Goal: Task Accomplishment & Management: Manage account settings

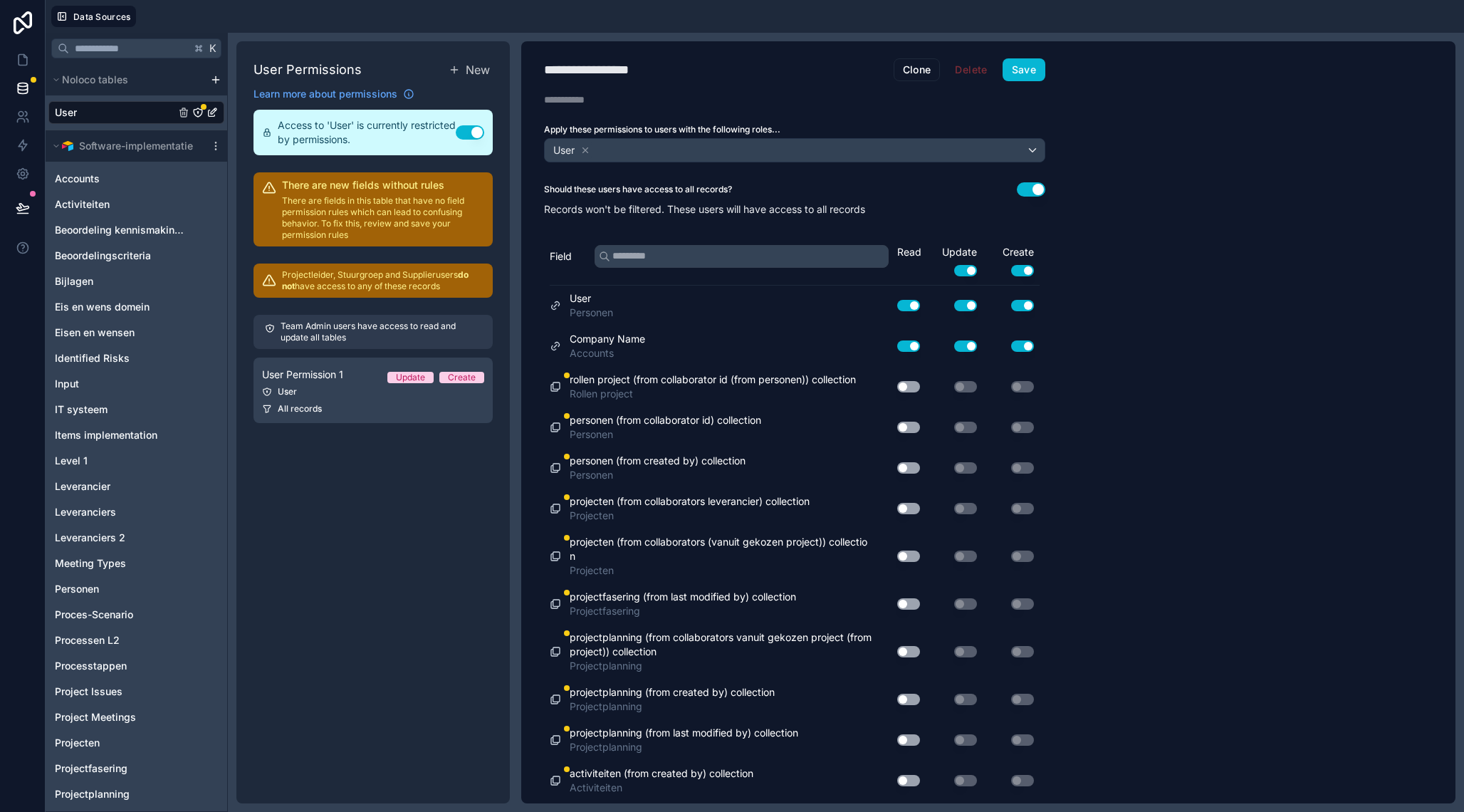
scroll to position [154, 0]
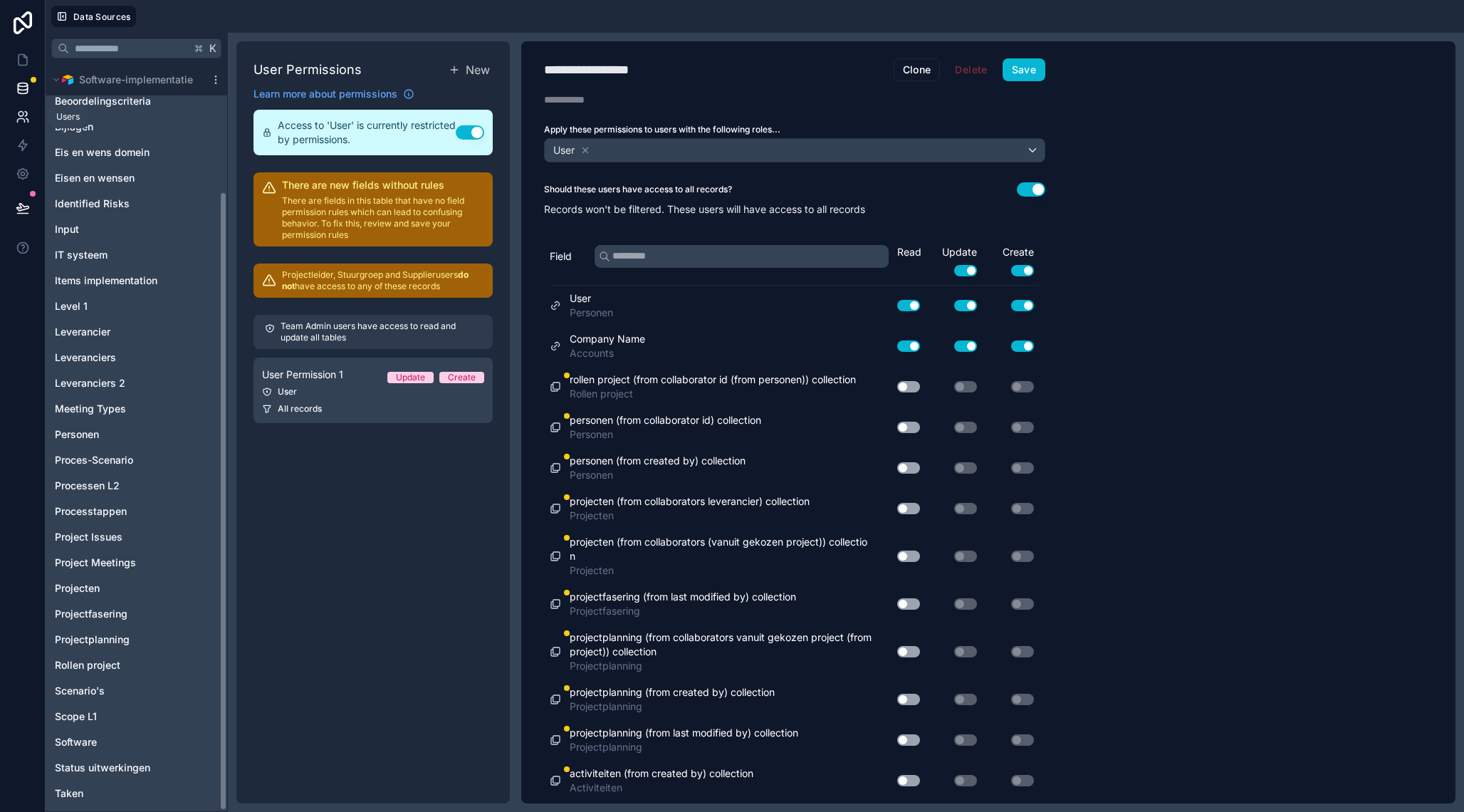
click at [22, 116] on icon at bounding box center [21, 114] width 5 height 5
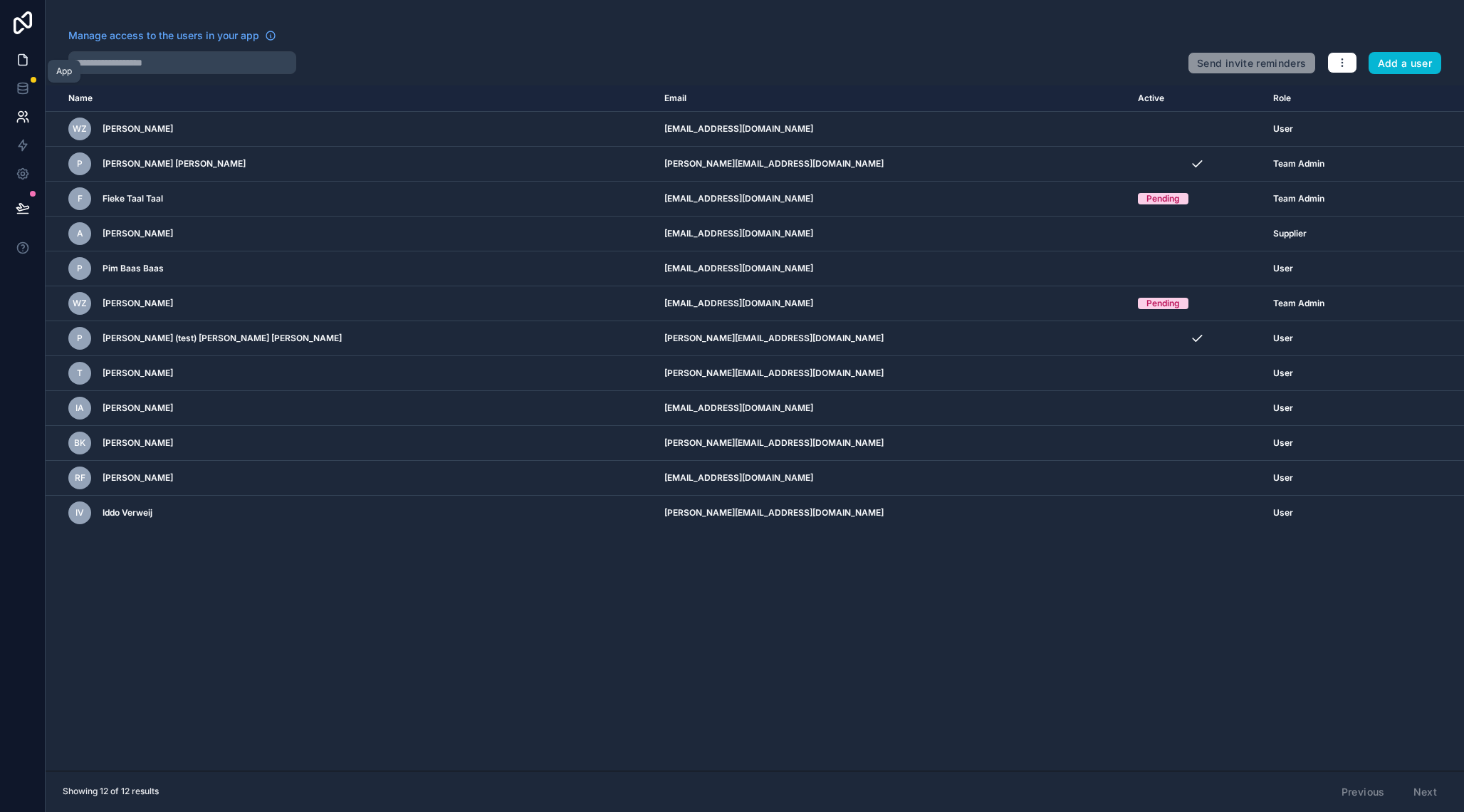
click at [22, 57] on icon at bounding box center [22, 60] width 14 height 14
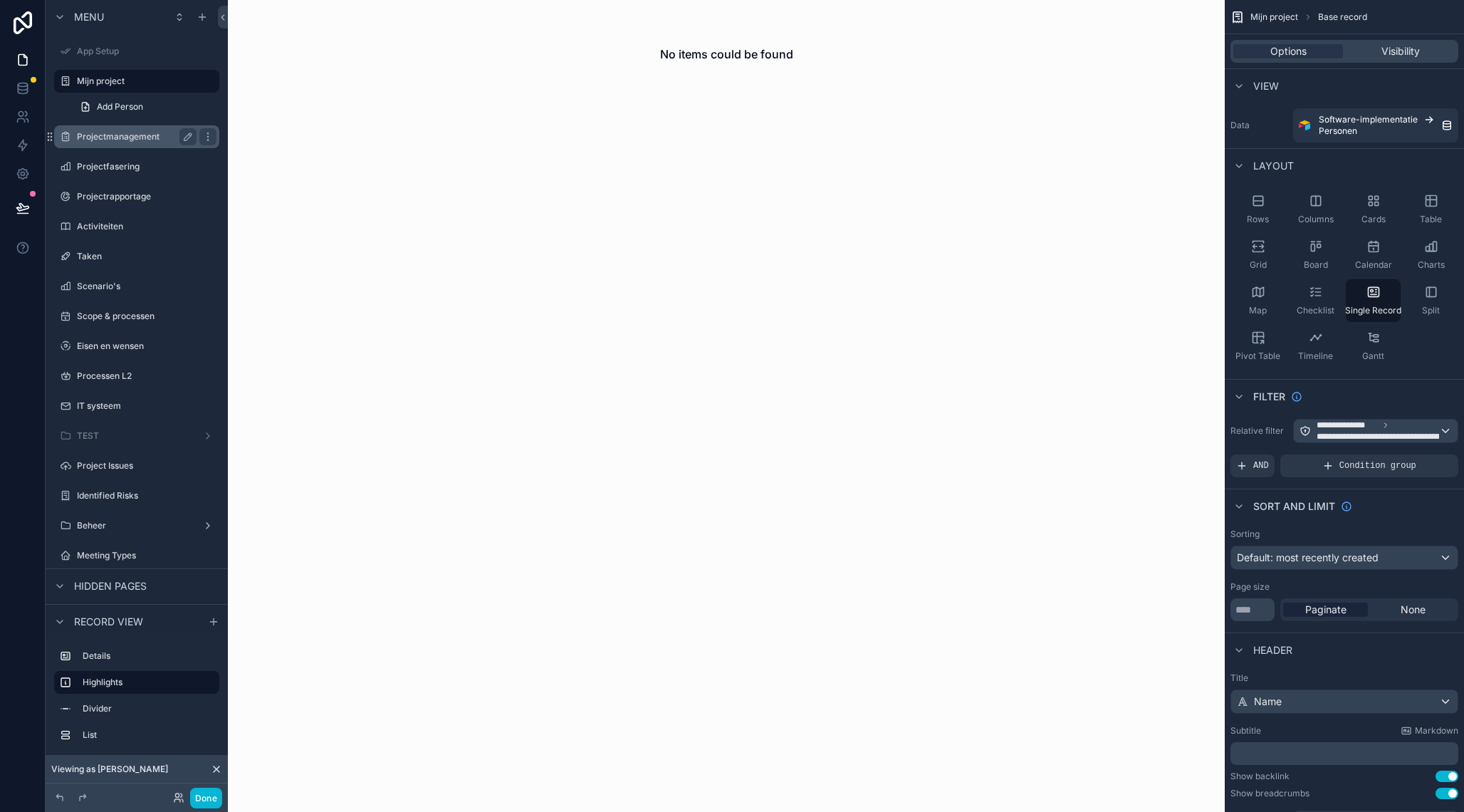
click at [134, 139] on label "Projectmanagement" at bounding box center [134, 137] width 114 height 12
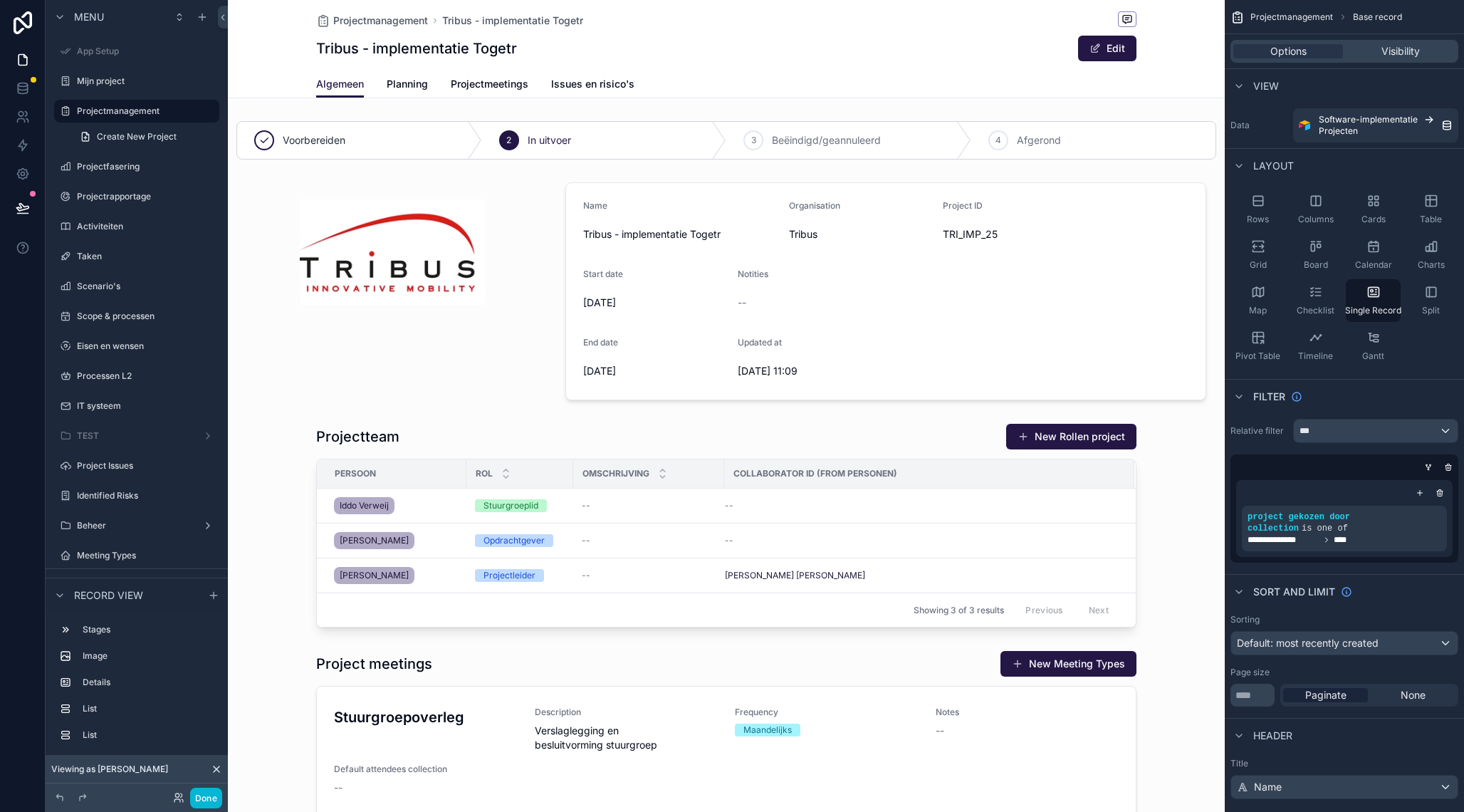
click at [217, 769] on icon at bounding box center [216, 769] width 6 height 6
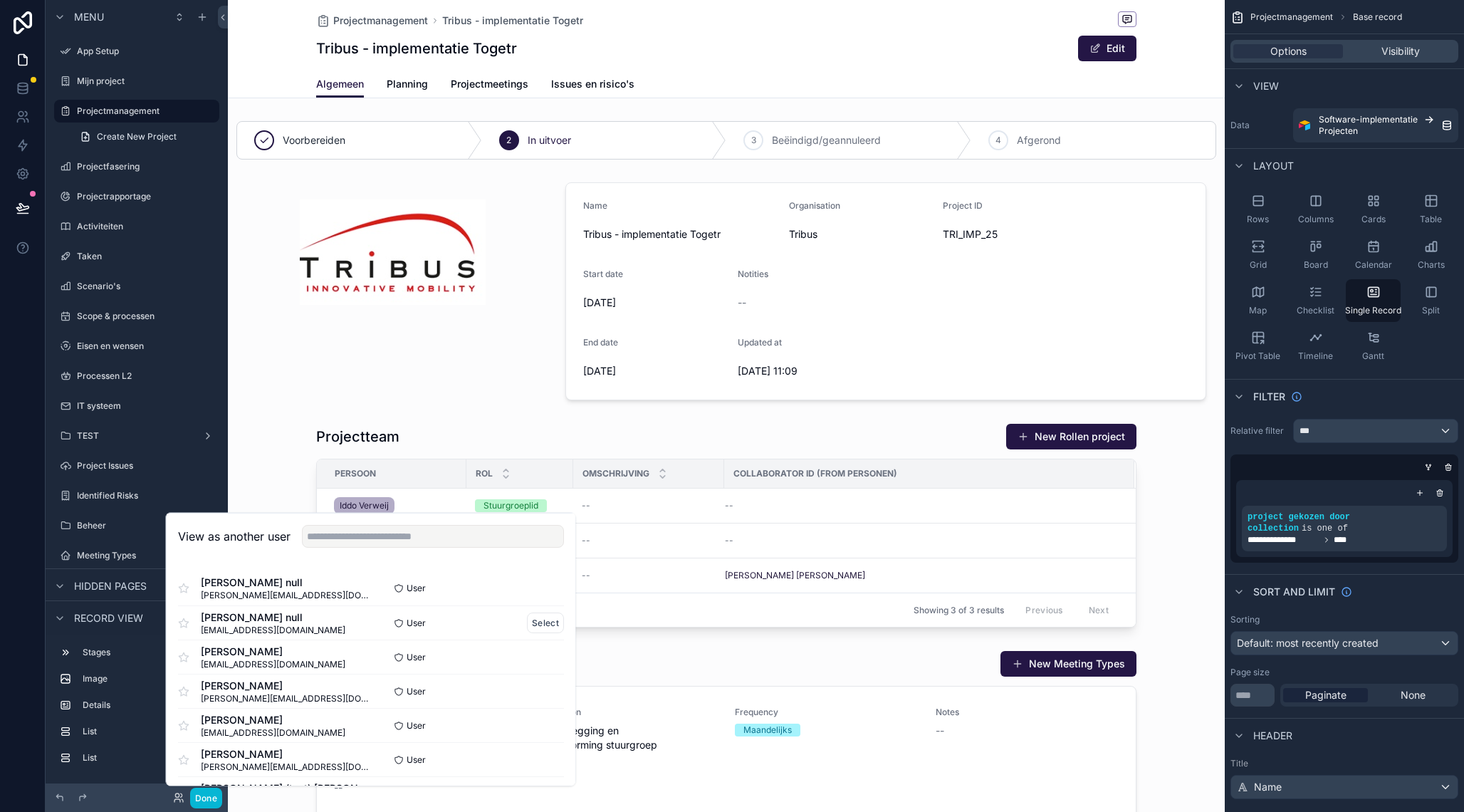
click at [264, 626] on span "r.foppen@tribus-group.com" at bounding box center [273, 630] width 144 height 12
click at [541, 620] on button "Select" at bounding box center [545, 622] width 37 height 21
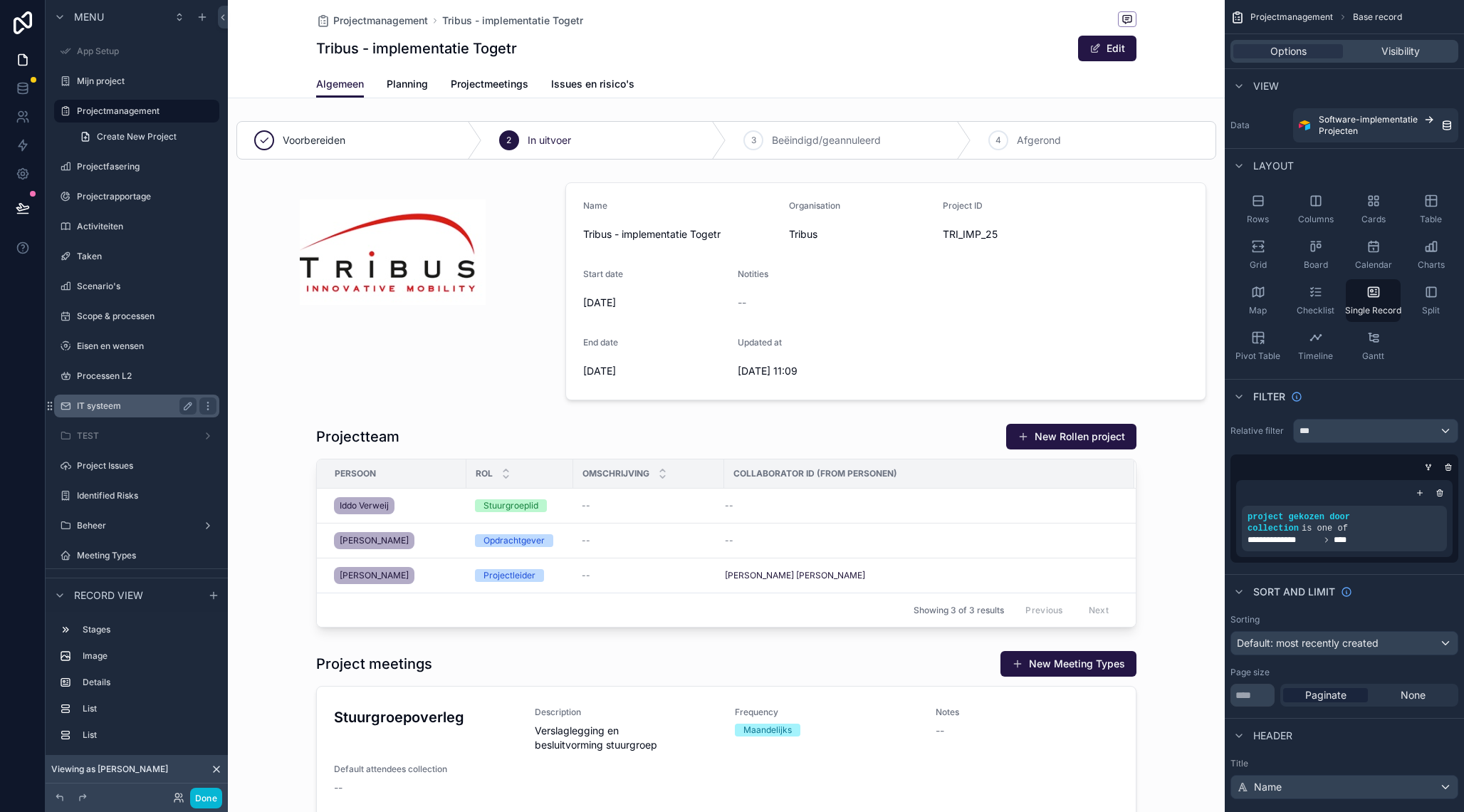
click at [129, 406] on label "IT systeem" at bounding box center [134, 406] width 114 height 12
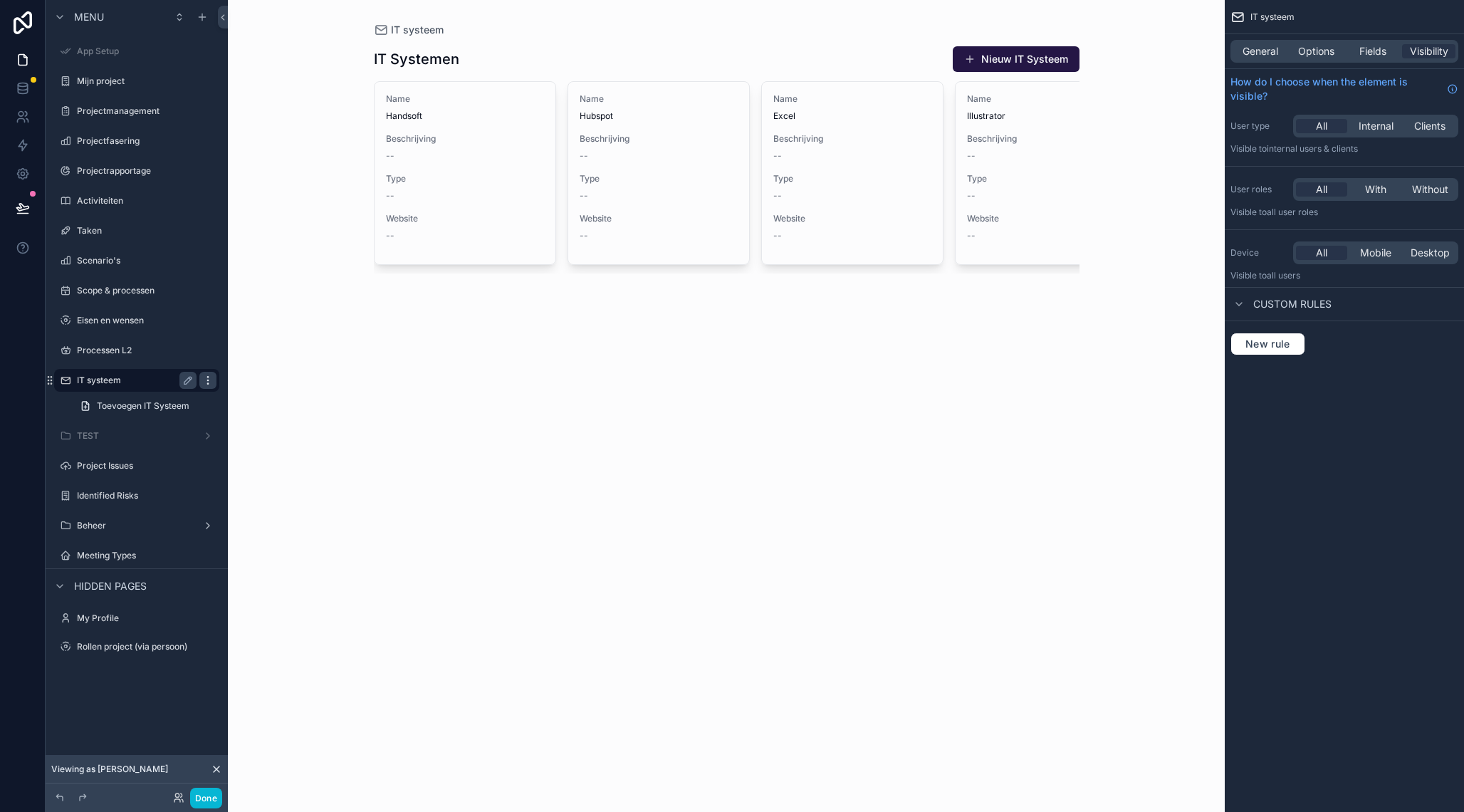
click at [207, 380] on icon "scrollable content" at bounding box center [208, 381] width 12 height 12
click at [274, 430] on span "Remove" at bounding box center [272, 435] width 37 height 14
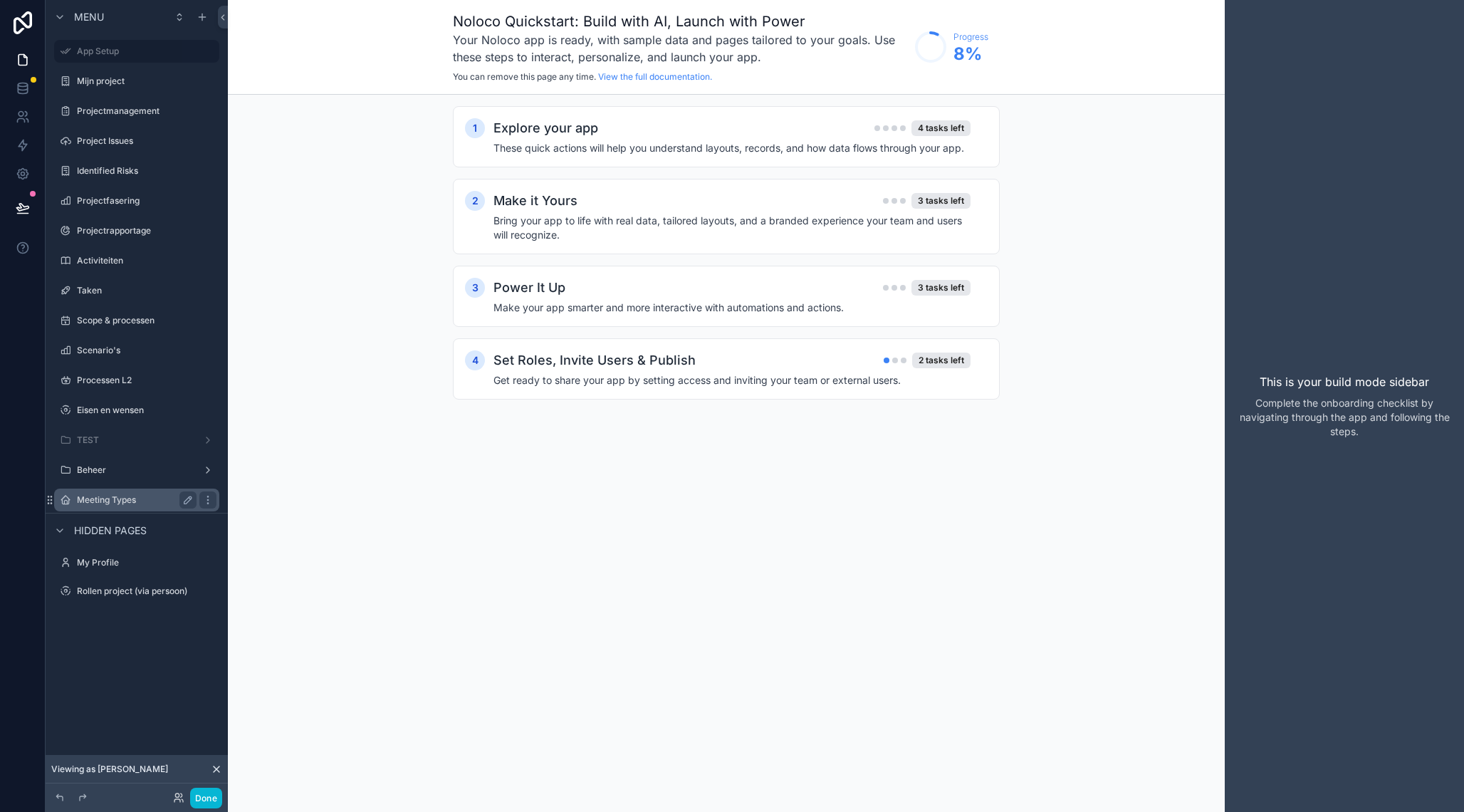
click at [118, 505] on label "Meeting Types" at bounding box center [134, 500] width 114 height 12
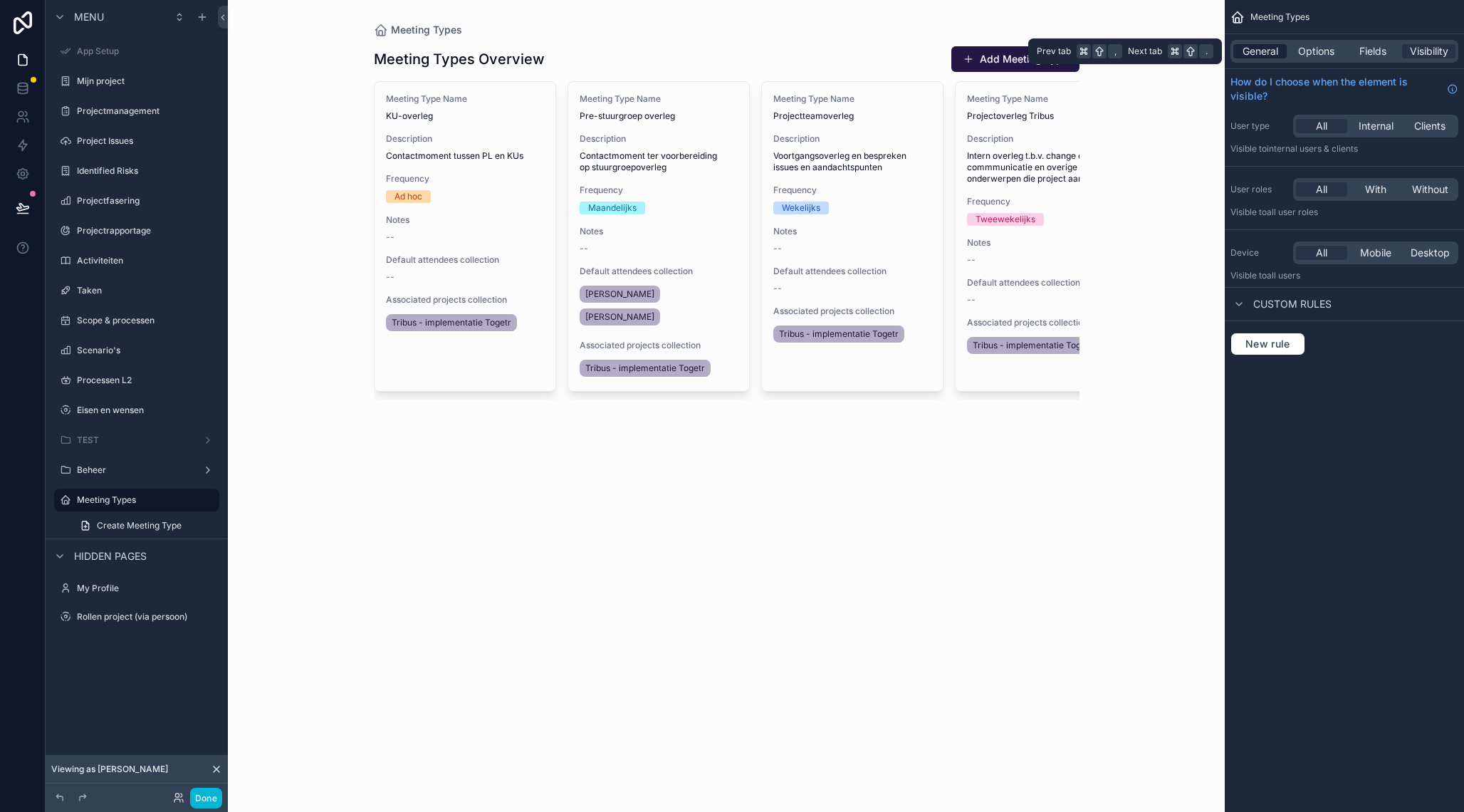
click at [1251, 56] on span "General" at bounding box center [1260, 51] width 36 height 14
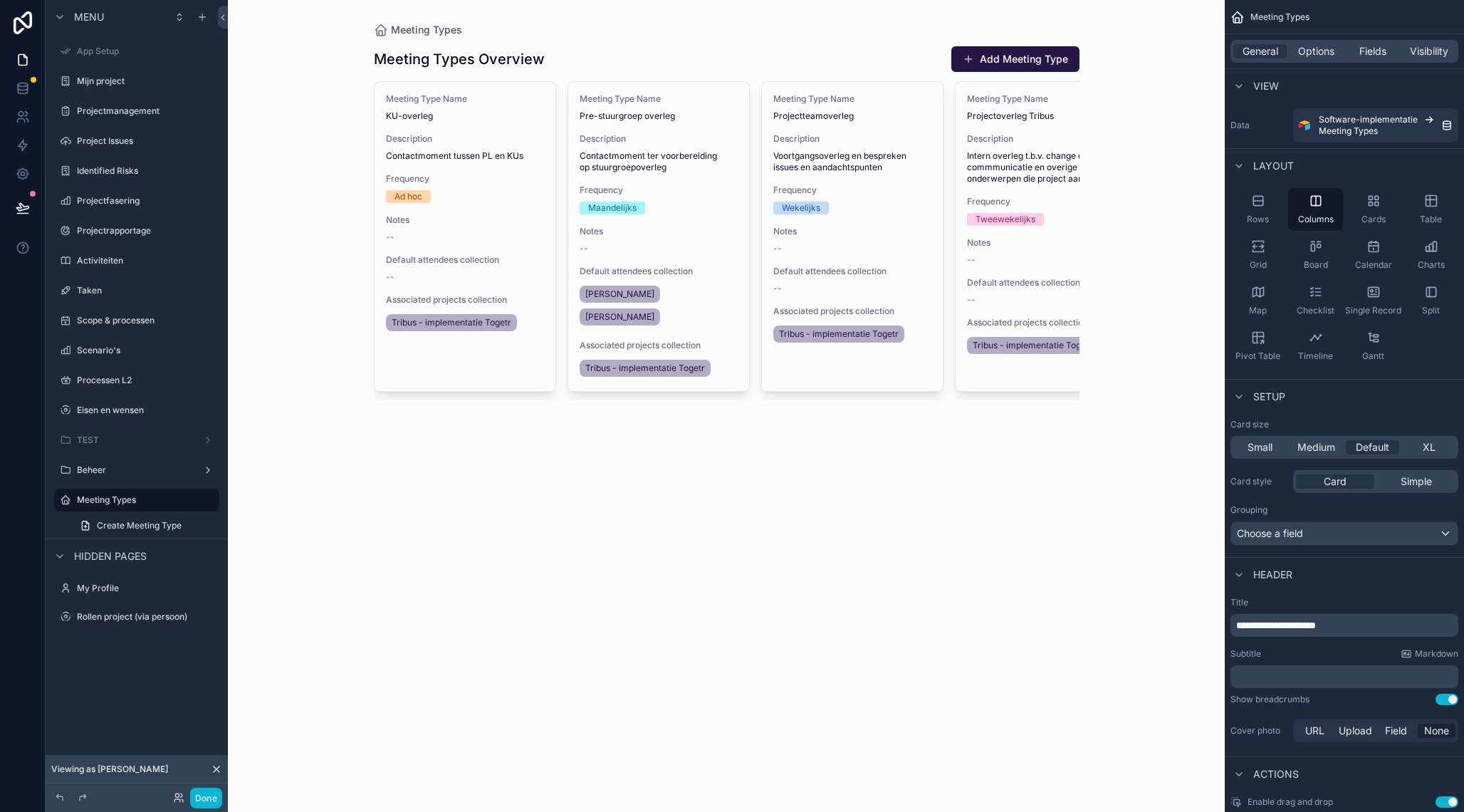
scroll to position [312, 0]
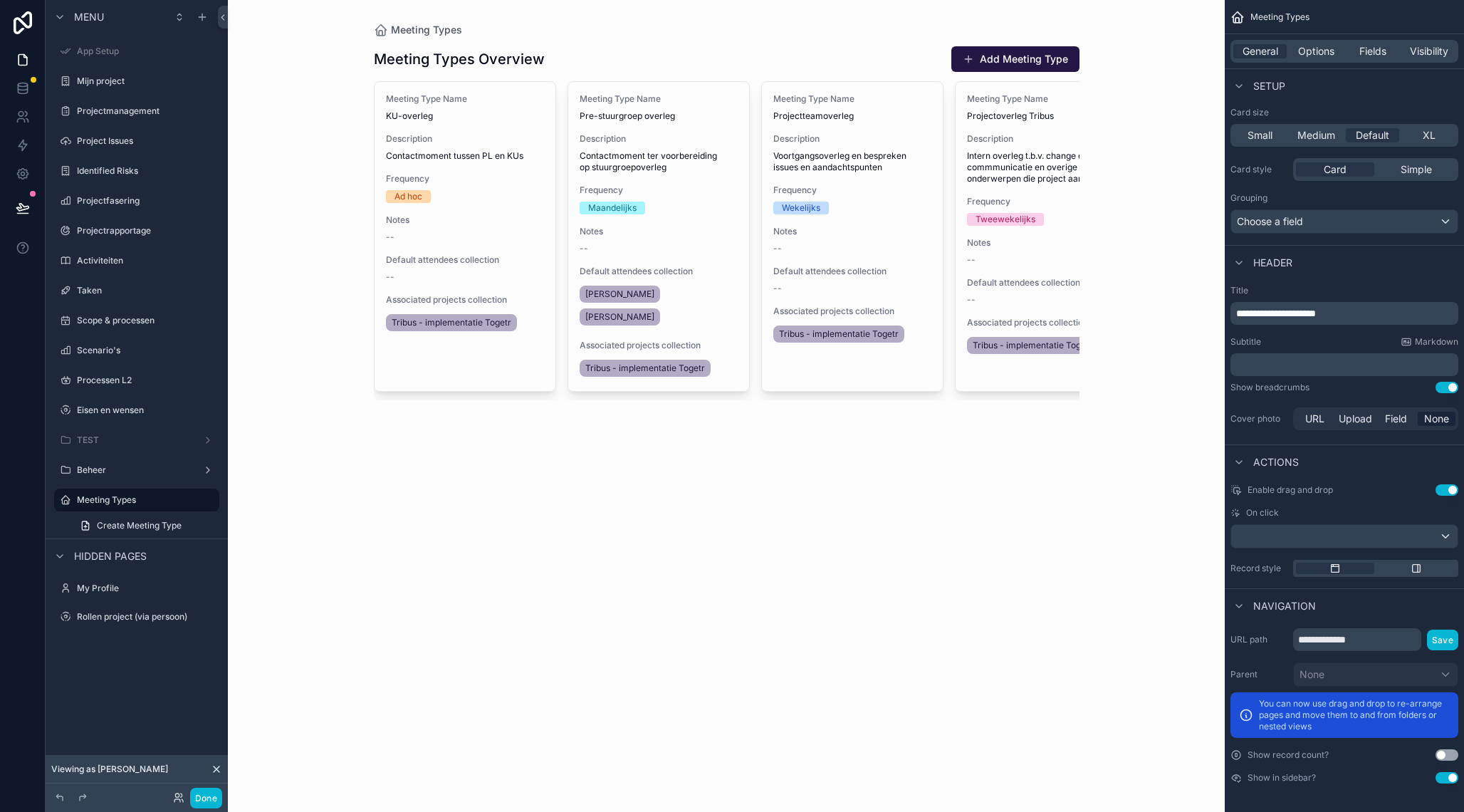
click at [1442, 777] on button "Use setting" at bounding box center [1447, 778] width 22 height 12
click at [140, 143] on label "Project Issues" at bounding box center [134, 141] width 114 height 12
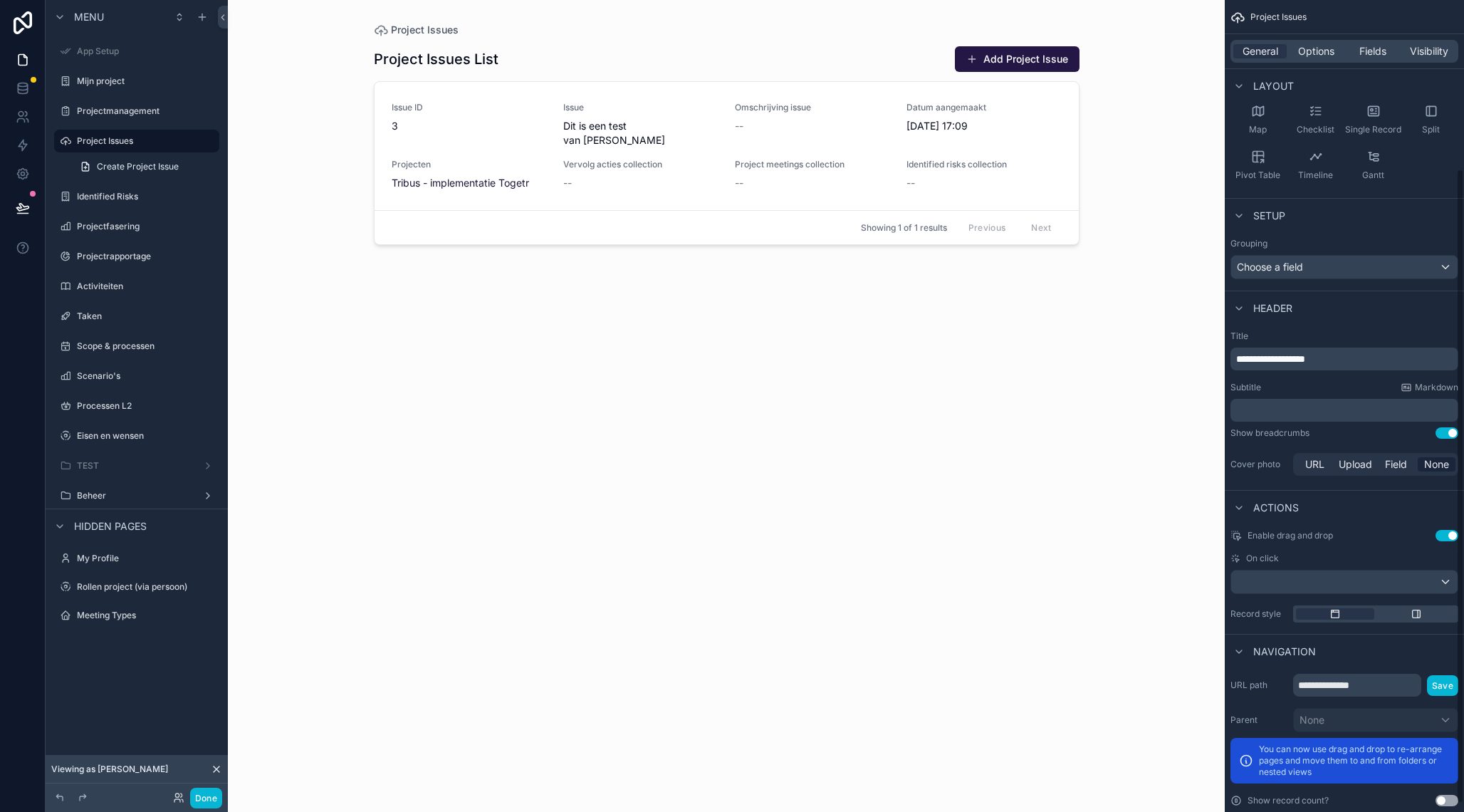
scroll to position [226, 0]
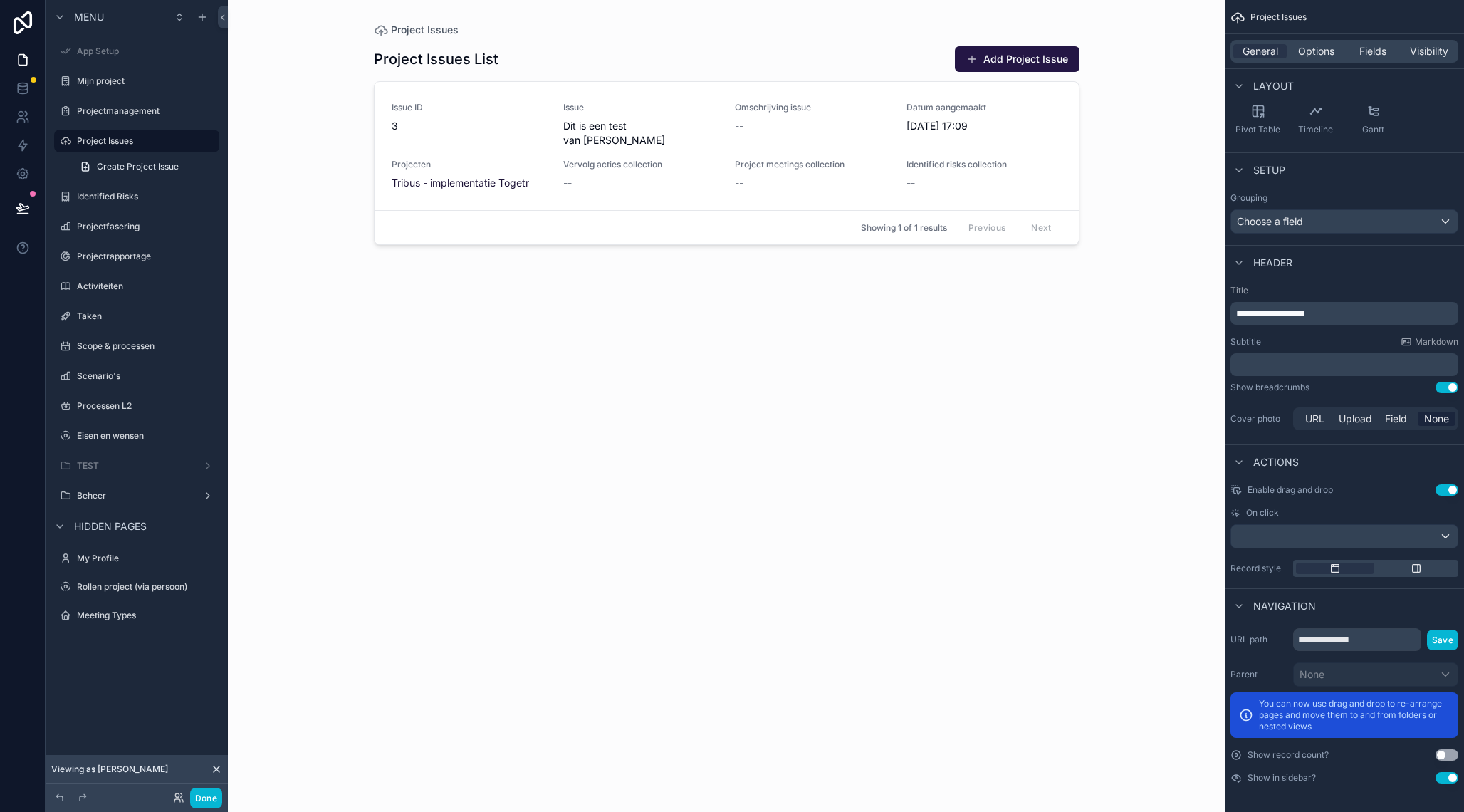
click at [1442, 779] on button "Use setting" at bounding box center [1447, 778] width 22 height 12
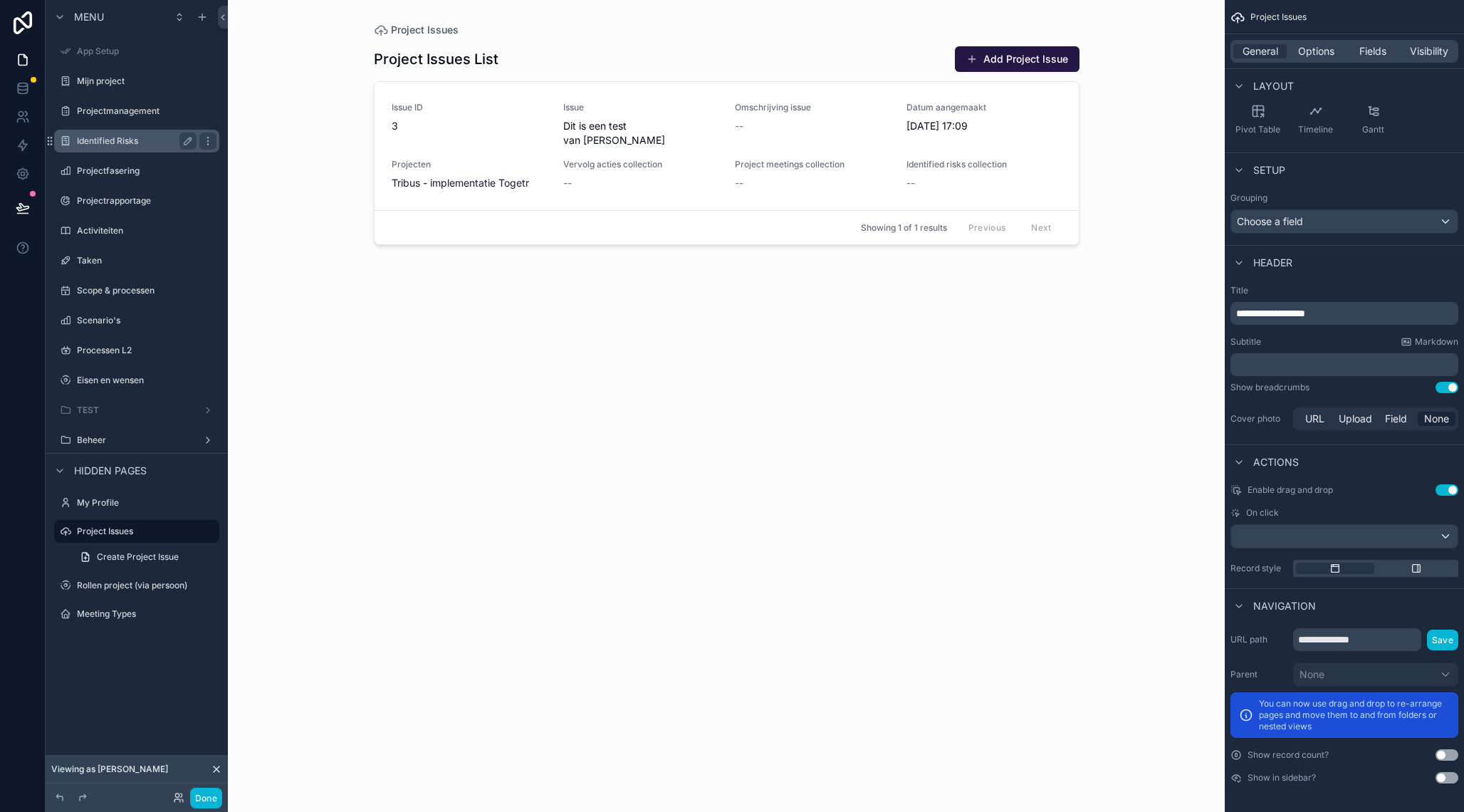
click at [148, 139] on label "Identified Risks" at bounding box center [134, 141] width 114 height 12
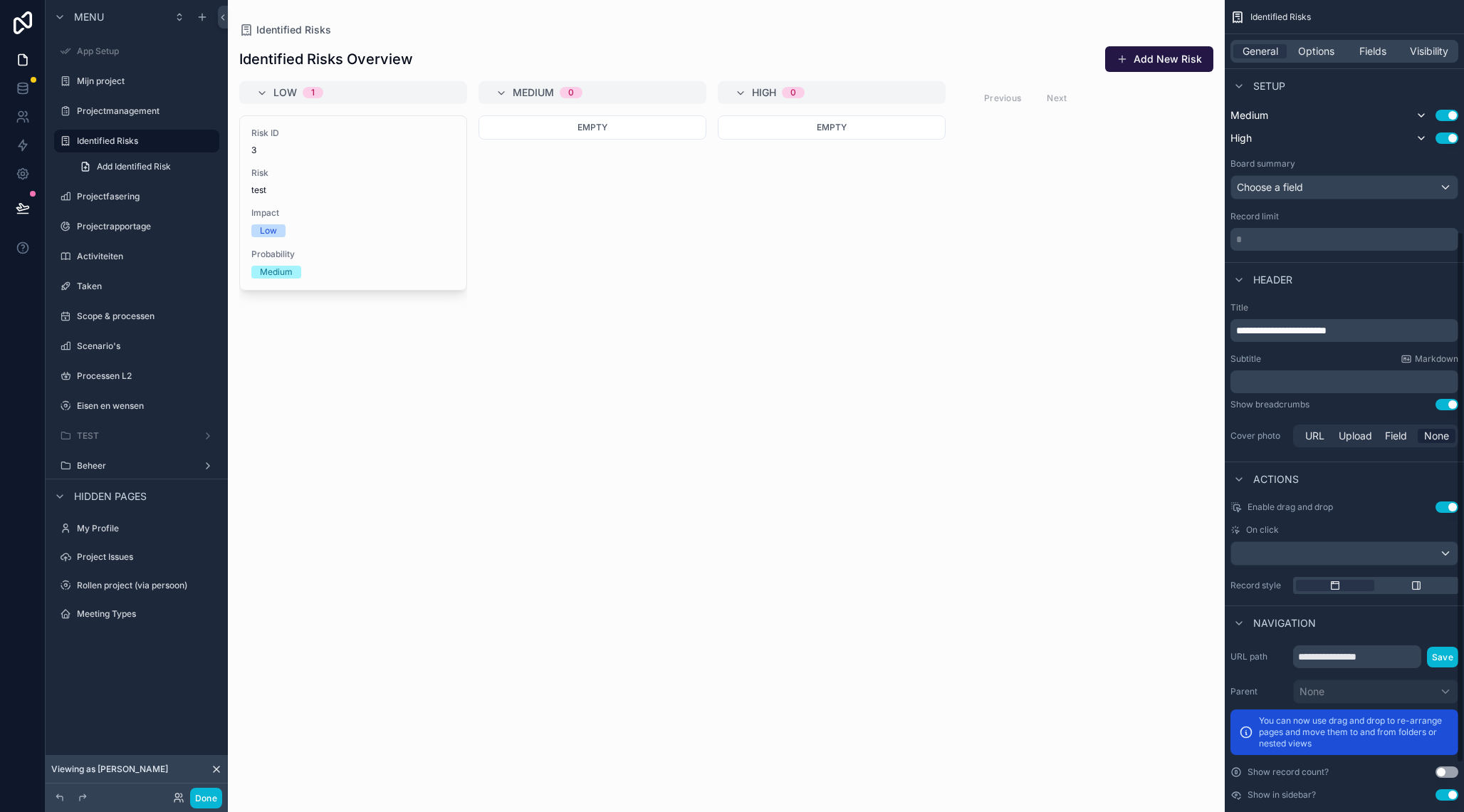
scroll to position [427, 0]
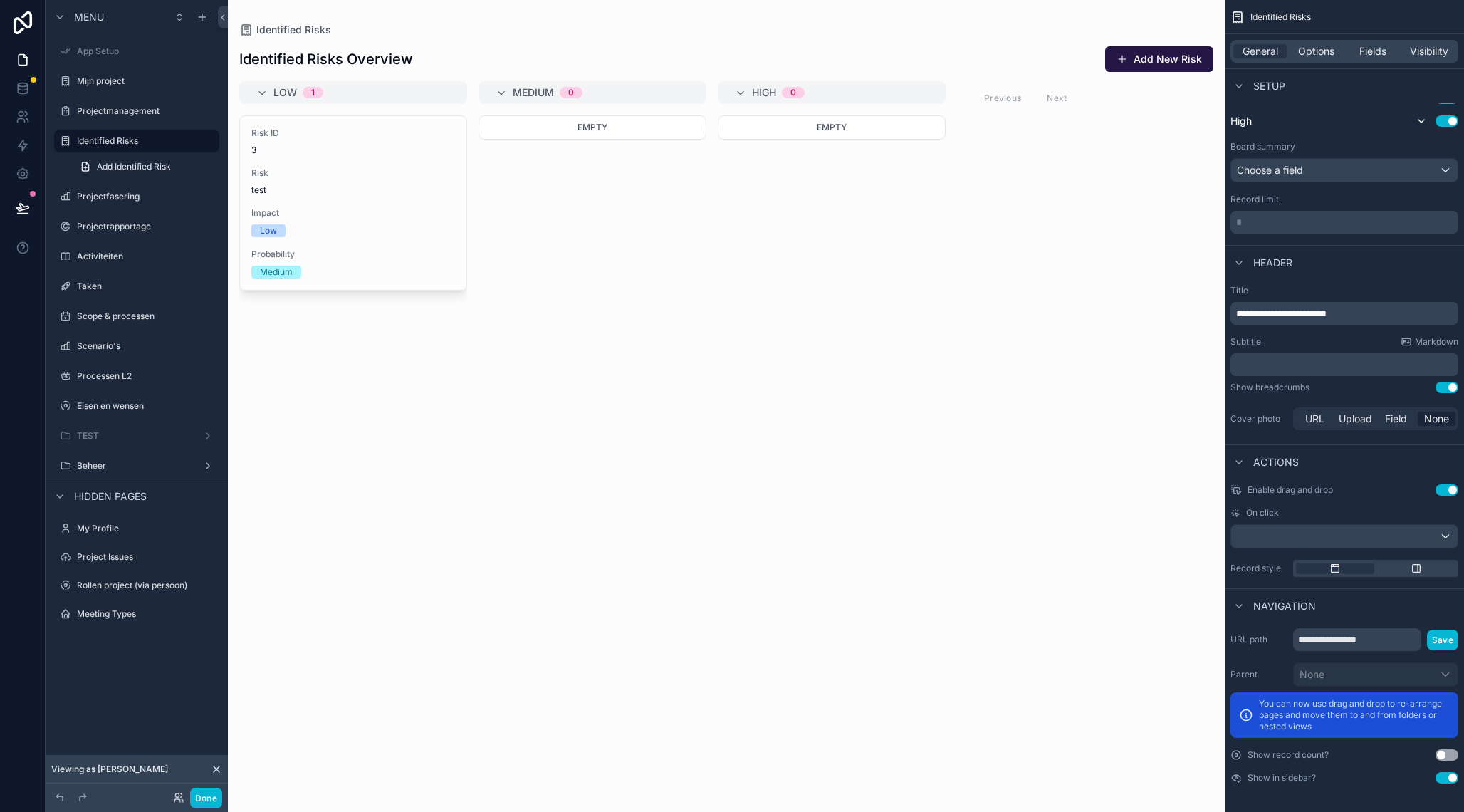
click at [1445, 777] on button "Use setting" at bounding box center [1447, 778] width 22 height 12
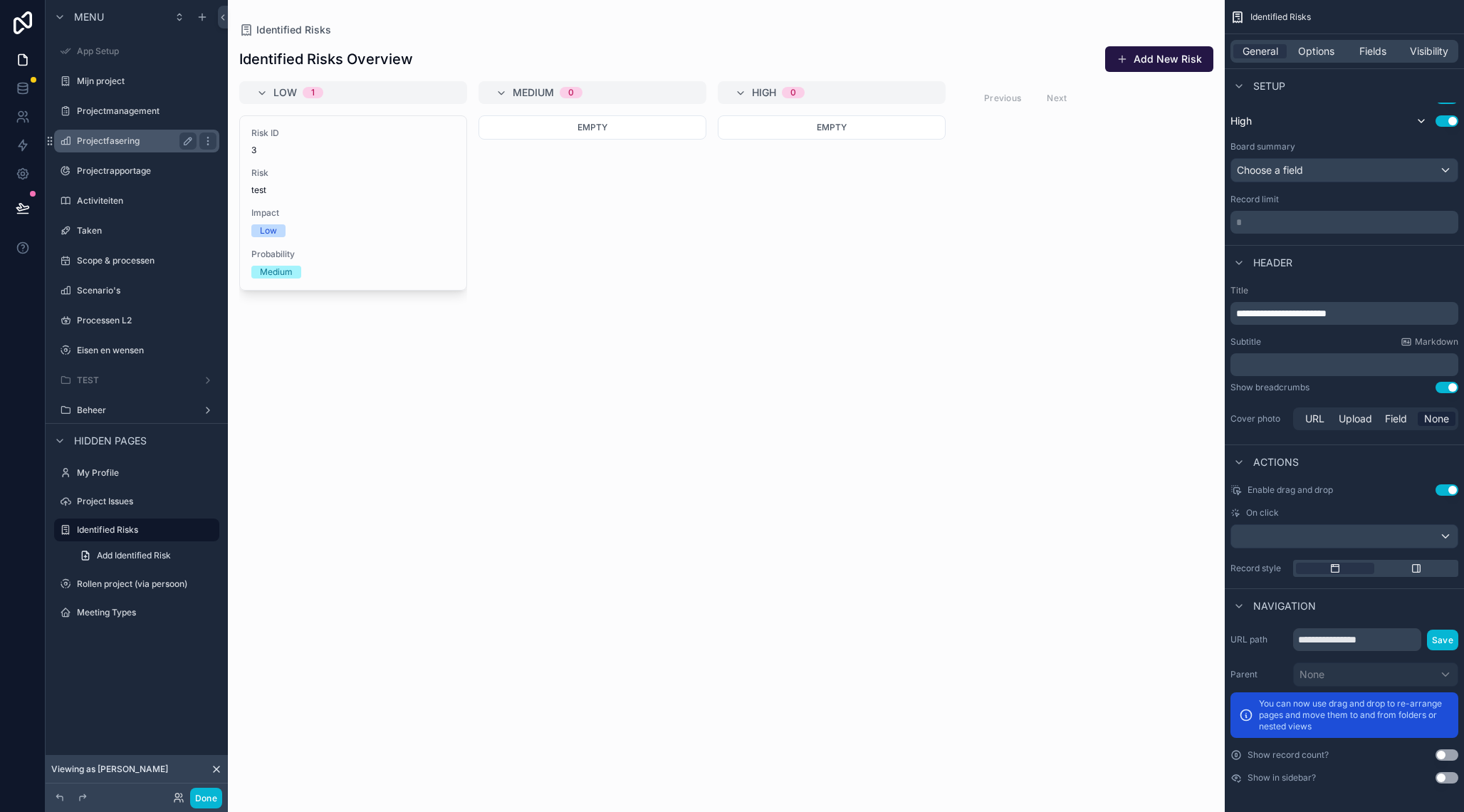
click at [153, 139] on label "Projectfasering" at bounding box center [134, 141] width 114 height 12
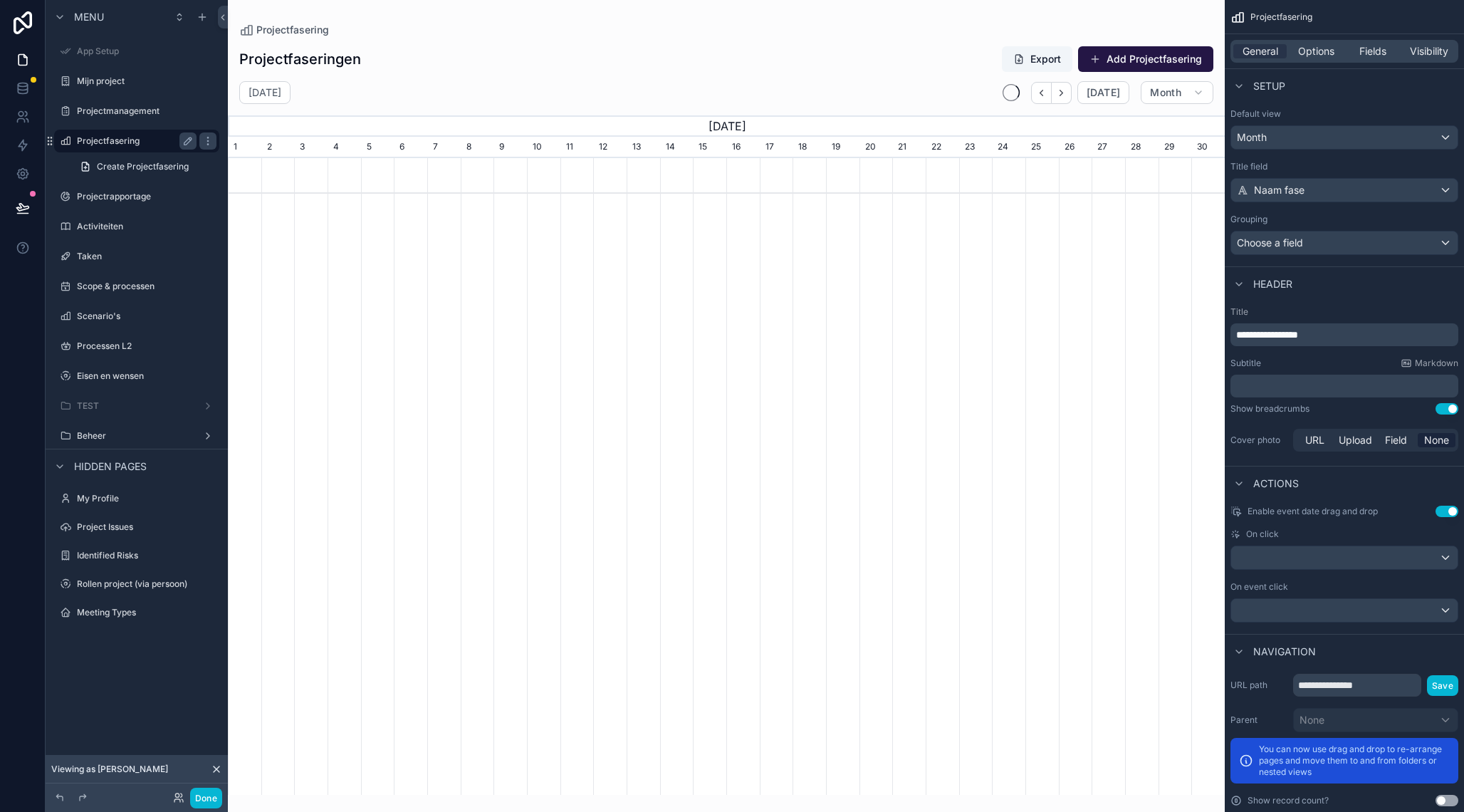
scroll to position [0, 997]
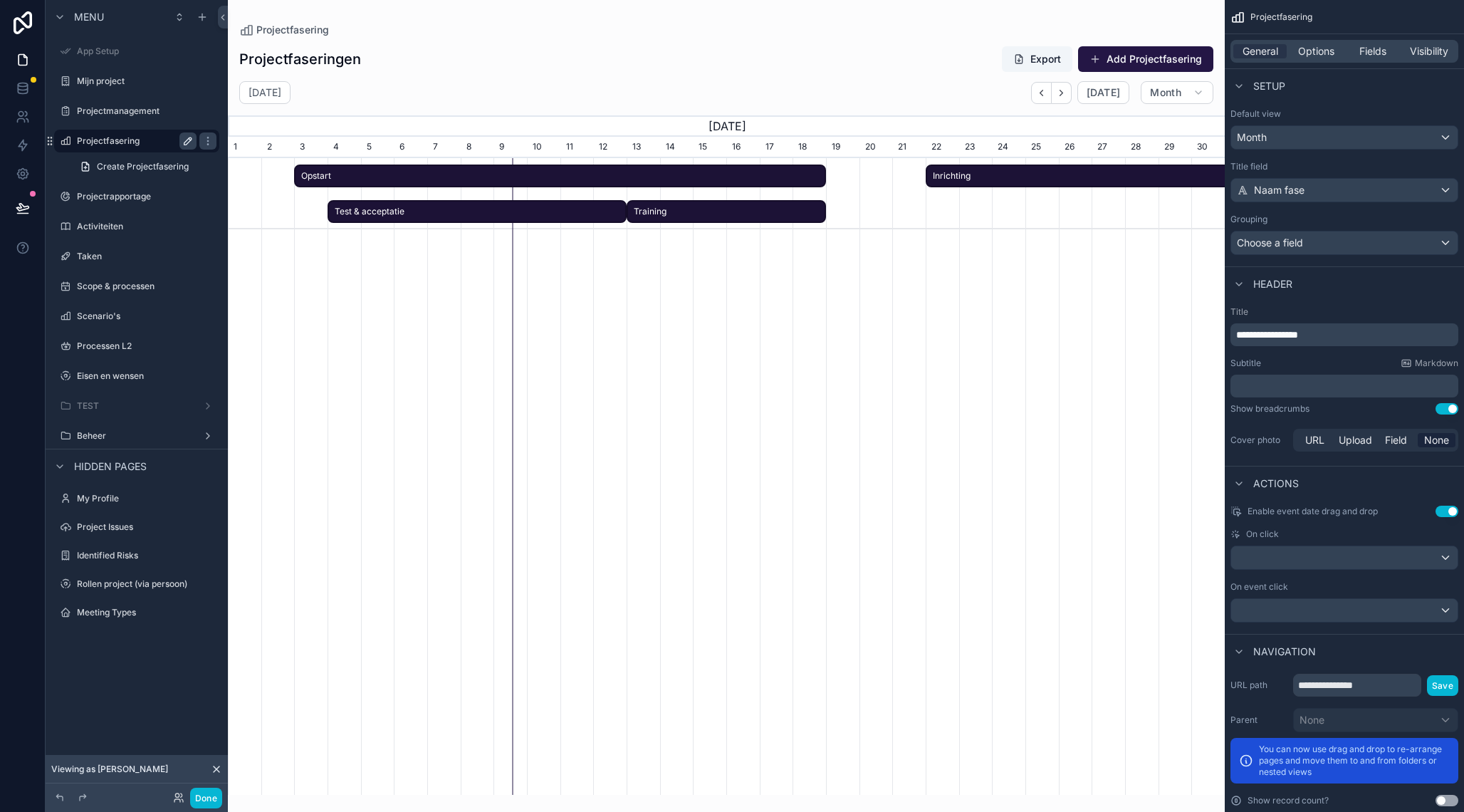
click at [180, 143] on button "scrollable content" at bounding box center [187, 141] width 17 height 17
click at [139, 143] on input "**********" at bounding box center [125, 141] width 97 height 17
click at [121, 141] on input "**********" at bounding box center [125, 141] width 97 height 17
click at [118, 141] on input "**********" at bounding box center [125, 141] width 97 height 17
type input "**********"
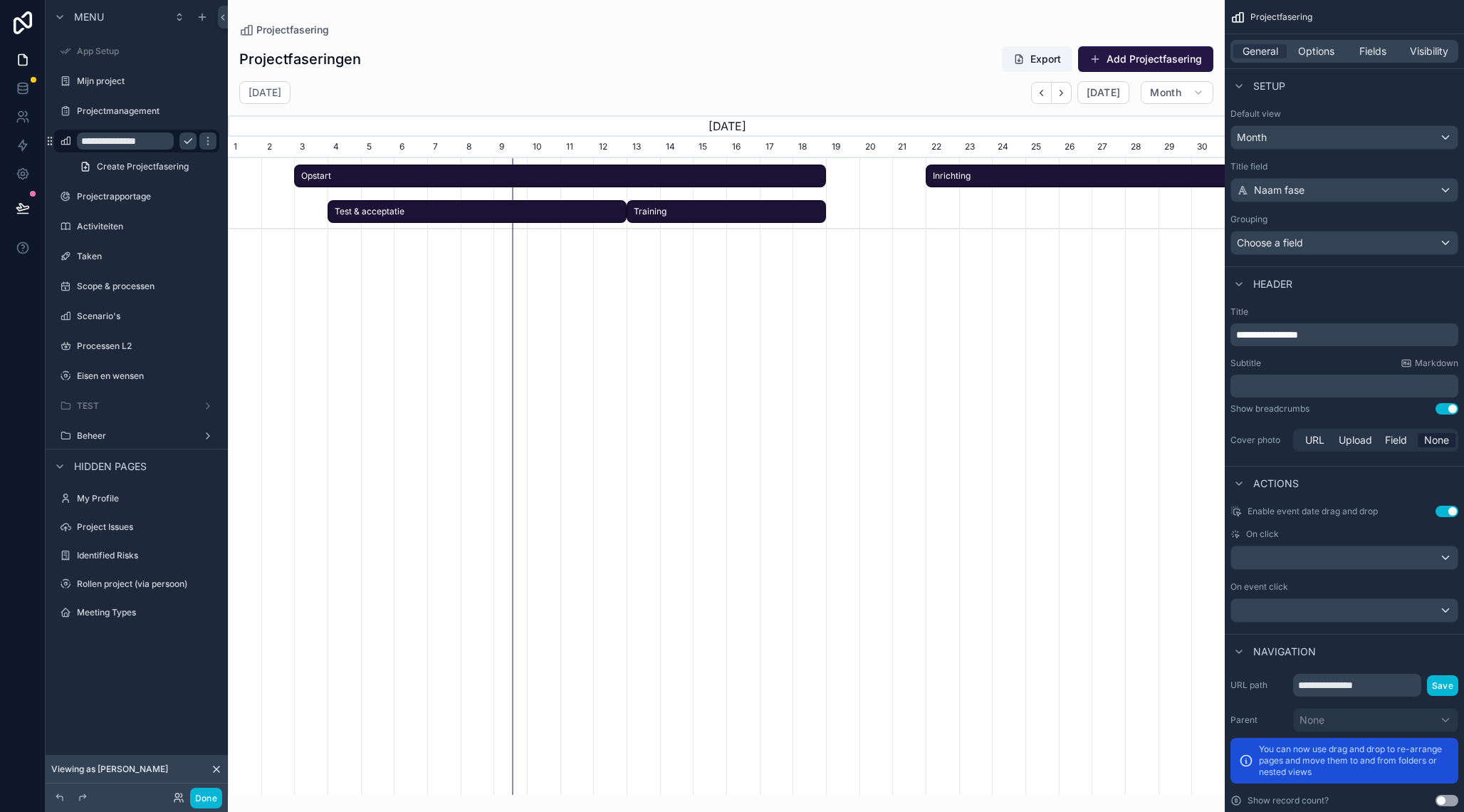
click at [188, 142] on icon "scrollable content" at bounding box center [188, 141] width 12 height 12
click at [168, 156] on div "Create Projectfasering" at bounding box center [137, 166] width 182 height 26
click at [120, 88] on div "Mijn project" at bounding box center [137, 81] width 119 height 17
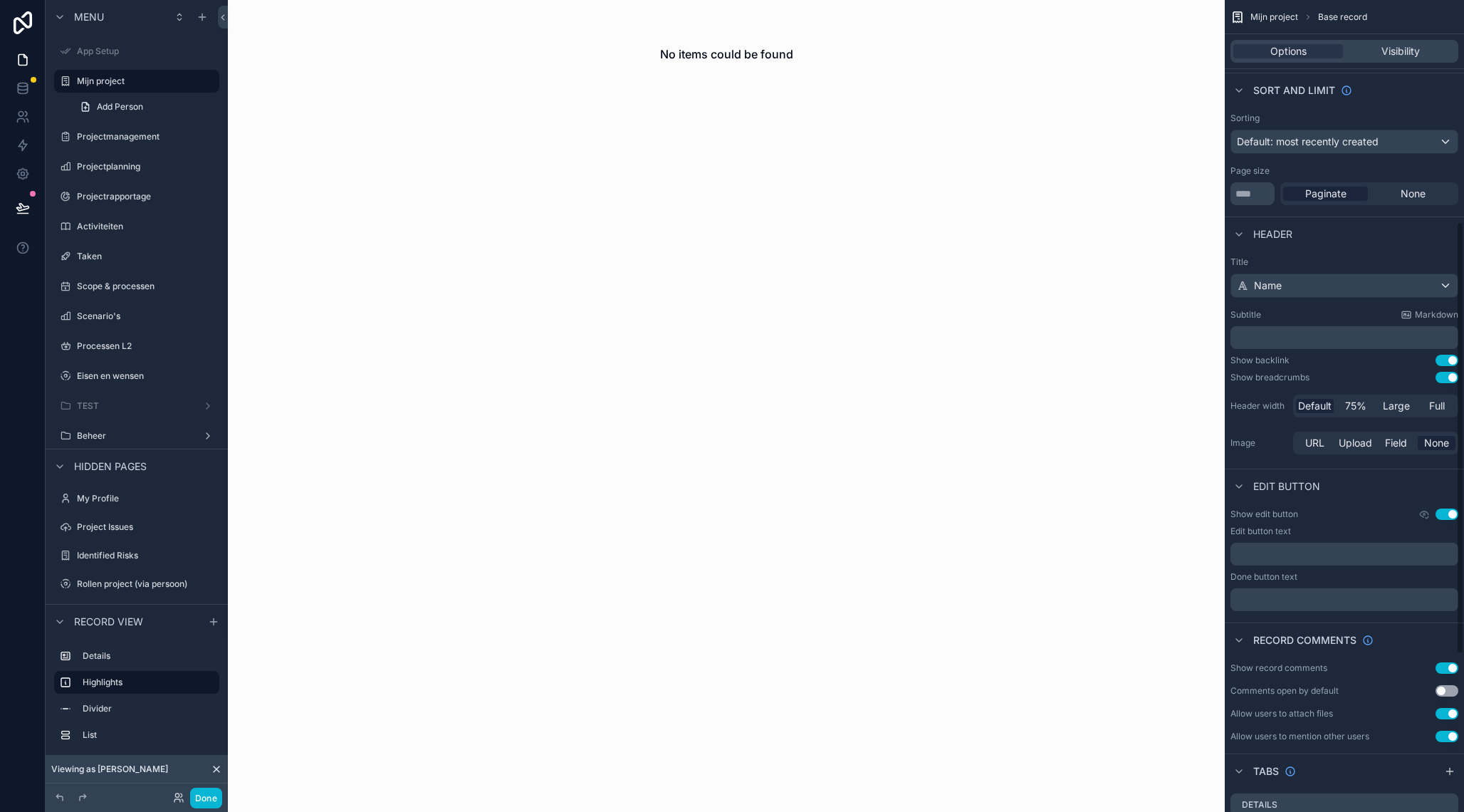
click at [1407, 58] on div "Options Visibility" at bounding box center [1344, 51] width 228 height 22
click at [1409, 52] on span "Visibility" at bounding box center [1400, 51] width 38 height 14
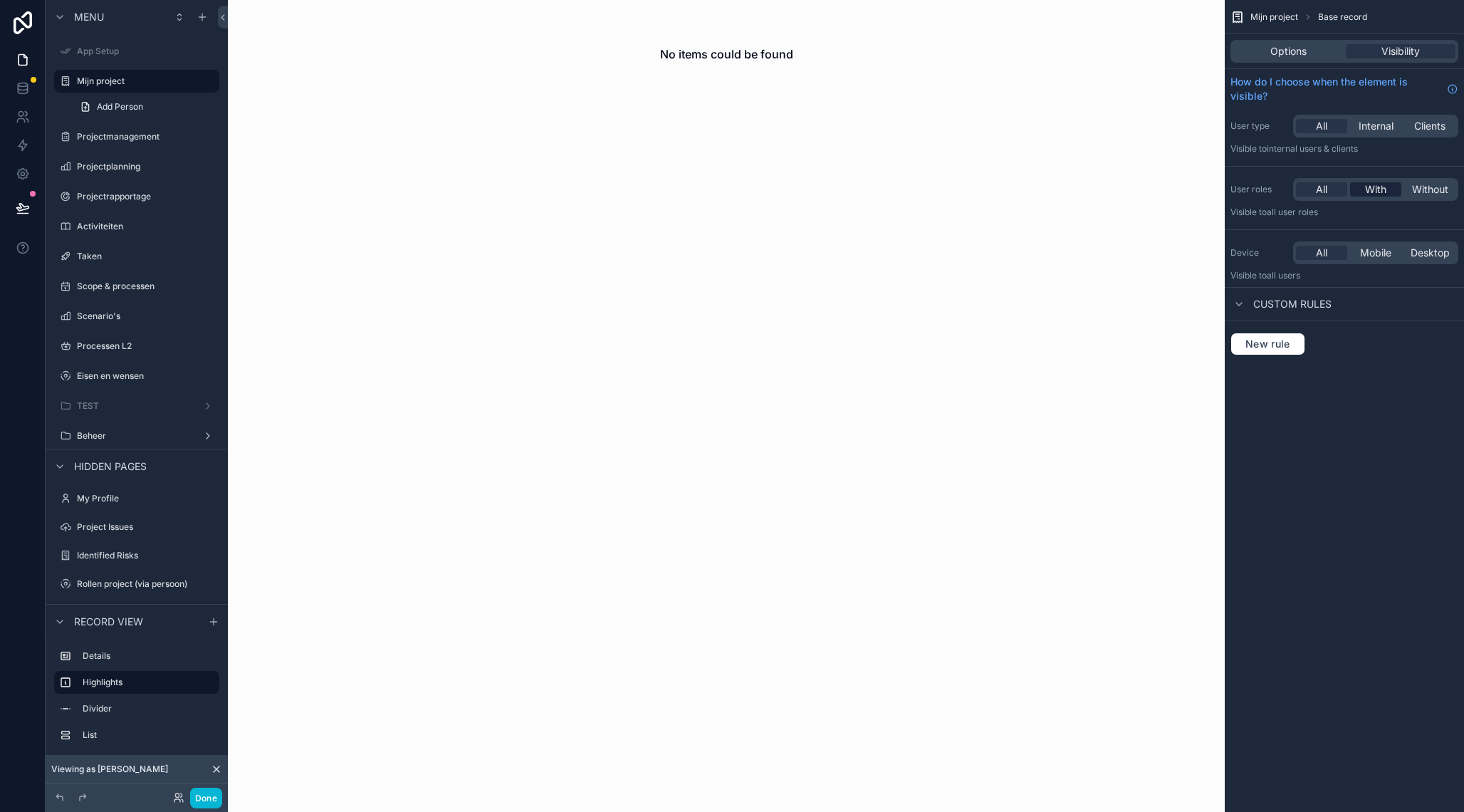
click at [1376, 193] on span "With" at bounding box center [1376, 189] width 22 height 14
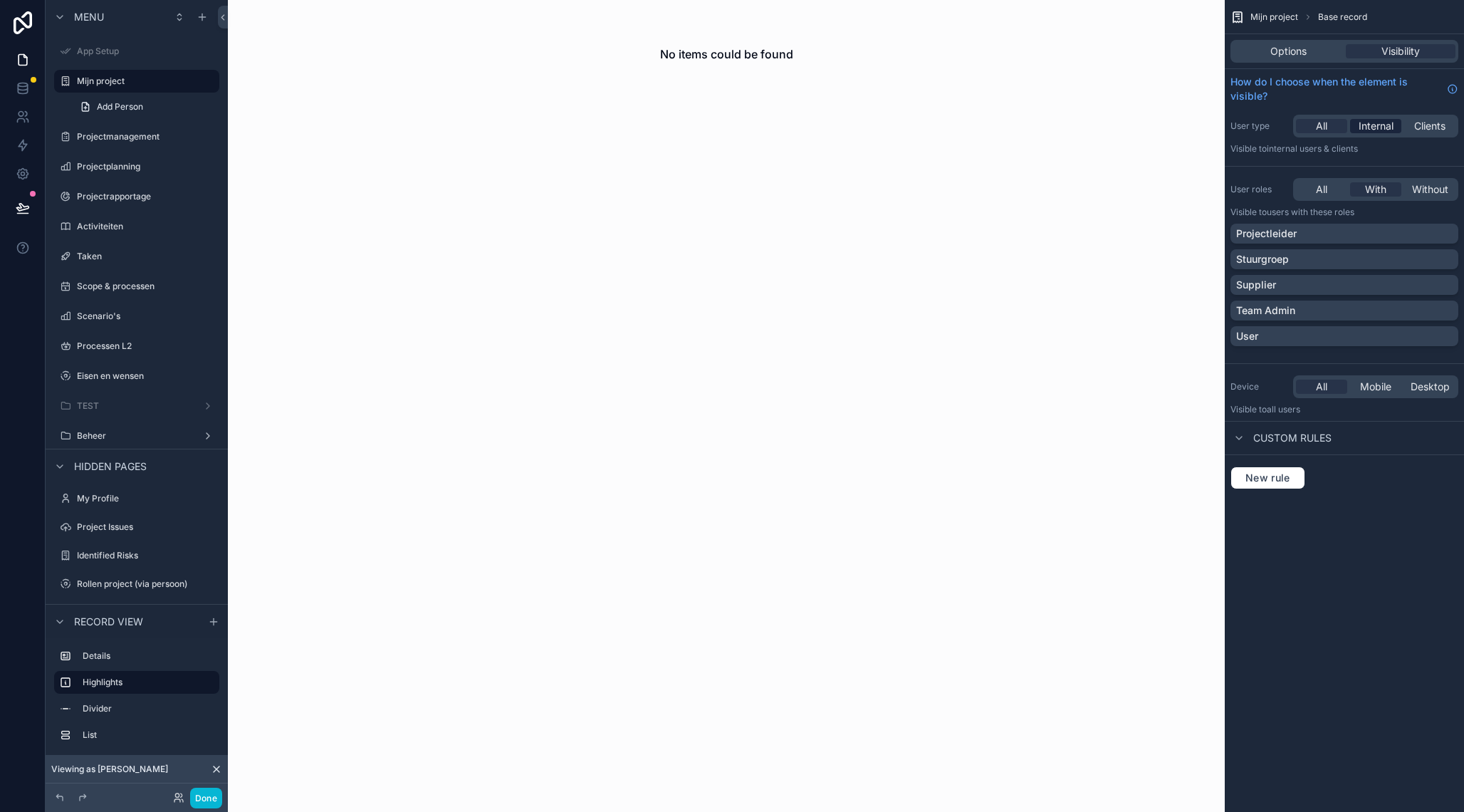
click at [1360, 126] on span "Internal" at bounding box center [1376, 125] width 35 height 14
click at [1319, 188] on span "All" at bounding box center [1321, 189] width 12 height 14
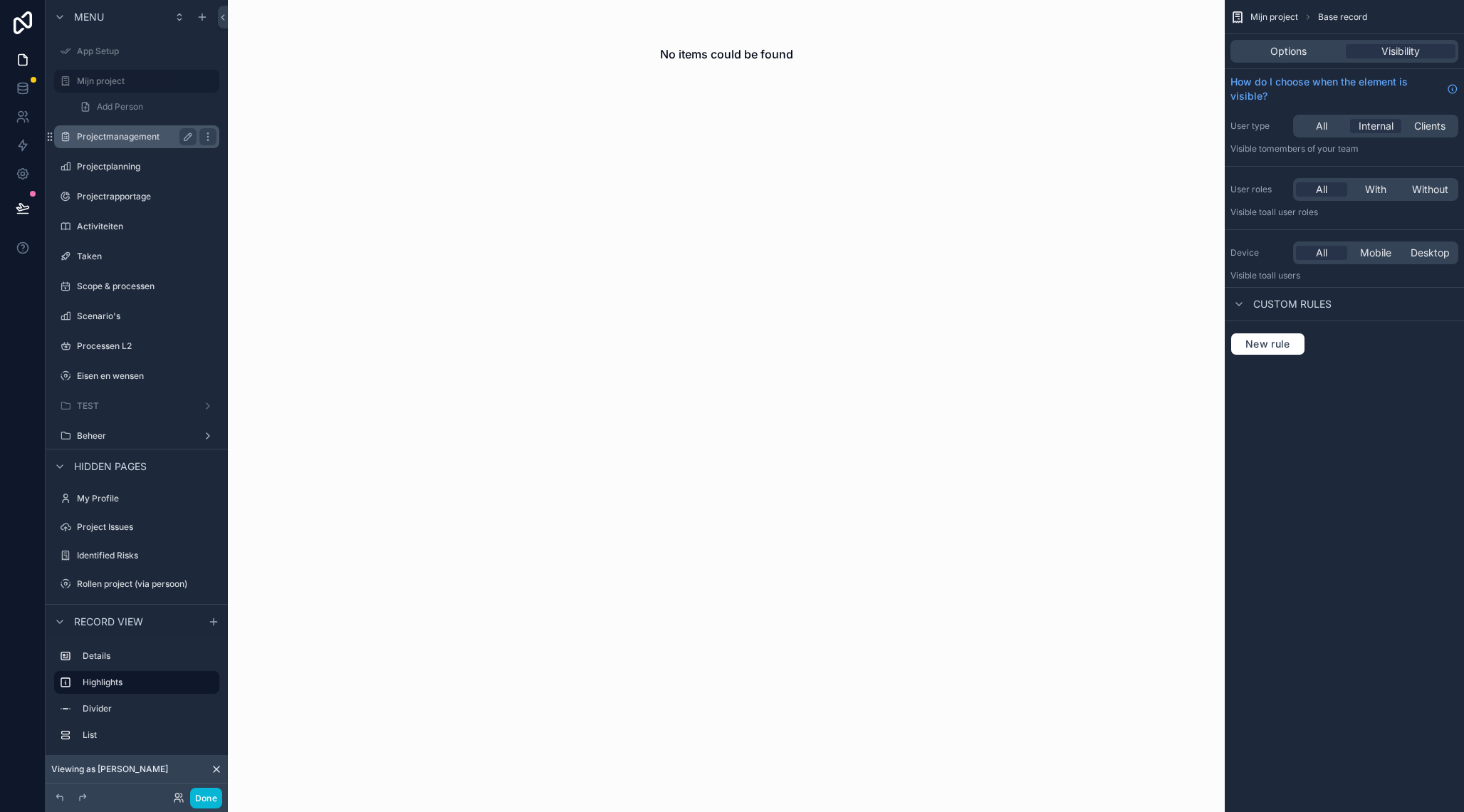
click at [134, 137] on label "Projectmanagement" at bounding box center [134, 137] width 114 height 12
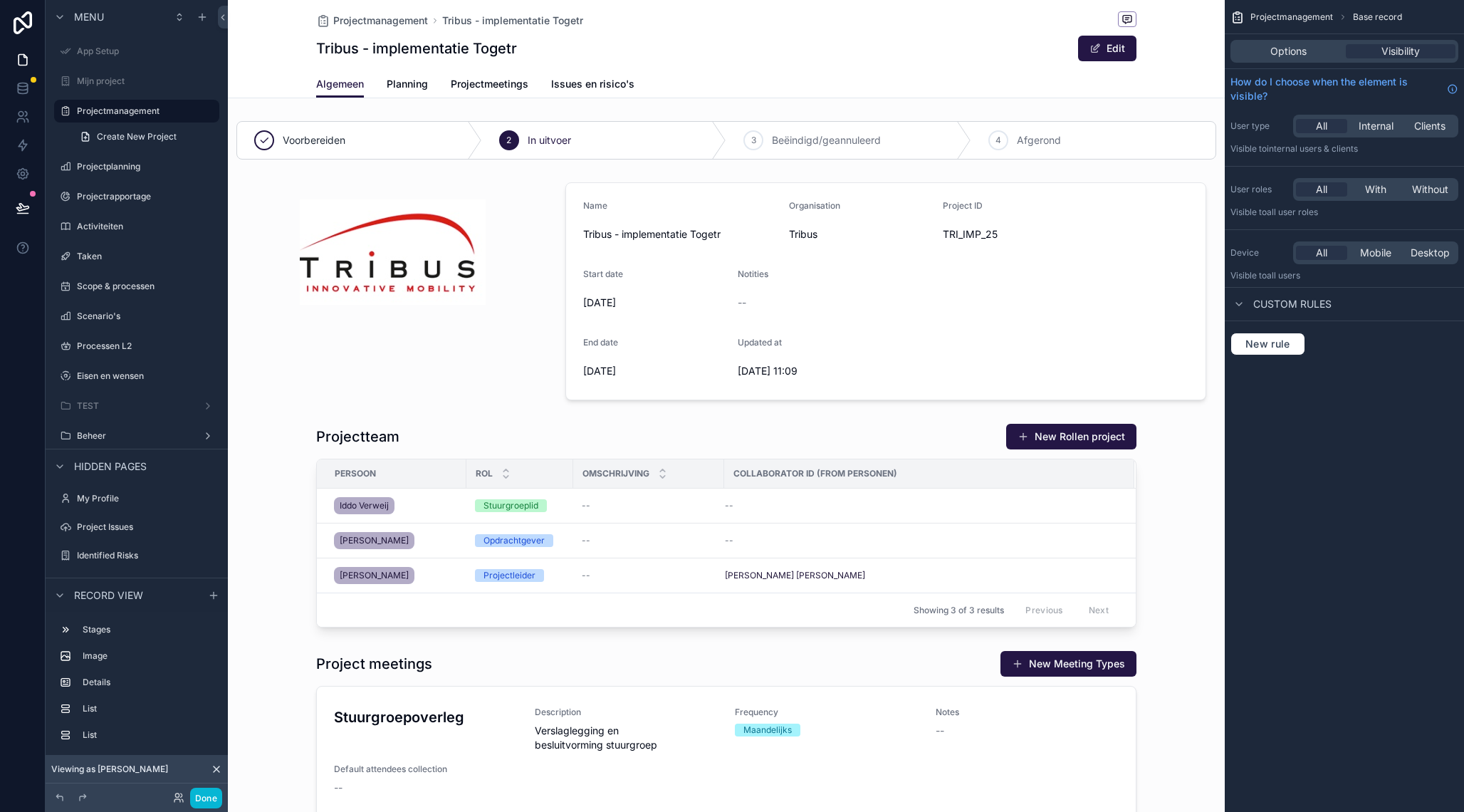
click at [961, 430] on div "scrollable content" at bounding box center [727, 525] width 997 height 216
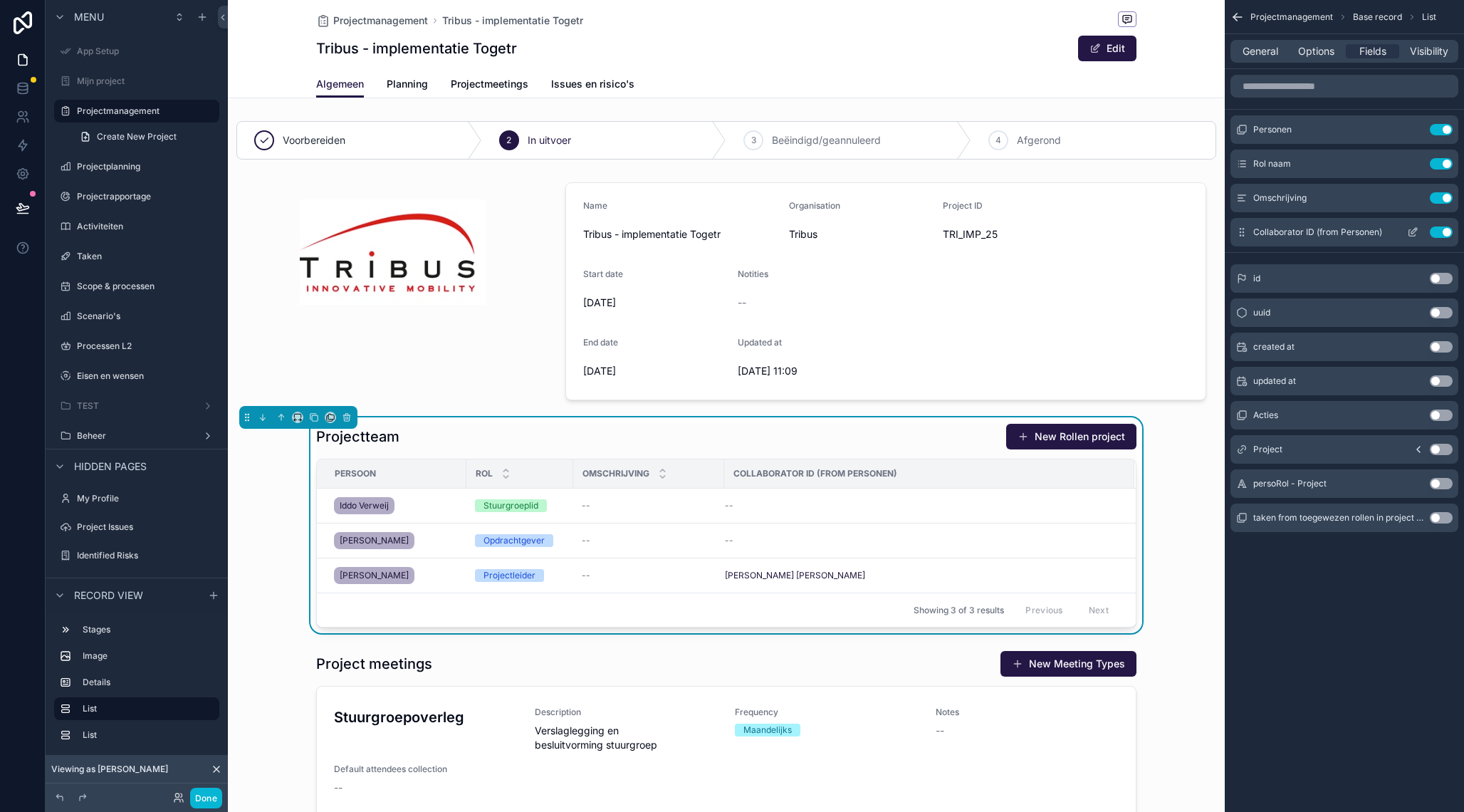
click at [1432, 230] on button "Use setting" at bounding box center [1441, 232] width 22 height 12
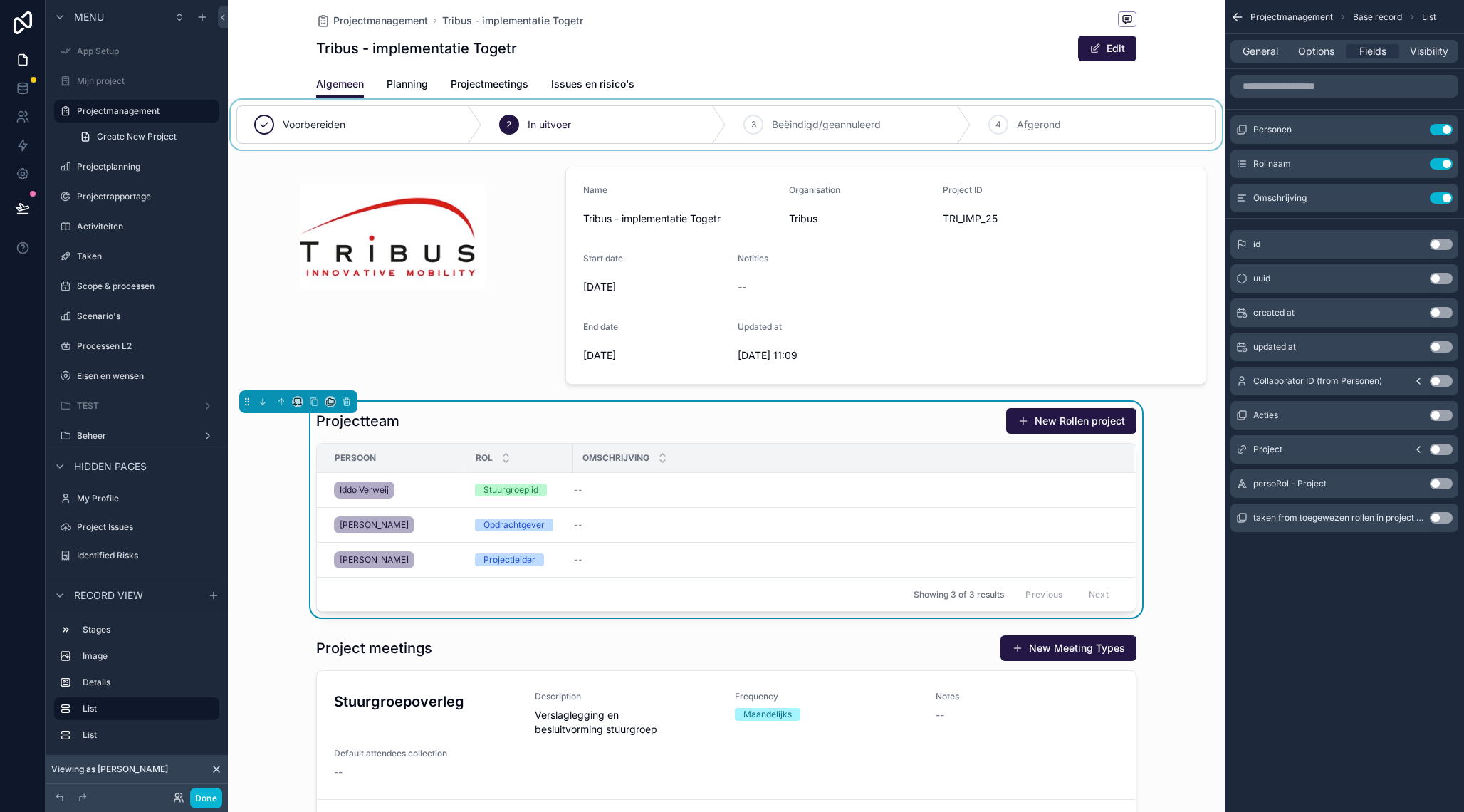
scroll to position [12, 0]
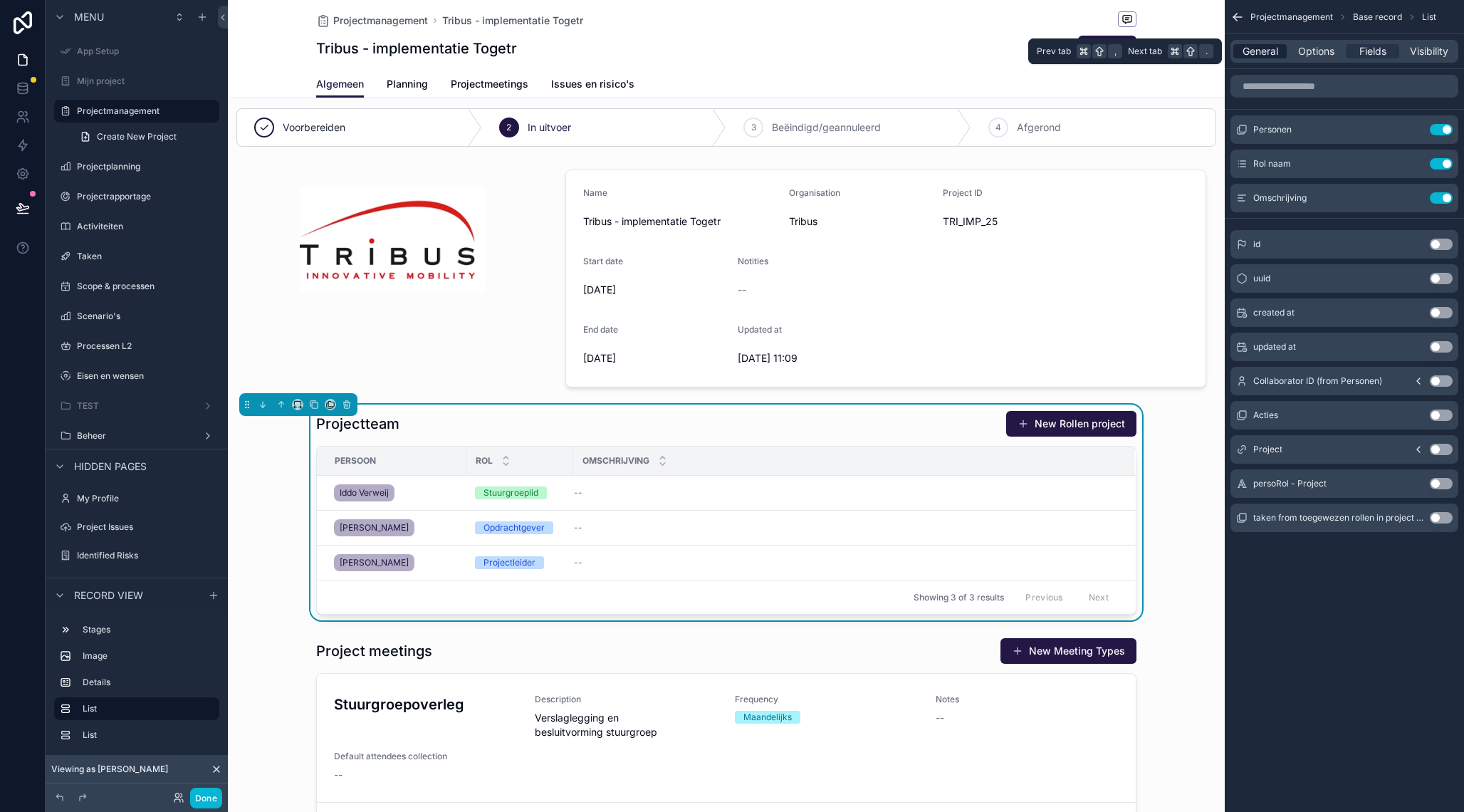
click at [1256, 51] on span "General" at bounding box center [1260, 51] width 36 height 14
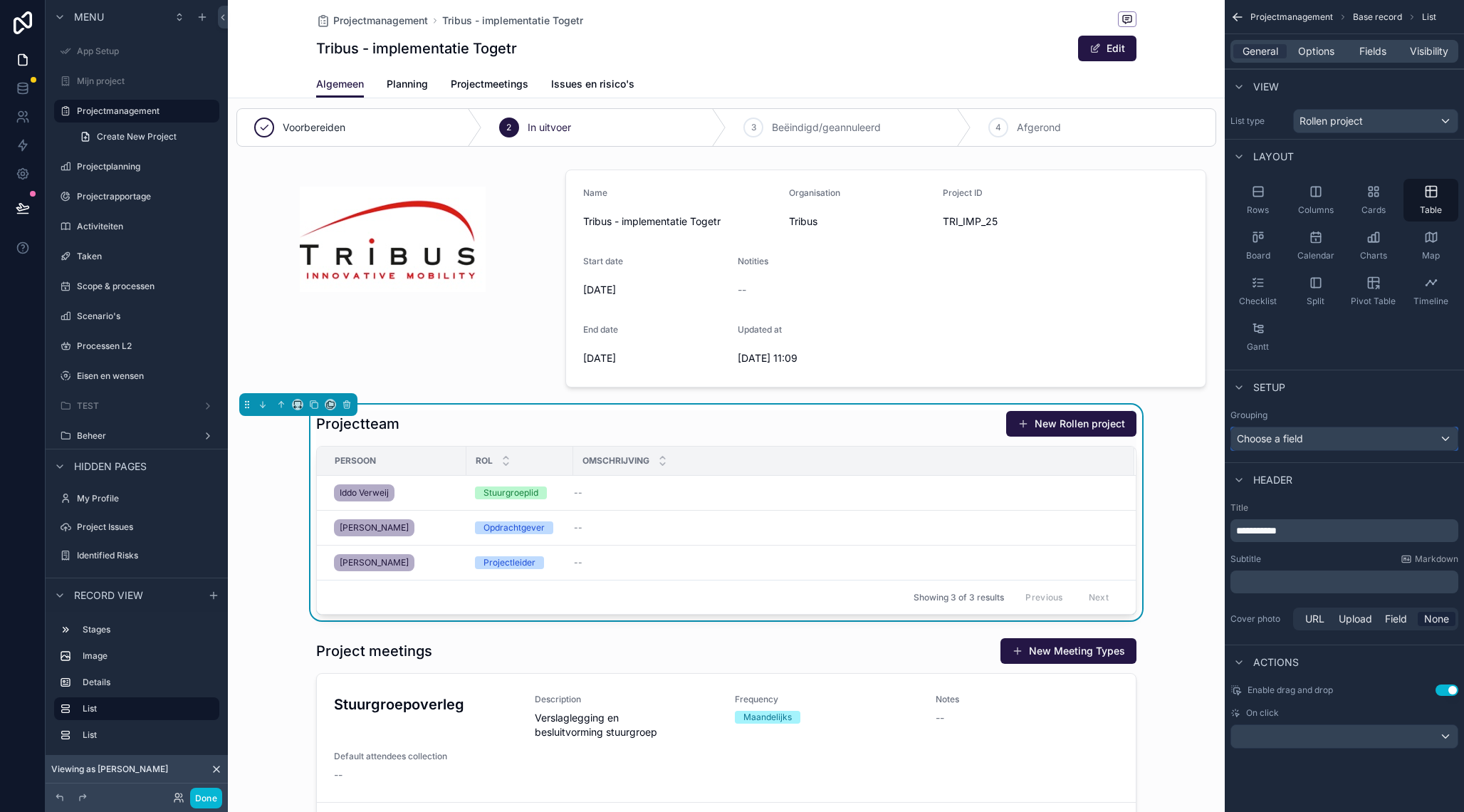
click at [1338, 441] on div "Choose a field" at bounding box center [1344, 438] width 226 height 22
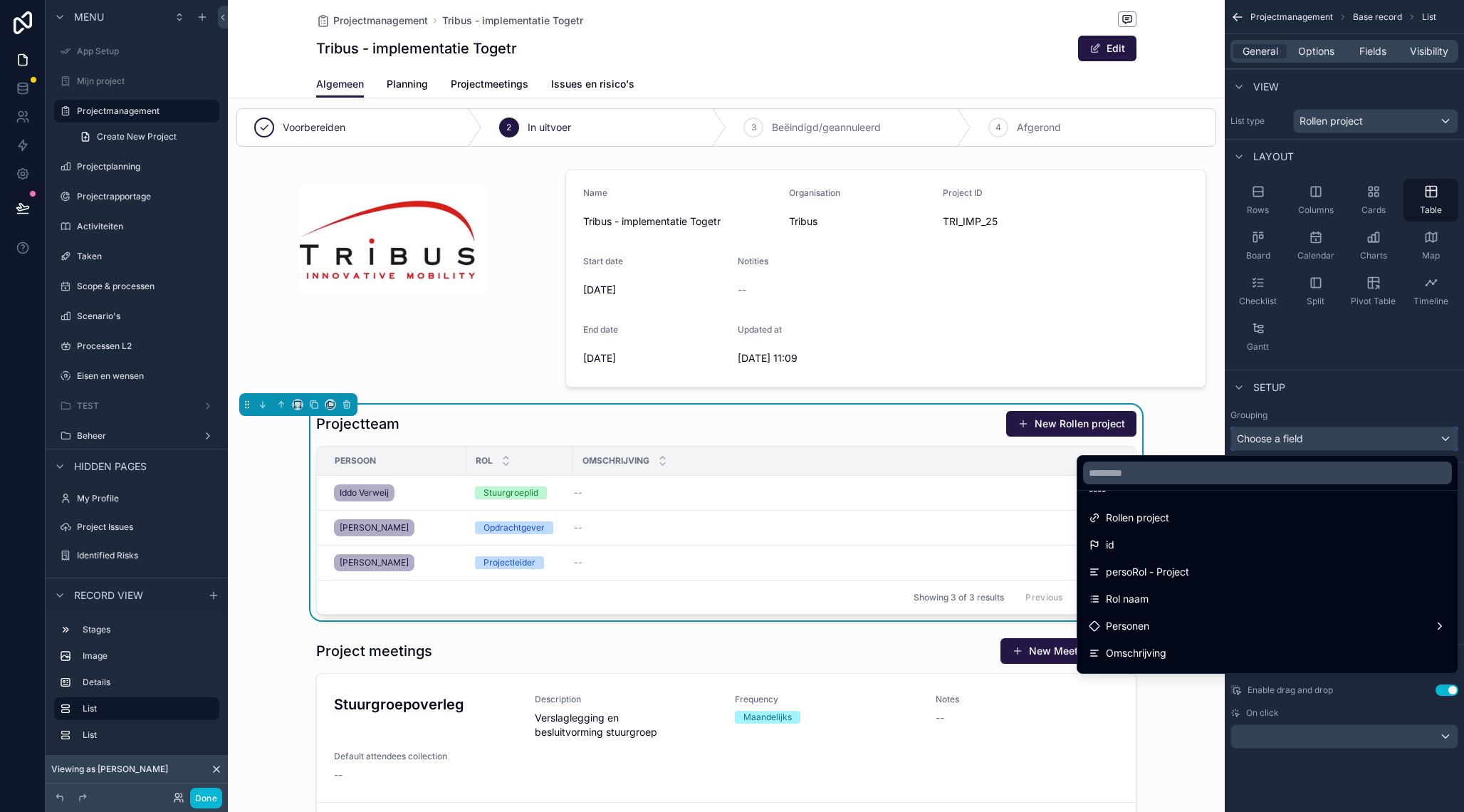
scroll to position [20, 0]
click at [915, 421] on div "Projectteam New Rollen project" at bounding box center [726, 423] width 820 height 27
click at [843, 431] on div "Projectteam New Rollen project" at bounding box center [726, 423] width 820 height 27
click at [807, 599] on div "Showing 3 of 3 results Previous Next" at bounding box center [726, 596] width 819 height 34
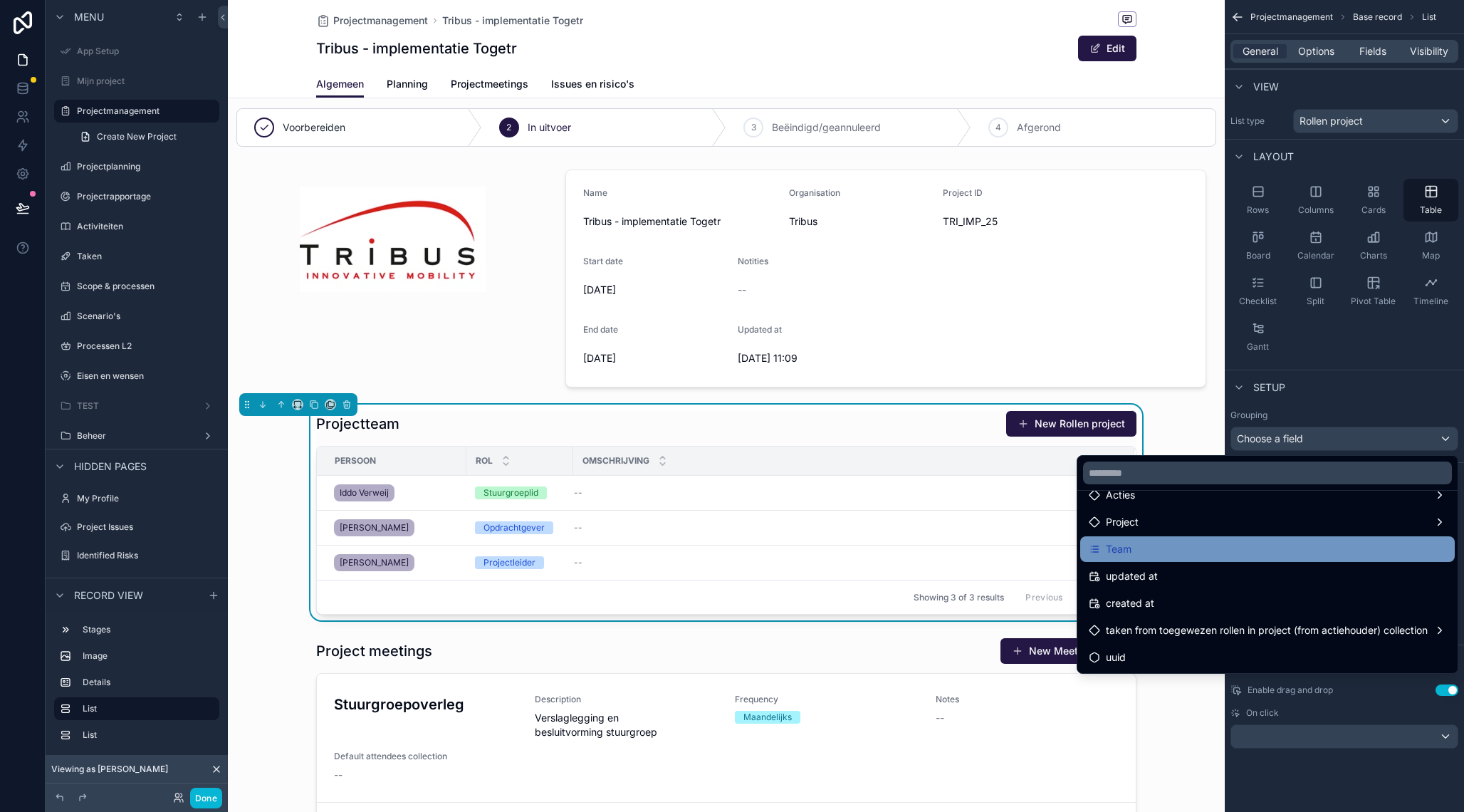
click at [1140, 551] on div "Team" at bounding box center [1267, 549] width 357 height 17
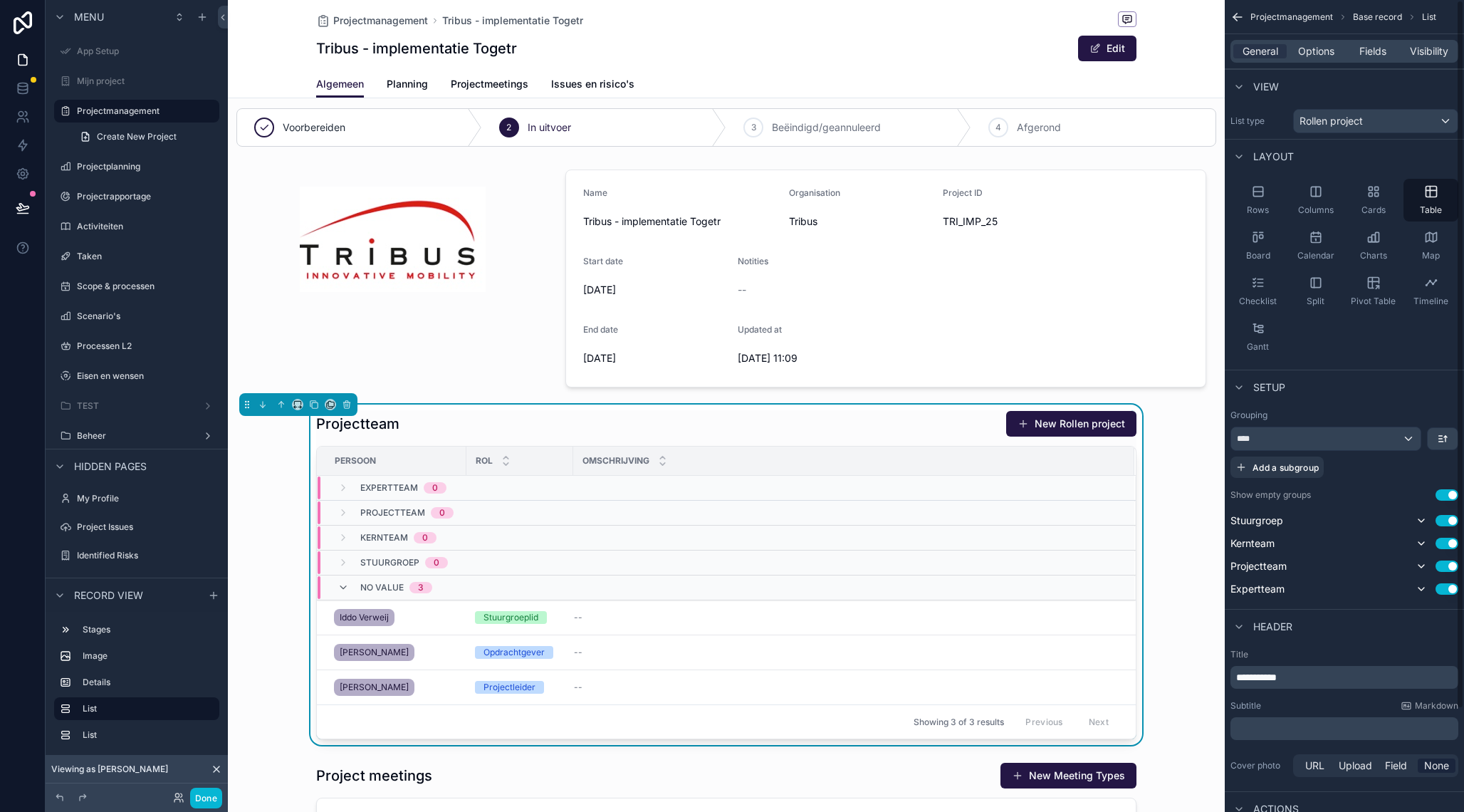
click at [1176, 542] on div "Projectteam New Rollen project Persoon Rol Omschrijving Expertteam 0 Projecttea…" at bounding box center [727, 575] width 997 height 340
click at [1207, 430] on div "Projectteam New Rollen project Persoon Rol Omschrijving Expertteam 0 Projecttea…" at bounding box center [727, 575] width 997 height 340
click at [255, 490] on div "Projectteam New Rollen project Persoon Rol Omschrijving Expertteam 0 Projecttea…" at bounding box center [727, 575] width 997 height 340
click at [1316, 439] on div "****" at bounding box center [1325, 438] width 189 height 22
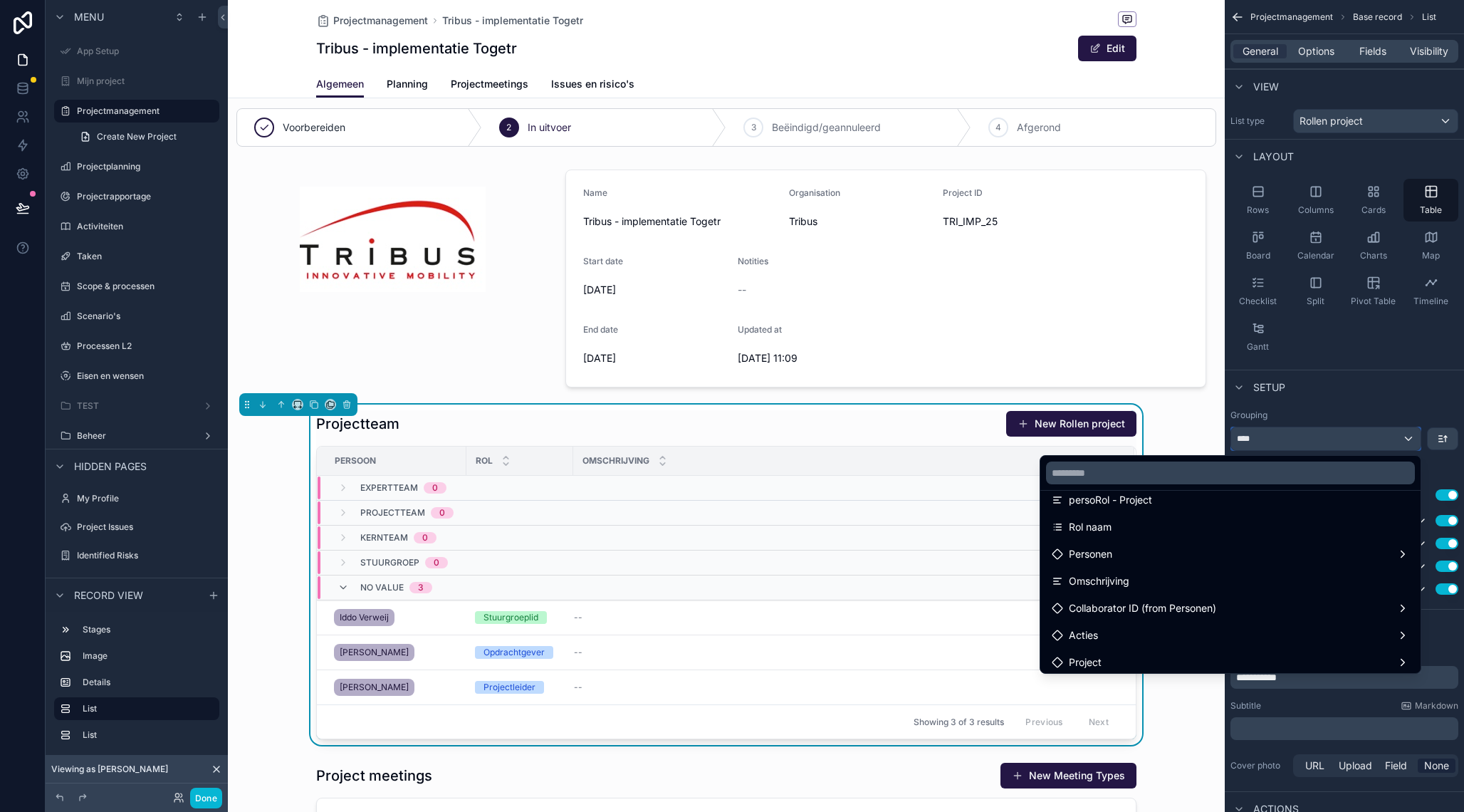
scroll to position [98, 0]
click at [1137, 473] on input "text" at bounding box center [1230, 472] width 369 height 22
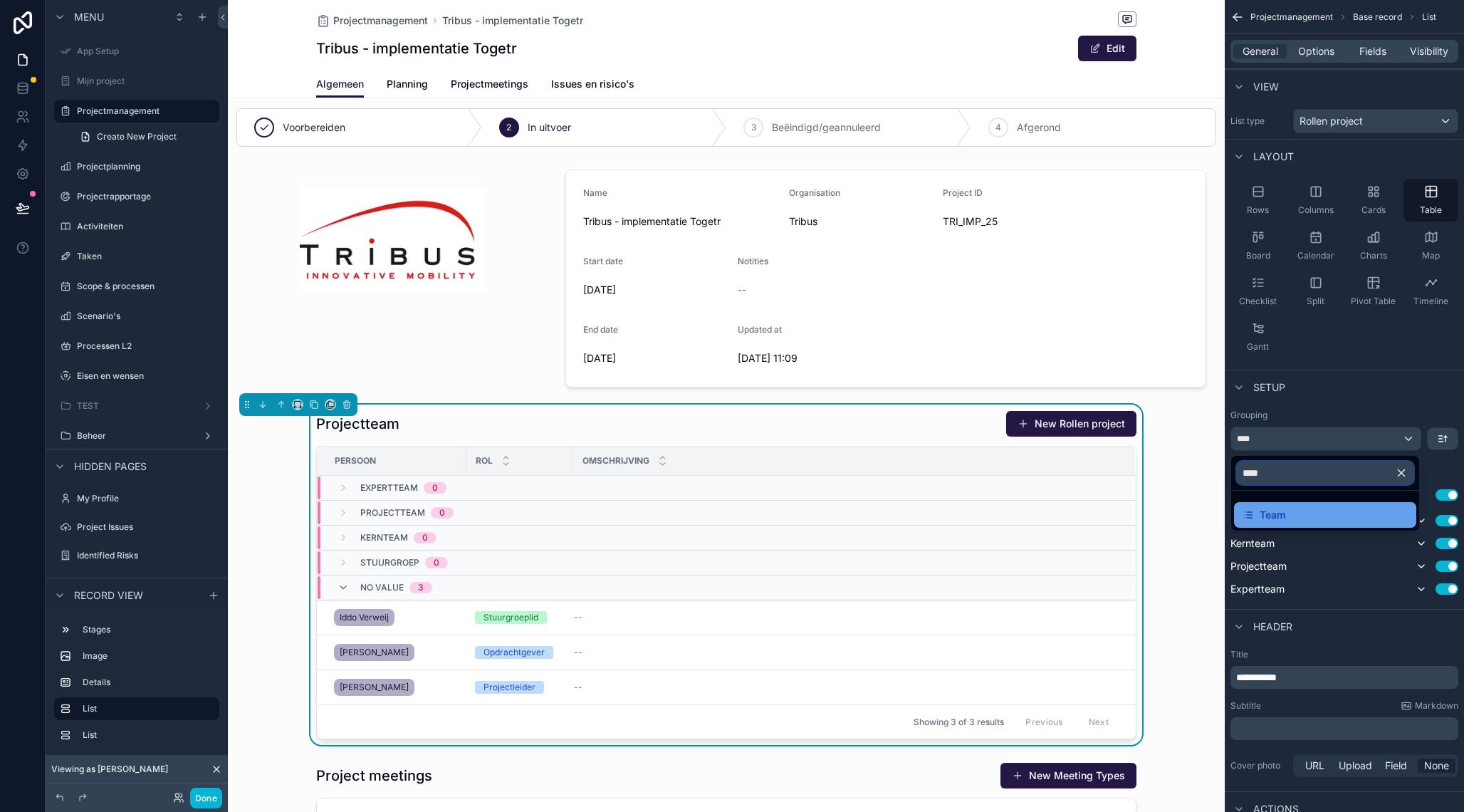
type input "****"
click at [1273, 517] on span "Team" at bounding box center [1273, 514] width 27 height 17
drag, startPoint x: 1196, startPoint y: 497, endPoint x: 1141, endPoint y: 515, distance: 57.9
click at [1196, 497] on div "Projectteam New Rollen project Persoon Rol Omschrijving Expertteam 0 Projecttea…" at bounding box center [727, 575] width 997 height 340
click at [701, 420] on div "Projectteam New Rollen project" at bounding box center [726, 423] width 820 height 27
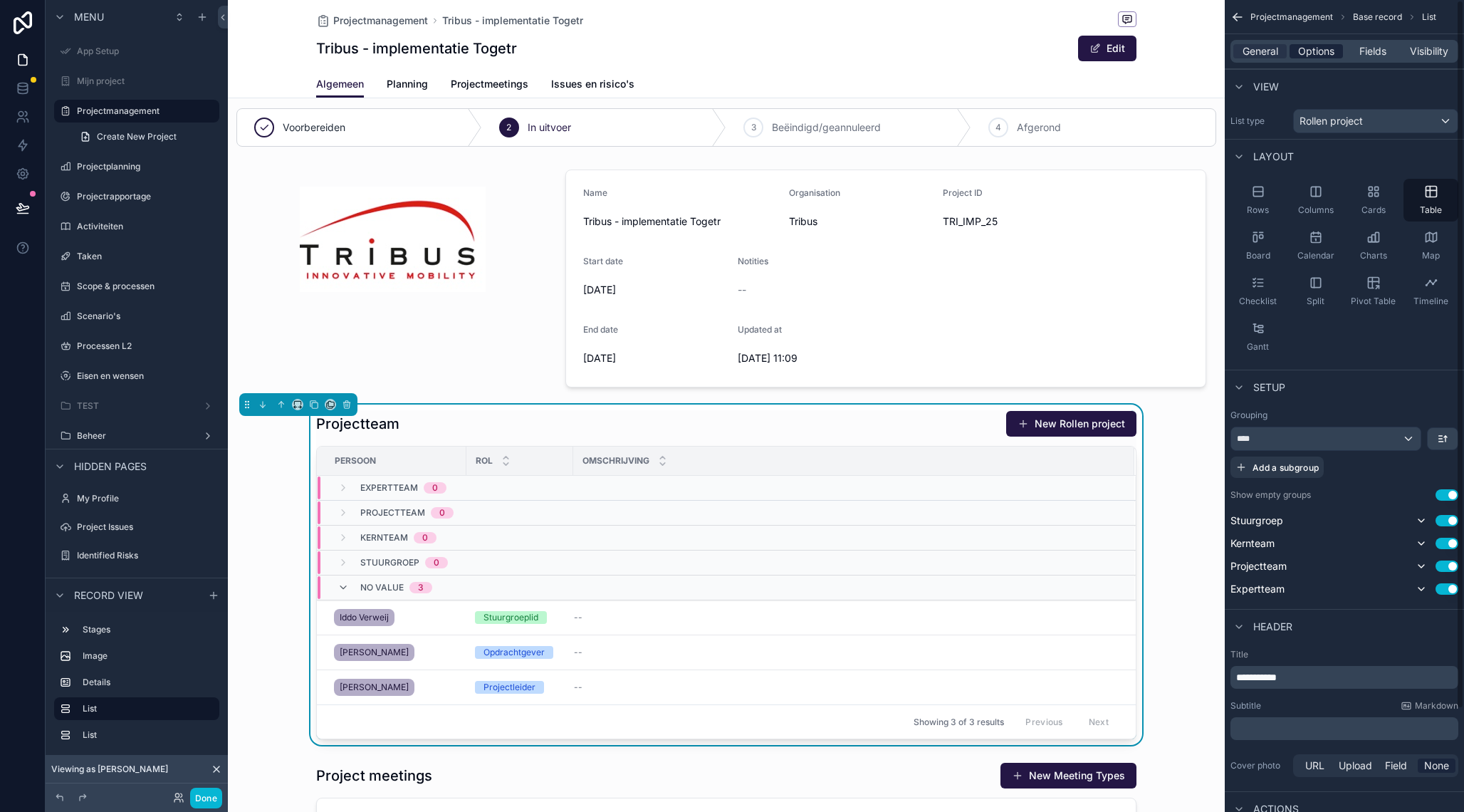
click at [1322, 48] on span "Options" at bounding box center [1316, 51] width 36 height 14
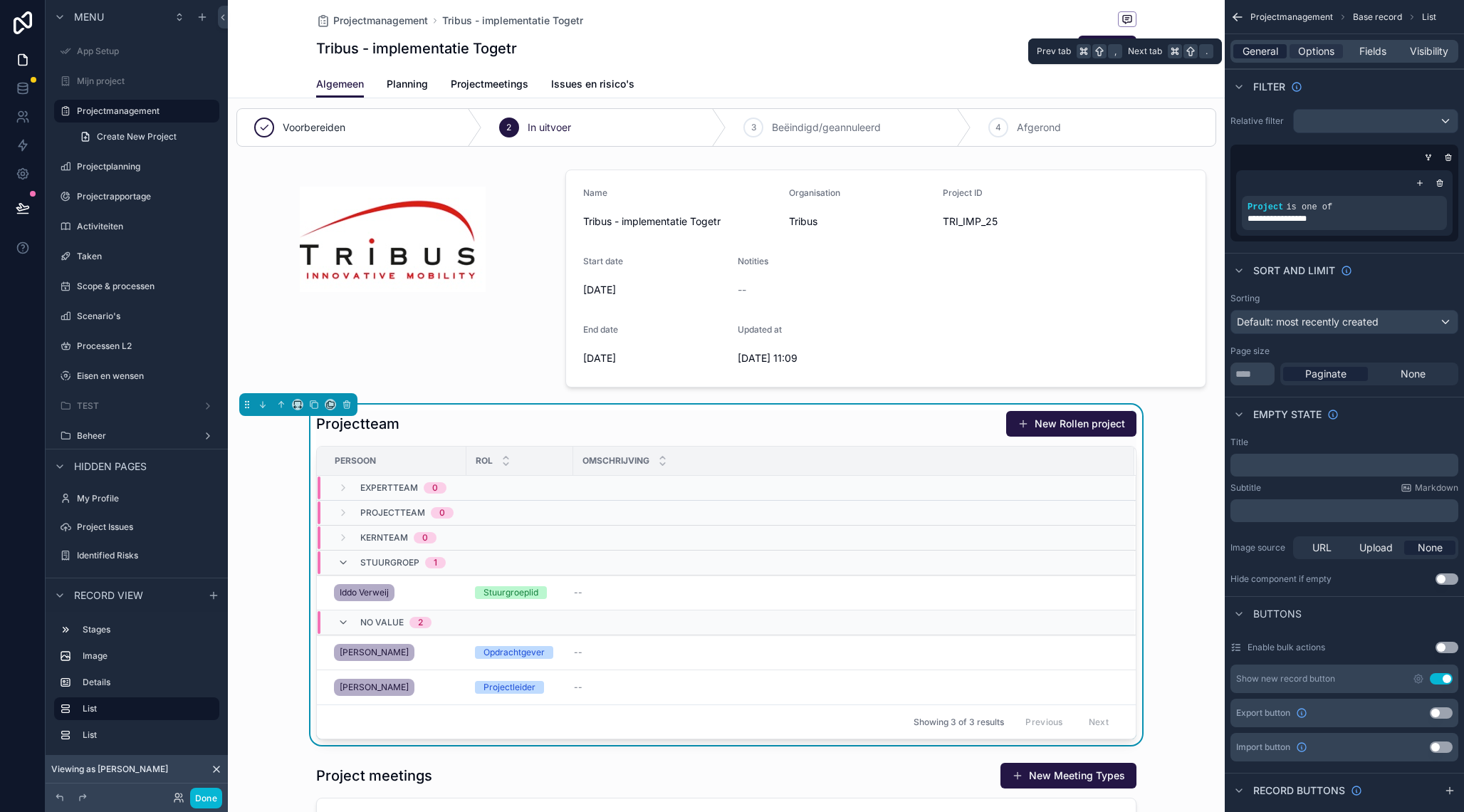
click at [1250, 52] on span "General" at bounding box center [1260, 51] width 36 height 14
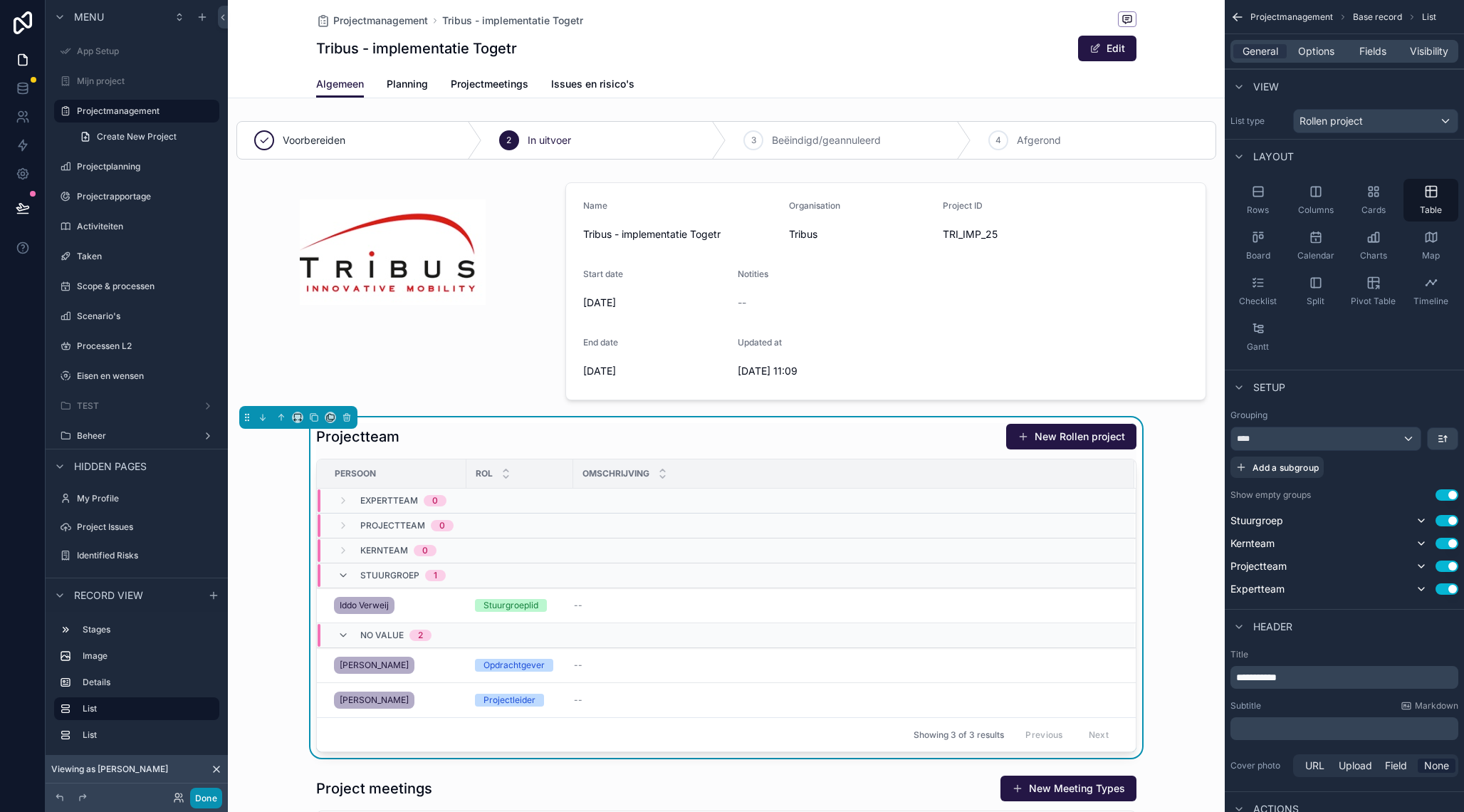
click at [202, 806] on button "Done" at bounding box center [206, 797] width 32 height 21
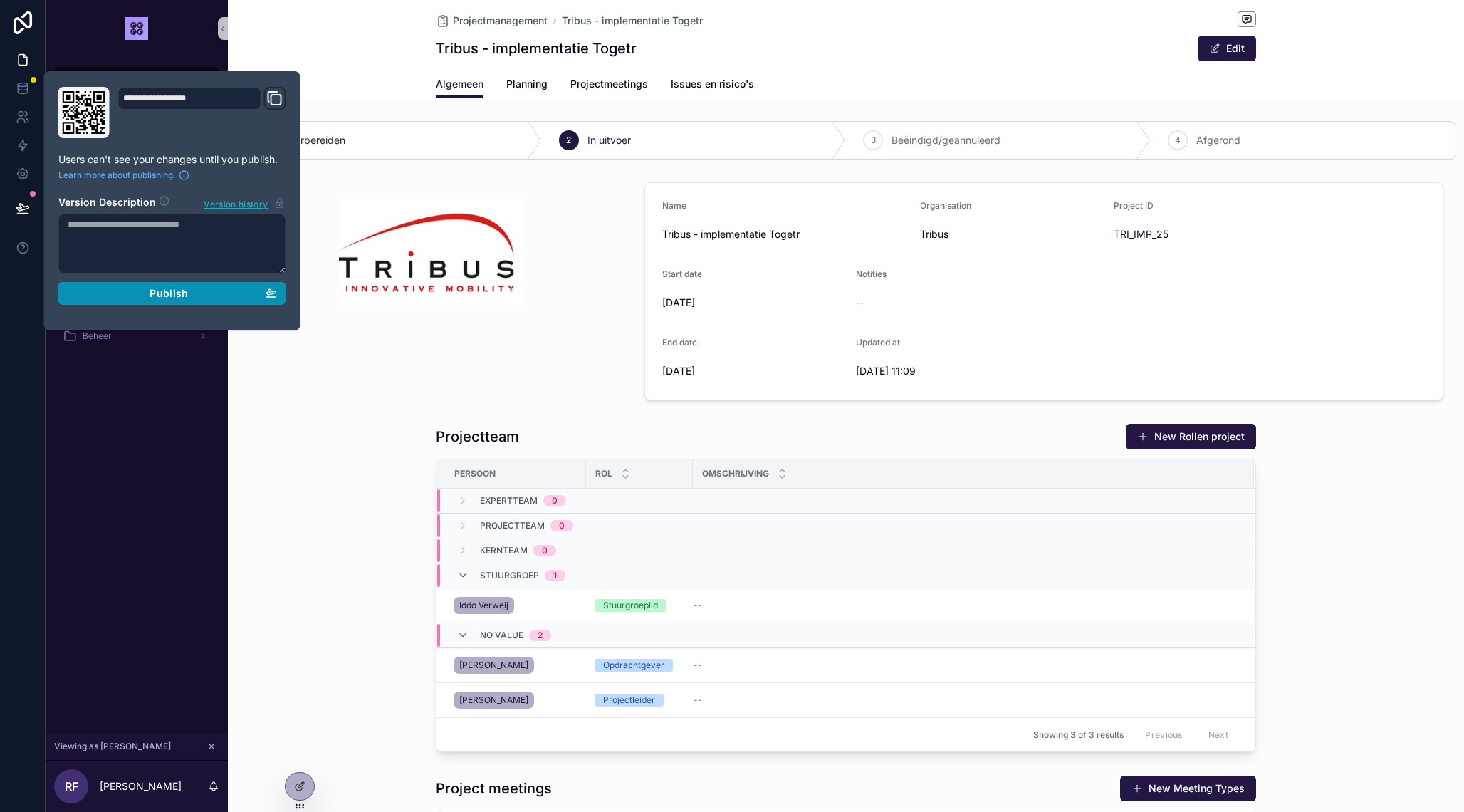
click at [168, 294] on span "Publish" at bounding box center [168, 293] width 38 height 12
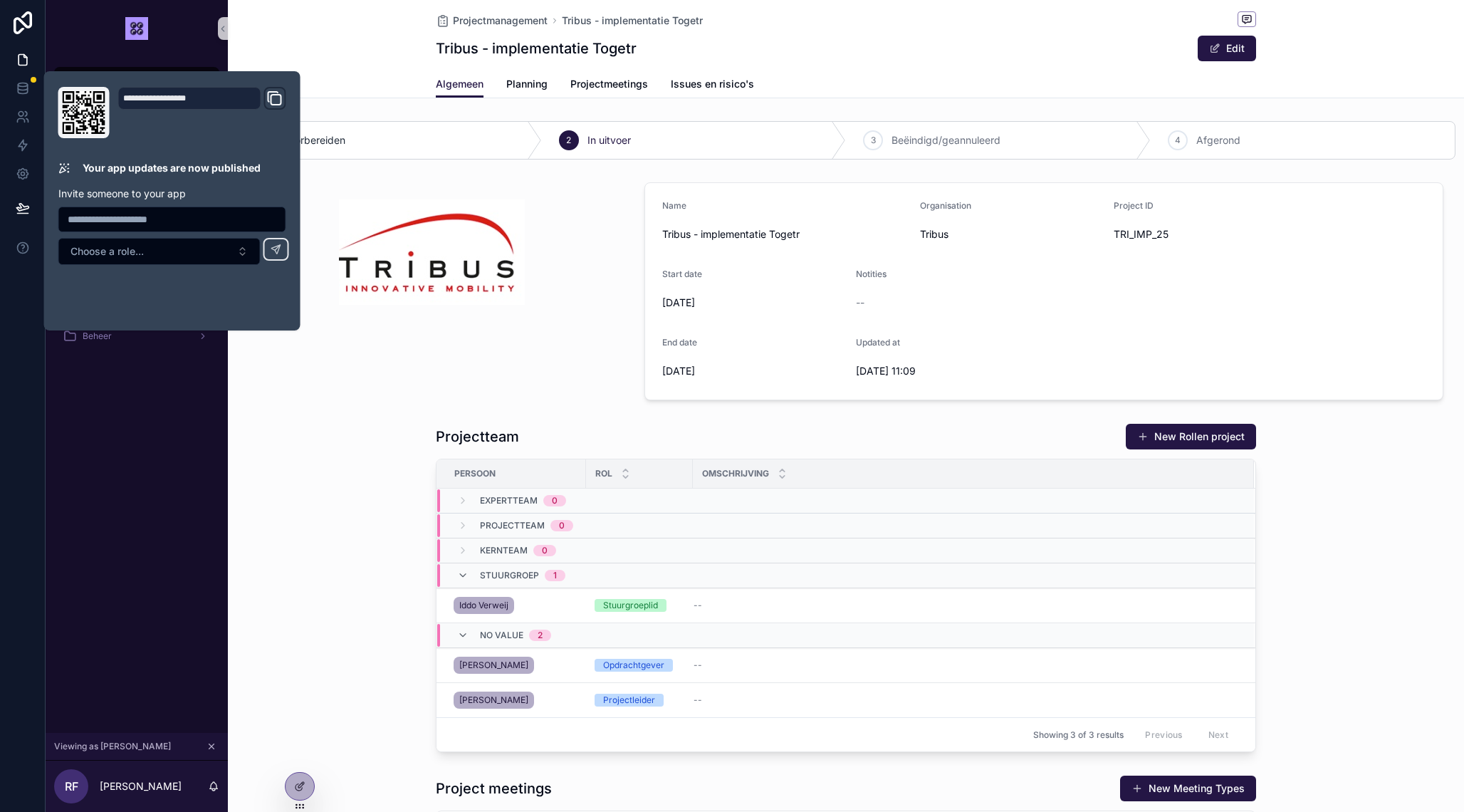
click at [339, 204] on img "scrollable content" at bounding box center [432, 251] width 186 height 105
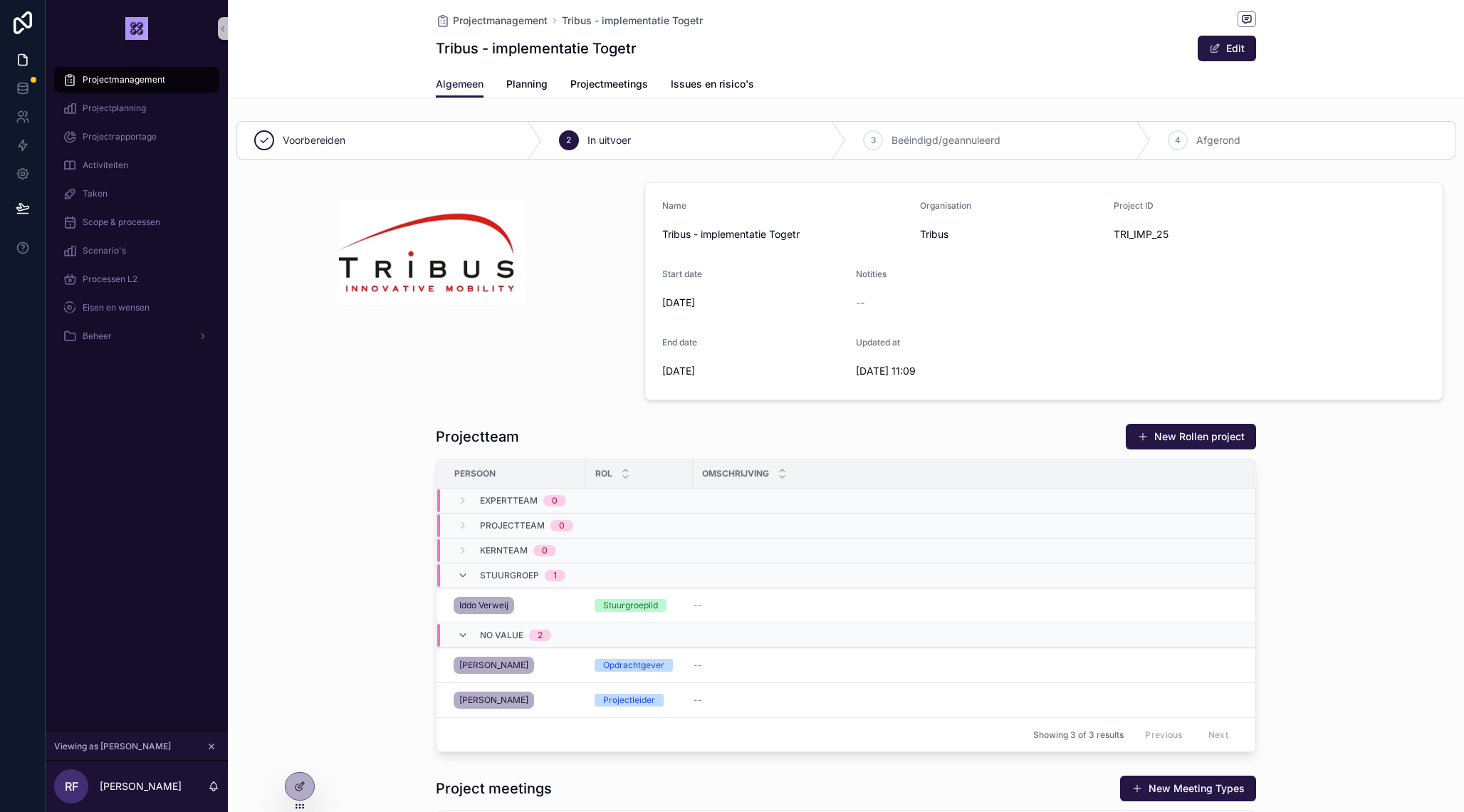
click at [212, 751] on icon "scrollable content" at bounding box center [212, 746] width 10 height 10
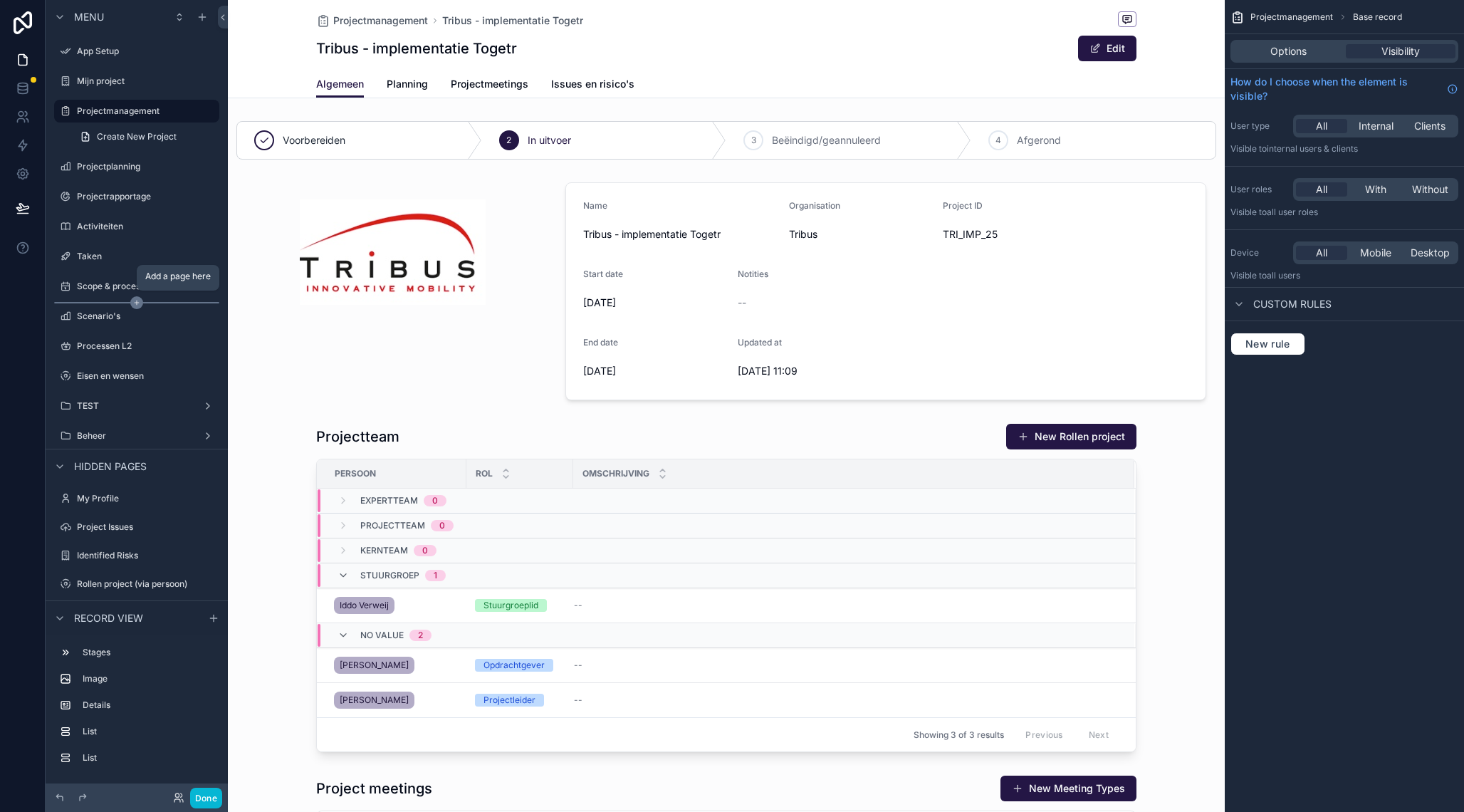
click at [137, 303] on icon "scrollable content" at bounding box center [136, 302] width 12 height 12
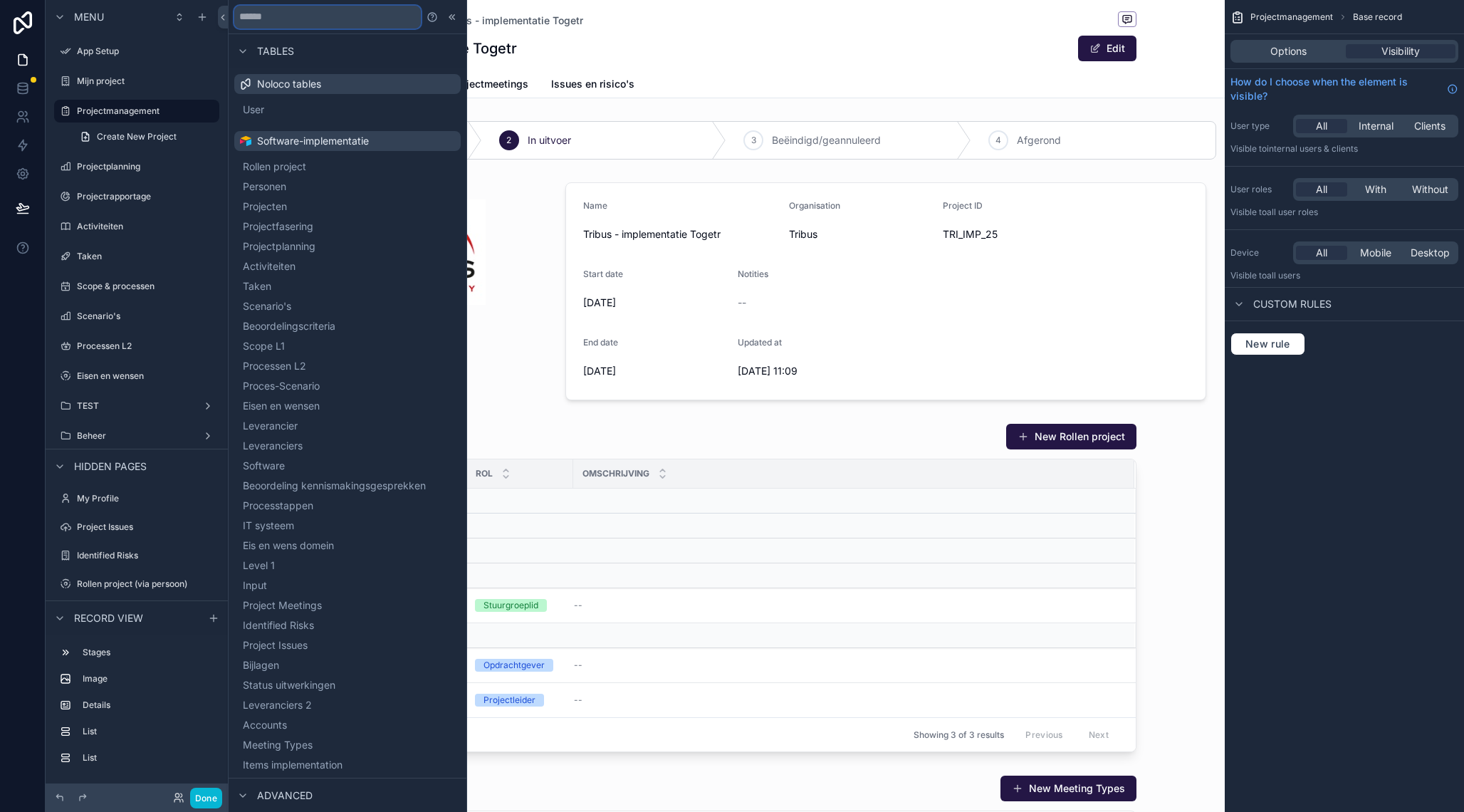
click at [317, 17] on input "text" at bounding box center [327, 17] width 187 height 22
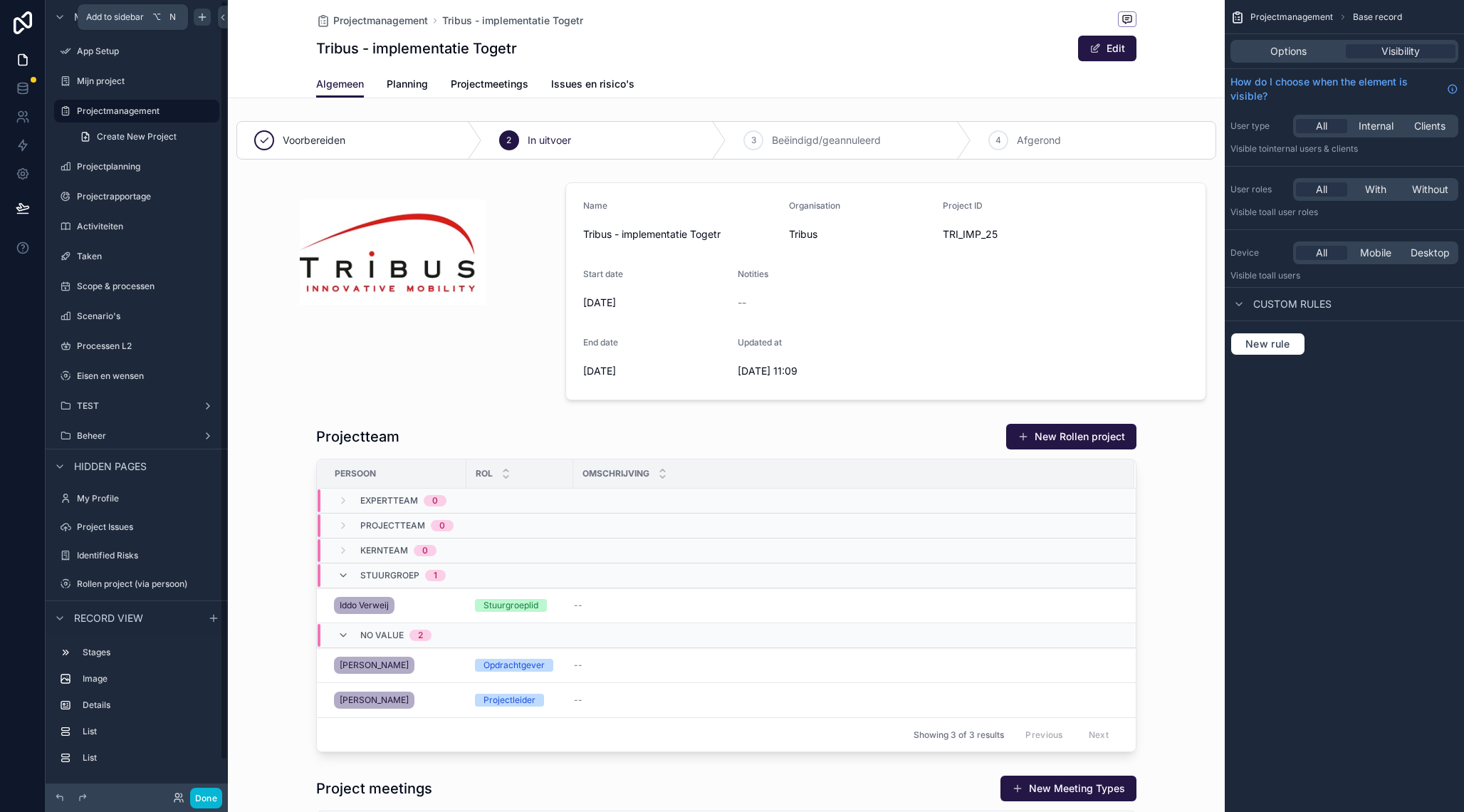
click at [204, 17] on icon "scrollable content" at bounding box center [202, 17] width 7 height 0
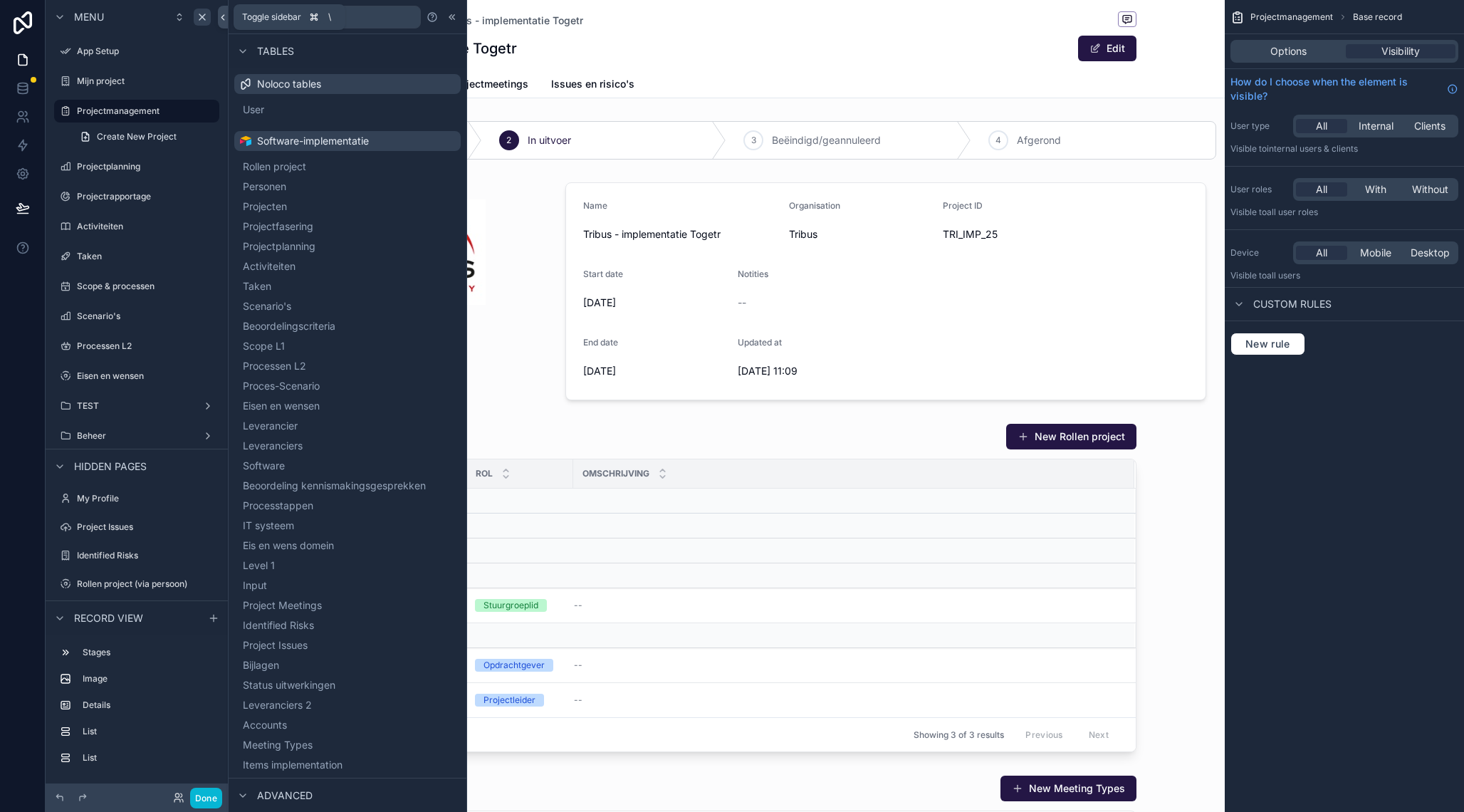
click at [300, 17] on span "Toggle sidebar" at bounding box center [271, 17] width 59 height 12
click at [371, 14] on input "text" at bounding box center [327, 17] width 187 height 22
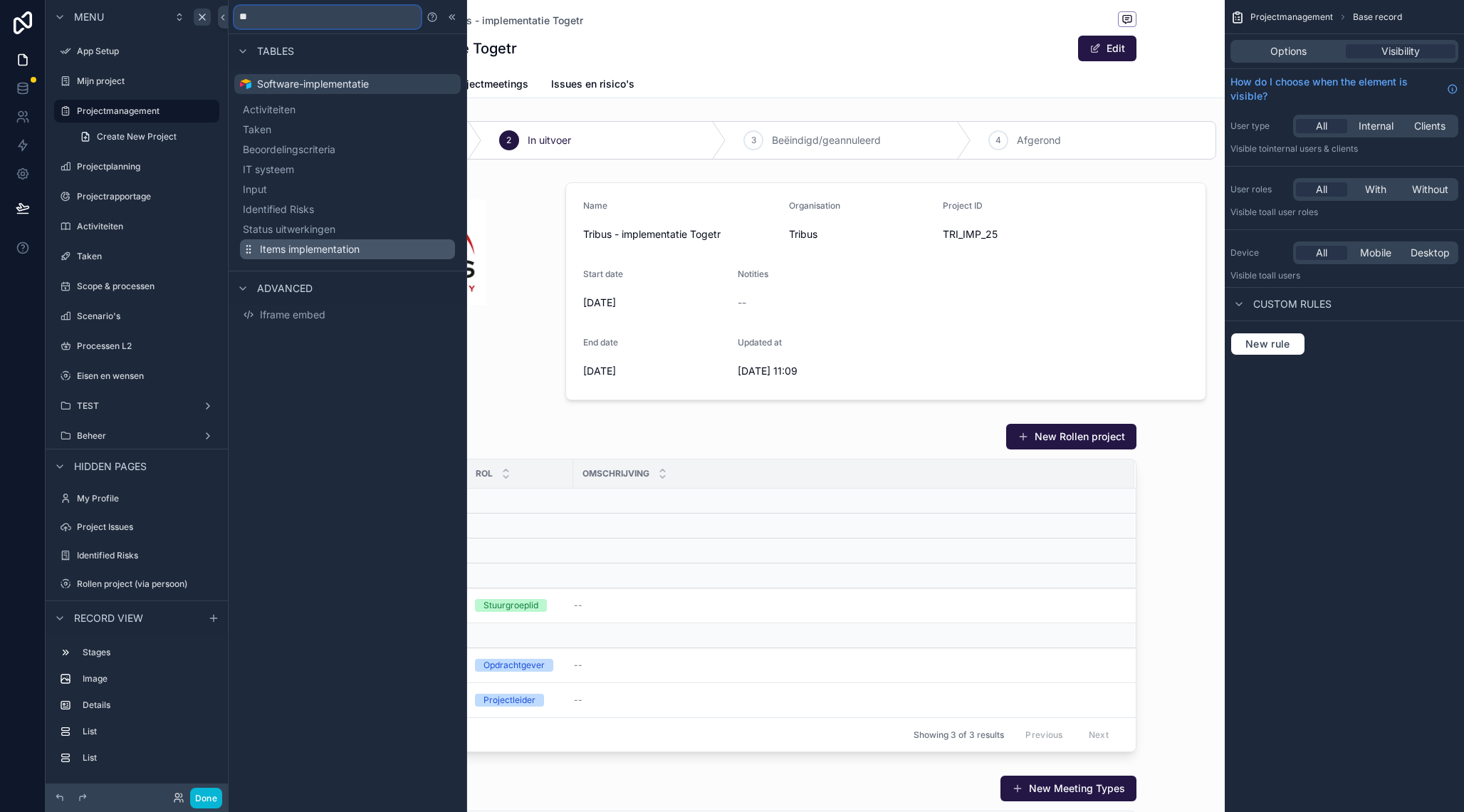
type input "**"
click at [294, 252] on span "Items implementation" at bounding box center [309, 249] width 100 height 14
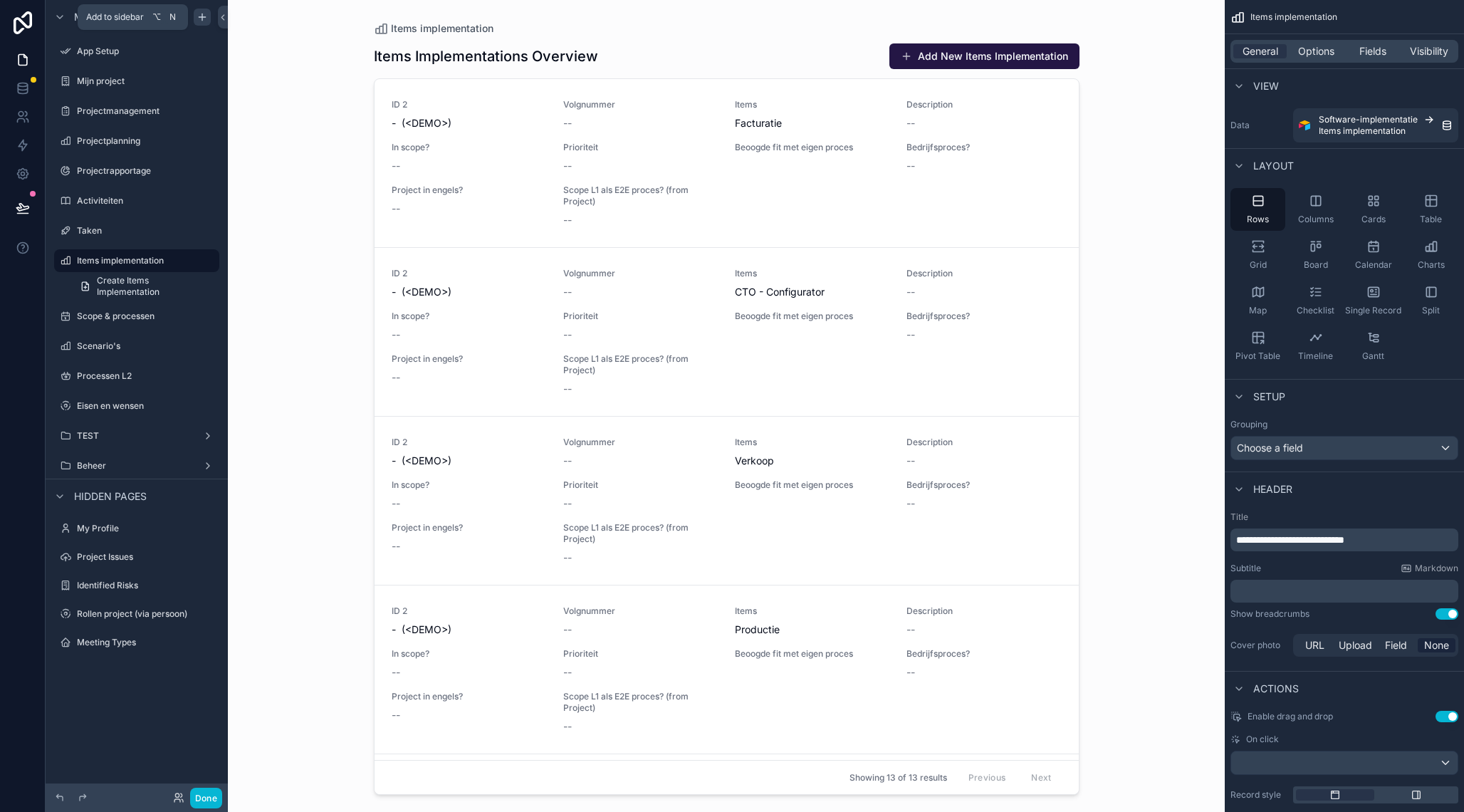
click at [205, 17] on icon "scrollable content" at bounding box center [202, 17] width 12 height 12
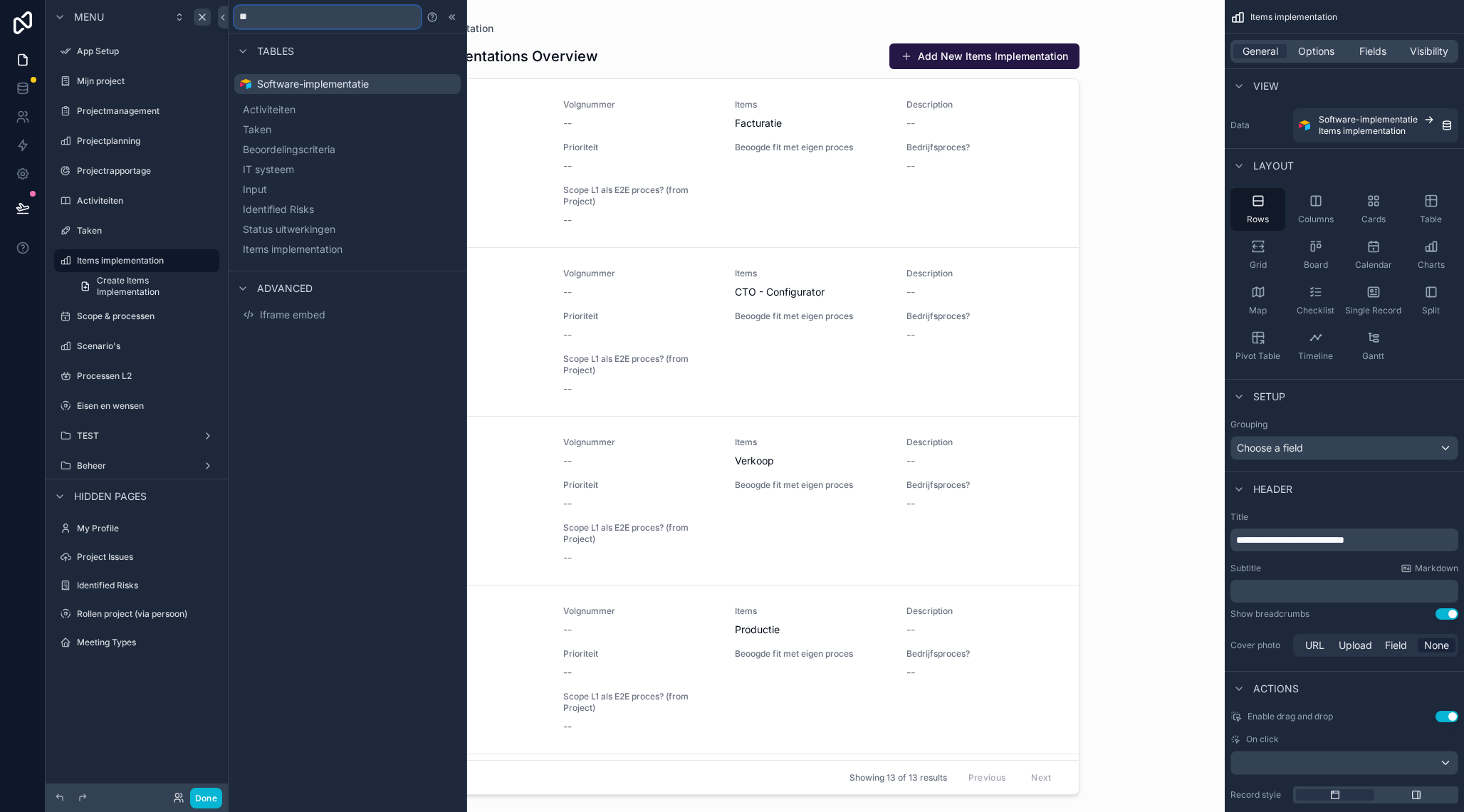
click at [406, 19] on input "**" at bounding box center [327, 17] width 187 height 22
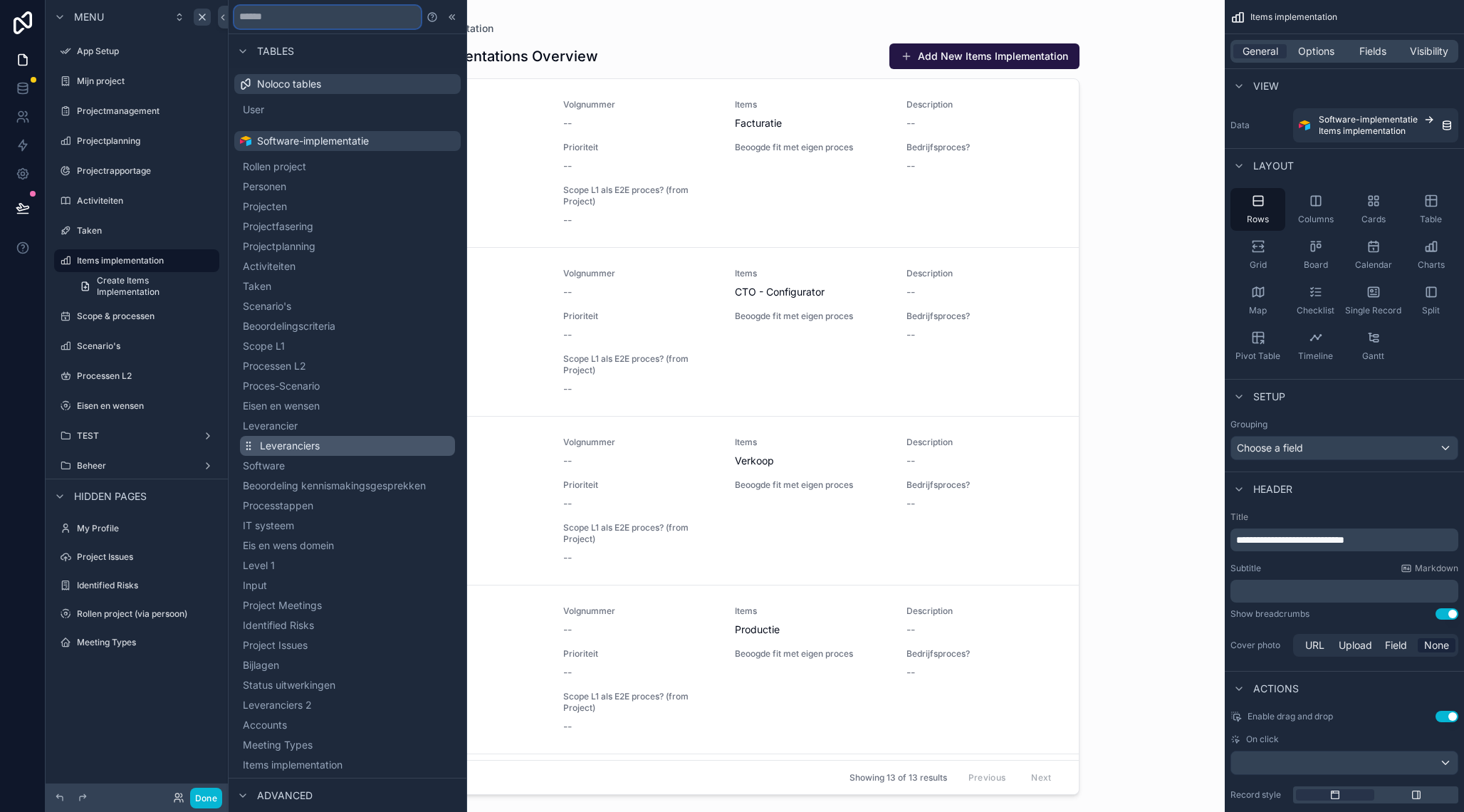
scroll to position [108, 0]
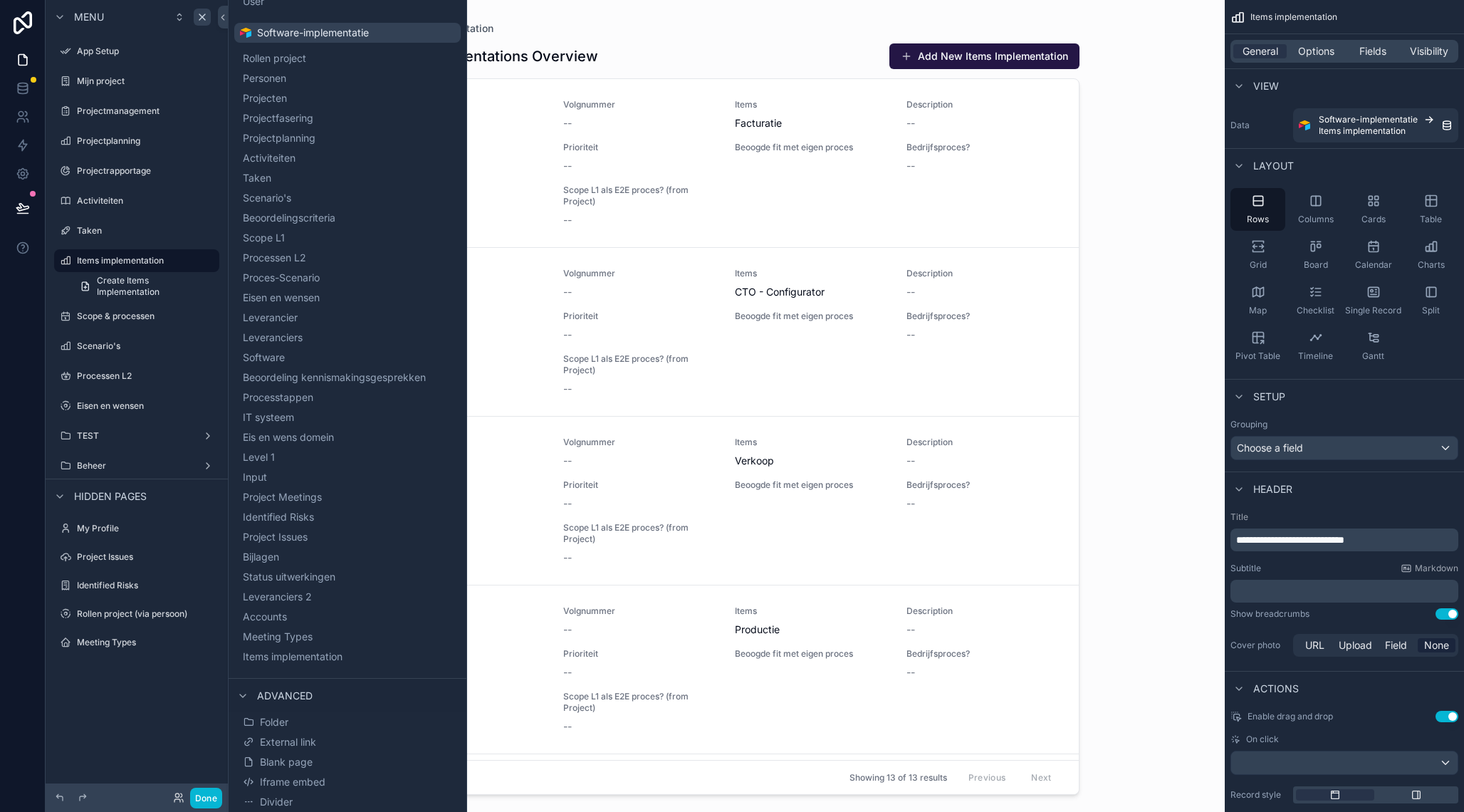
click at [304, 727] on button "Folder" at bounding box center [347, 722] width 215 height 20
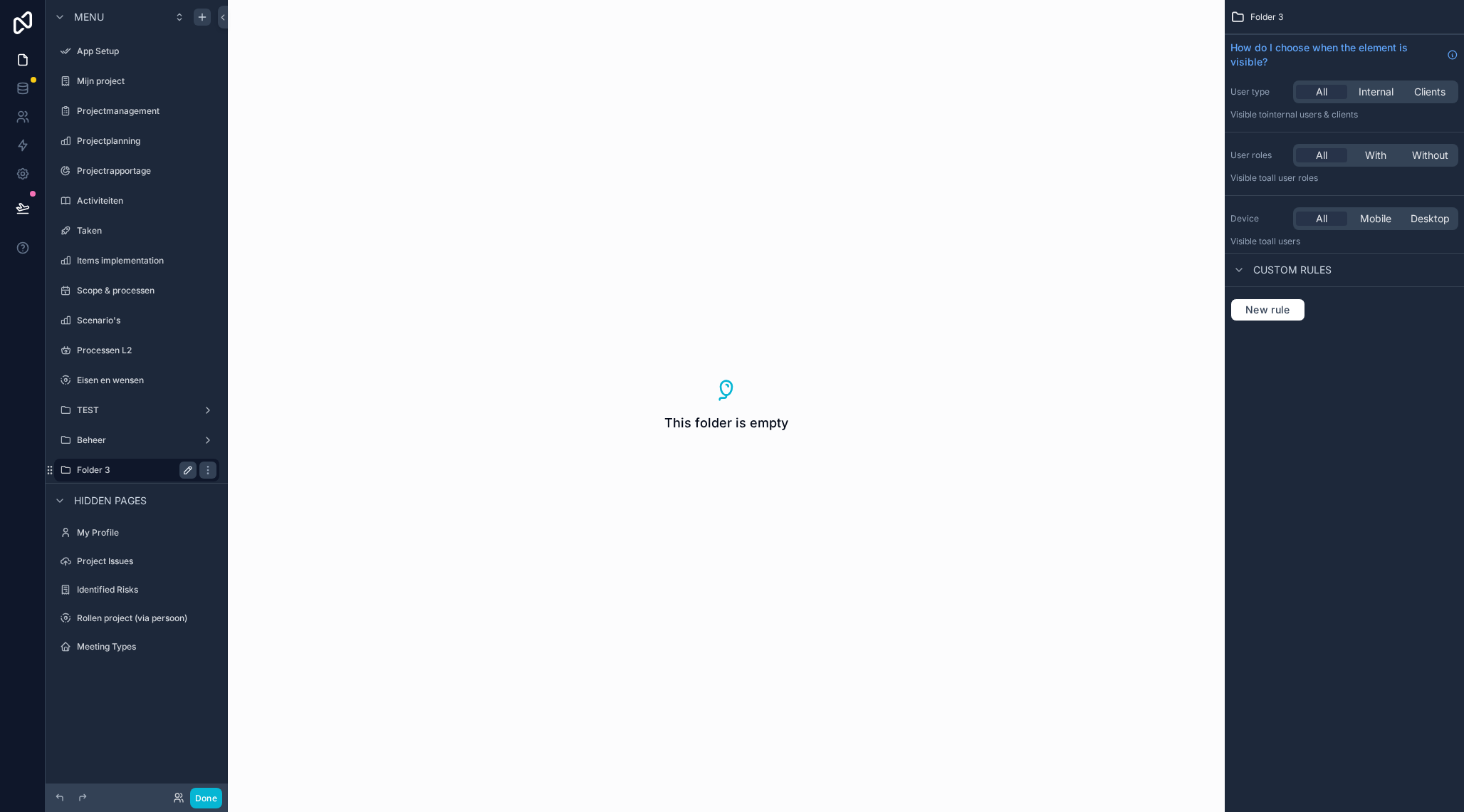
click at [193, 470] on icon "scrollable content" at bounding box center [188, 470] width 12 height 12
click at [136, 479] on div "********" at bounding box center [137, 469] width 159 height 22
click at [134, 473] on input "********" at bounding box center [135, 469] width 117 height 17
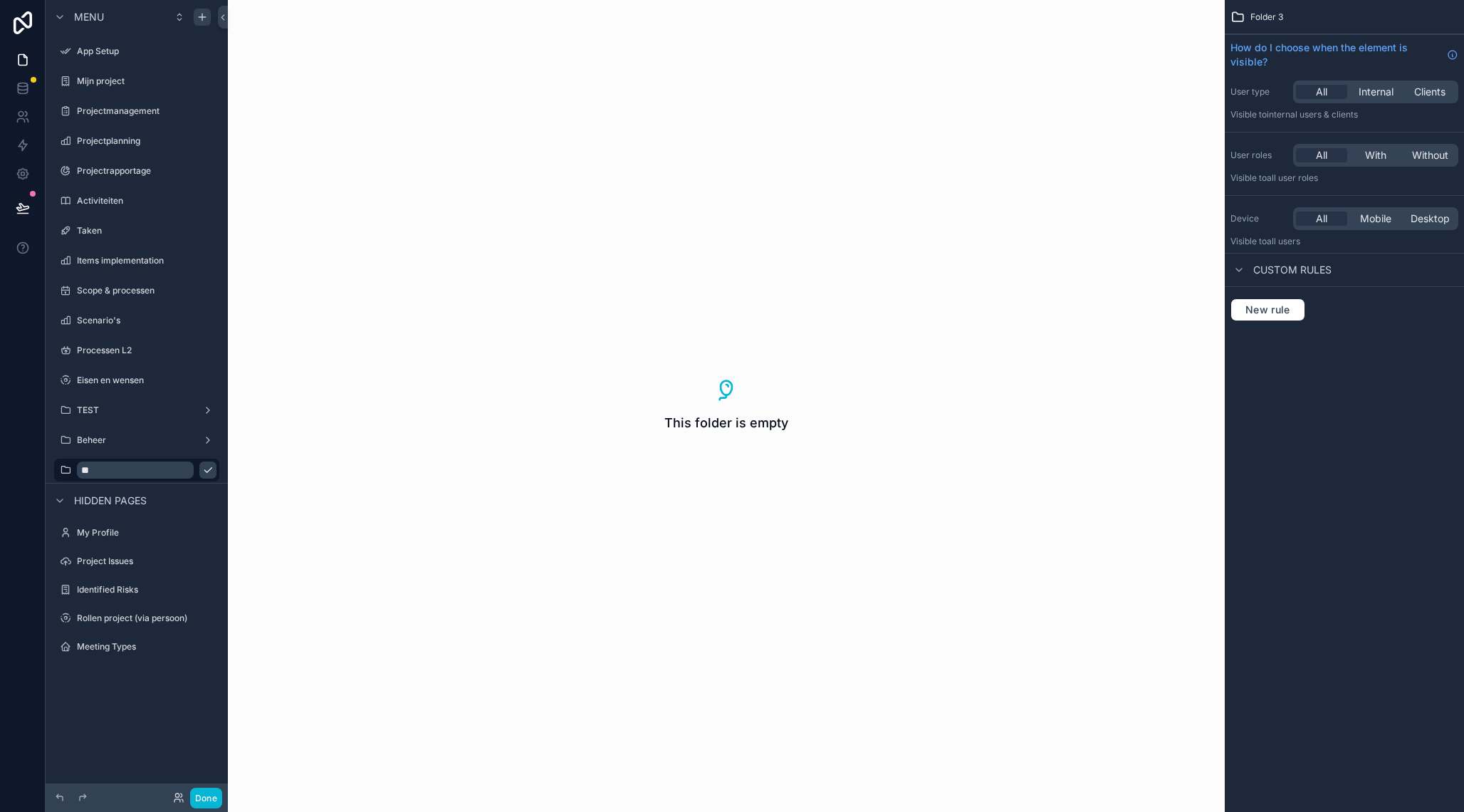
type input "*"
type input "*****"
click at [204, 471] on icon "scrollable content" at bounding box center [207, 470] width 7 height 5
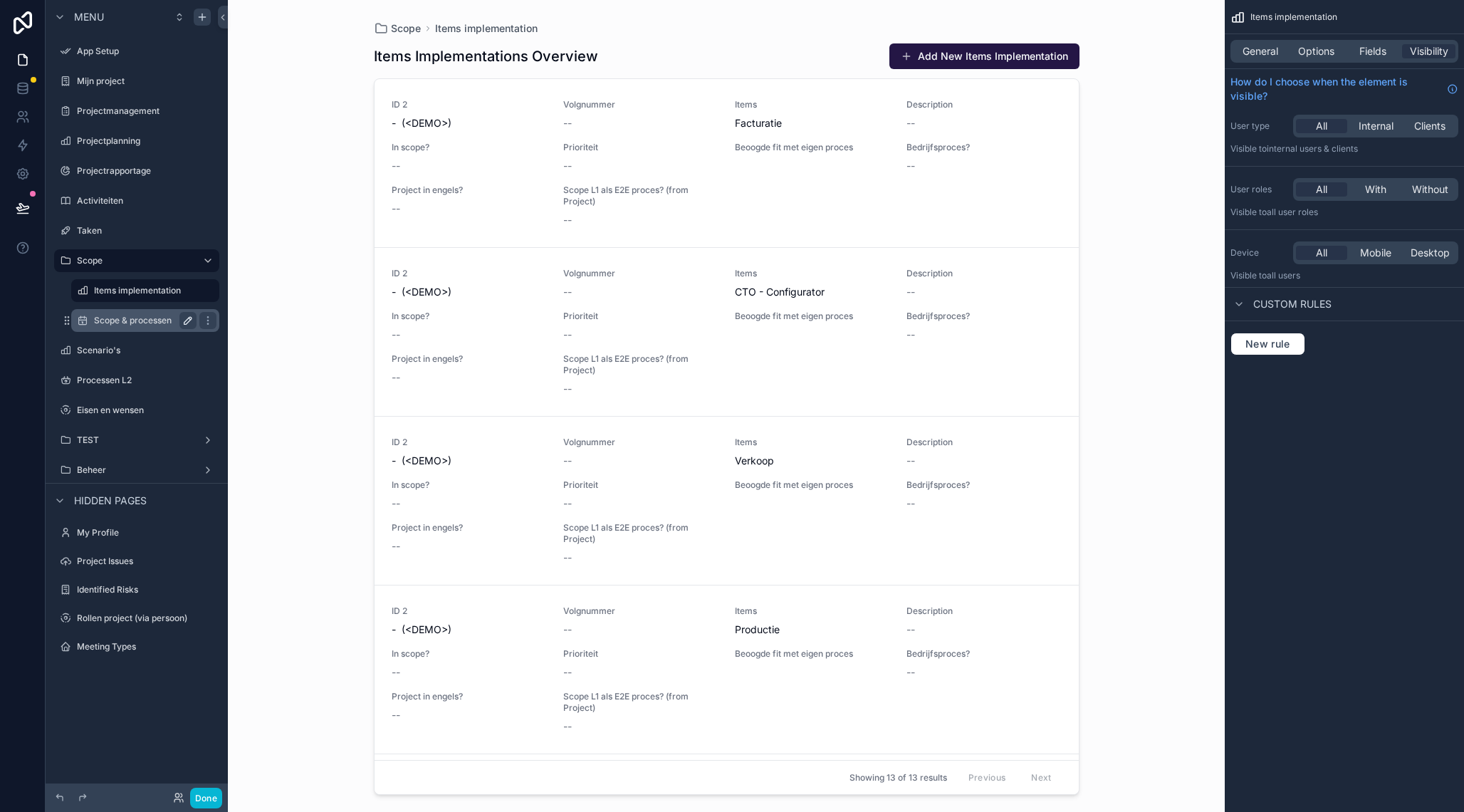
click at [187, 319] on icon "scrollable content" at bounding box center [187, 320] width 7 height 7
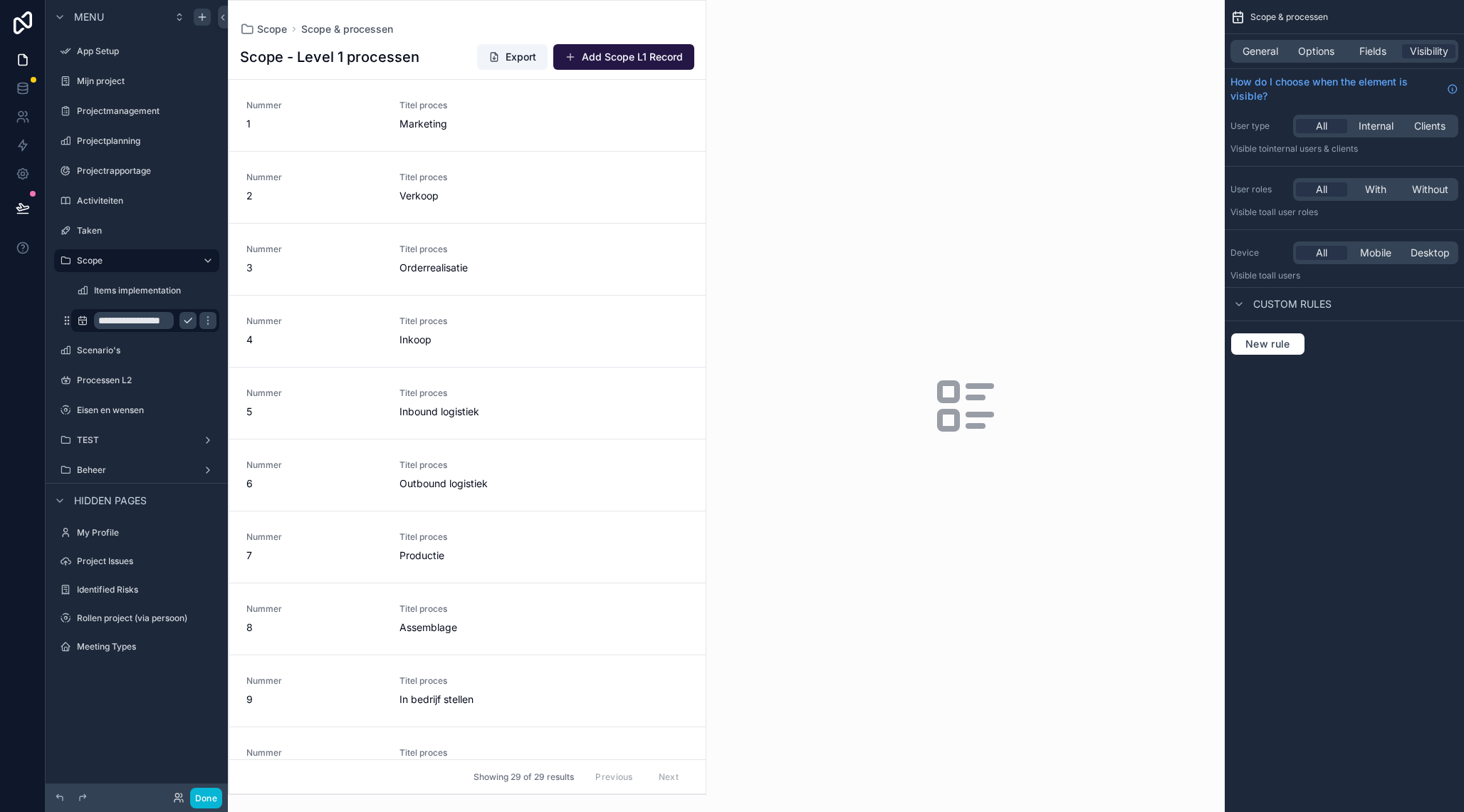
click at [150, 323] on input "**********" at bounding box center [134, 320] width 80 height 17
type input "**********"
click at [202, 323] on icon "scrollable content" at bounding box center [208, 320] width 12 height 12
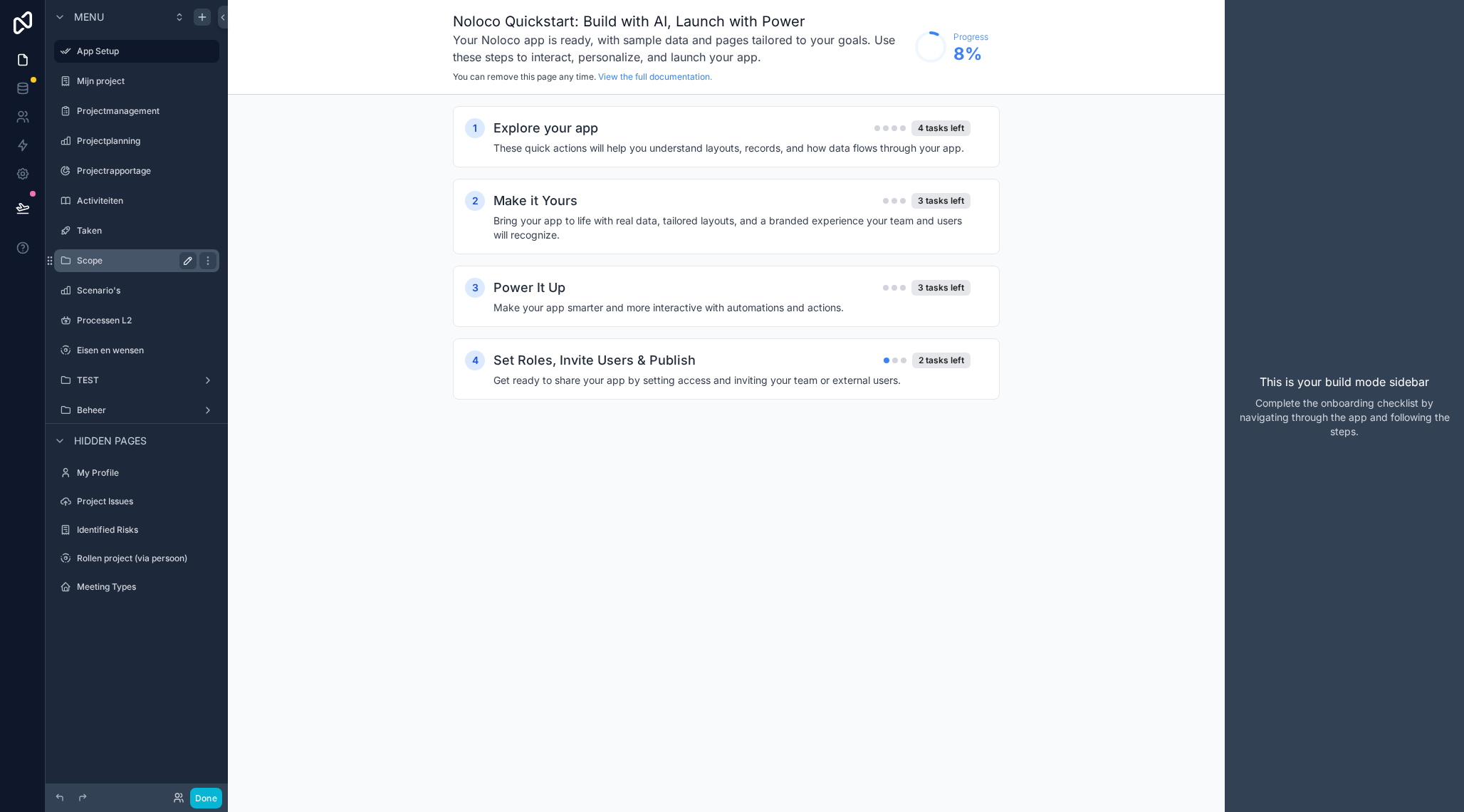
click at [124, 259] on label "Scope" at bounding box center [134, 260] width 114 height 12
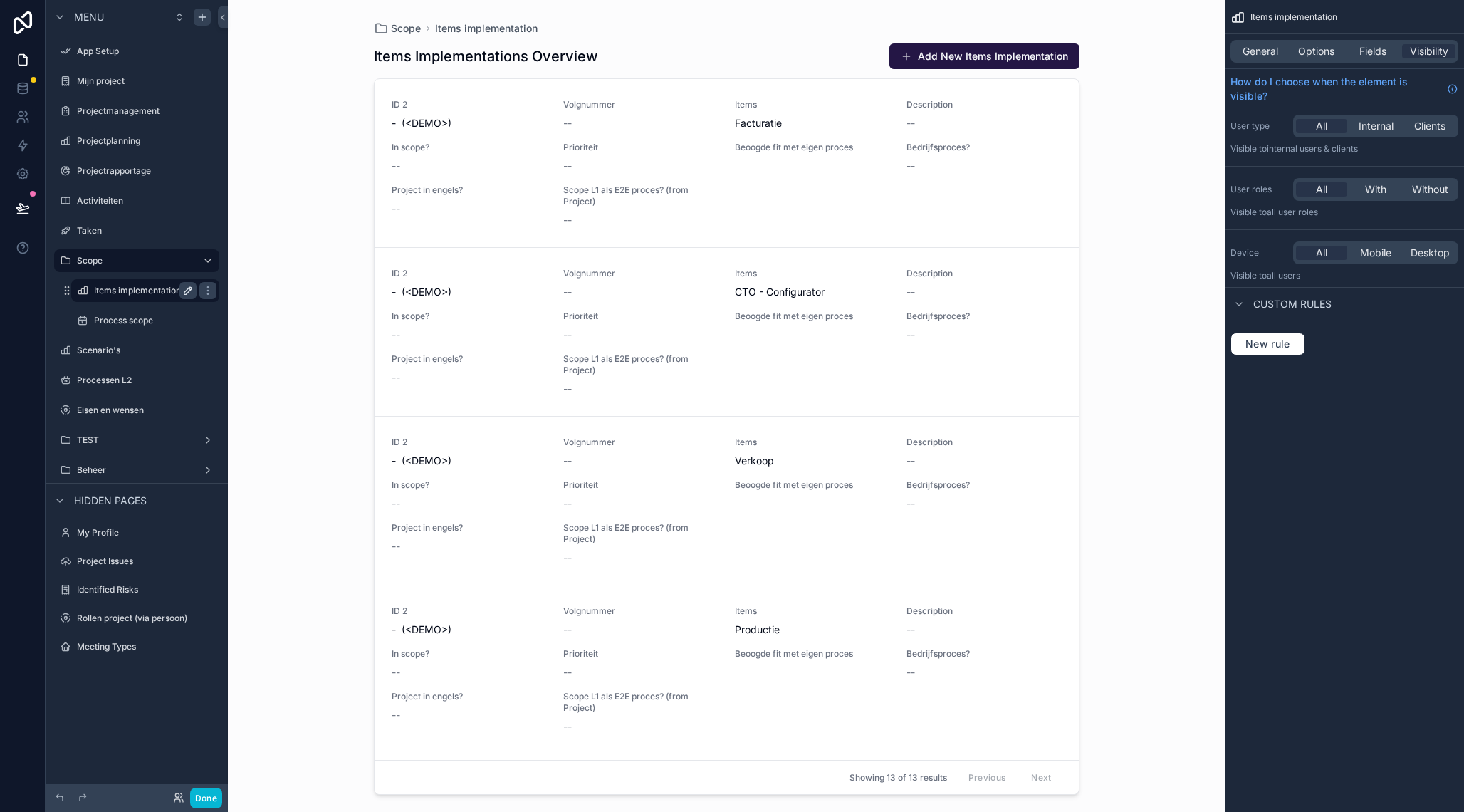
click at [185, 292] on icon "scrollable content" at bounding box center [187, 290] width 7 height 7
click at [114, 294] on input "**********" at bounding box center [143, 290] width 100 height 17
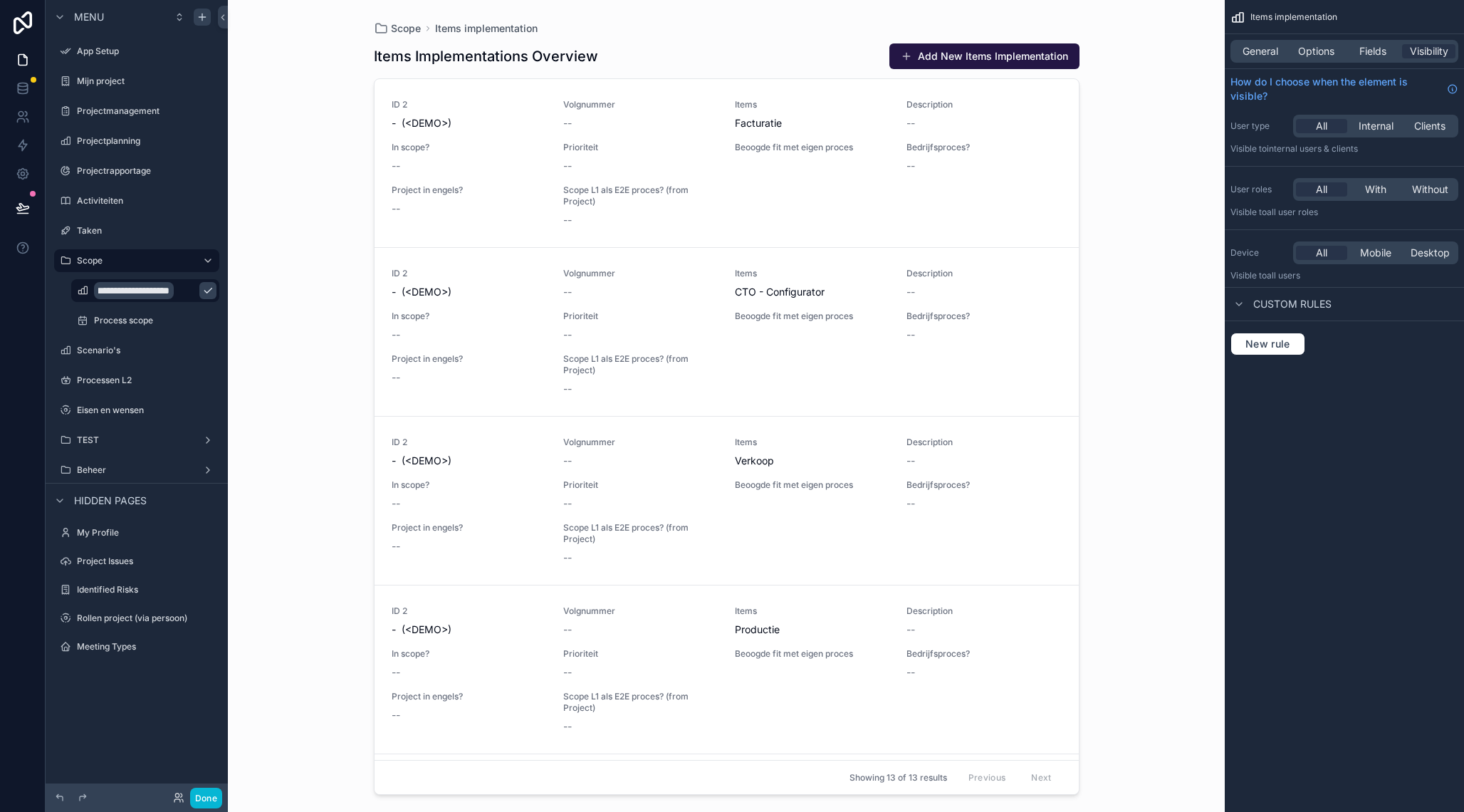
scroll to position [0, 32]
type input "**********"
click at [202, 291] on icon "scrollable content" at bounding box center [208, 290] width 12 height 12
click at [105, 380] on label "Processen L2" at bounding box center [134, 381] width 114 height 12
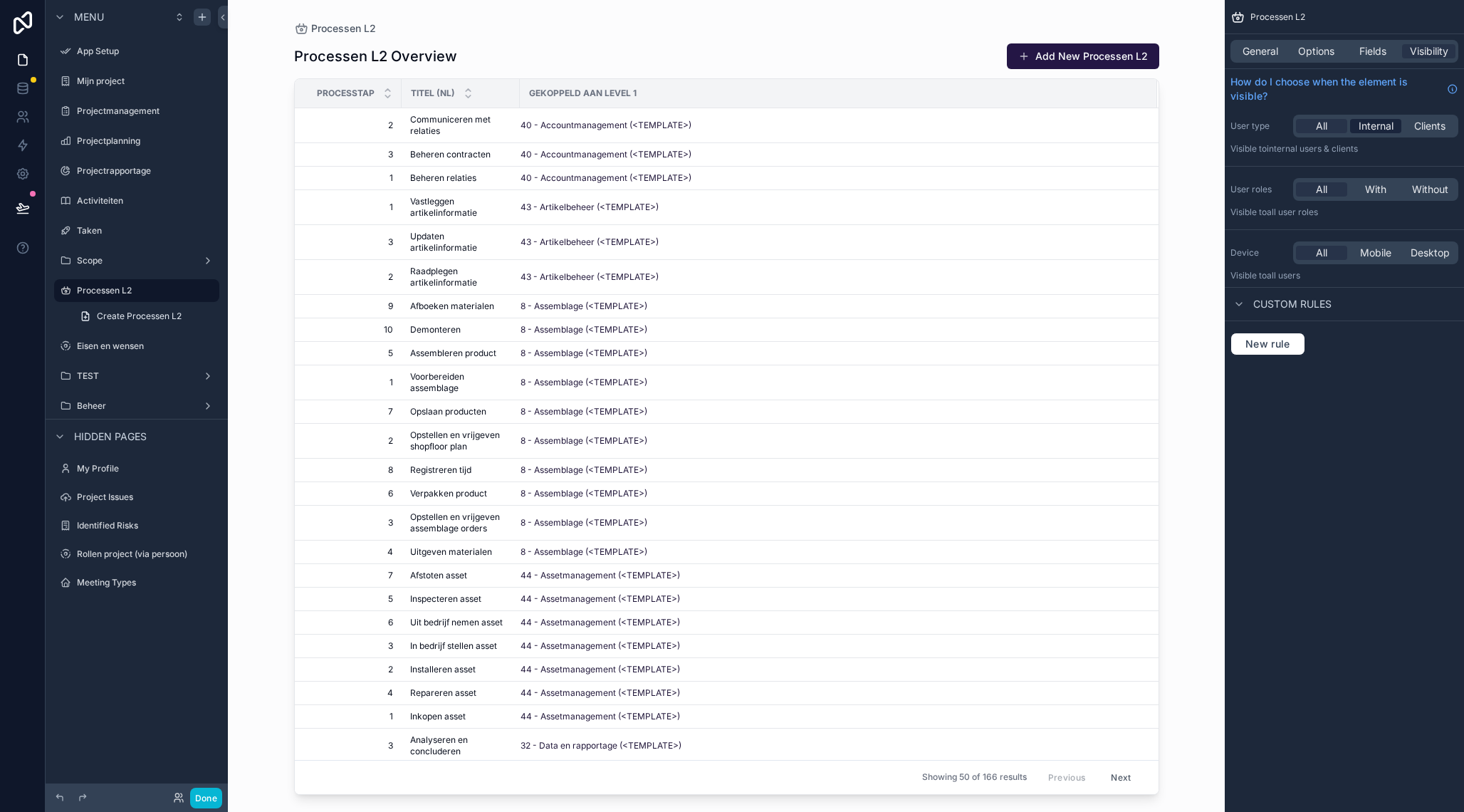
click at [1379, 127] on span "Internal" at bounding box center [1376, 125] width 35 height 14
click at [106, 264] on label "Scope" at bounding box center [134, 260] width 114 height 12
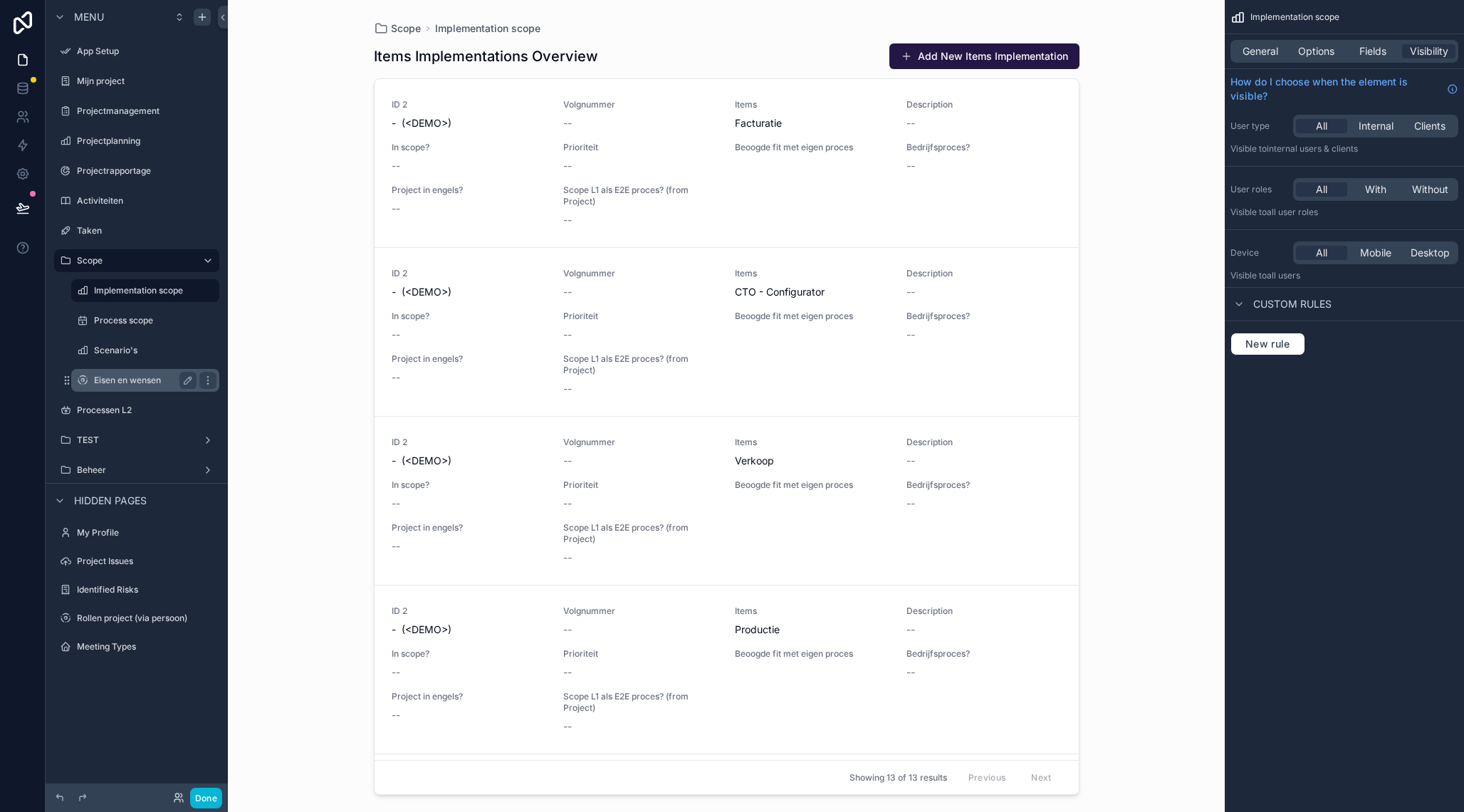
click at [125, 382] on label "Eisen en wensen" at bounding box center [142, 381] width 97 height 12
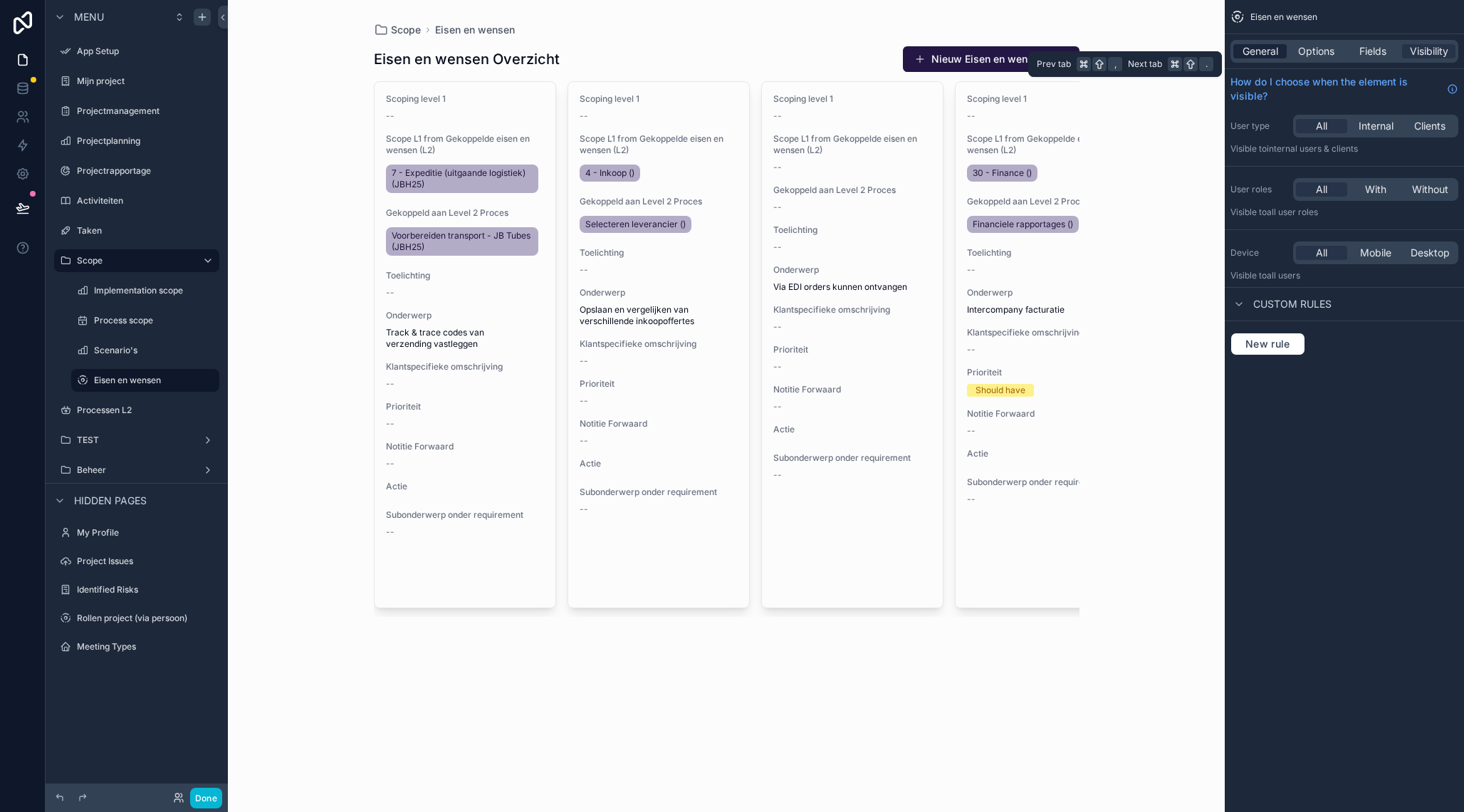
click at [1260, 52] on span "General" at bounding box center [1260, 51] width 36 height 14
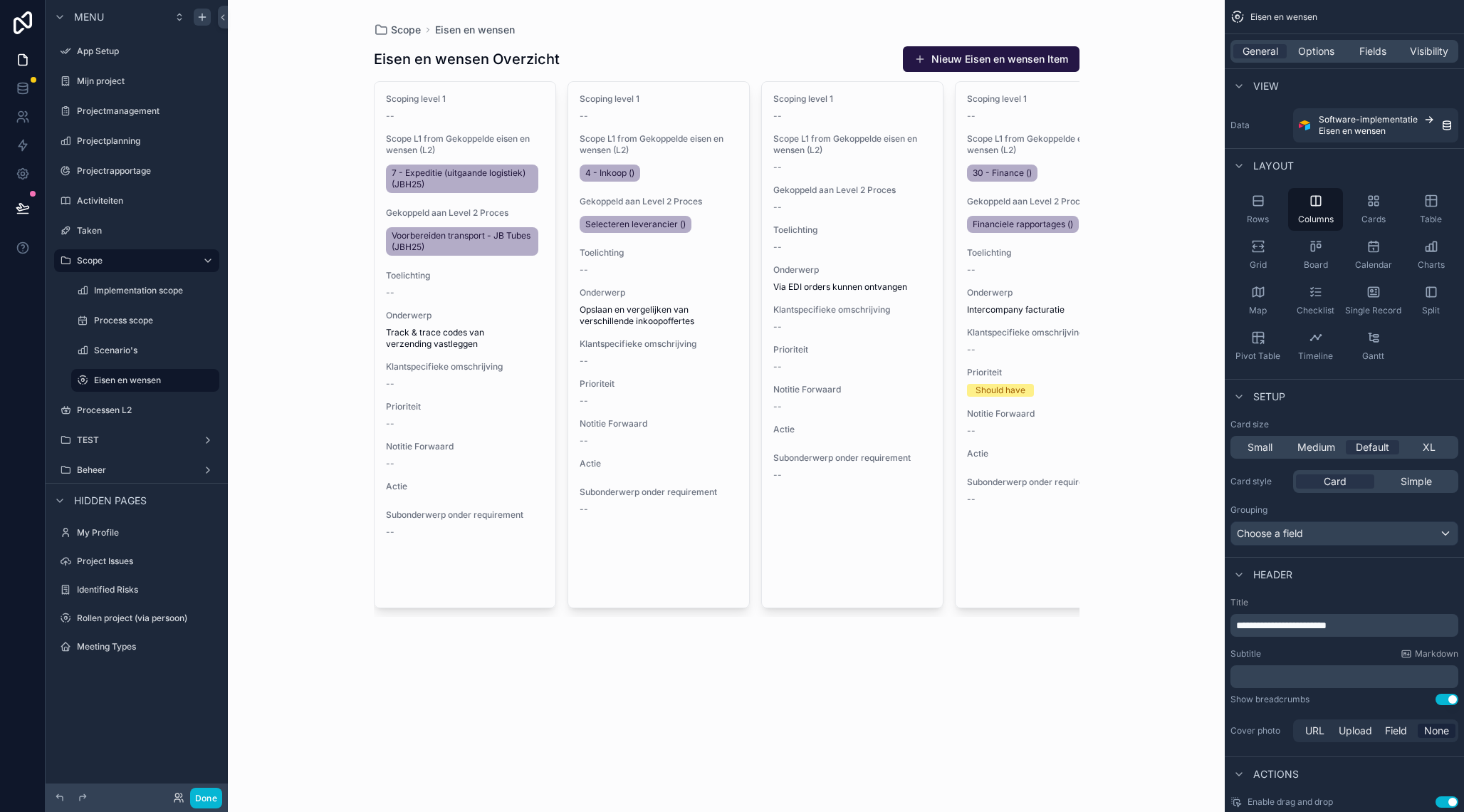
click at [1327, 43] on div "General Options Fields Visibility" at bounding box center [1344, 51] width 228 height 22
click at [1327, 50] on span "Options" at bounding box center [1316, 51] width 36 height 14
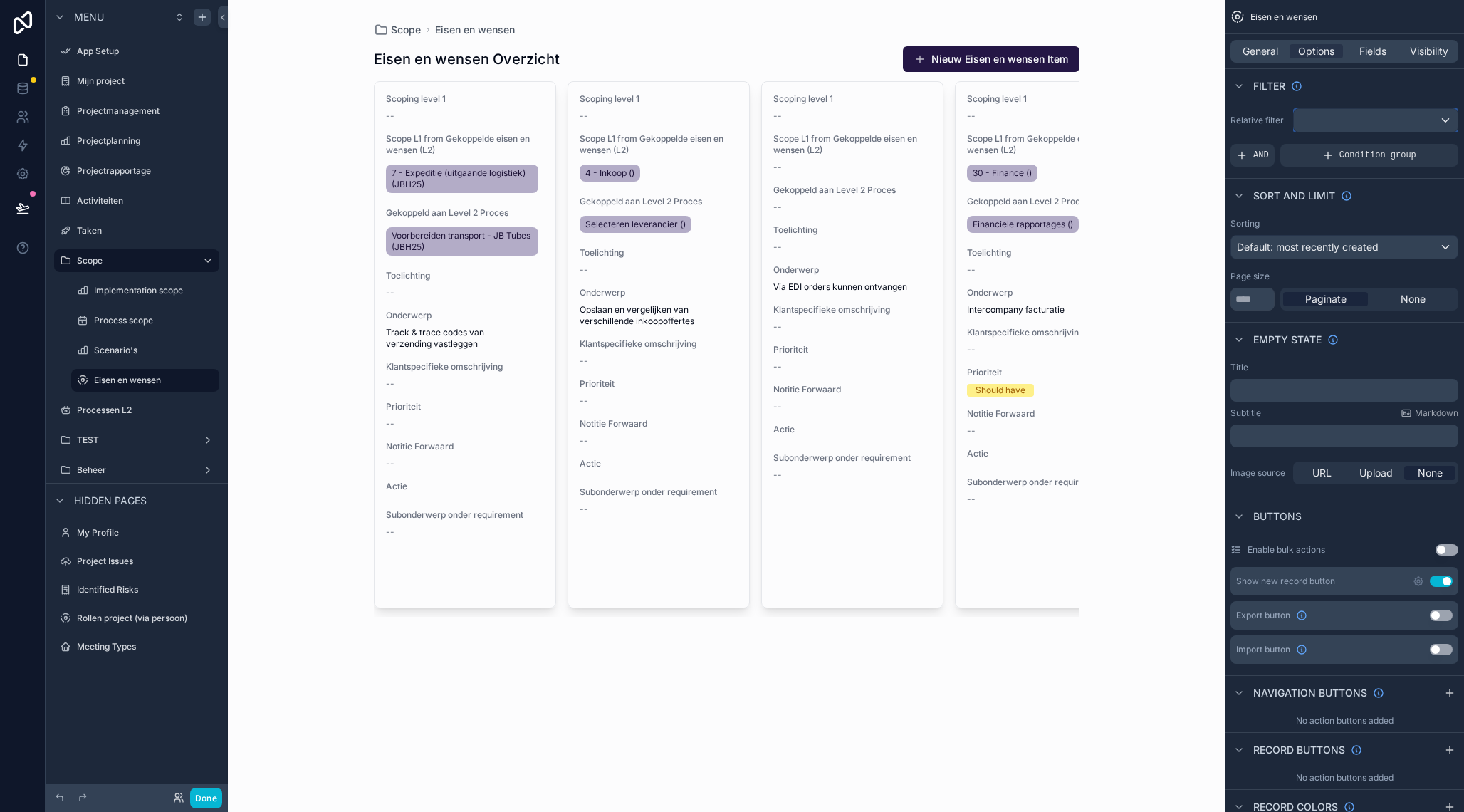
click at [1349, 121] on div "scrollable content" at bounding box center [1375, 119] width 163 height 22
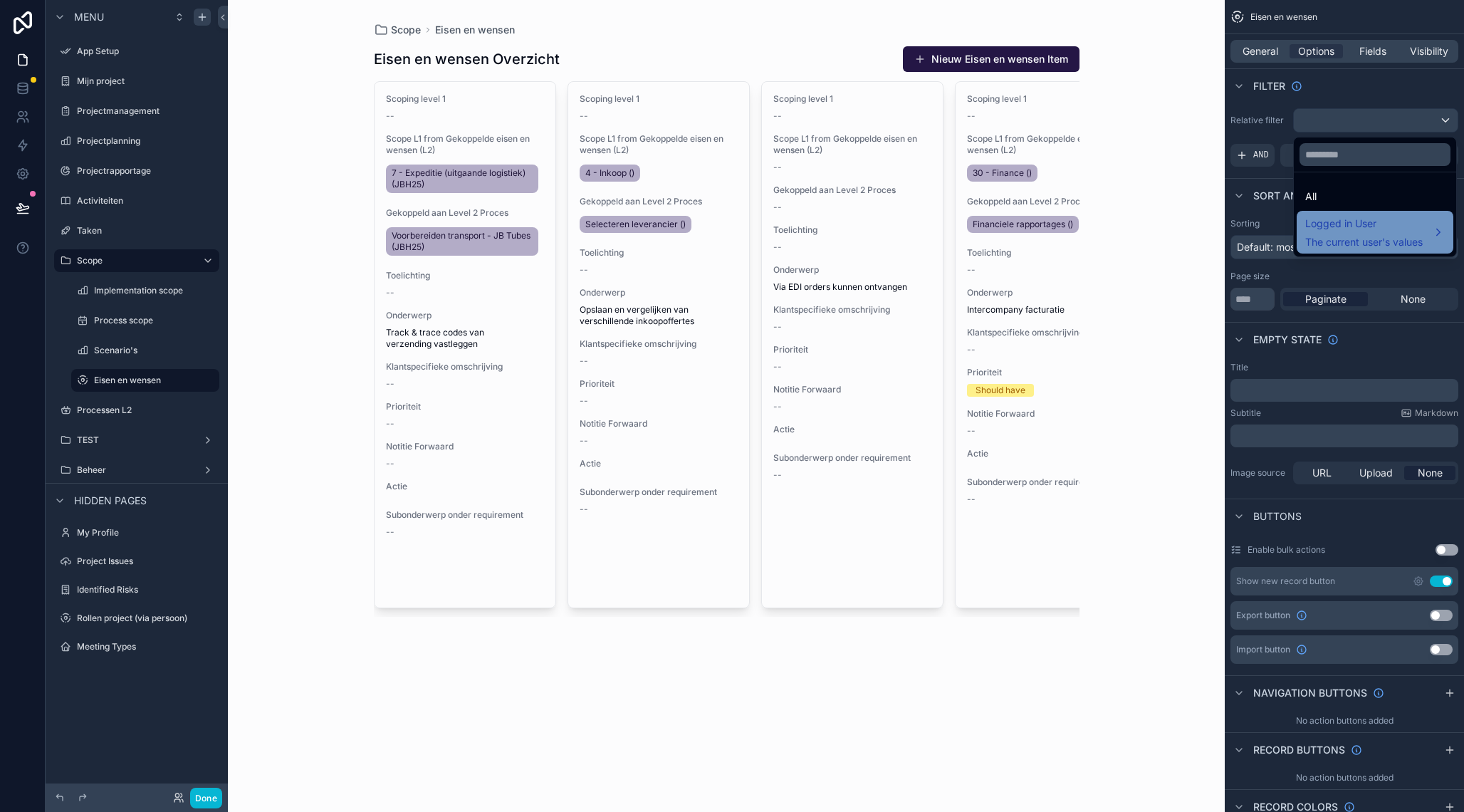
click at [1340, 217] on span "Logged in User" at bounding box center [1364, 223] width 118 height 17
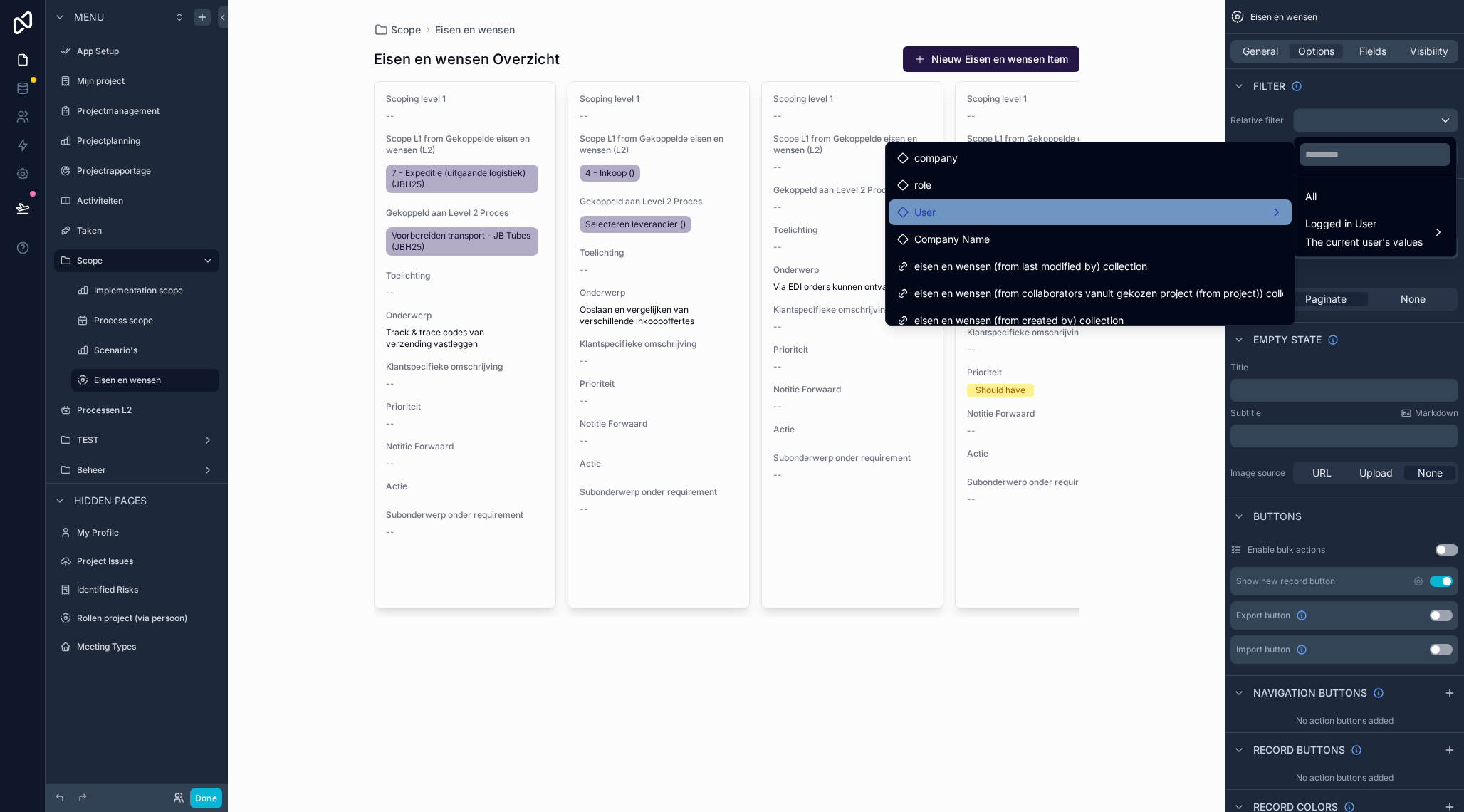
click at [1003, 219] on div "User" at bounding box center [1090, 212] width 386 height 17
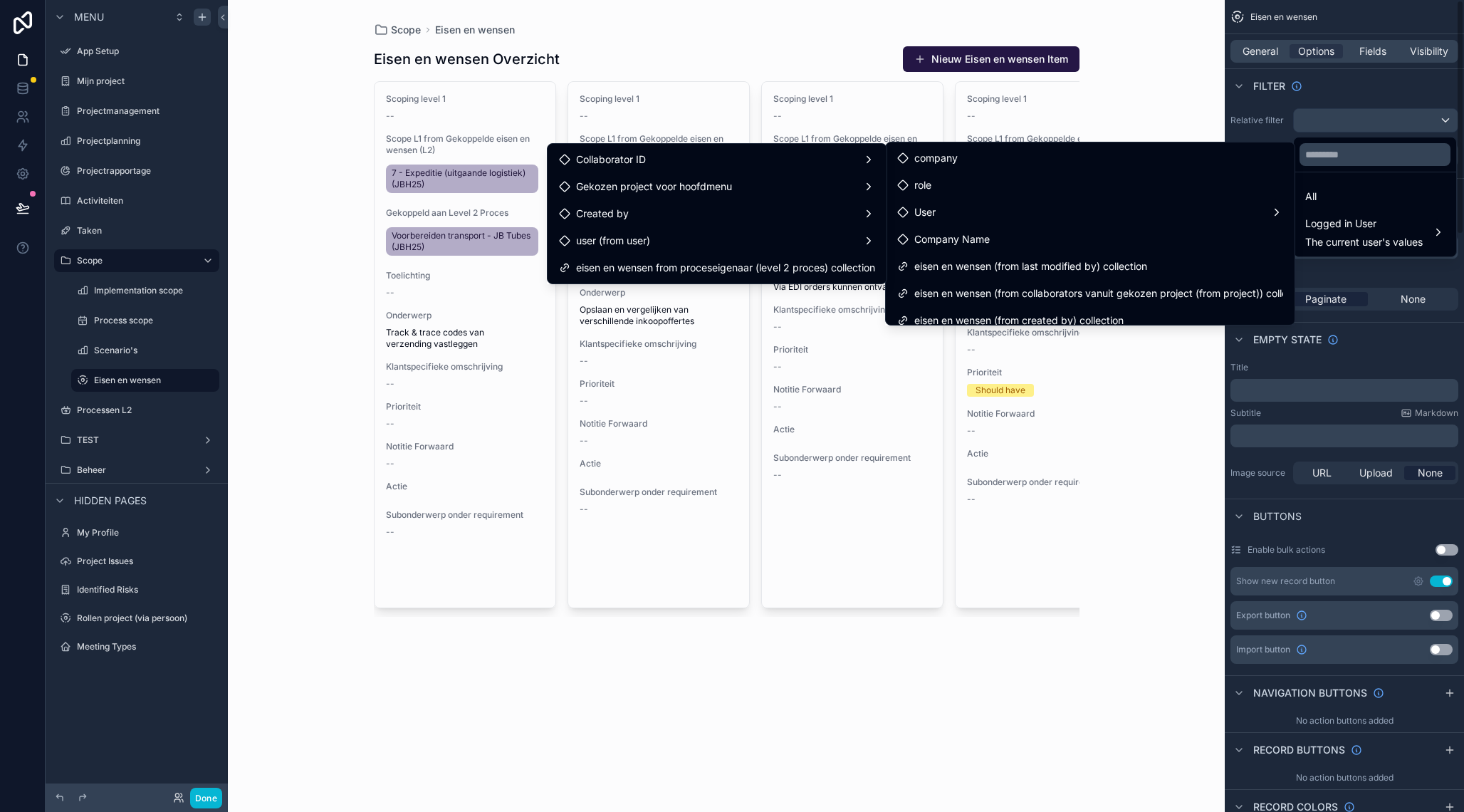
click at [1270, 108] on div "scrollable content" at bounding box center [732, 406] width 1464 height 812
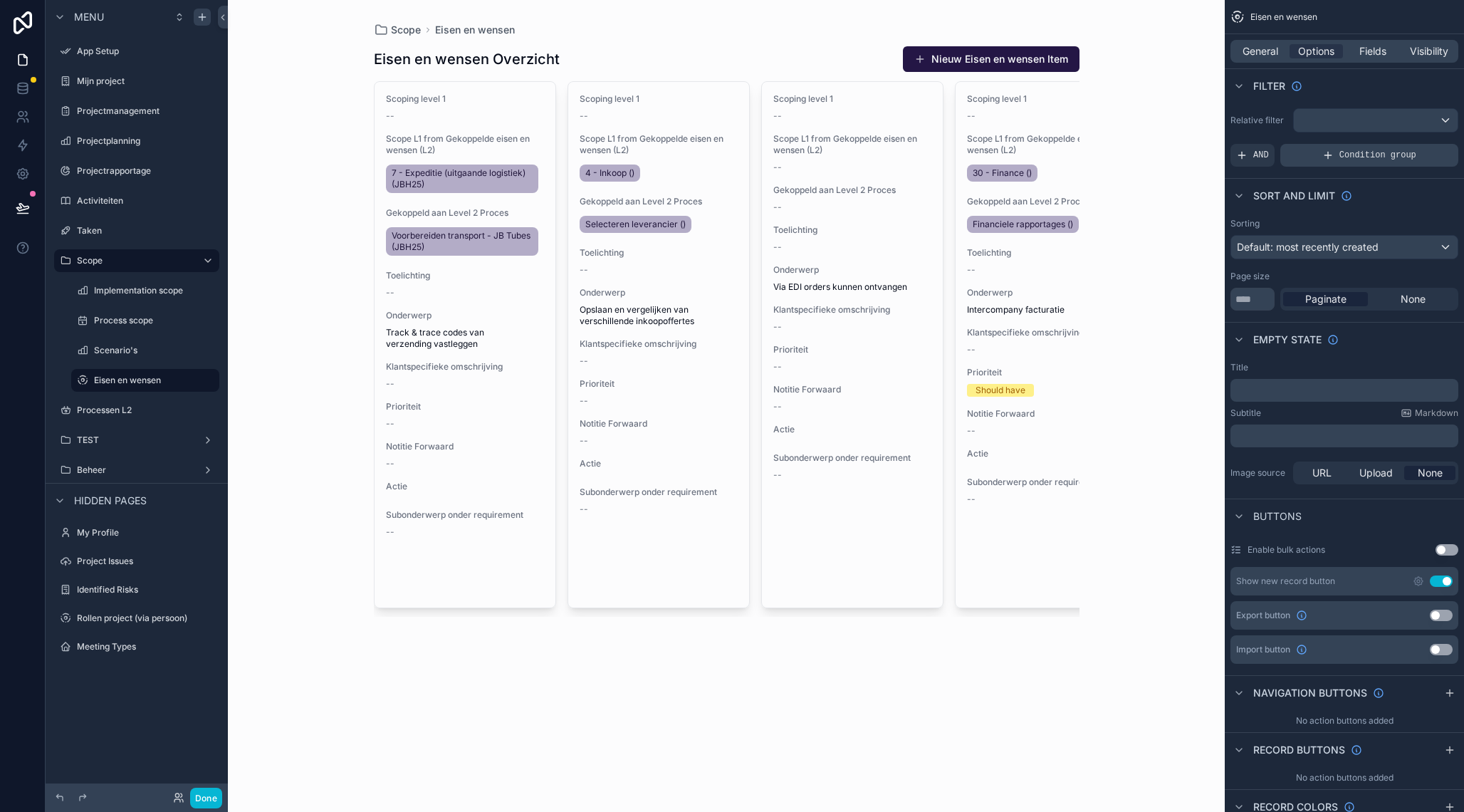
click at [1375, 157] on span "Condition group" at bounding box center [1378, 155] width 77 height 12
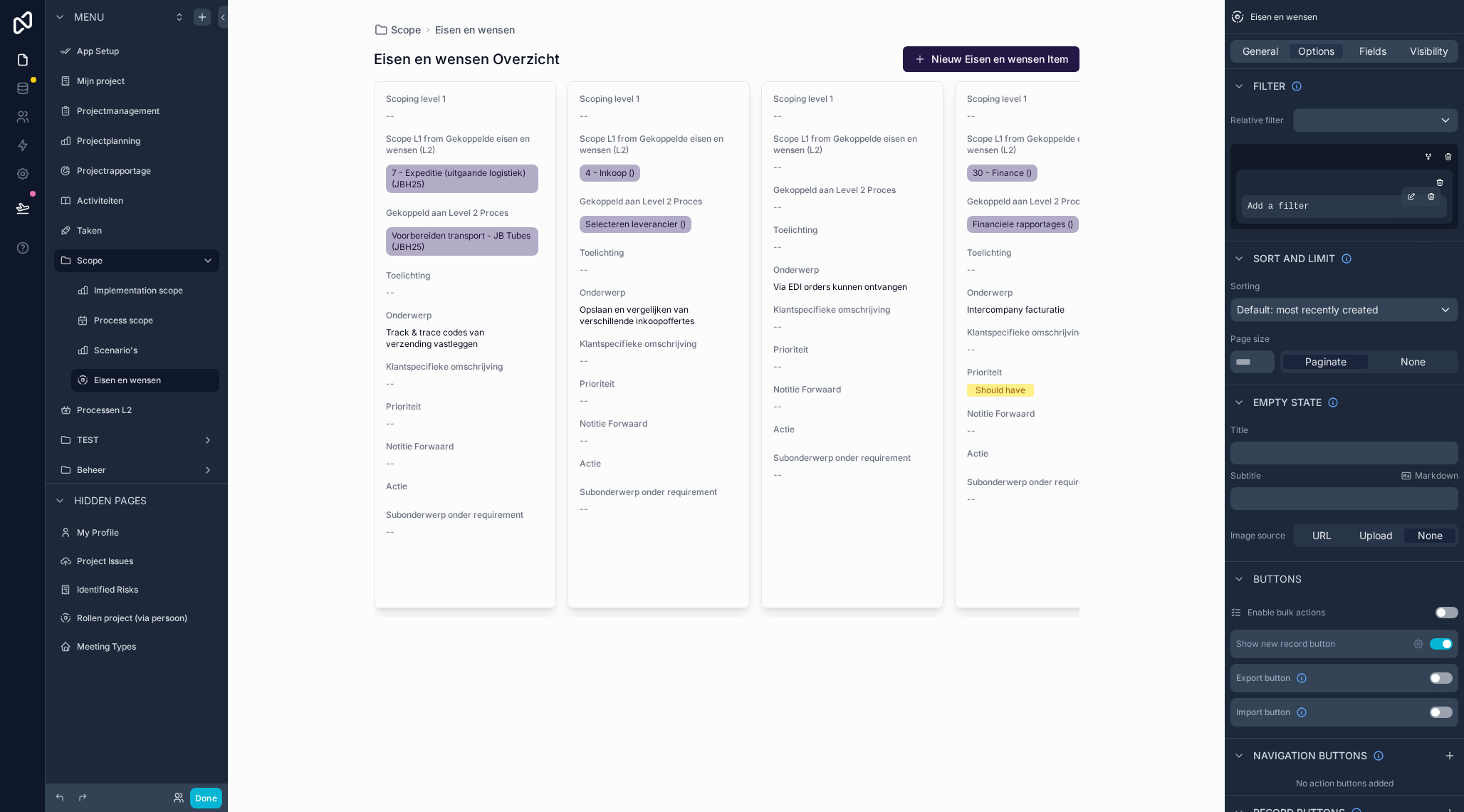
click at [1308, 203] on span "Add a filter" at bounding box center [1278, 207] width 61 height 12
click at [1301, 210] on span "Add a filter" at bounding box center [1278, 207] width 61 height 12
click at [1413, 197] on icon "scrollable content" at bounding box center [1413, 195] width 4 height 4
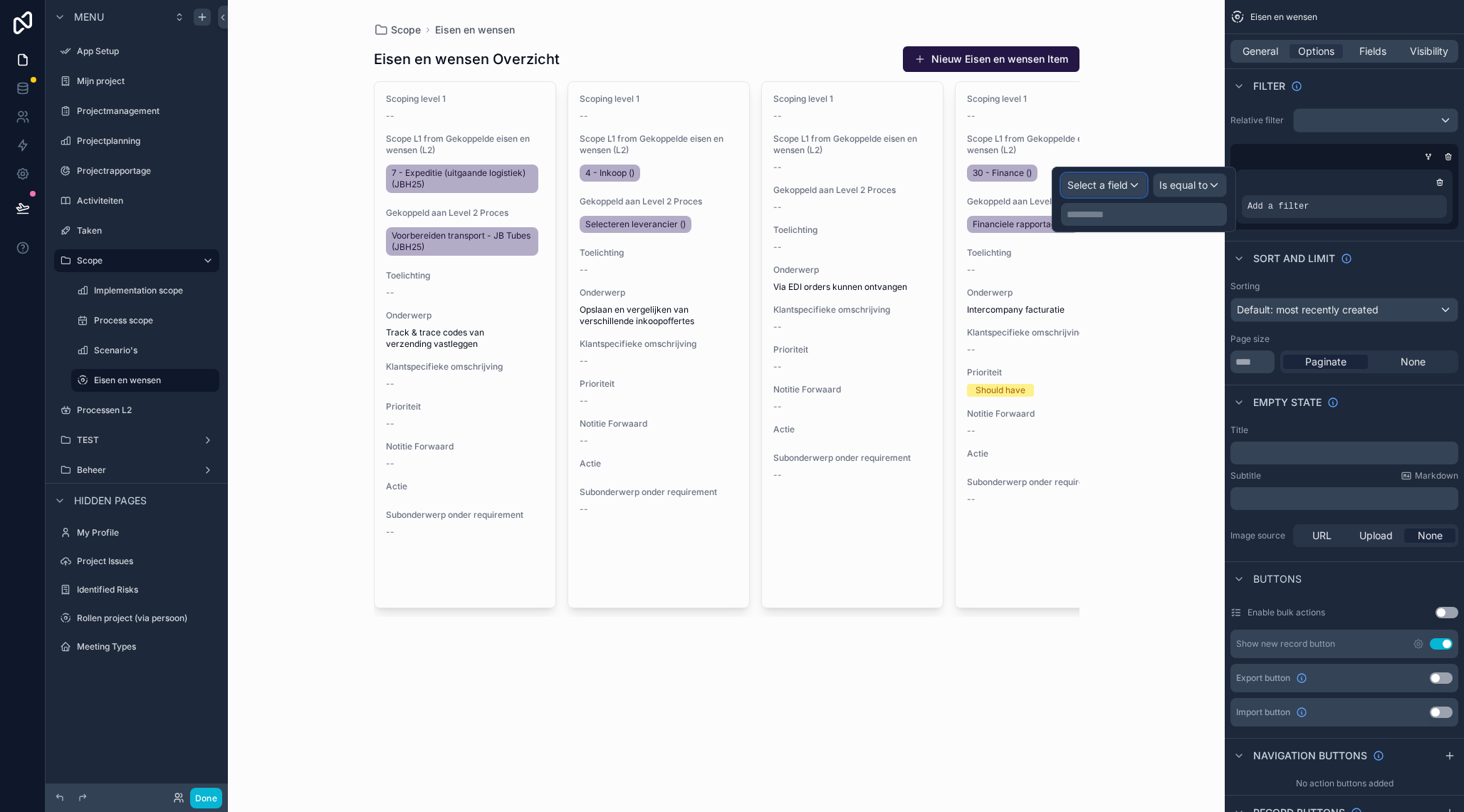
click at [1109, 187] on span "Select a field" at bounding box center [1097, 184] width 61 height 12
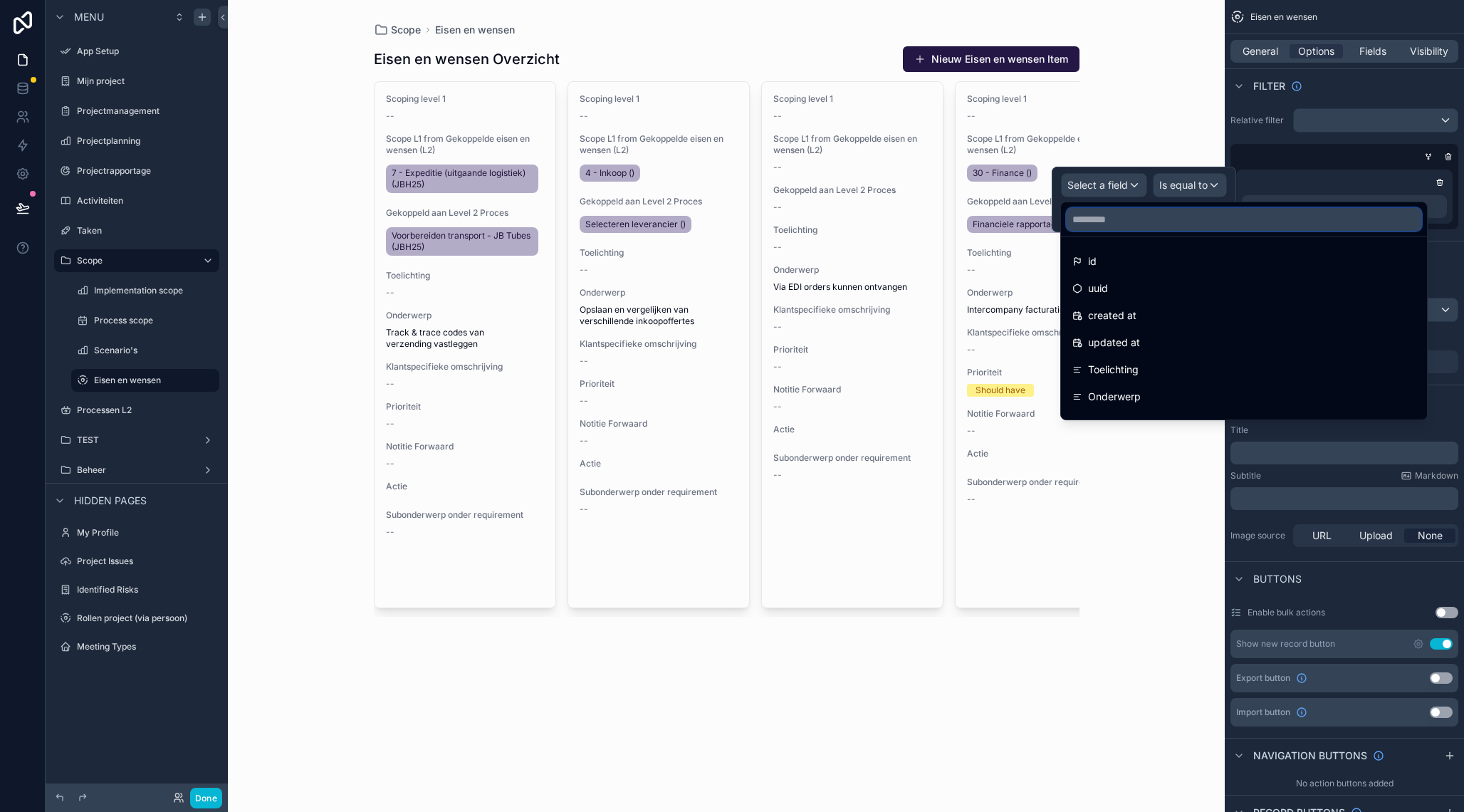
click at [1123, 221] on input "text" at bounding box center [1243, 219] width 354 height 22
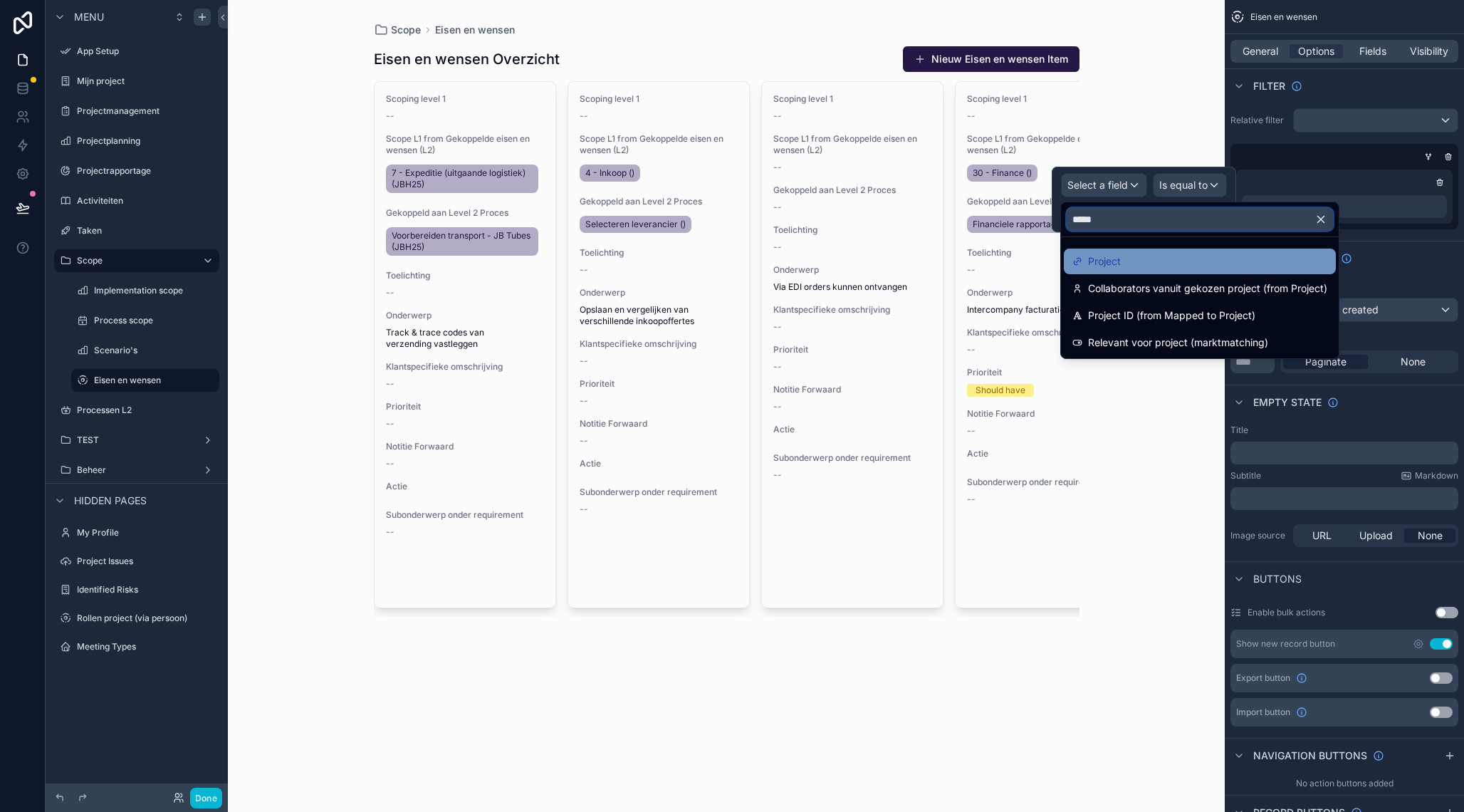
type input "*****"
click at [1134, 267] on div "Project" at bounding box center [1199, 261] width 255 height 17
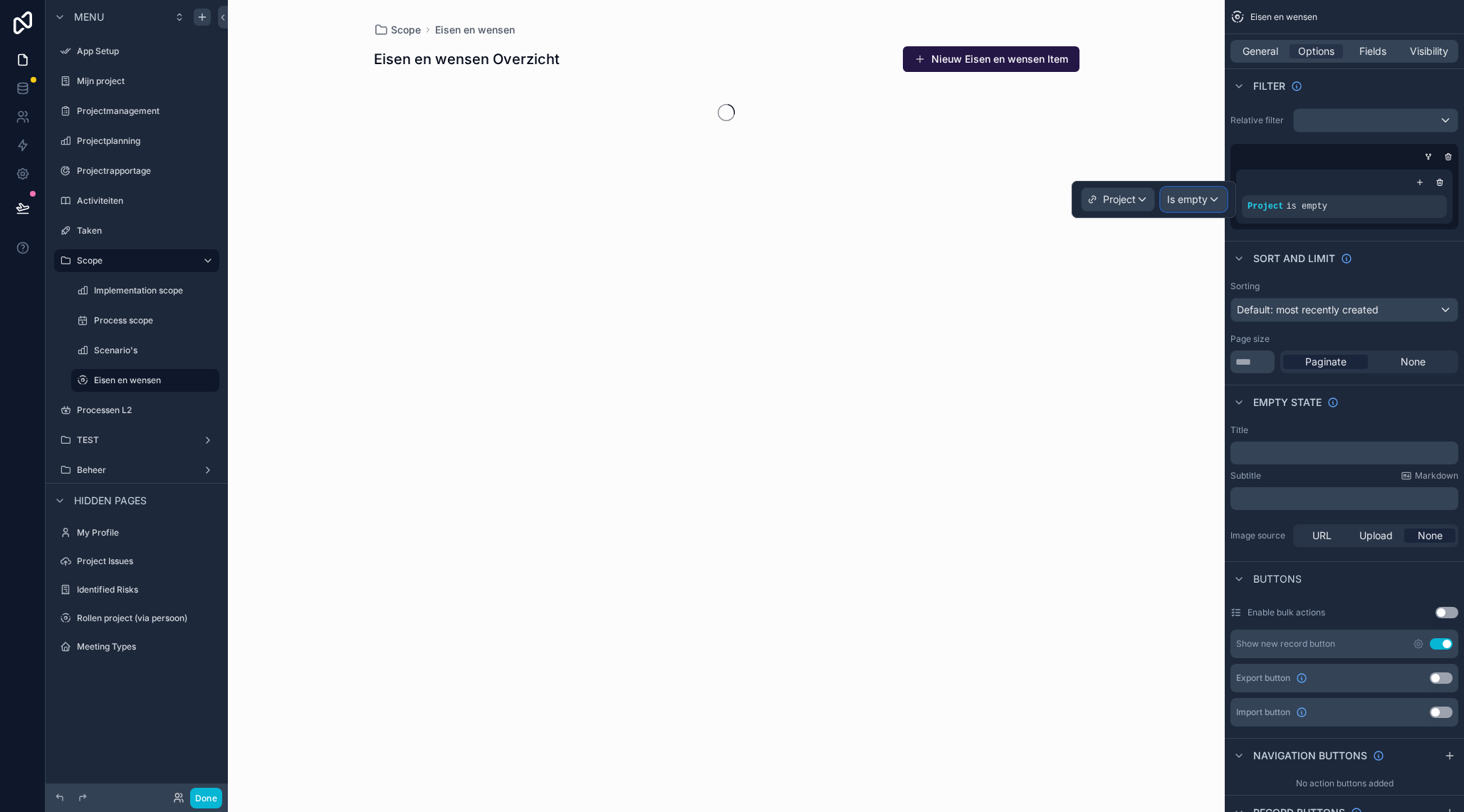
click at [1181, 206] on span "Is empty" at bounding box center [1187, 199] width 41 height 14
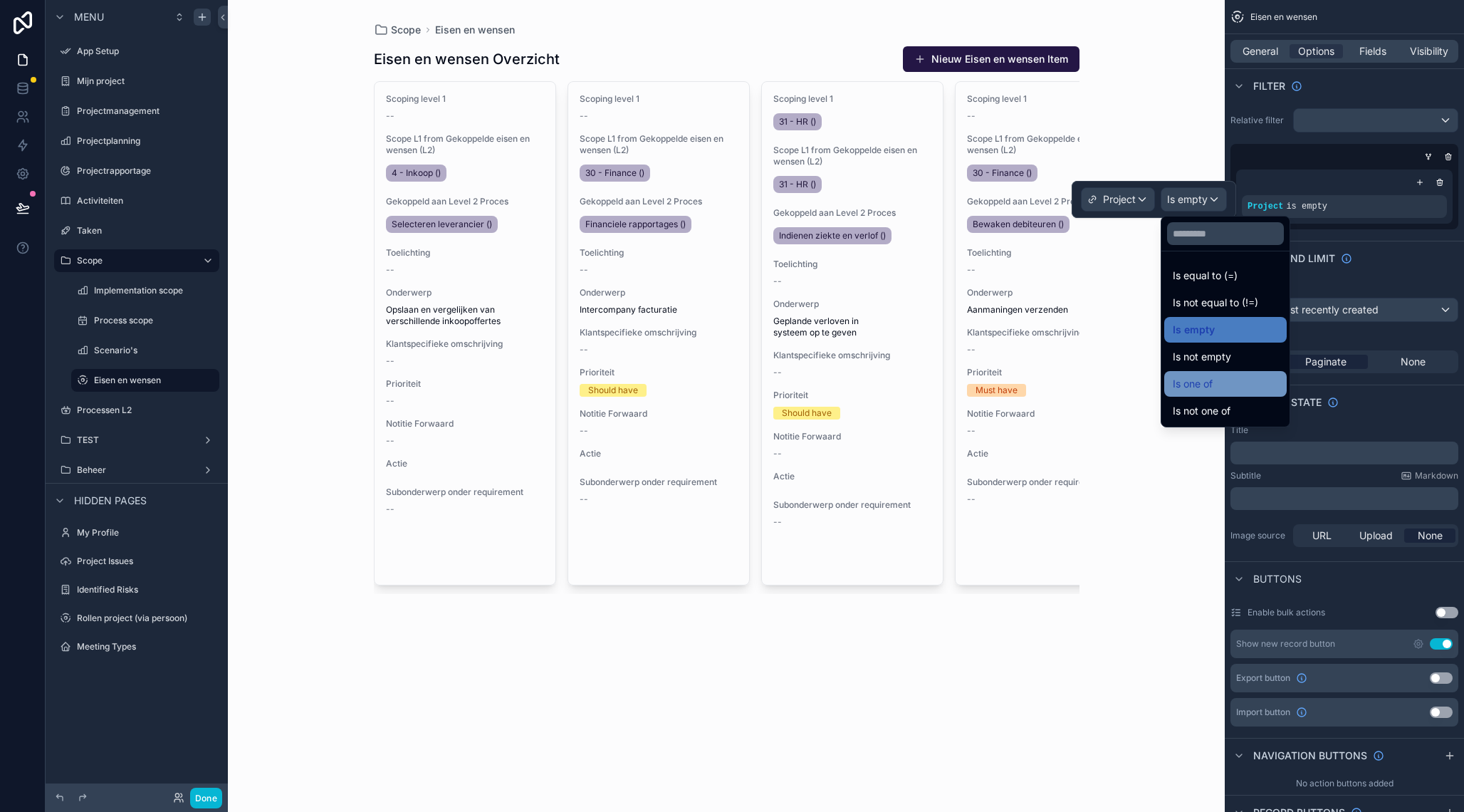
click at [1209, 380] on span "Is one of" at bounding box center [1193, 383] width 40 height 17
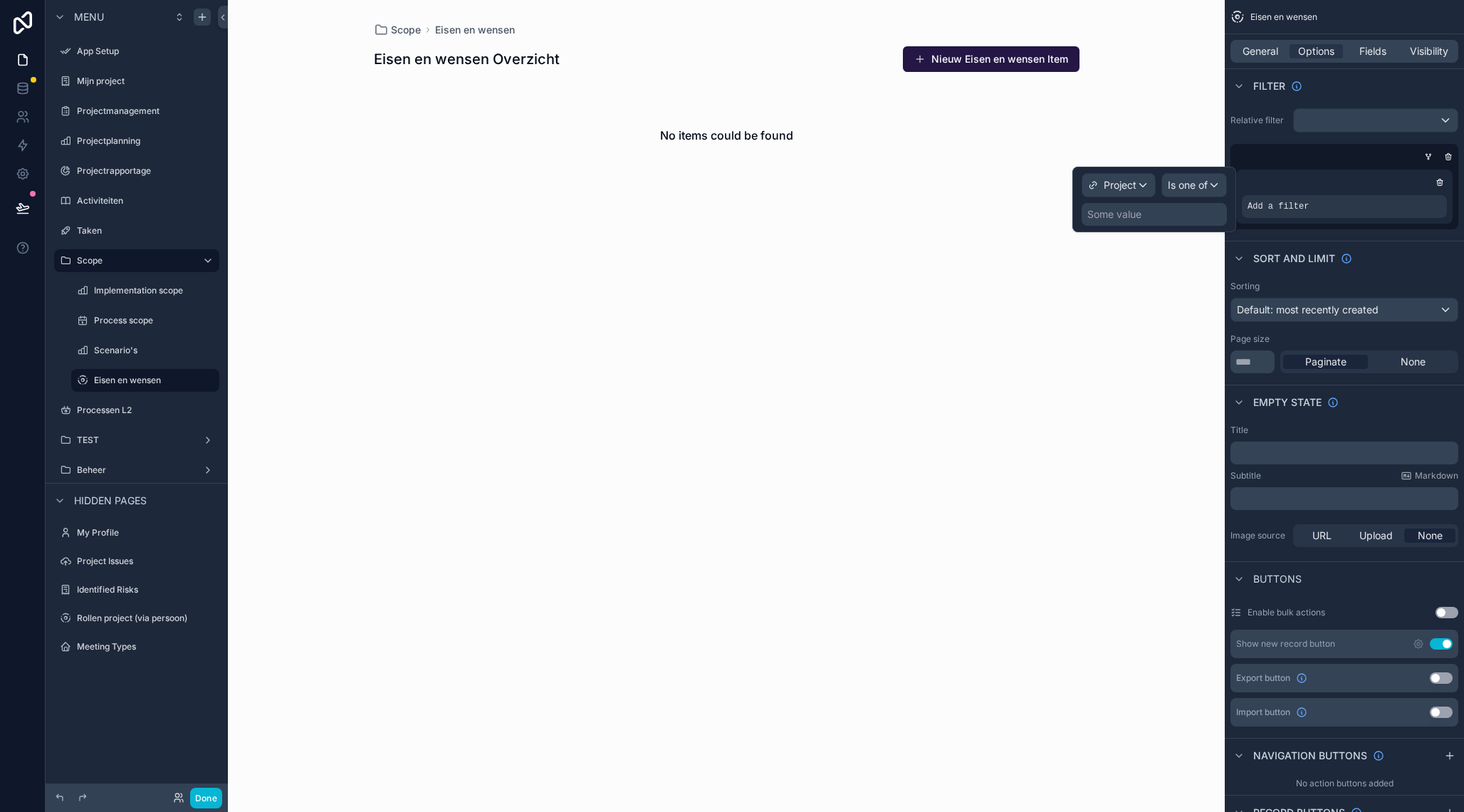
click at [1130, 214] on div "Some value" at bounding box center [1114, 214] width 54 height 14
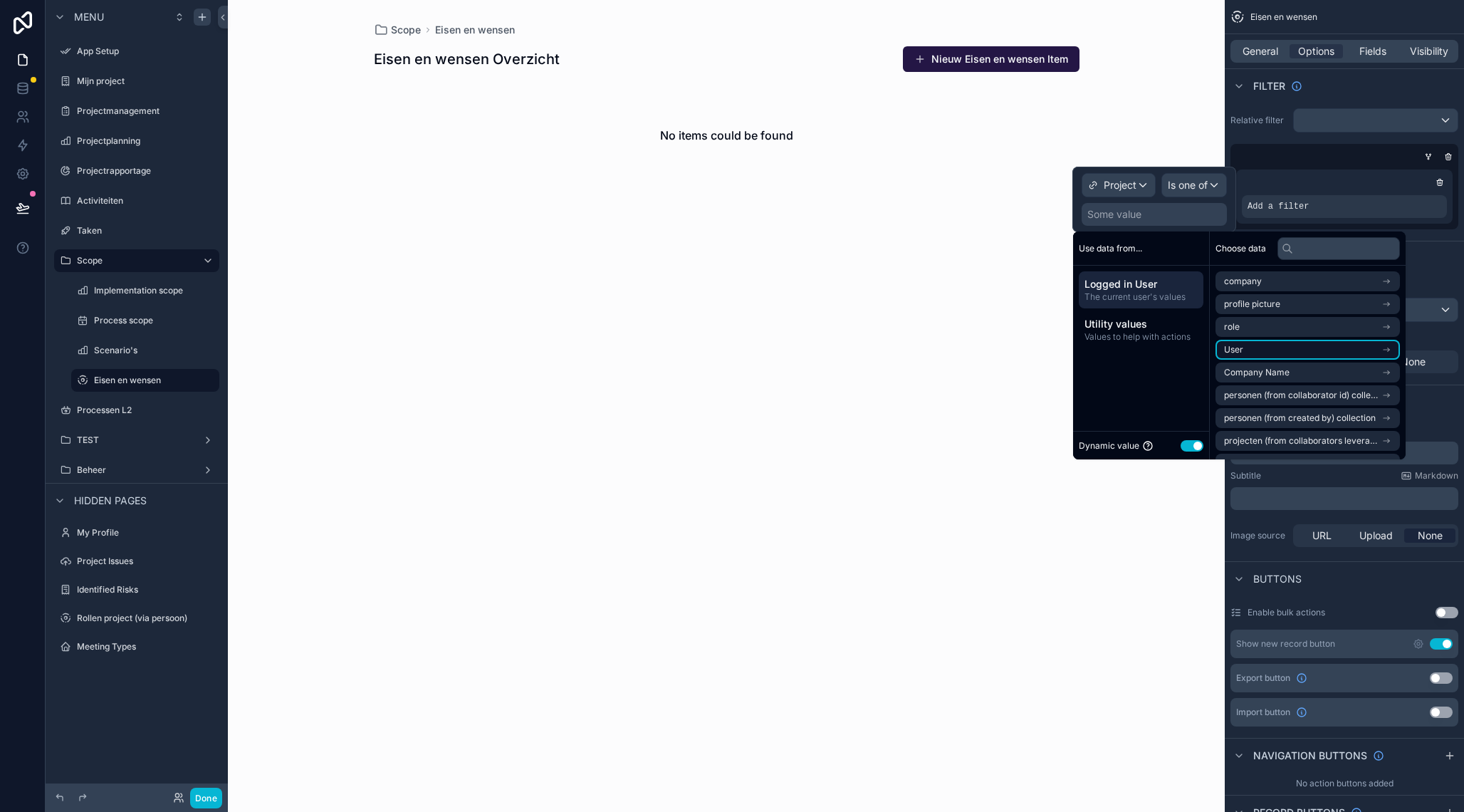
click at [1261, 354] on li "User" at bounding box center [1307, 349] width 184 height 20
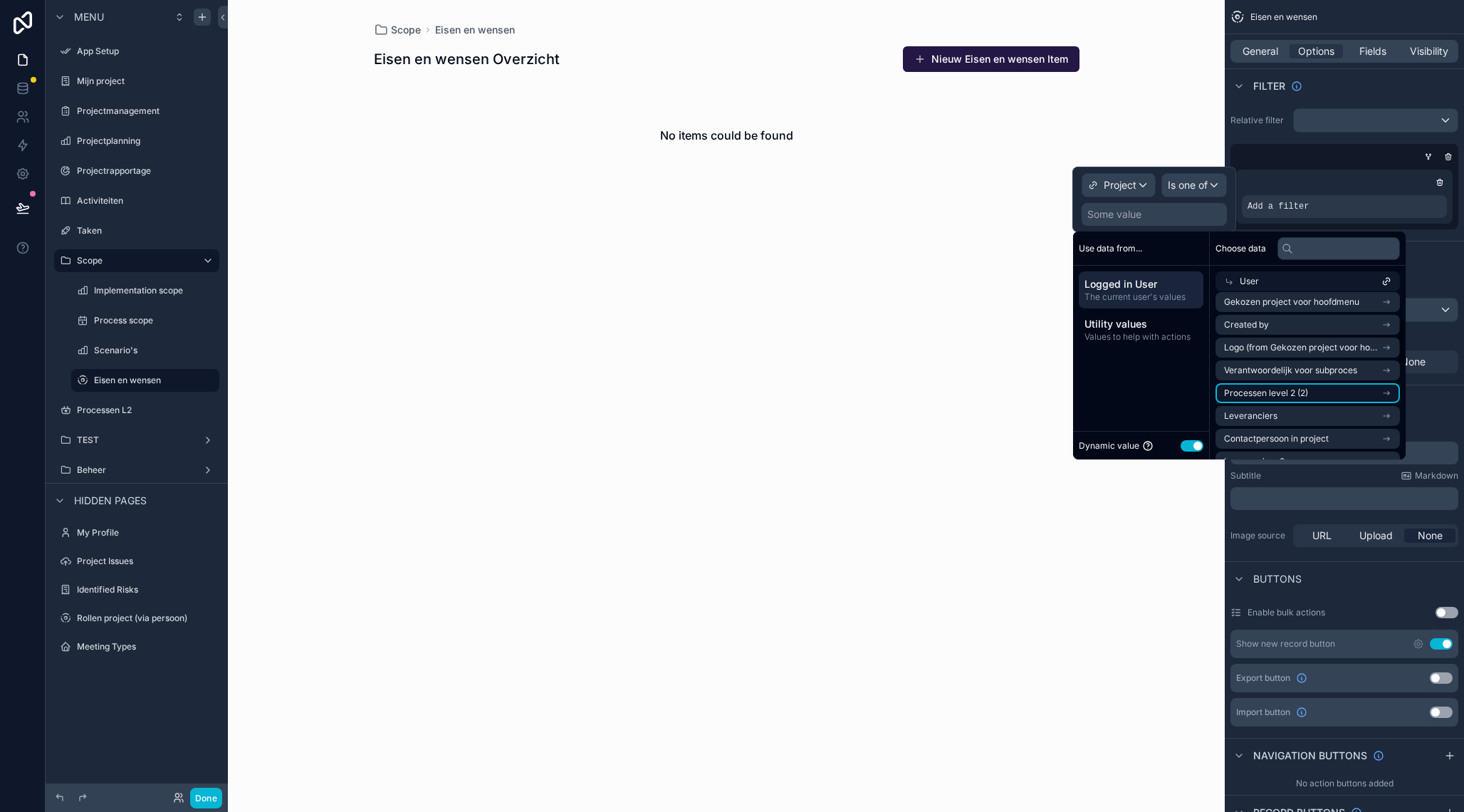
scroll to position [97, 0]
click at [1280, 301] on span "Gekozen project voor hoofdmenu" at bounding box center [1291, 301] width 135 height 12
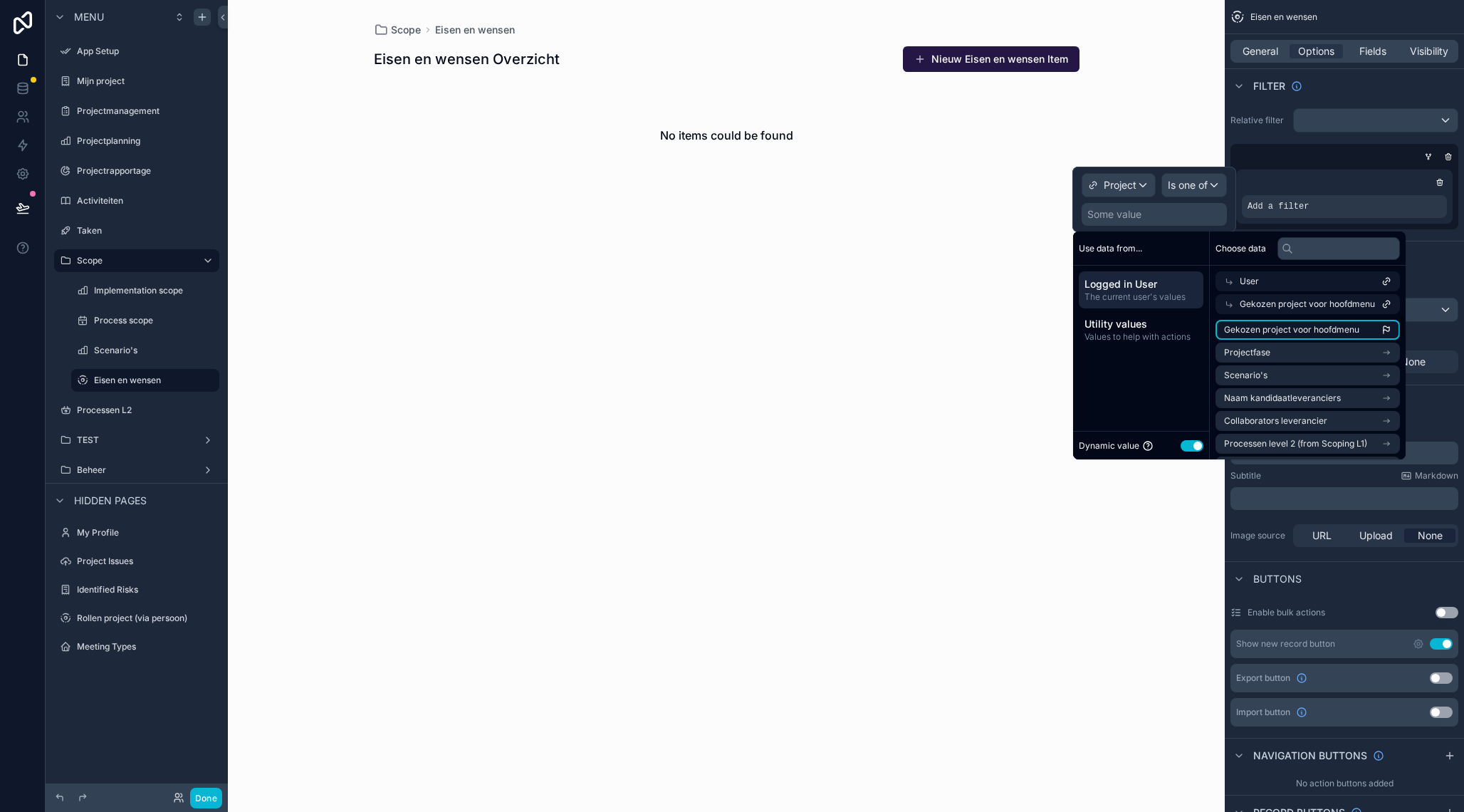
click at [1370, 328] on li "Gekozen project voor hoofdmenu" at bounding box center [1307, 329] width 184 height 20
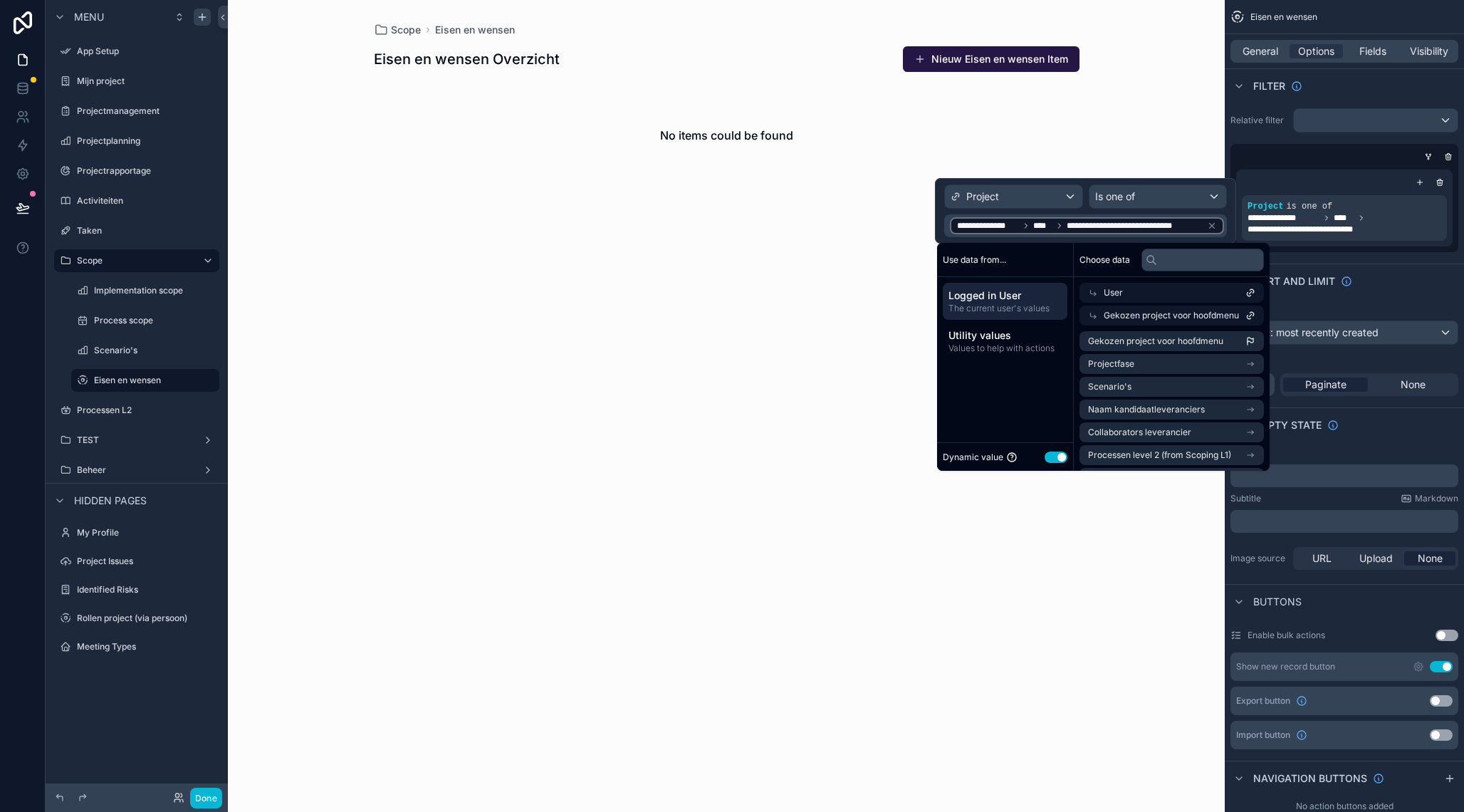
click at [641, 444] on div "Scope Eisen en [PERSON_NAME] en wensen Overzicht [GEOGRAPHIC_DATA] en wensen It…" at bounding box center [727, 406] width 997 height 812
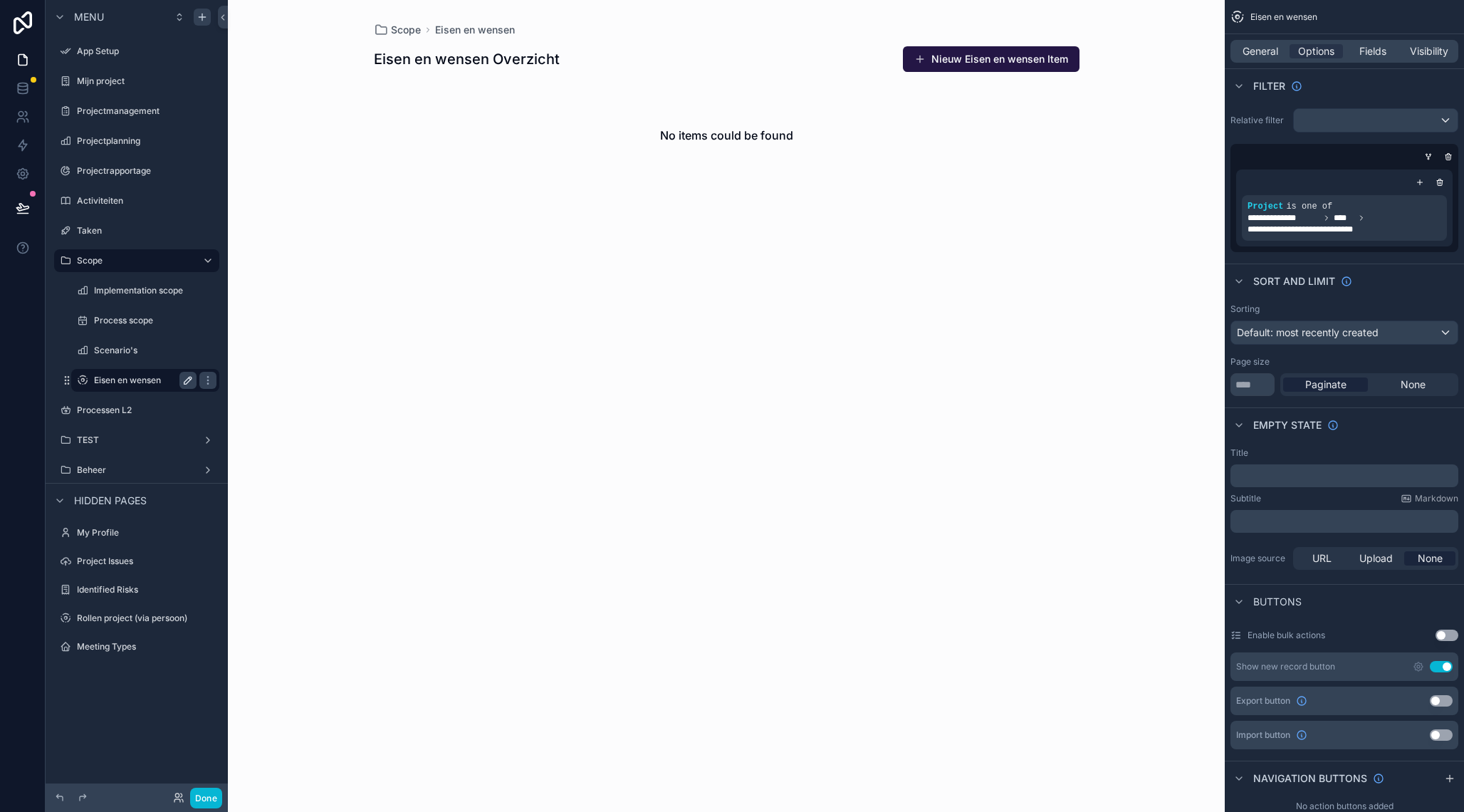
click at [187, 379] on icon "scrollable content" at bounding box center [187, 380] width 7 height 7
click at [148, 385] on input "**********" at bounding box center [134, 380] width 80 height 17
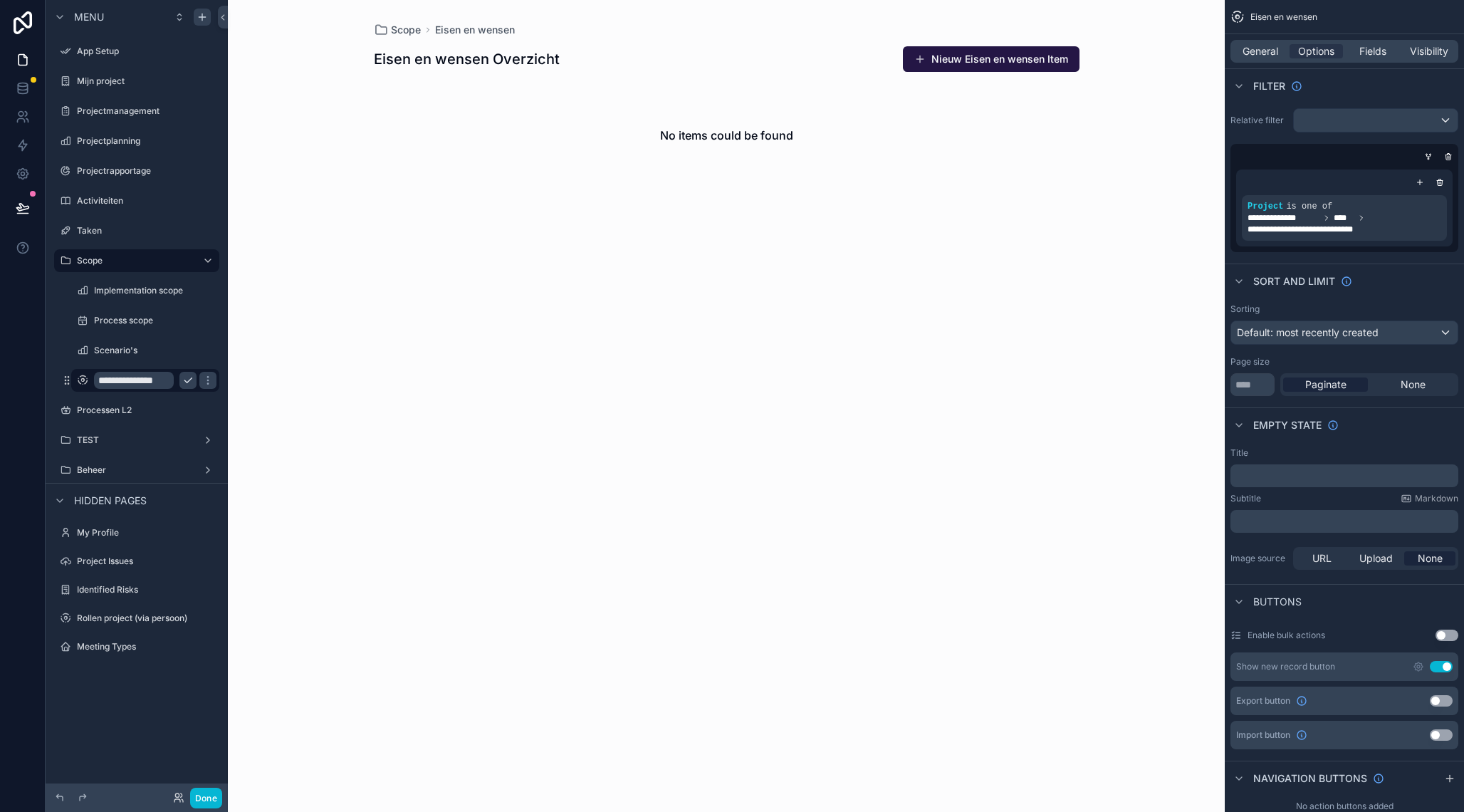
click at [148, 385] on input "**********" at bounding box center [134, 380] width 80 height 17
click at [187, 81] on icon "scrollable content" at bounding box center [188, 81] width 12 height 12
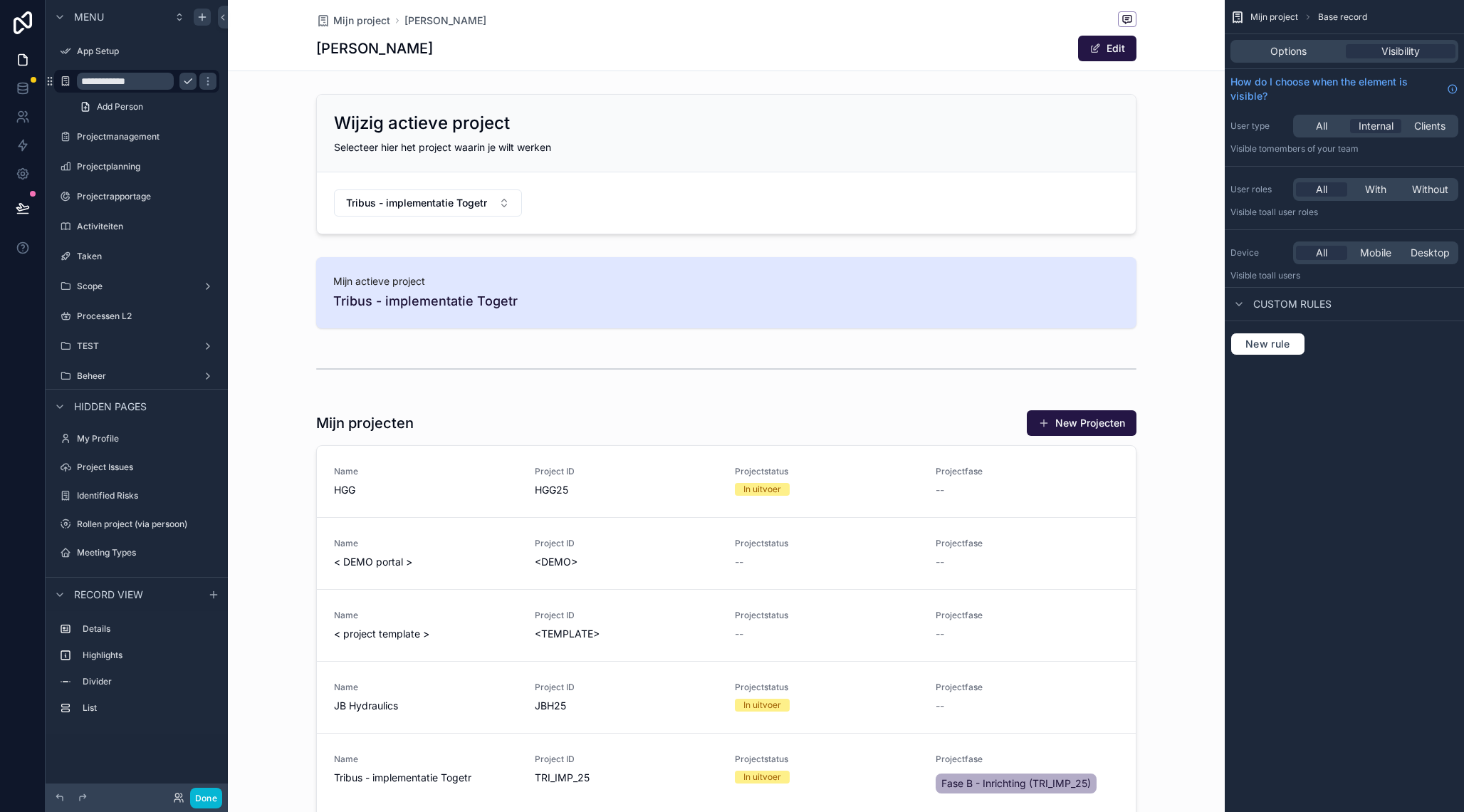
click at [90, 83] on input "**********" at bounding box center [125, 81] width 97 height 17
type input "**********"
click at [202, 80] on icon "scrollable content" at bounding box center [208, 81] width 12 height 12
click at [187, 134] on icon "scrollable content" at bounding box center [188, 137] width 12 height 12
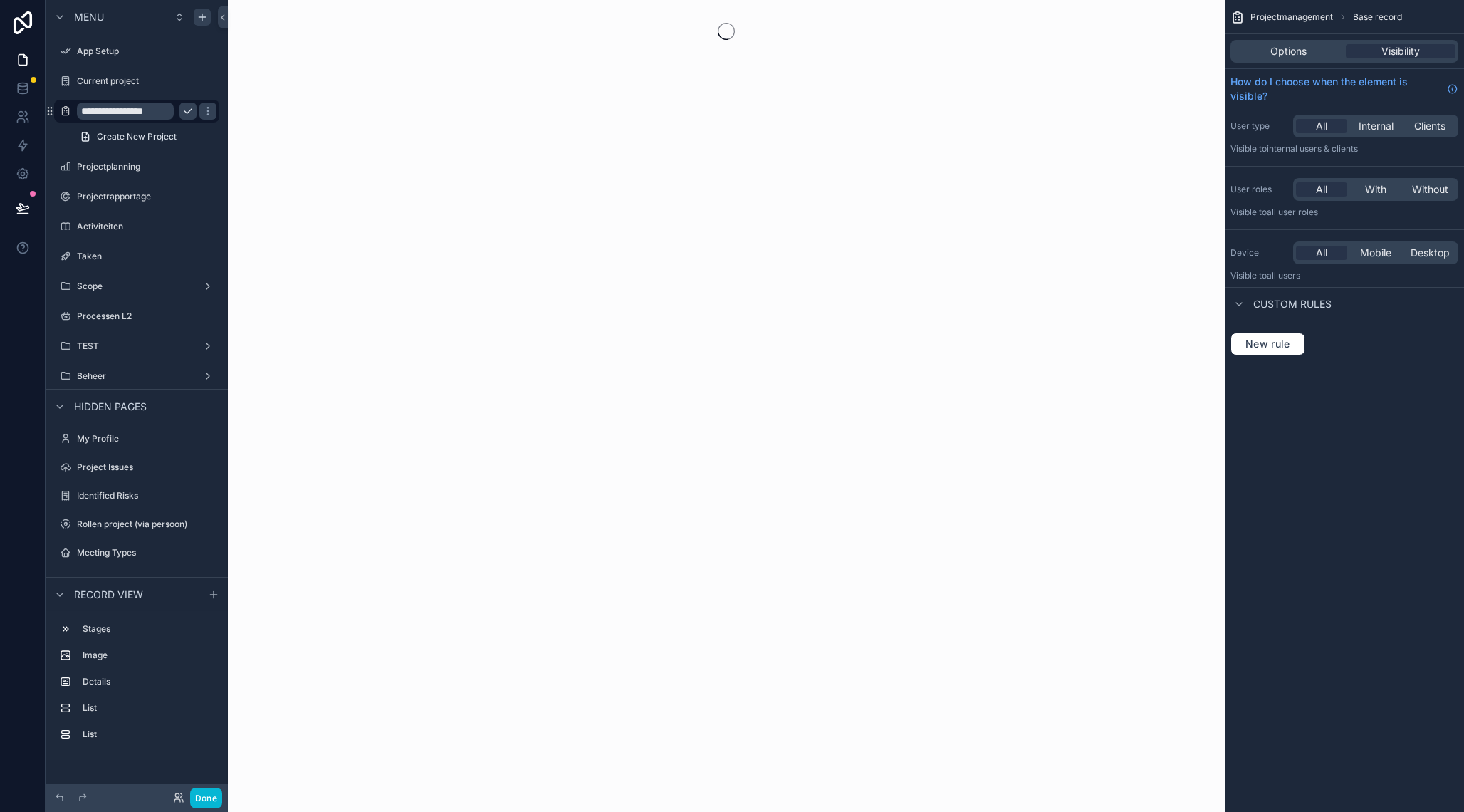
click at [118, 110] on input "**********" at bounding box center [125, 111] width 97 height 17
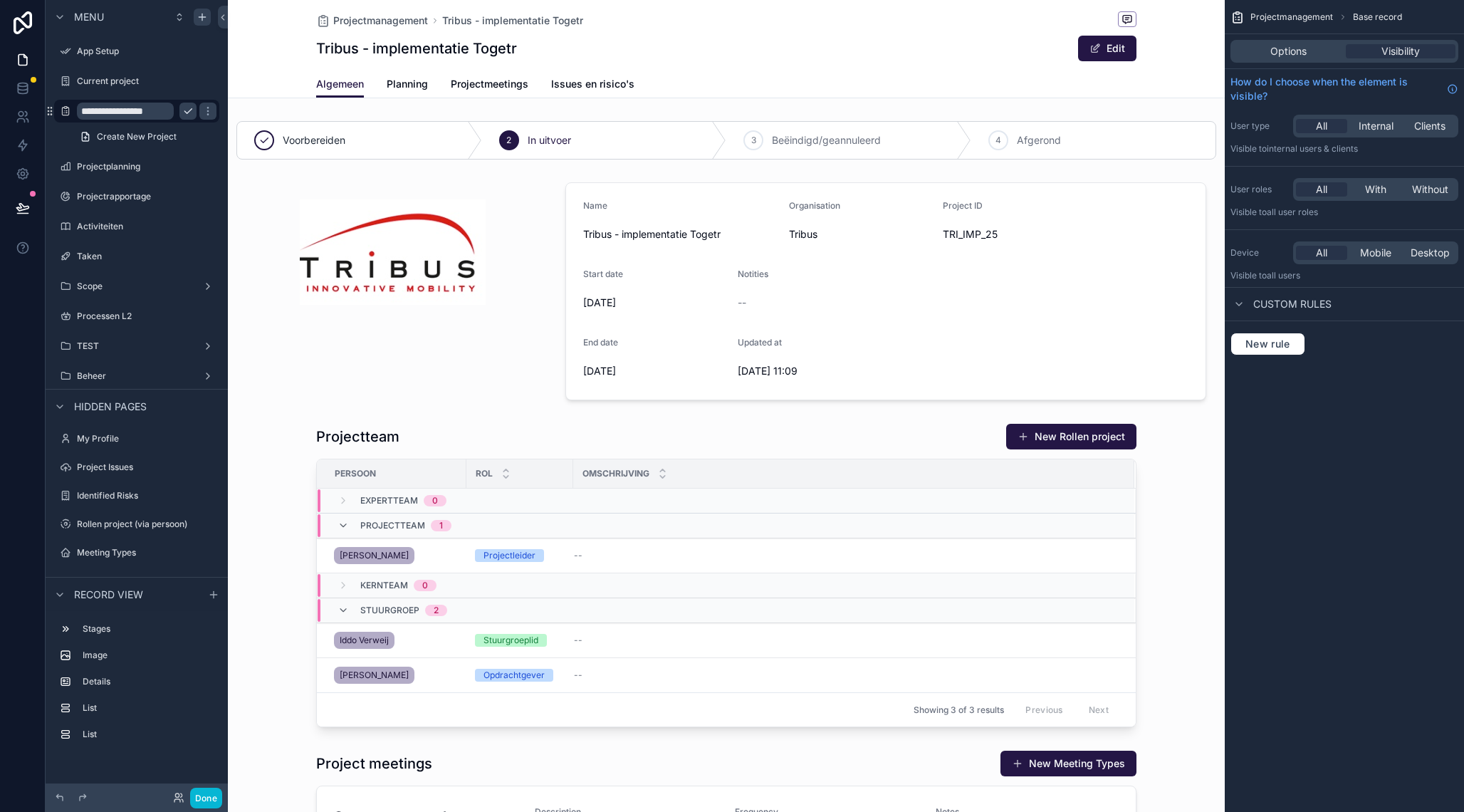
click at [114, 111] on input "**********" at bounding box center [125, 111] width 97 height 17
type input "**********"
click at [202, 112] on icon "scrollable content" at bounding box center [208, 111] width 12 height 12
click at [192, 169] on icon "scrollable content" at bounding box center [188, 167] width 12 height 12
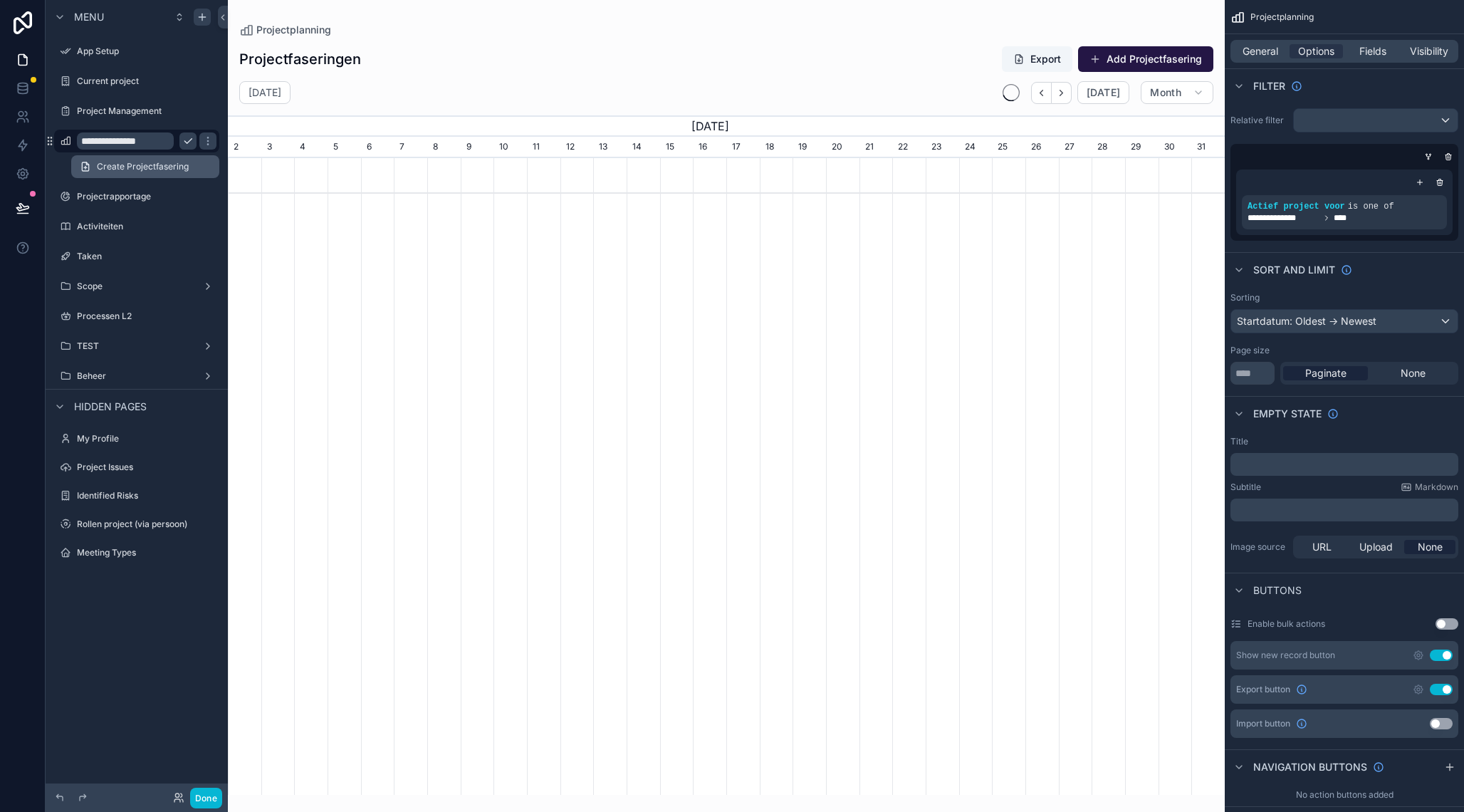
scroll to position [0, 997]
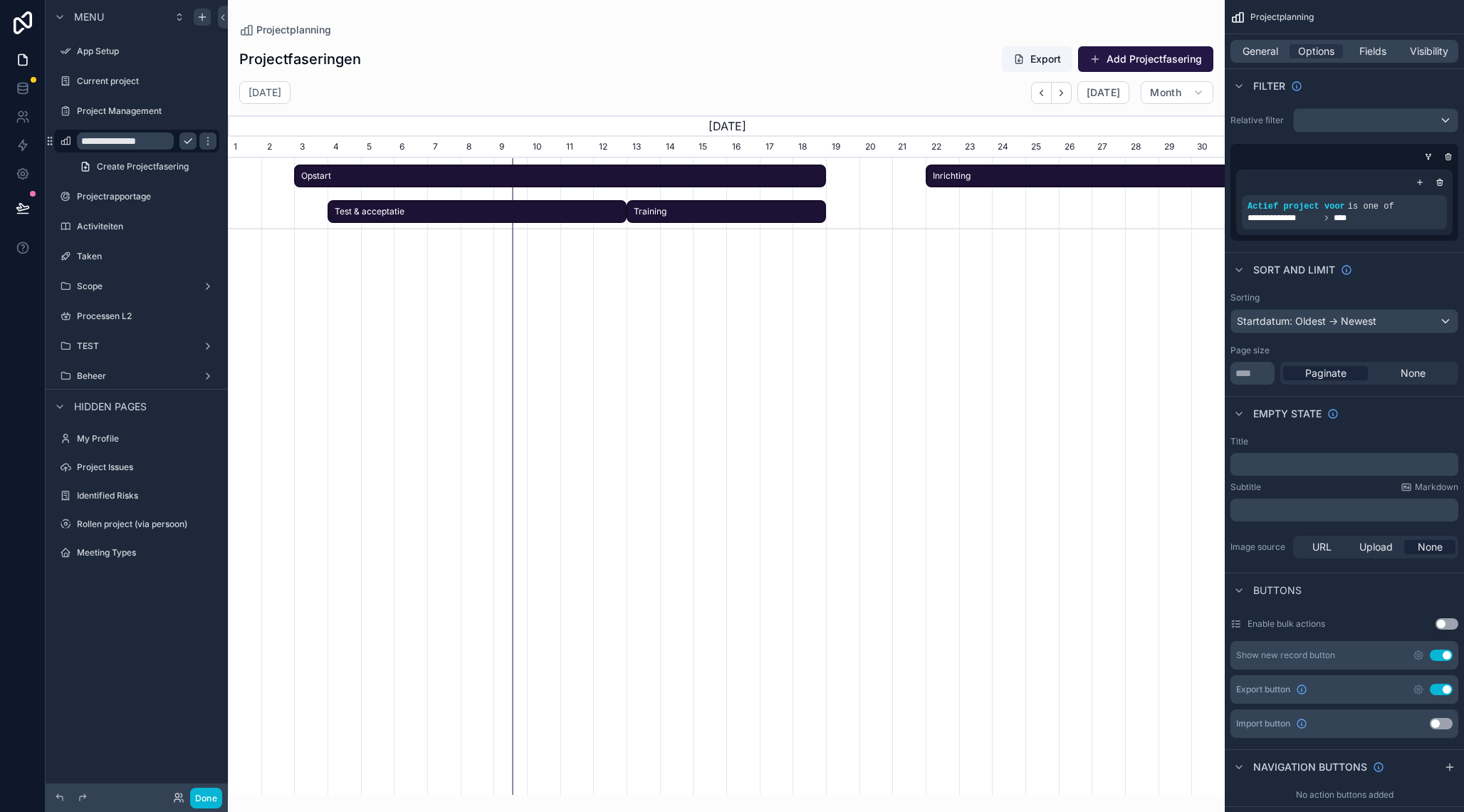
click at [118, 143] on input "**********" at bounding box center [125, 141] width 97 height 17
type input "**********"
click at [202, 139] on icon "scrollable content" at bounding box center [208, 141] width 12 height 12
click at [188, 197] on icon "scrollable content" at bounding box center [188, 197] width 12 height 12
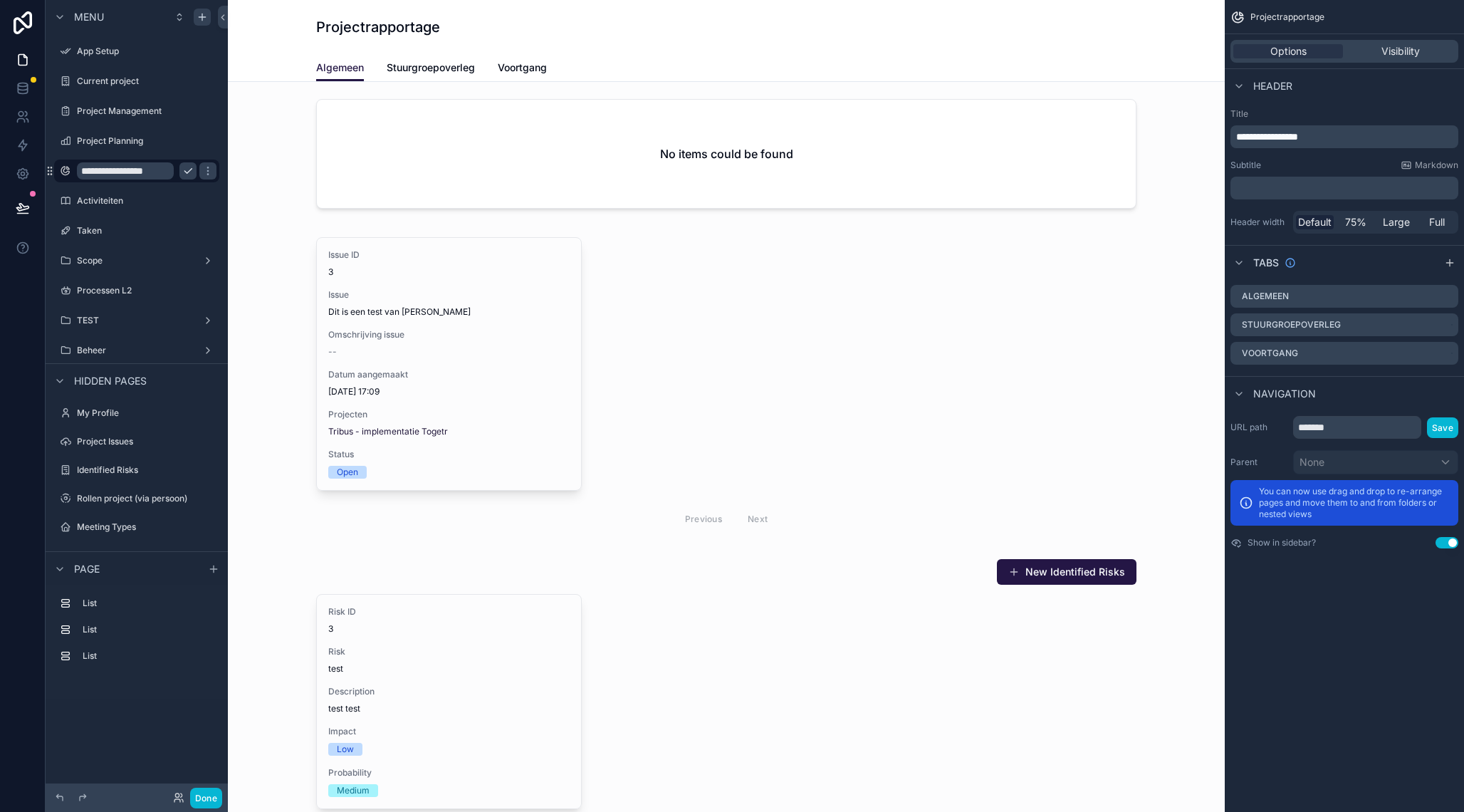
click at [118, 173] on input "**********" at bounding box center [125, 171] width 97 height 17
type input "**********"
click at [204, 173] on icon "scrollable content" at bounding box center [207, 171] width 7 height 5
click at [188, 204] on icon "scrollable content" at bounding box center [188, 201] width 12 height 12
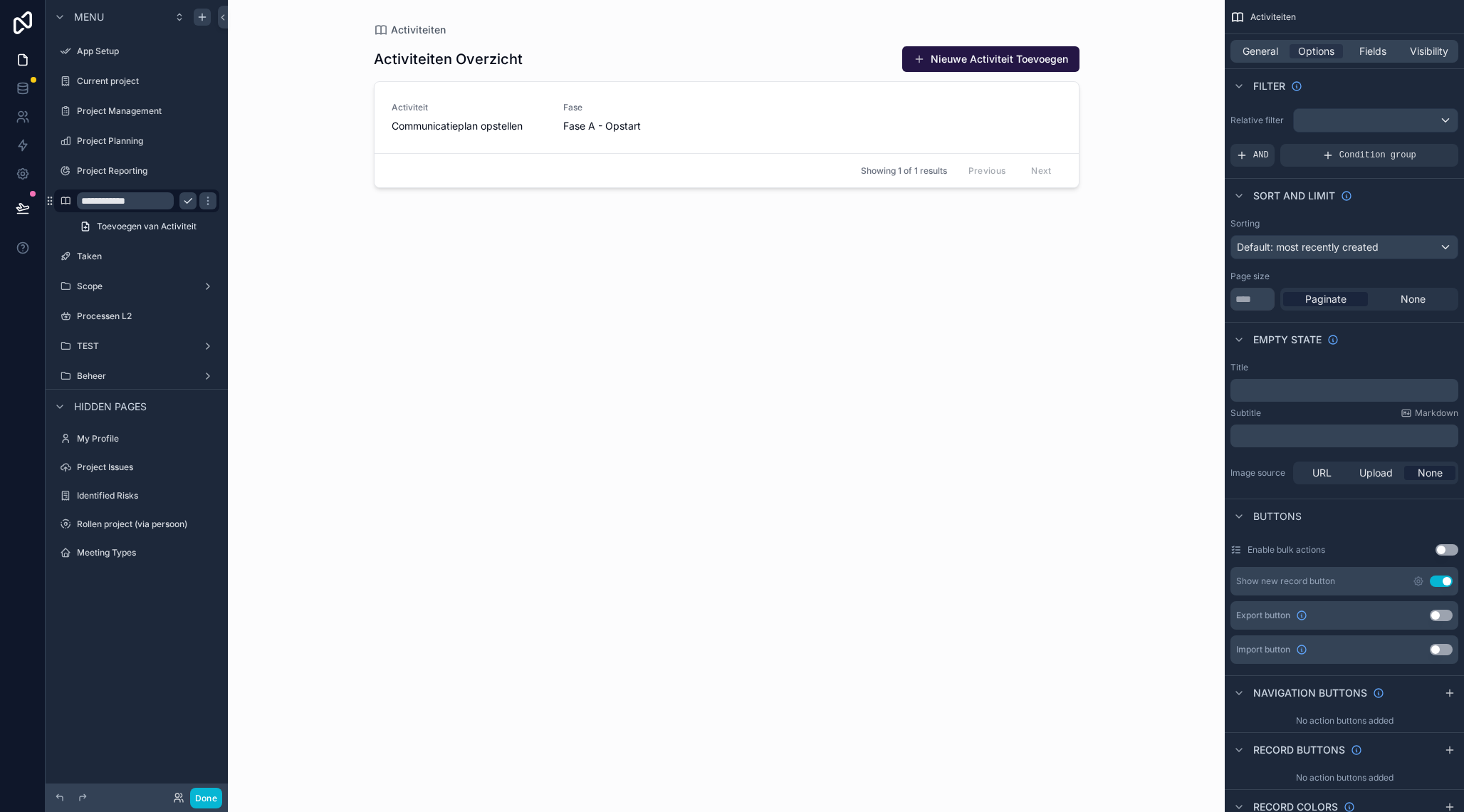
click at [122, 205] on input "**********" at bounding box center [125, 201] width 97 height 17
type input "**********"
click at [202, 199] on icon "scrollable content" at bounding box center [208, 201] width 12 height 12
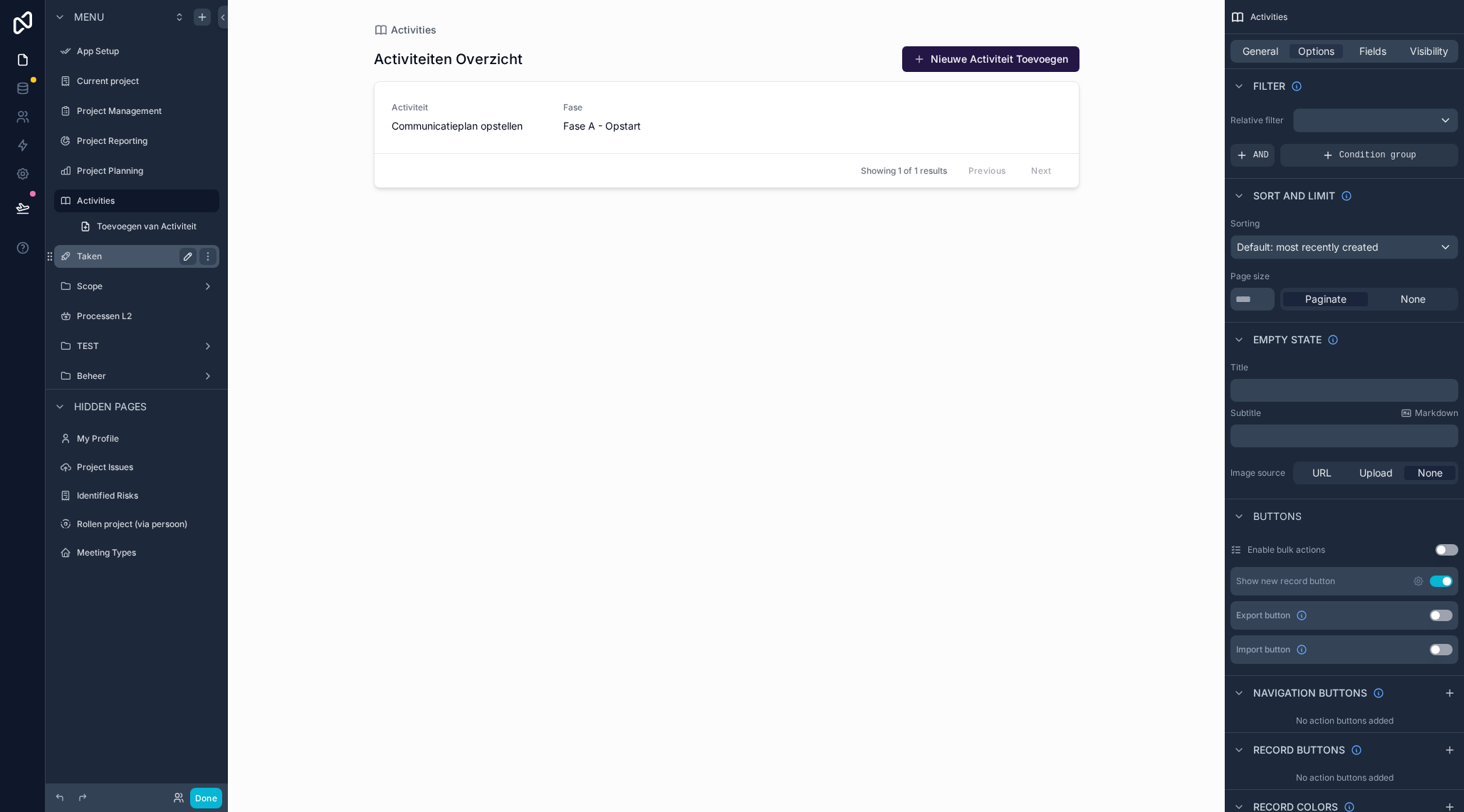
click at [188, 259] on icon "scrollable content" at bounding box center [188, 256] width 12 height 12
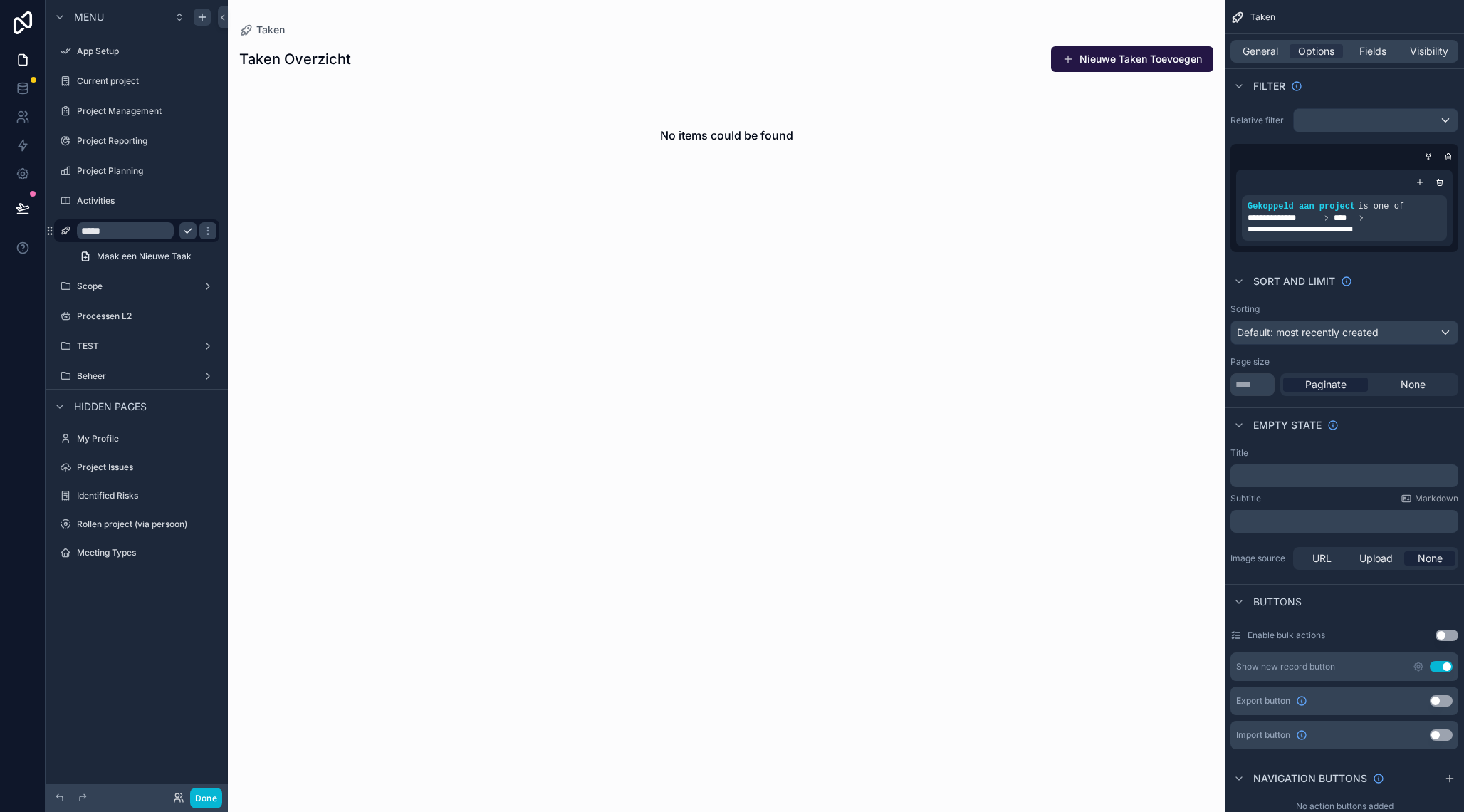
click at [103, 230] on input "*****" at bounding box center [125, 231] width 97 height 17
type input "*****"
click at [205, 229] on icon "scrollable content" at bounding box center [208, 231] width 12 height 12
click at [191, 231] on icon "scrollable content" at bounding box center [188, 231] width 12 height 12
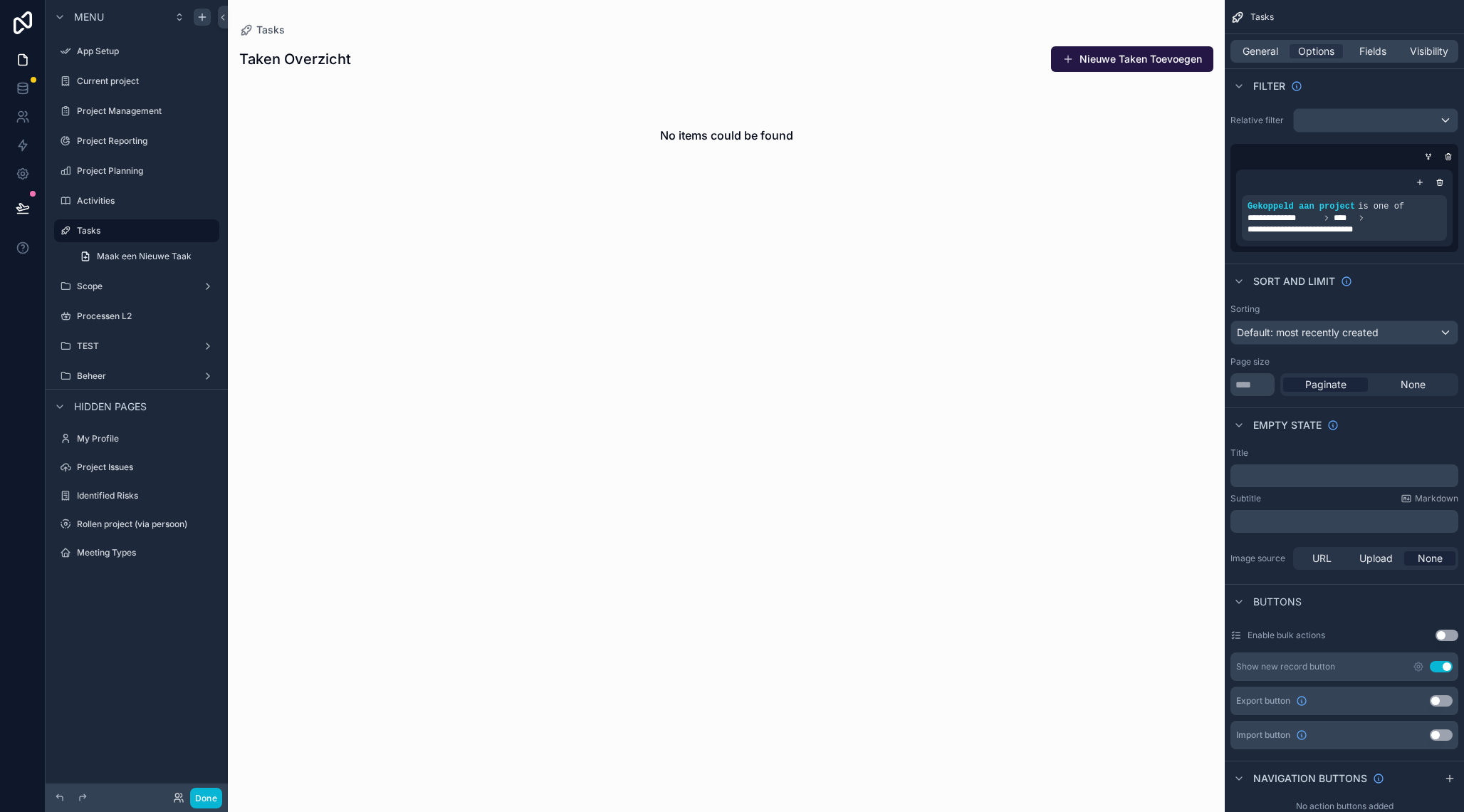
click at [178, 803] on div "Done" at bounding box center [193, 797] width 57 height 21
click at [178, 797] on icon at bounding box center [177, 795] width 3 height 3
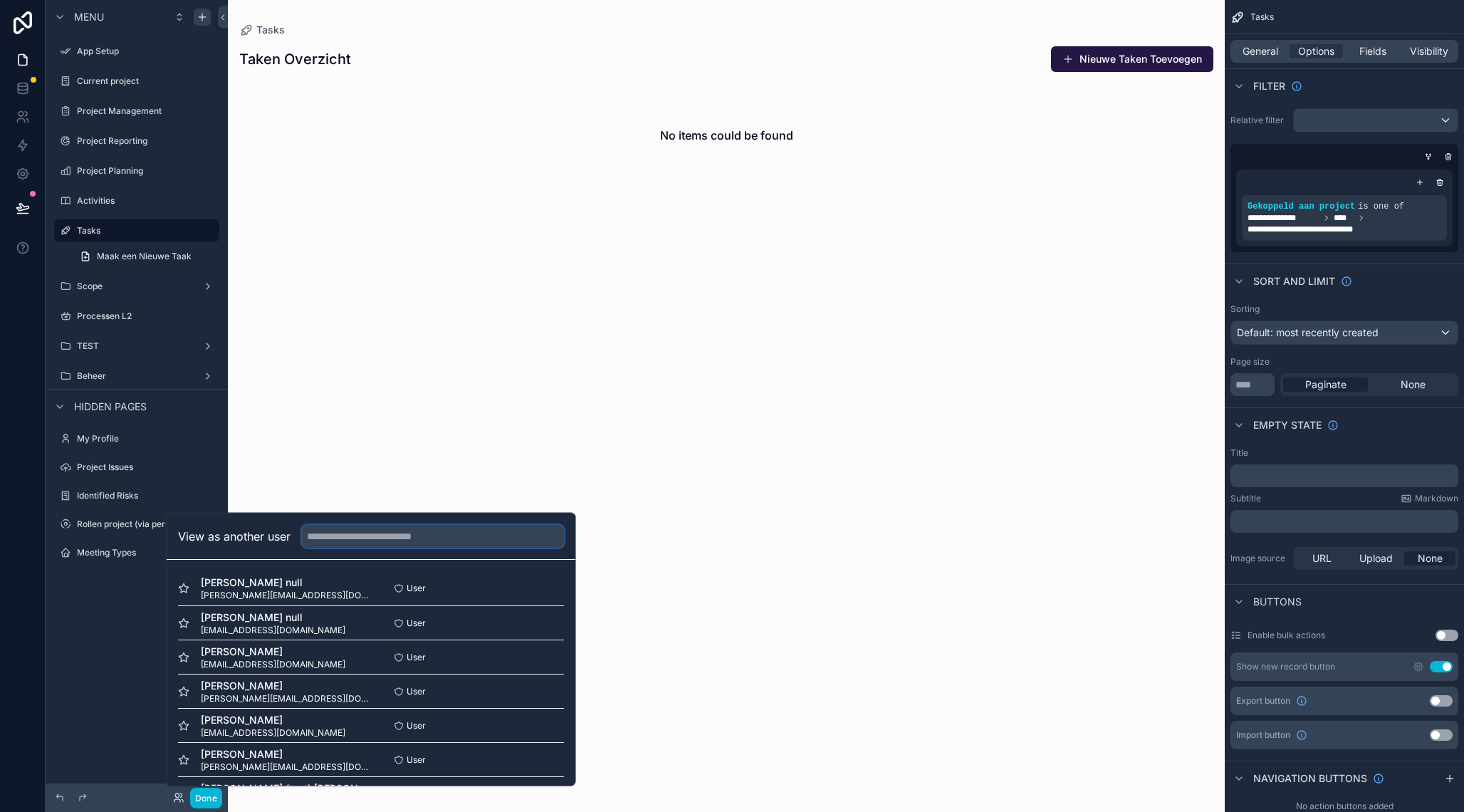
click at [339, 538] on input "text" at bounding box center [433, 536] width 262 height 22
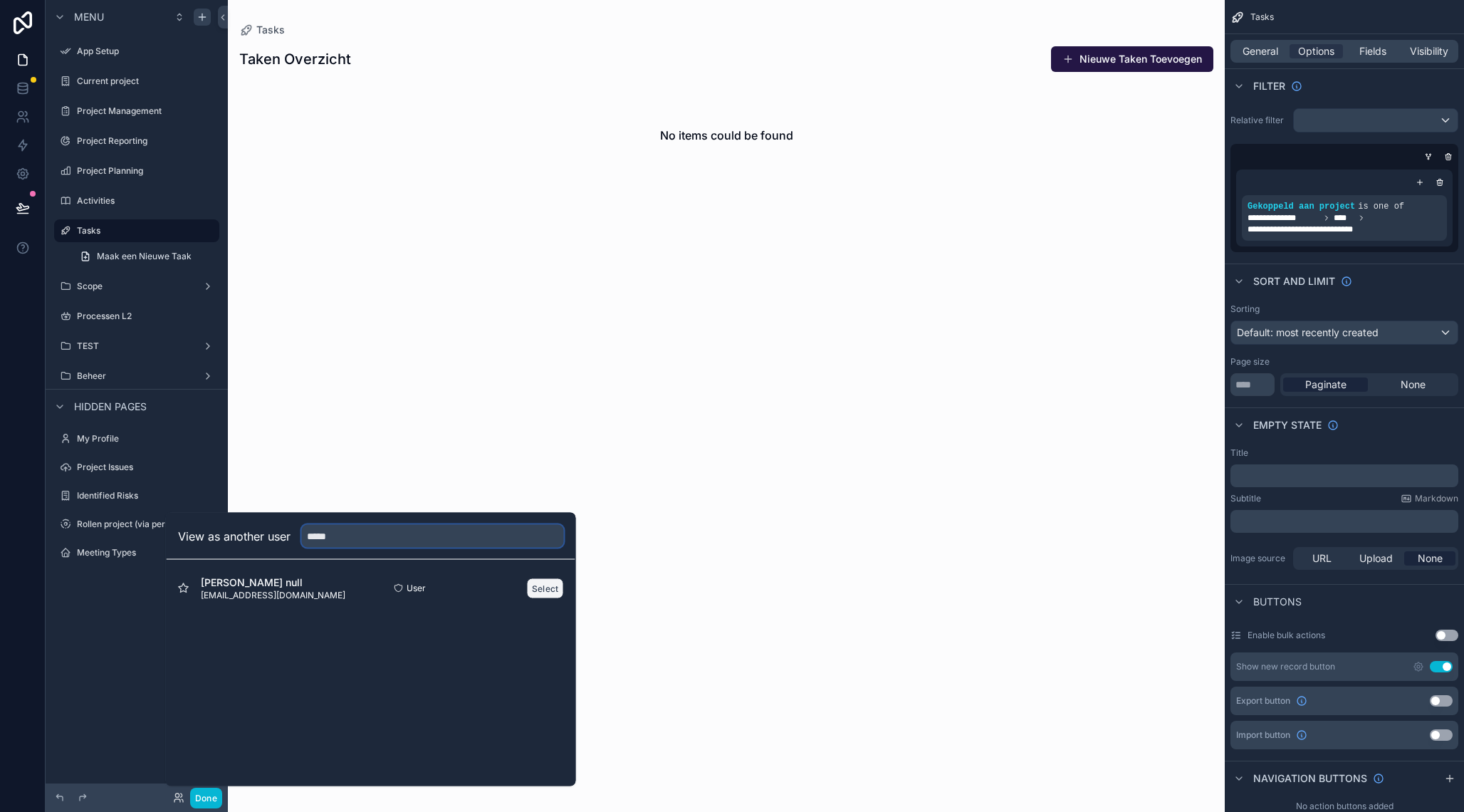
type input "*****"
click at [547, 591] on button "Select" at bounding box center [545, 587] width 37 height 21
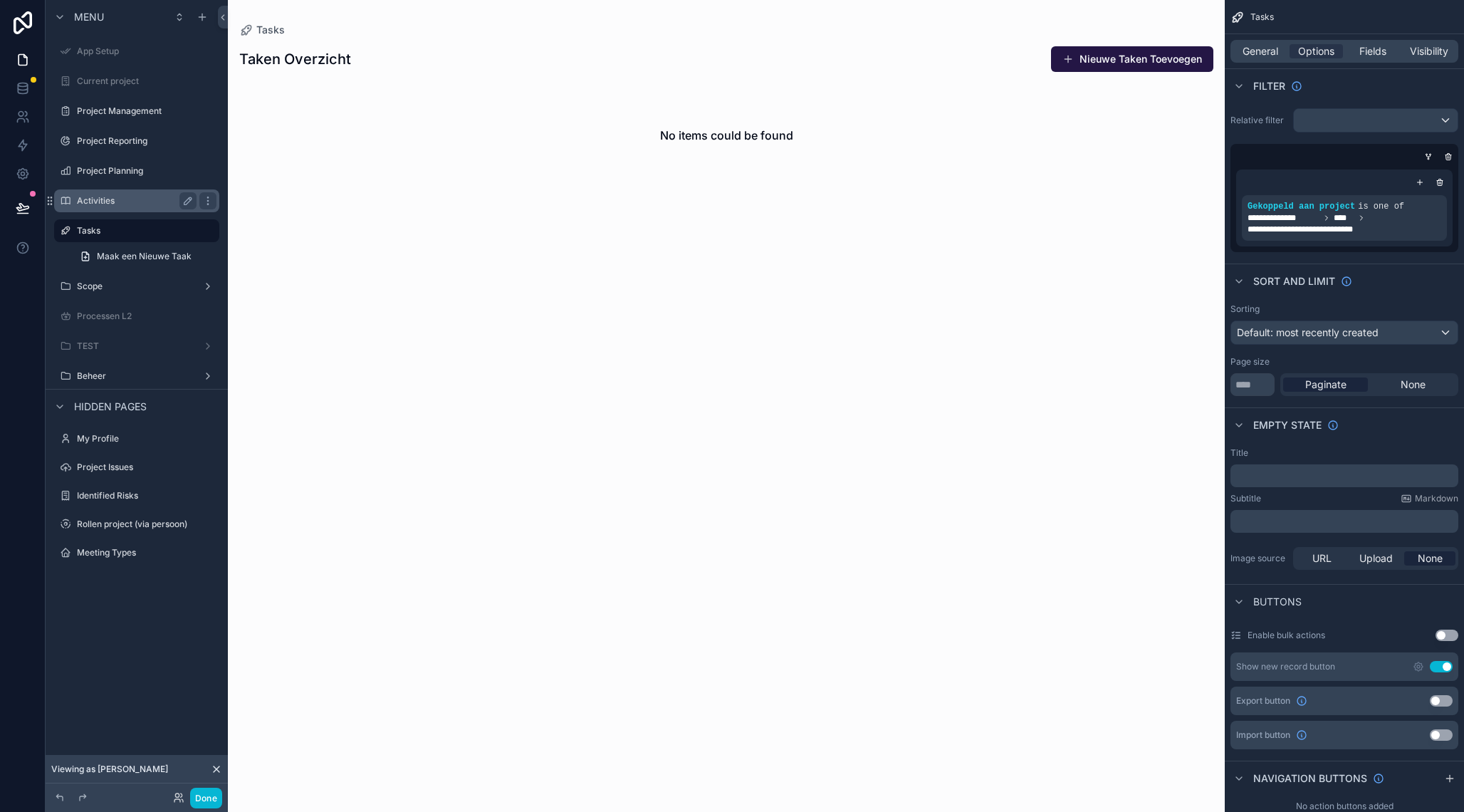
click at [111, 204] on label "Activities" at bounding box center [134, 201] width 114 height 12
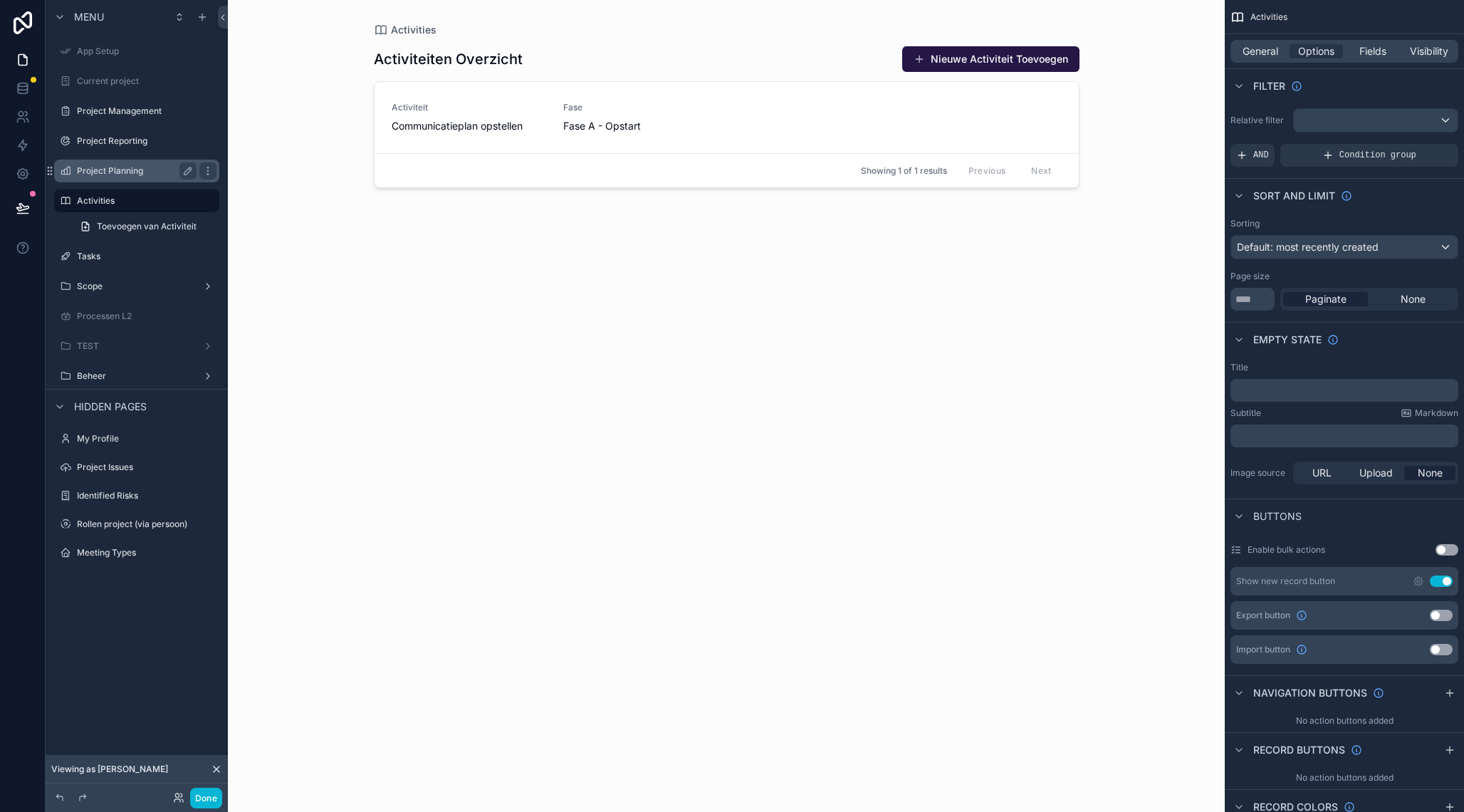
click at [119, 169] on label "Project Planning" at bounding box center [134, 171] width 114 height 12
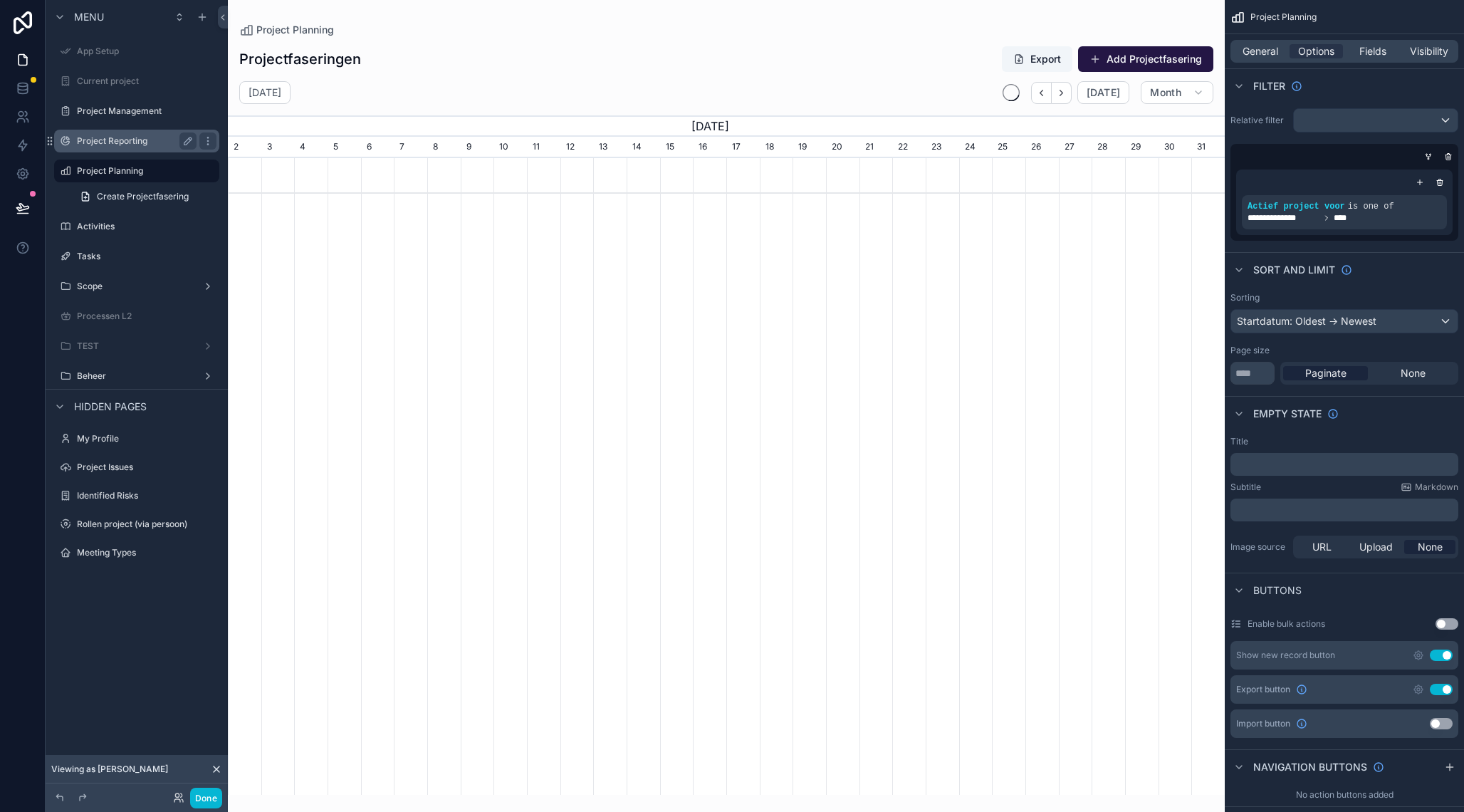
scroll to position [0, 997]
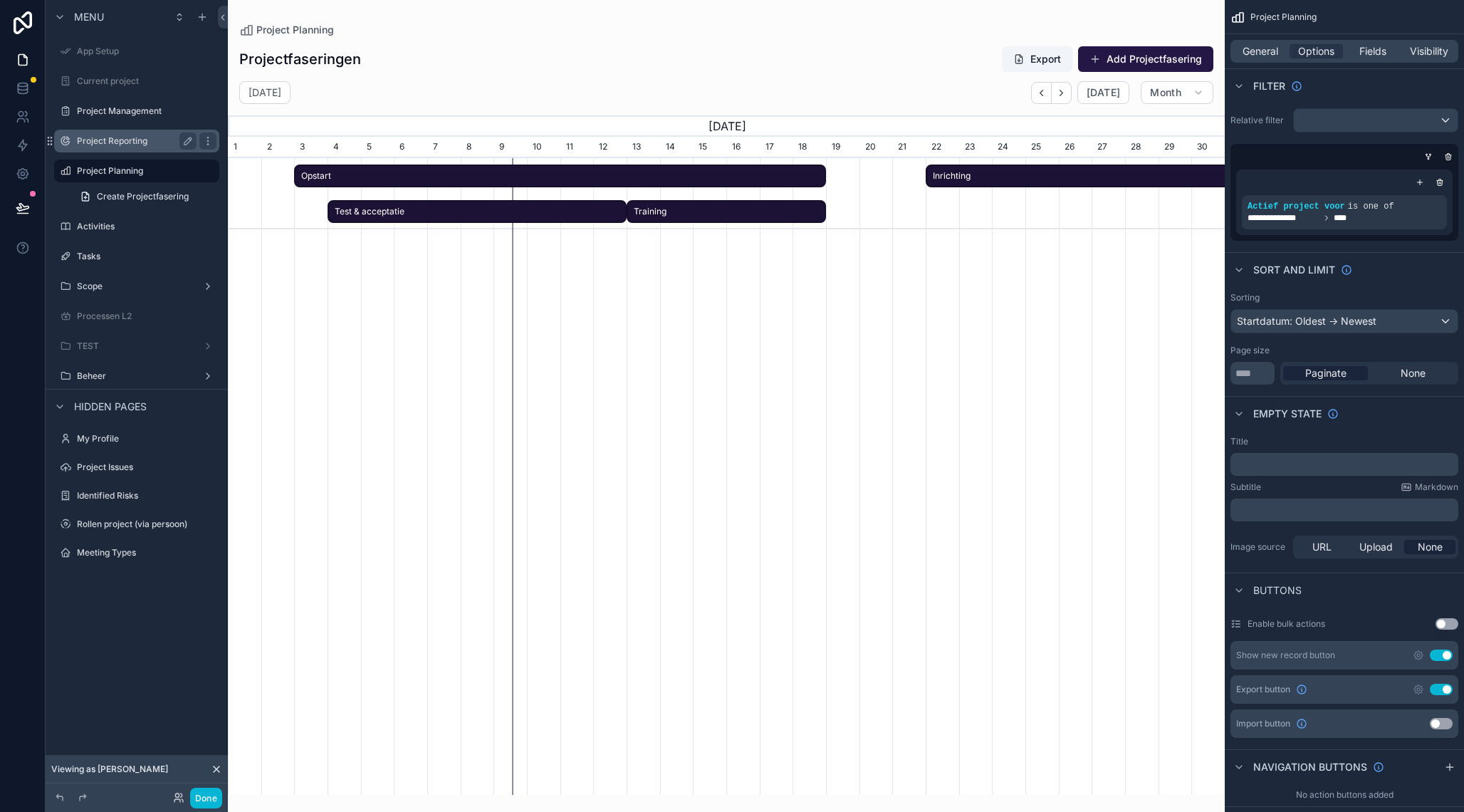
click at [119, 139] on label "Project Reporting" at bounding box center [134, 141] width 114 height 12
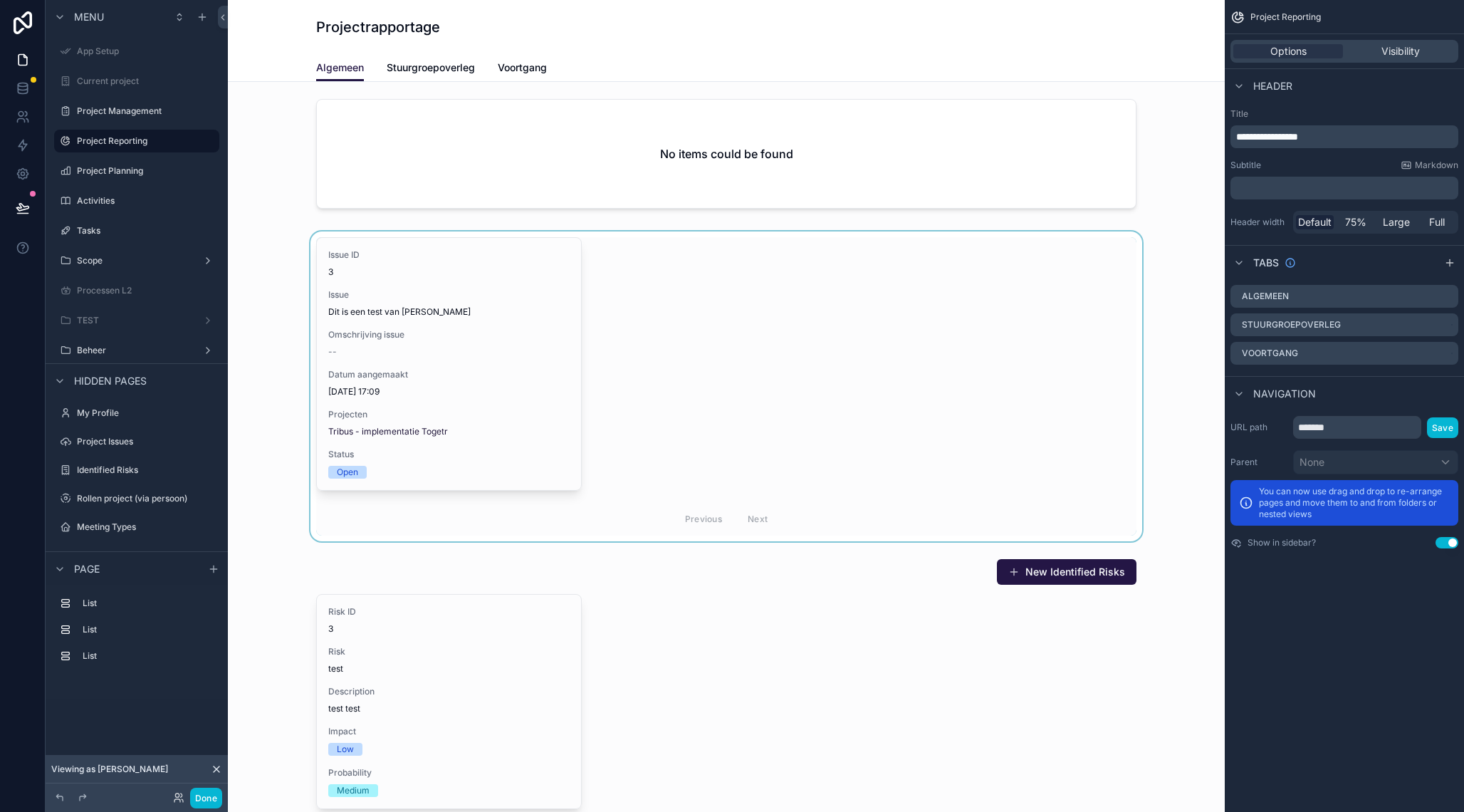
click at [433, 318] on div "scrollable content" at bounding box center [726, 386] width 974 height 309
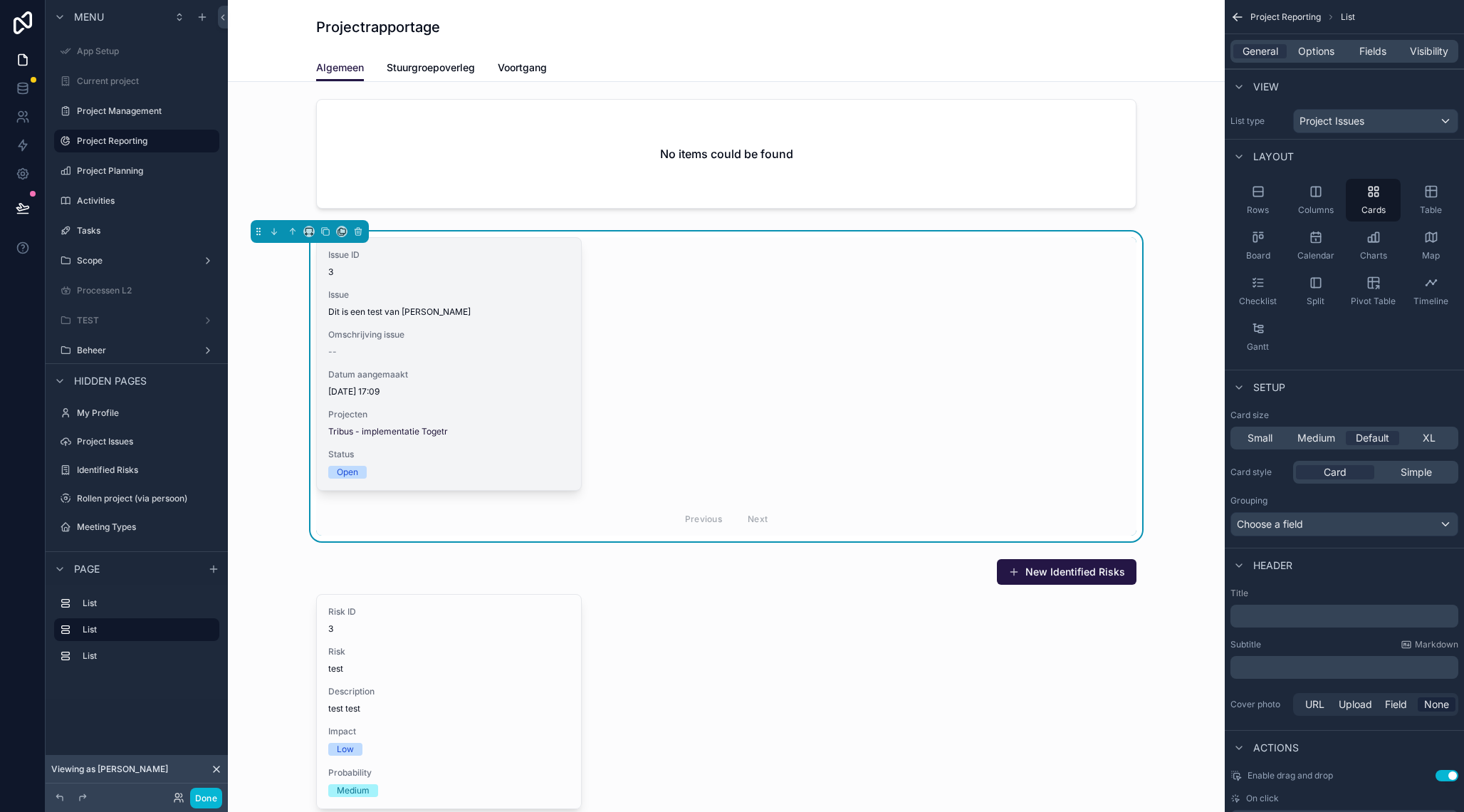
click at [400, 300] on span "Issue" at bounding box center [449, 295] width 241 height 12
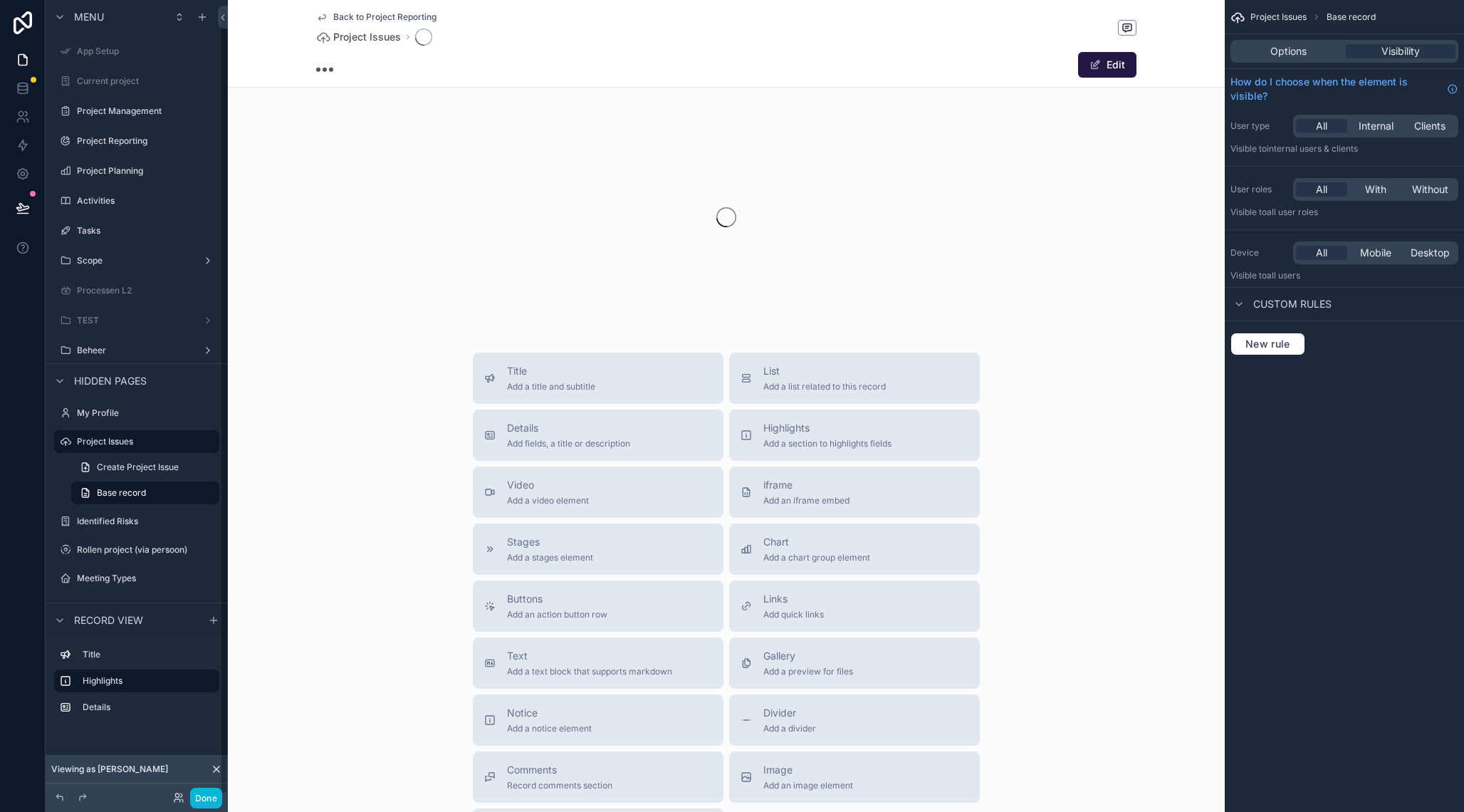
scroll to position [12, 0]
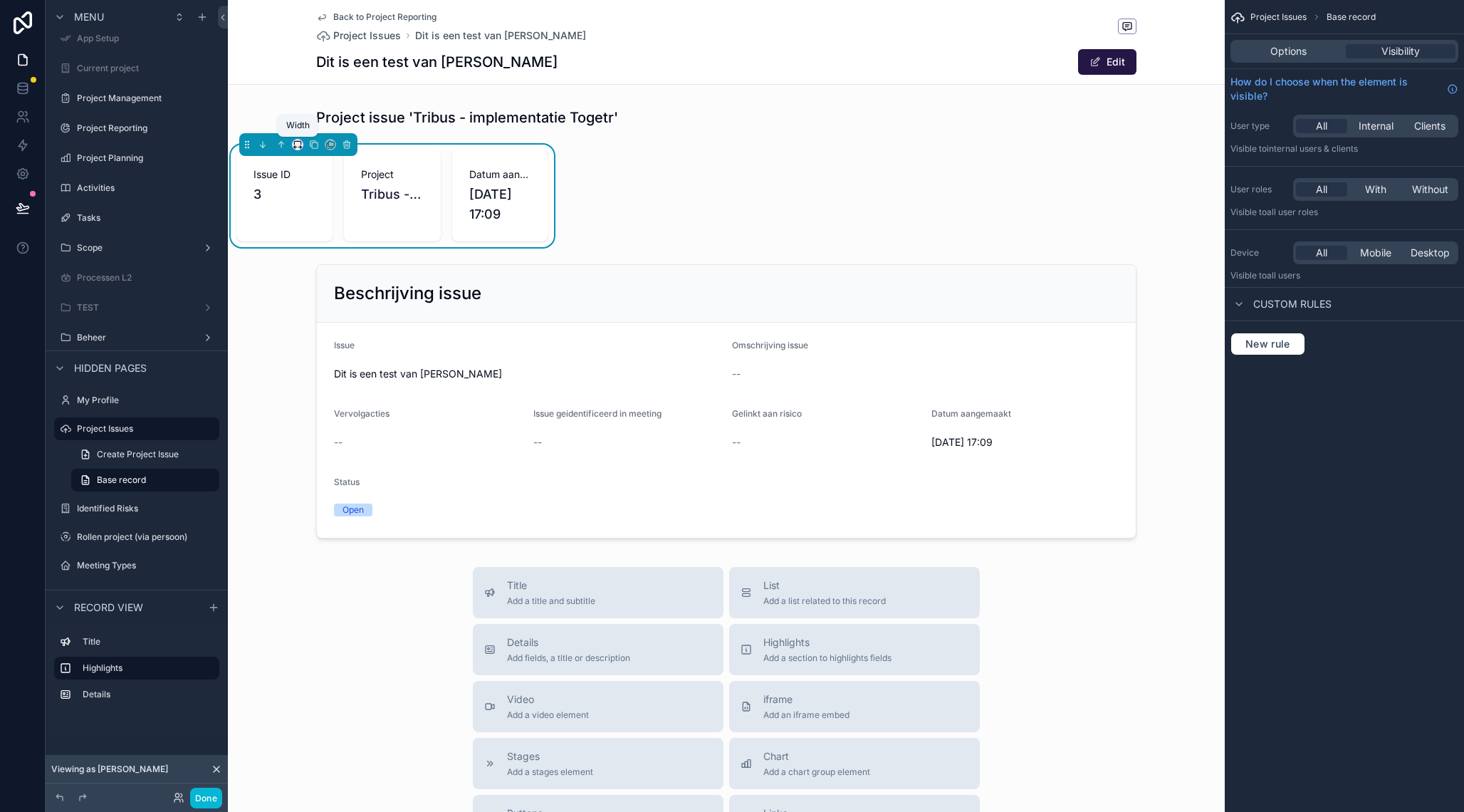
click at [298, 143] on icon "scrollable content" at bounding box center [298, 144] width 10 height 10
click at [323, 173] on span "Default" at bounding box center [321, 171] width 33 height 17
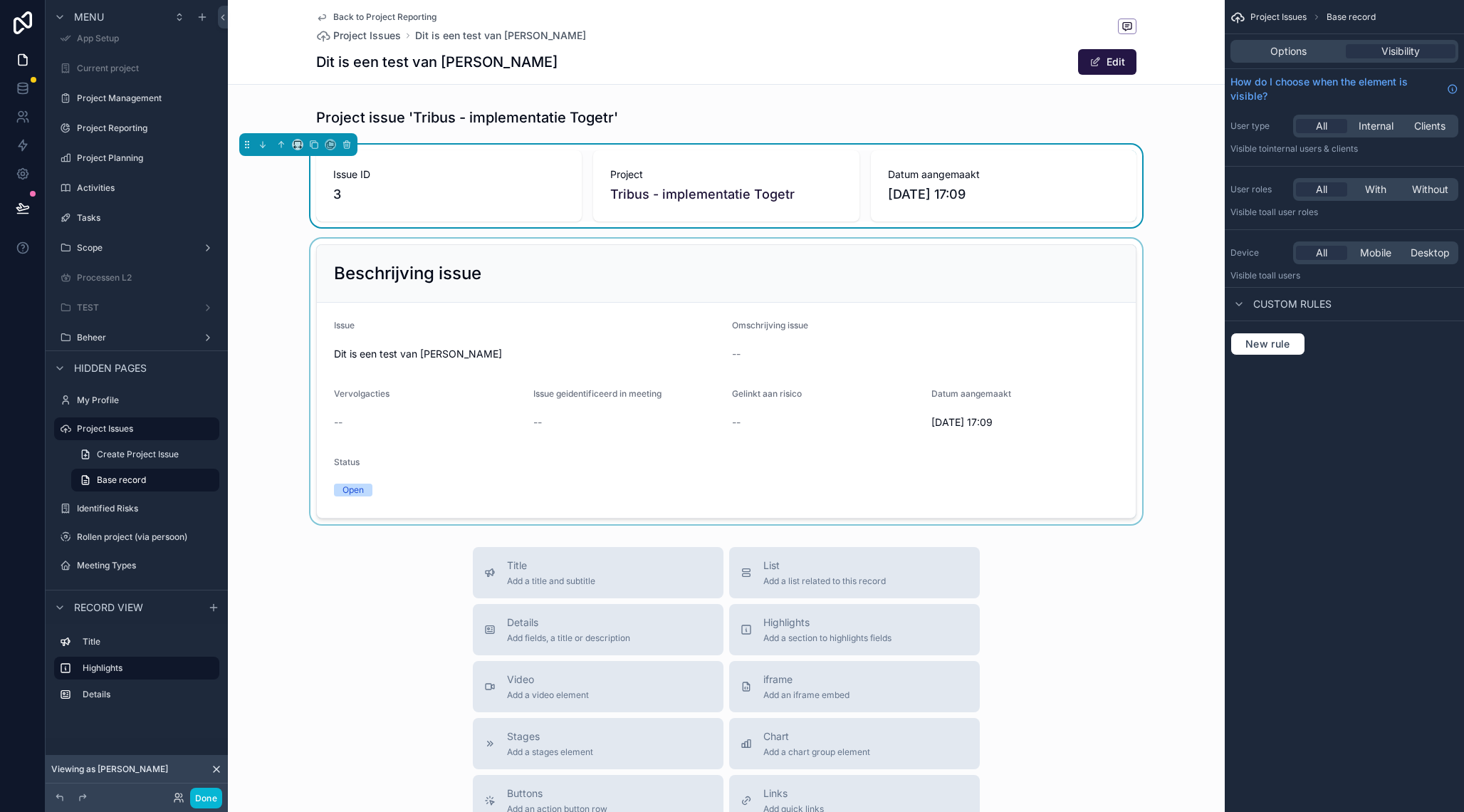
click at [541, 272] on div "scrollable content" at bounding box center [727, 382] width 997 height 285
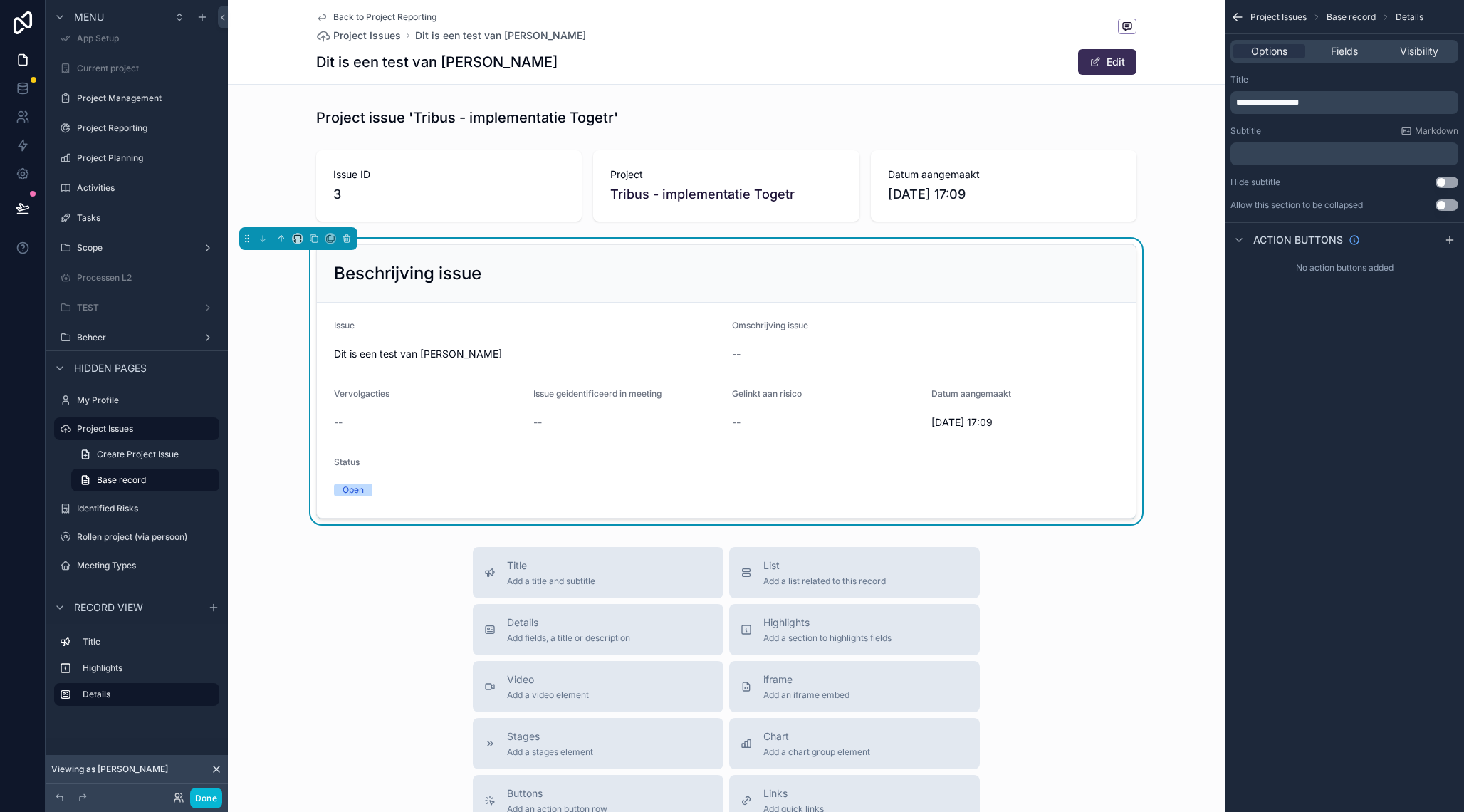
click at [1117, 65] on button "Edit" at bounding box center [1107, 61] width 58 height 26
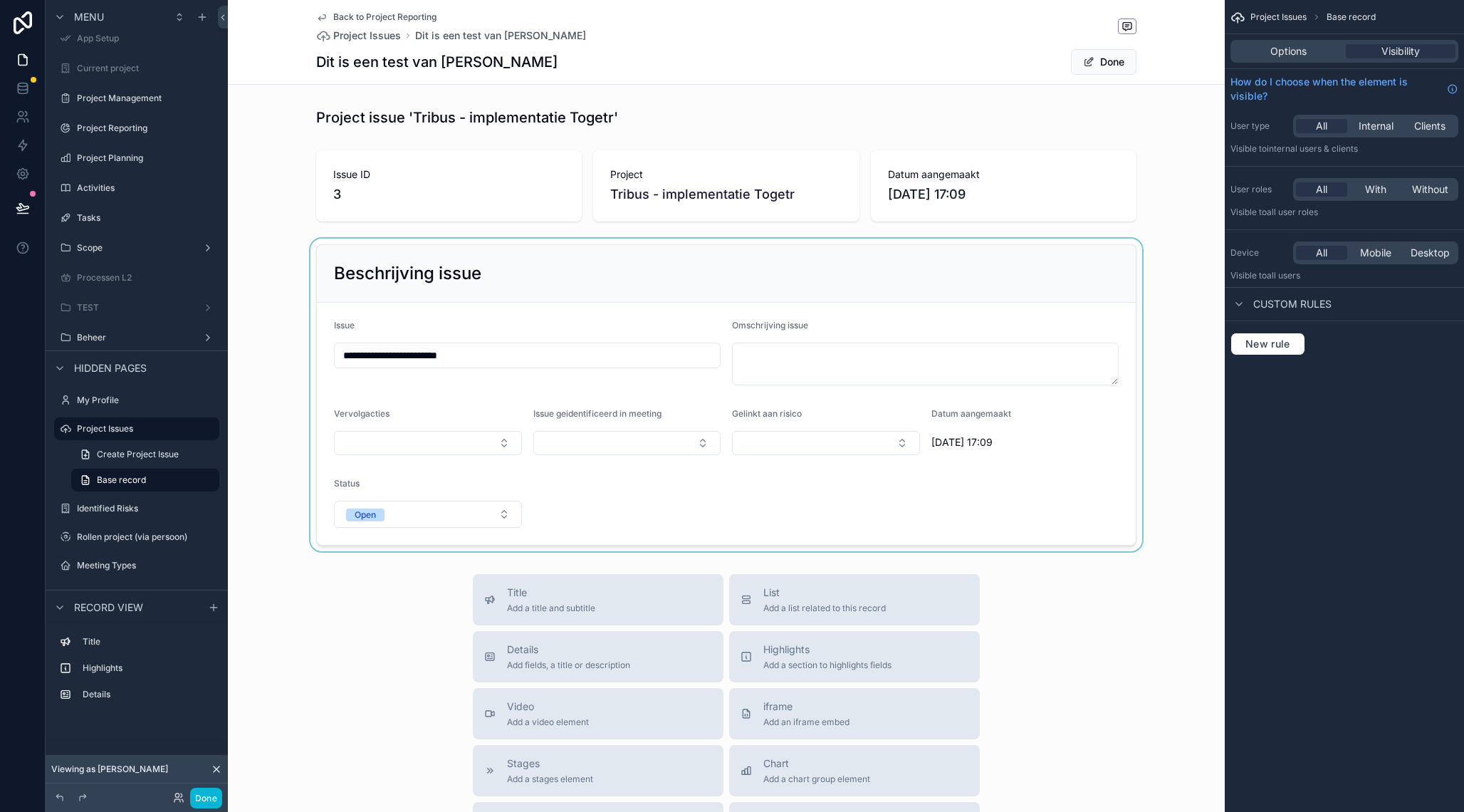
click at [415, 359] on div "scrollable content" at bounding box center [727, 395] width 997 height 313
click at [415, 359] on input "**********" at bounding box center [527, 355] width 385 height 20
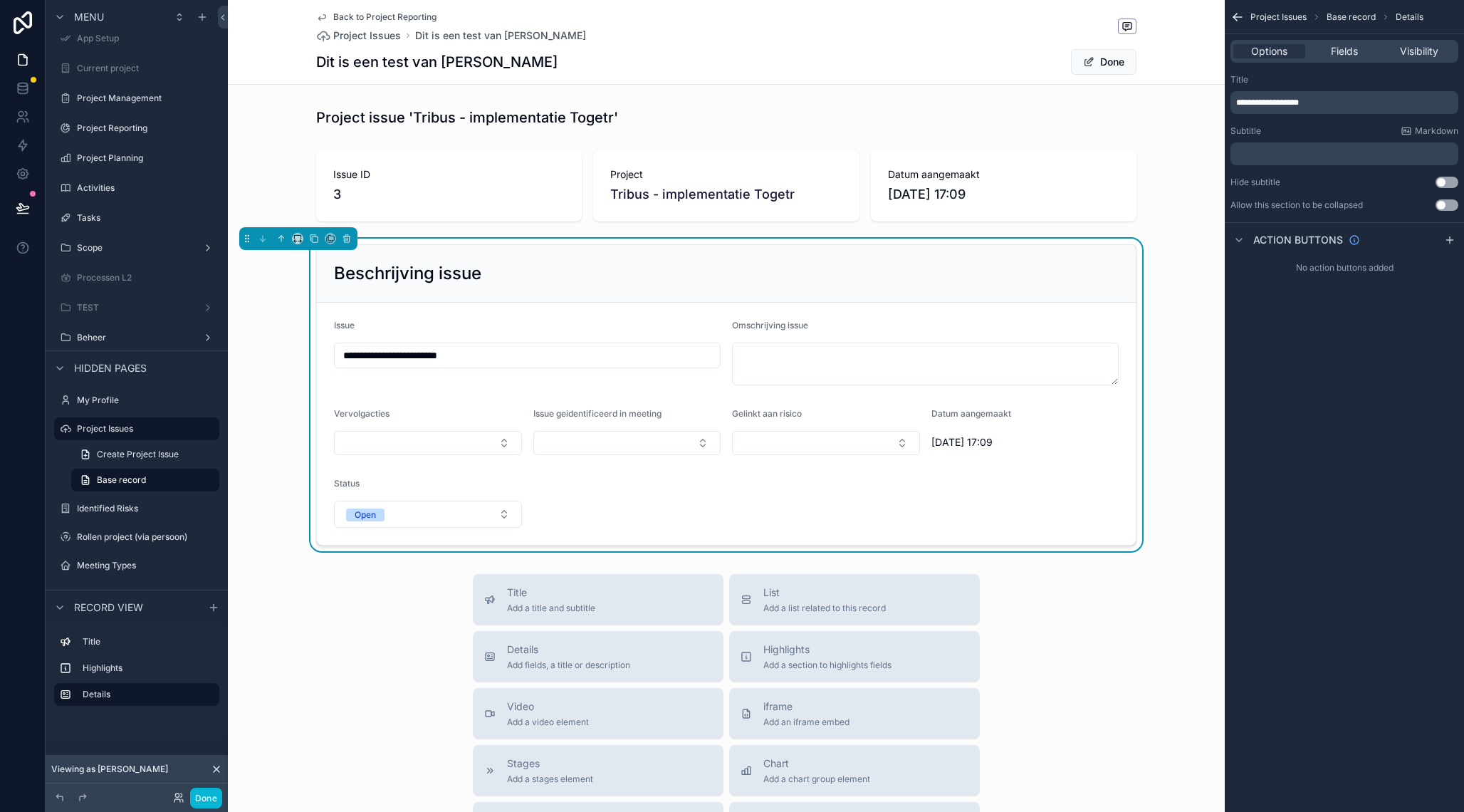
click at [415, 359] on input "**********" at bounding box center [527, 355] width 385 height 20
click at [411, 351] on input "**********" at bounding box center [527, 355] width 385 height 20
type input "**********"
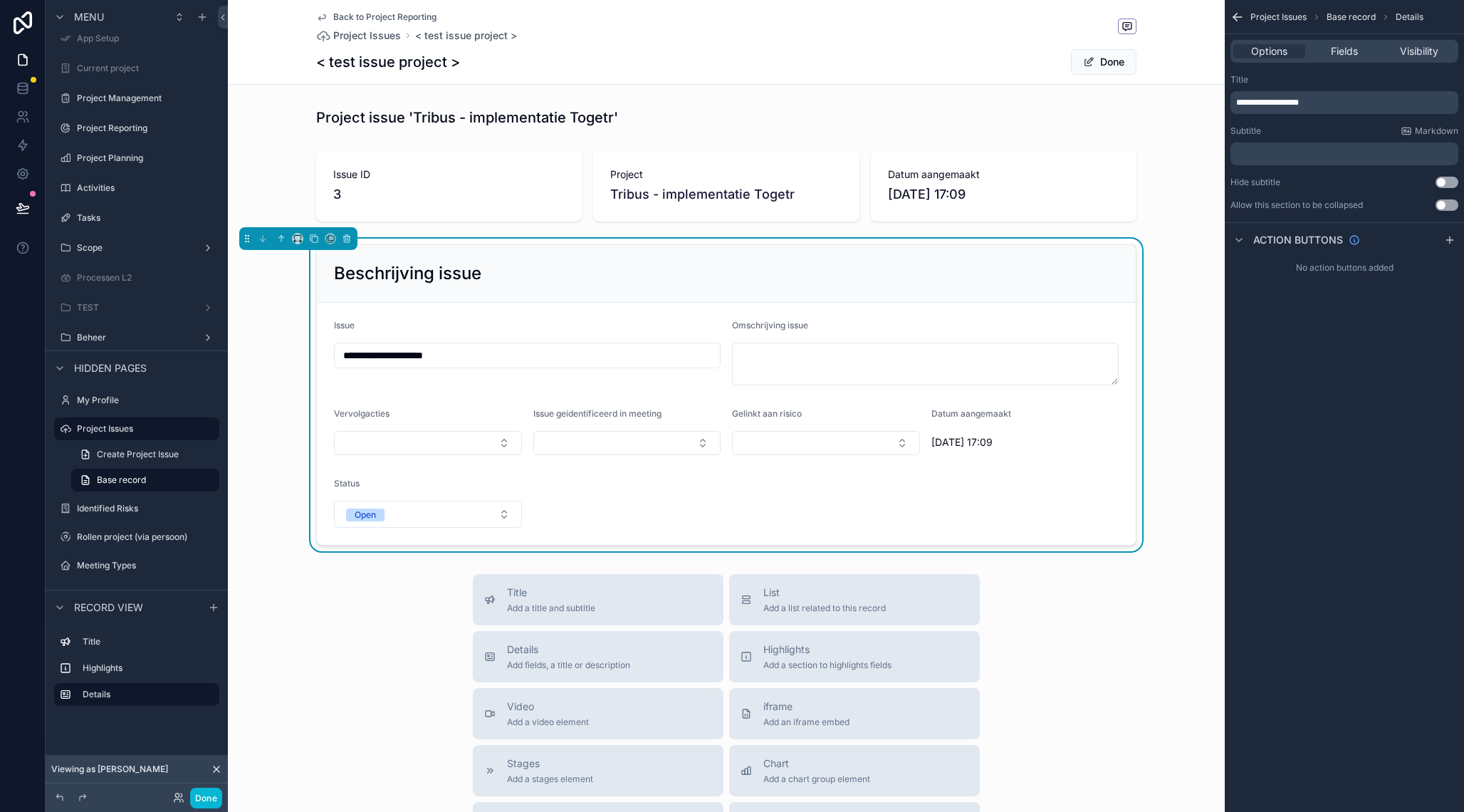
click at [283, 353] on div "**********" at bounding box center [727, 395] width 997 height 313
click at [1088, 63] on span "scrollable content" at bounding box center [1089, 62] width 12 height 12
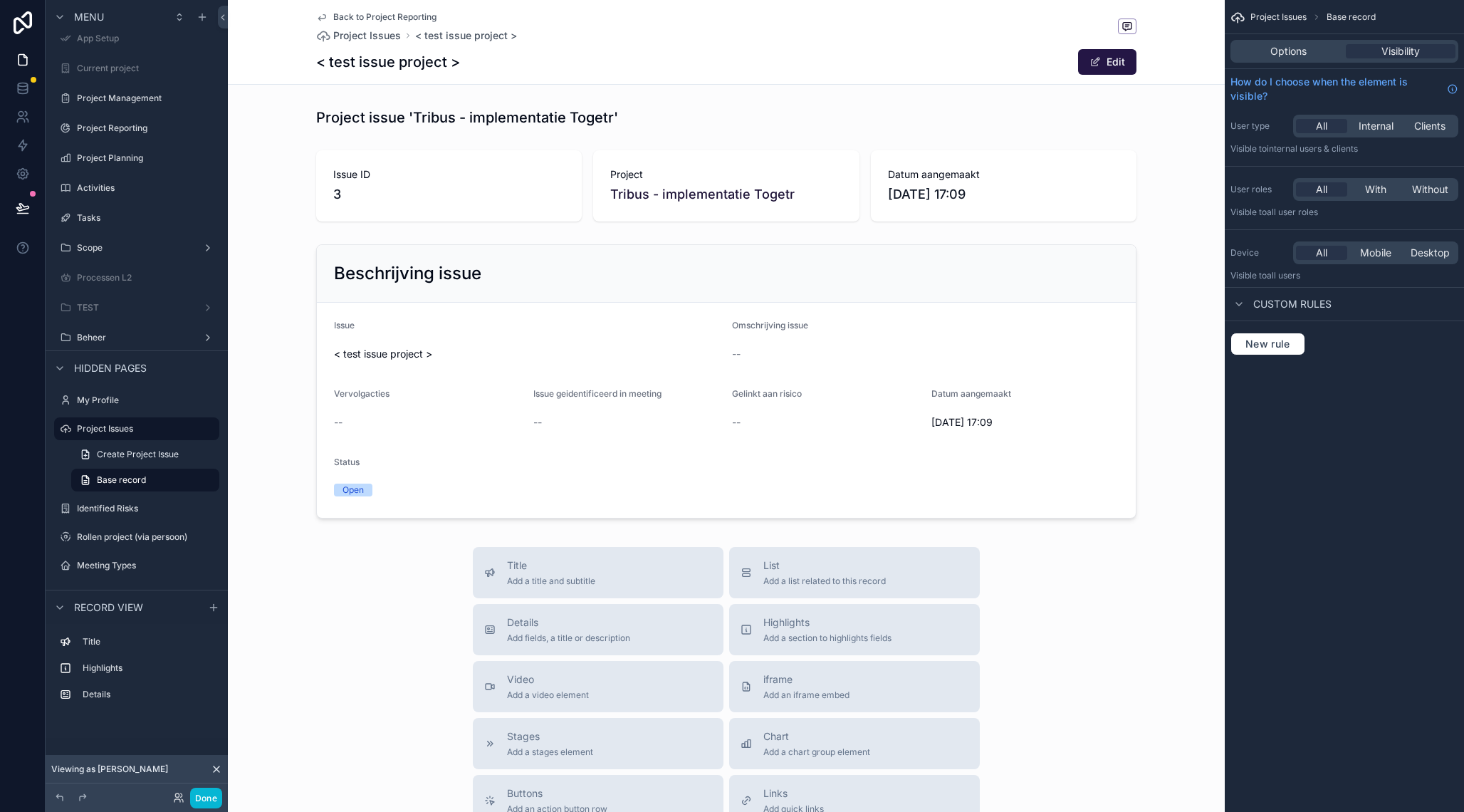
scroll to position [12, 0]
click at [126, 161] on label "Project Planning" at bounding box center [134, 159] width 114 height 12
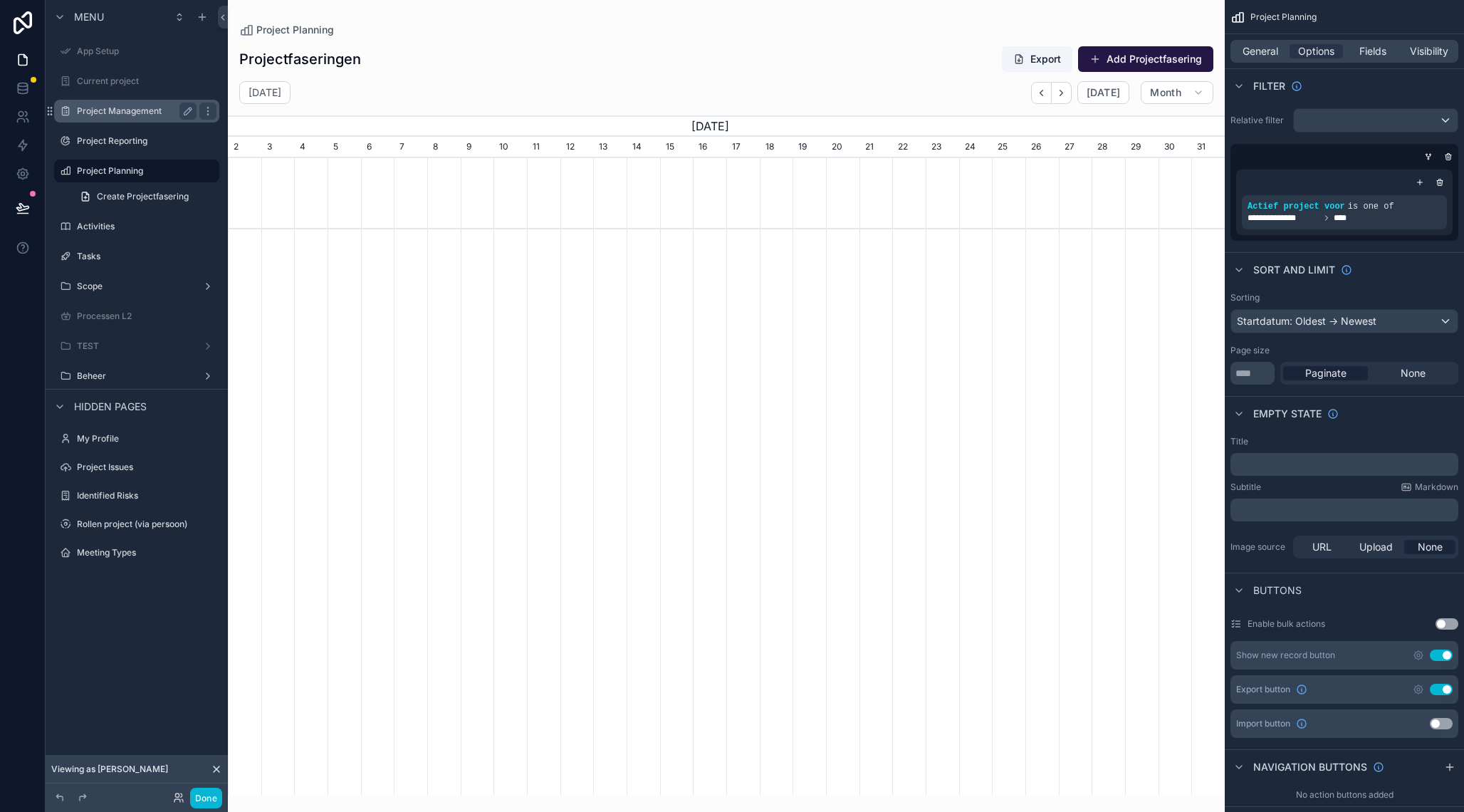
scroll to position [0, 997]
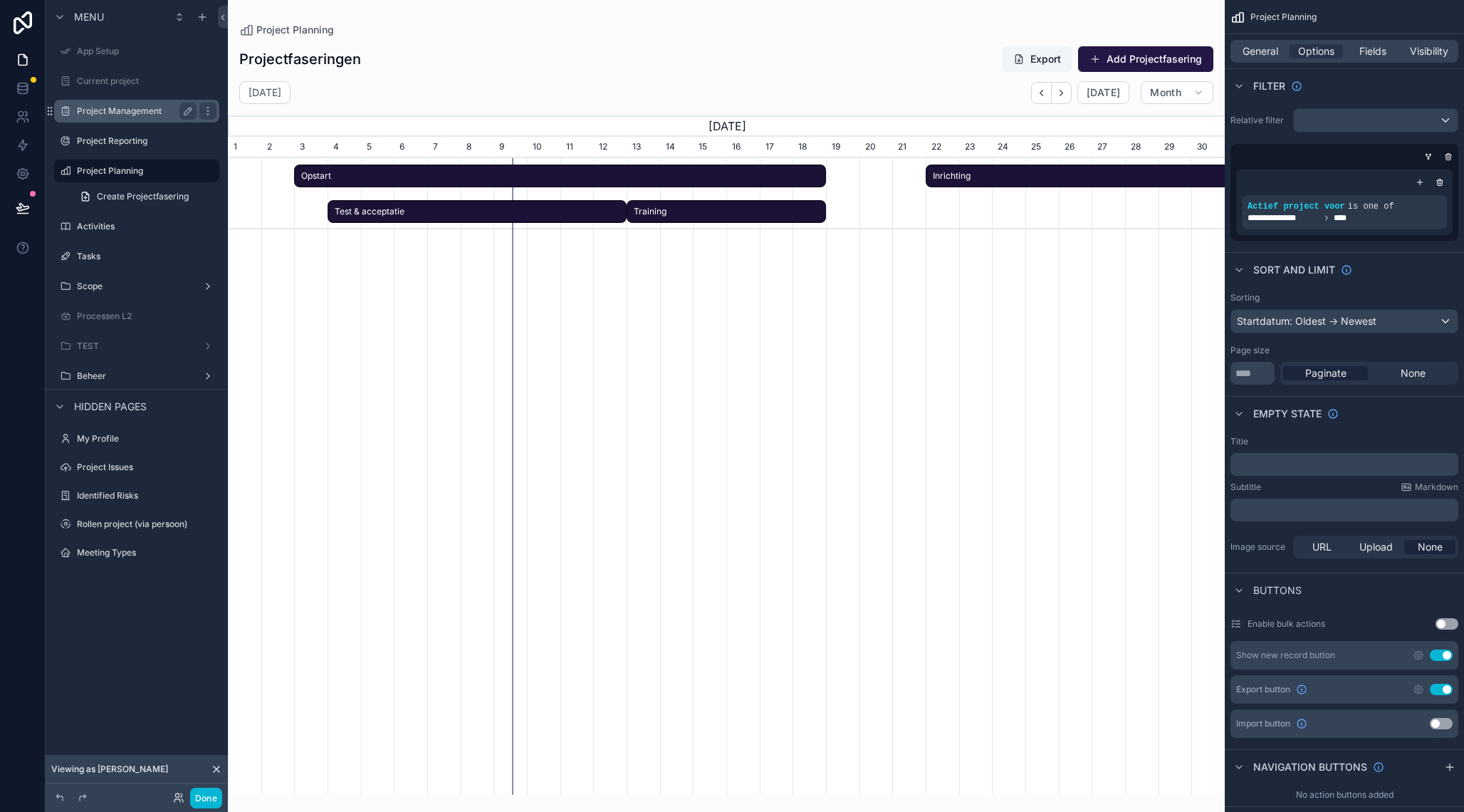
click at [126, 114] on label "Project Management" at bounding box center [134, 111] width 114 height 12
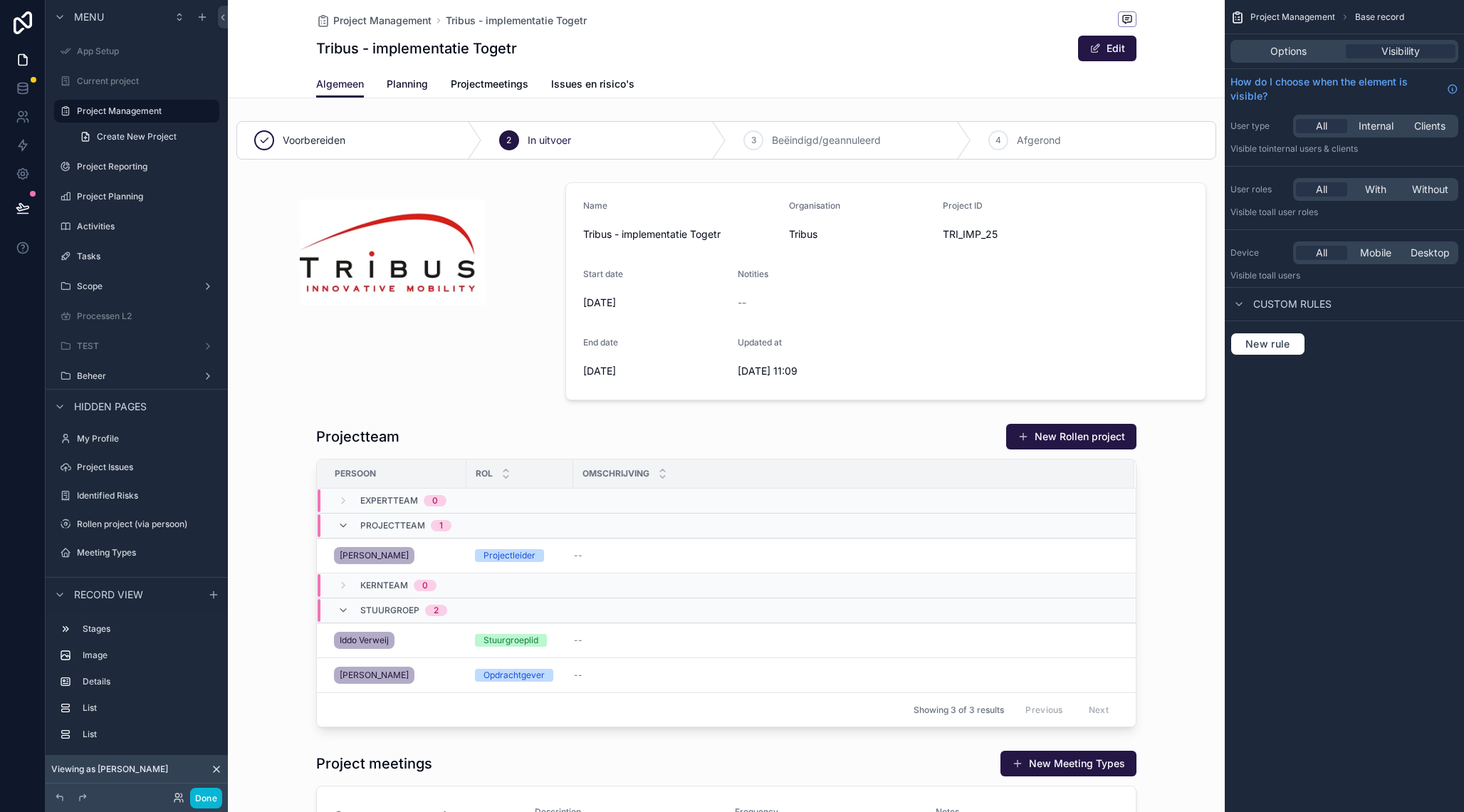
click at [403, 86] on span "Planning" at bounding box center [407, 84] width 41 height 14
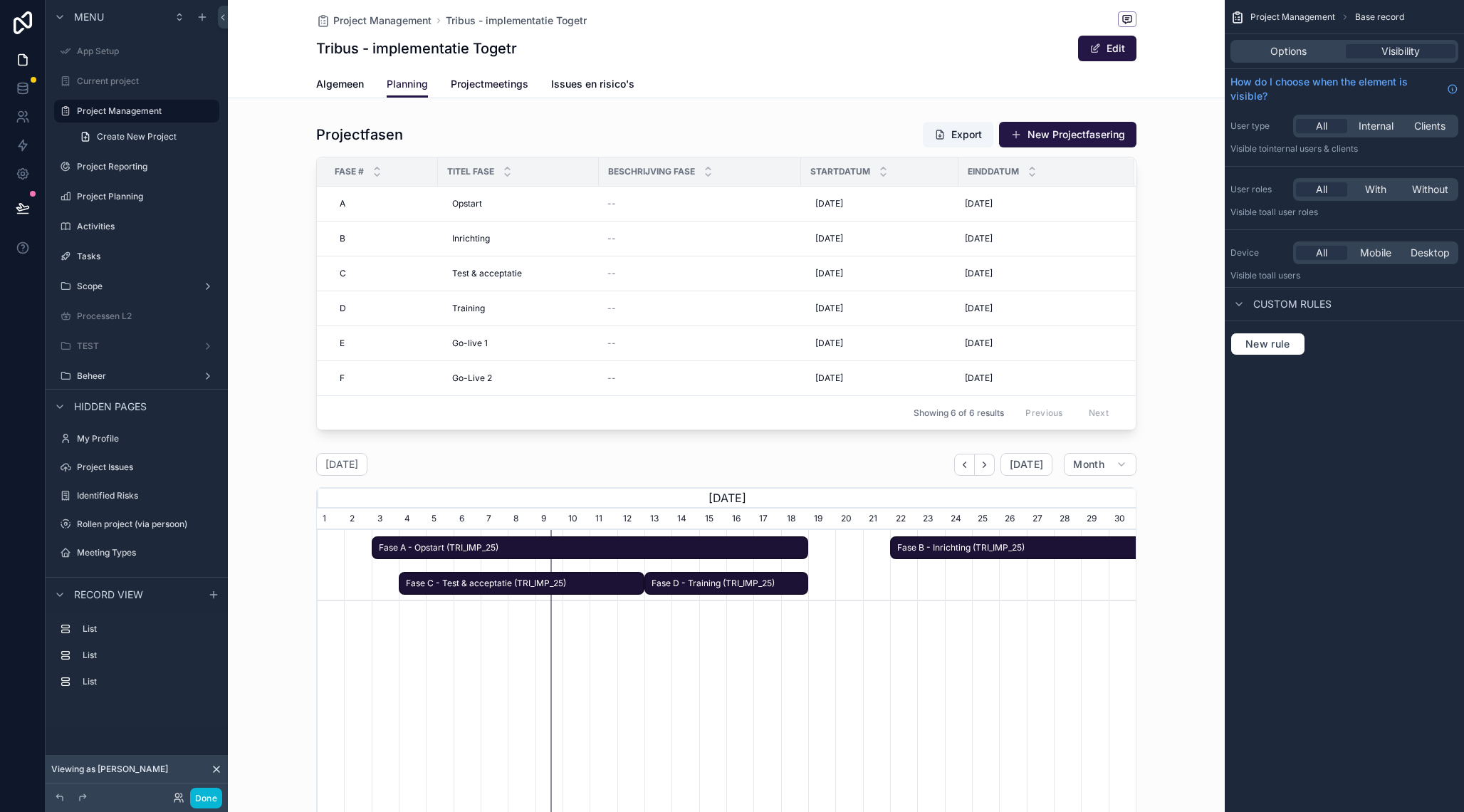
click at [472, 92] on link "Projectmeetings" at bounding box center [489, 85] width 78 height 28
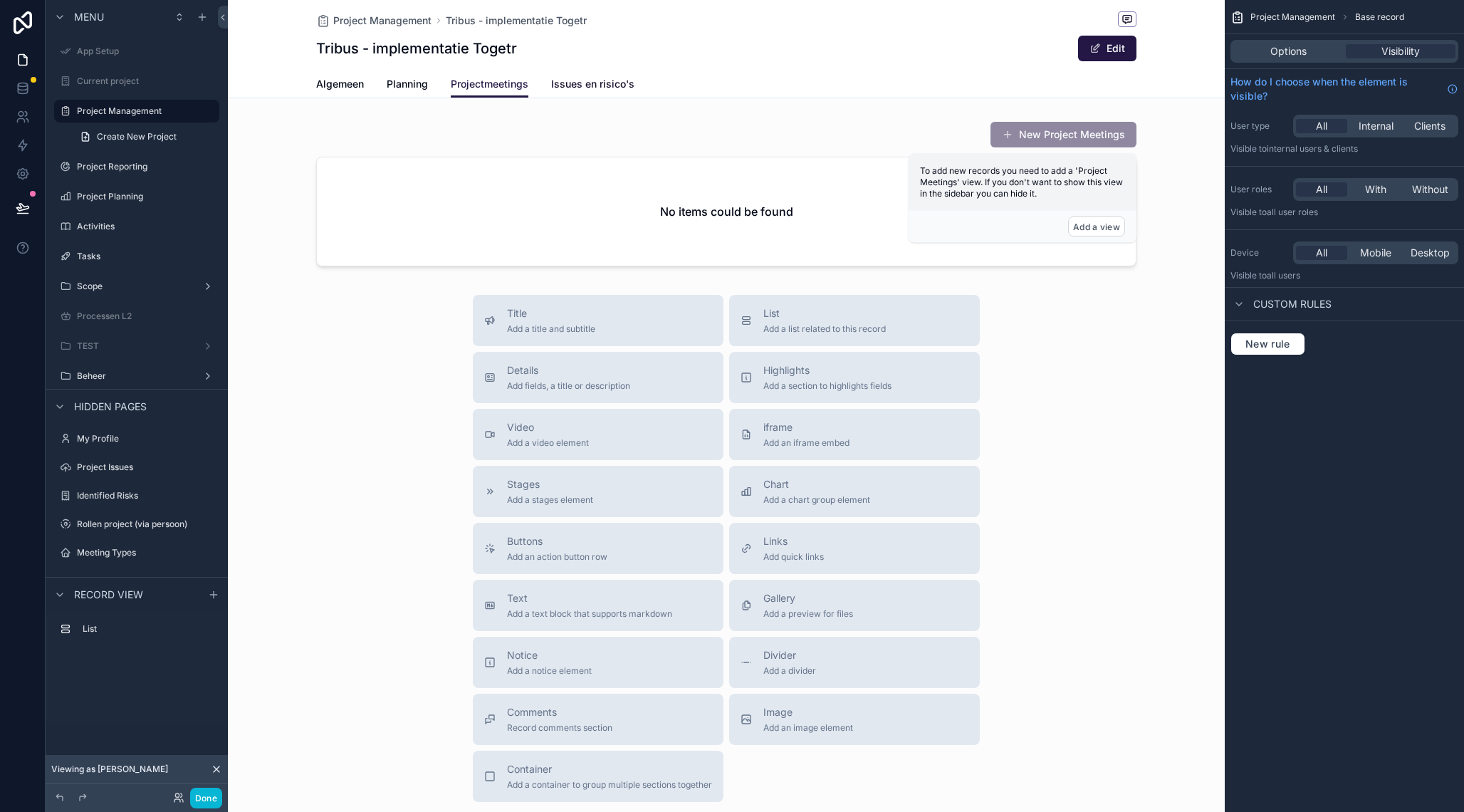
click at [588, 88] on span "Issues en risico's" at bounding box center [592, 84] width 83 height 14
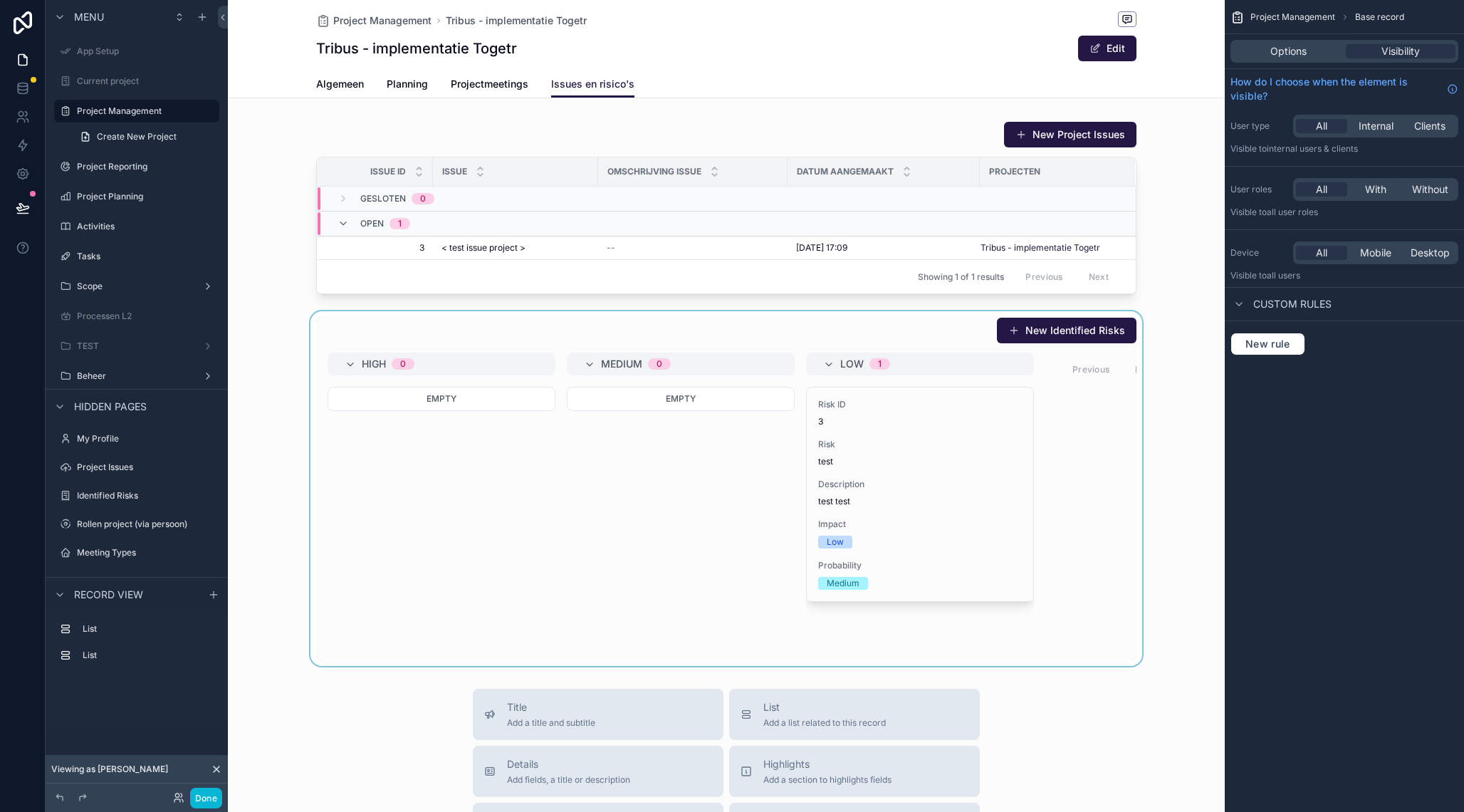
click at [912, 459] on div "scrollable content" at bounding box center [727, 488] width 997 height 354
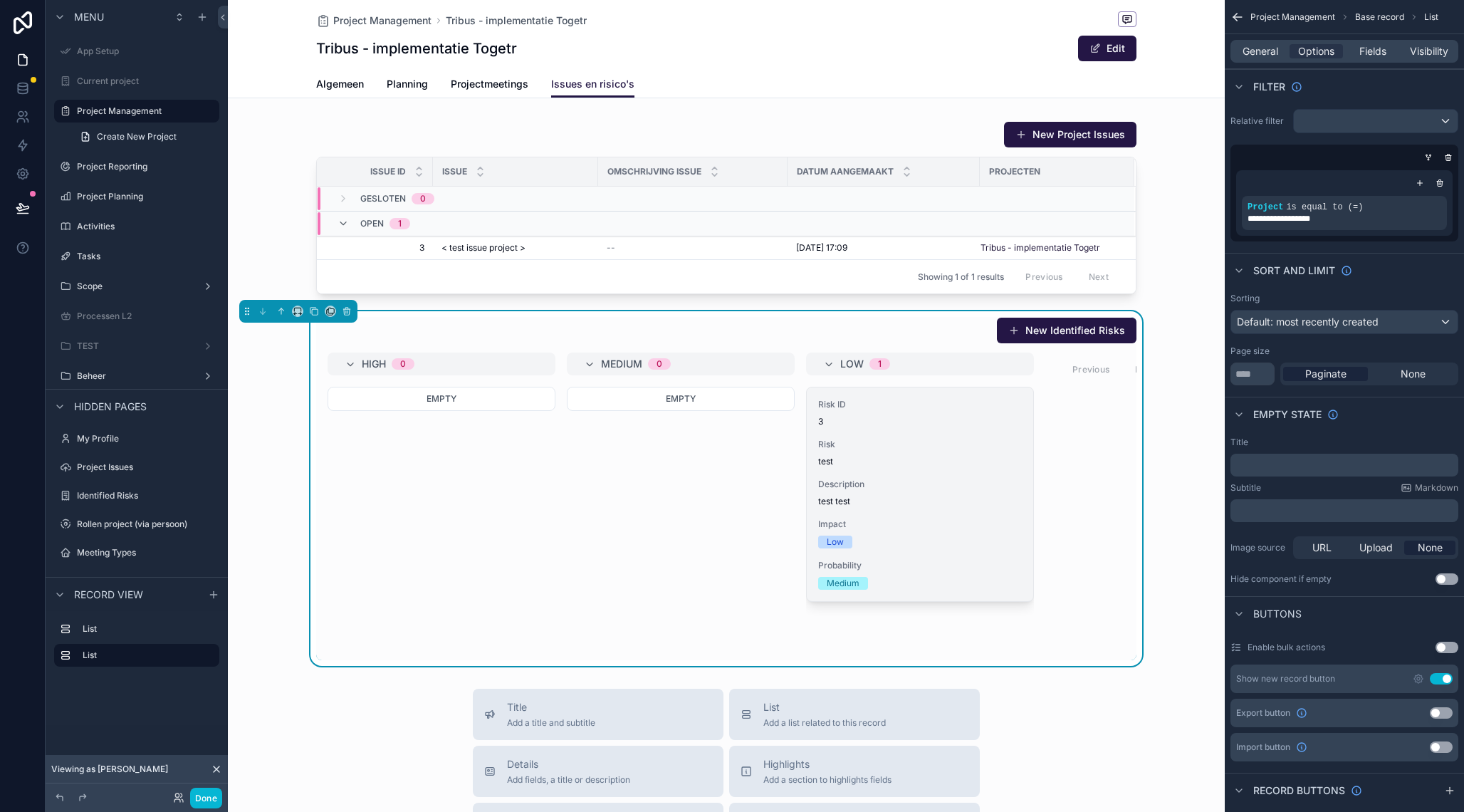
click at [894, 450] on span "Risk" at bounding box center [920, 445] width 204 height 12
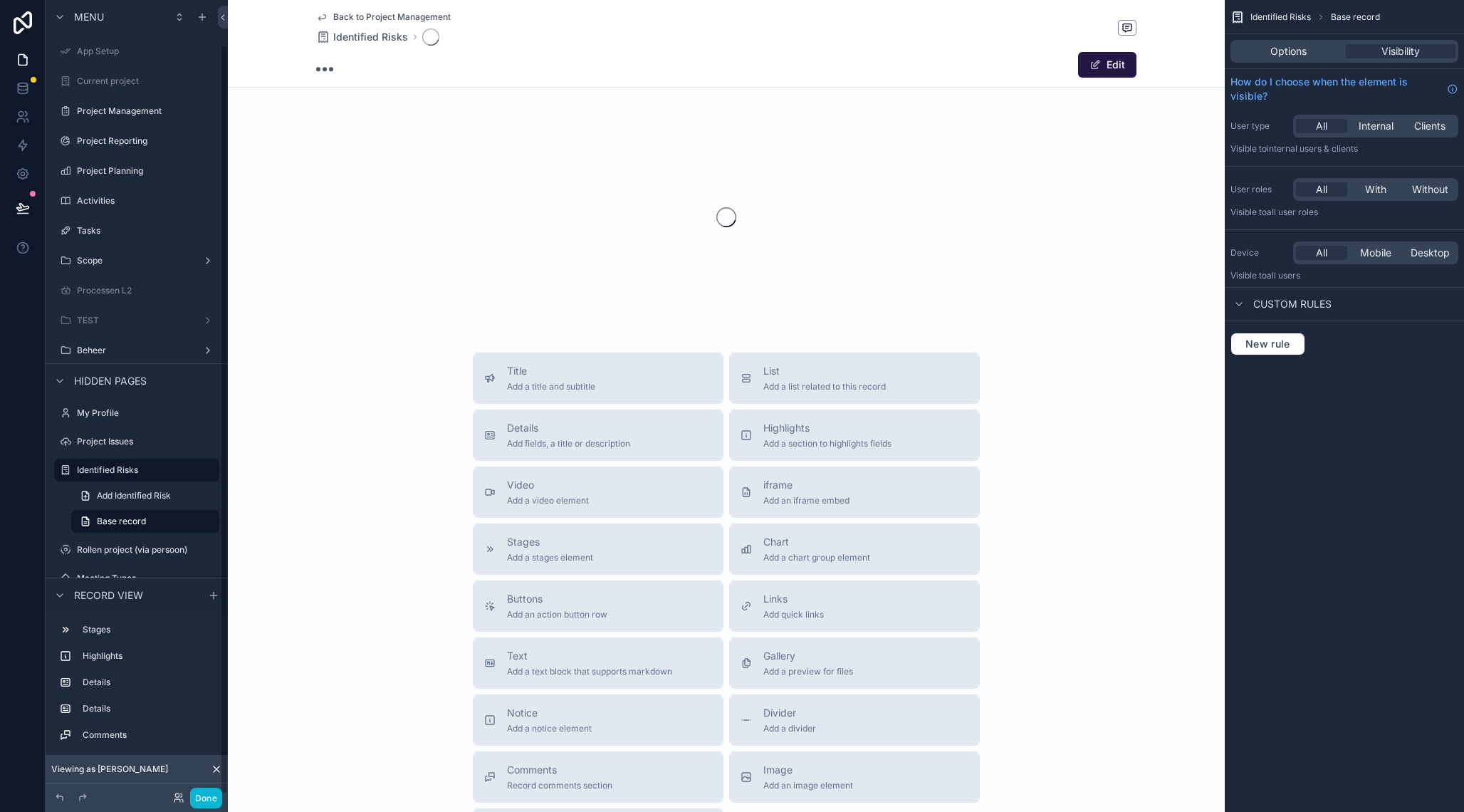
scroll to position [48, 0]
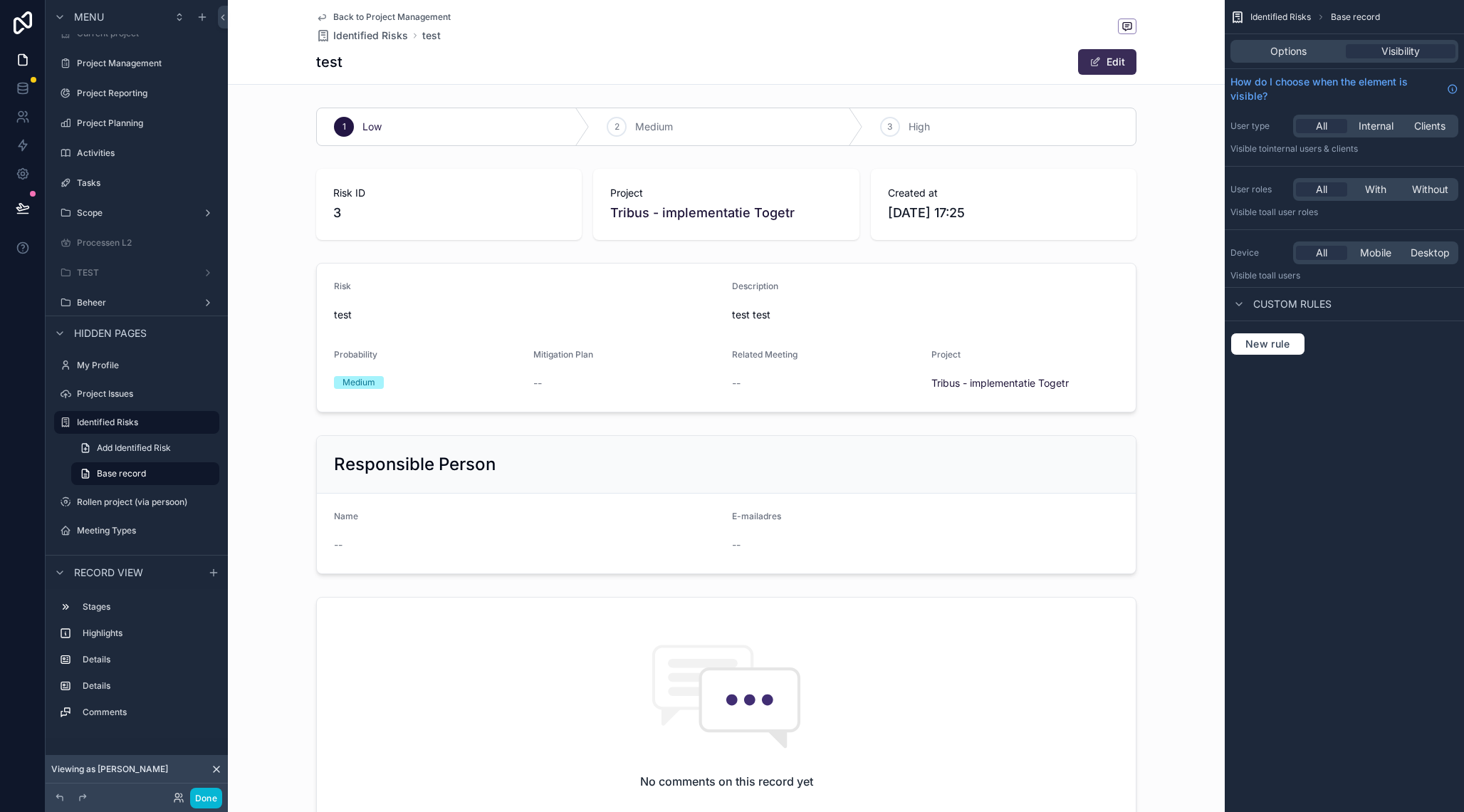
click at [1099, 66] on span "scrollable content" at bounding box center [1095, 62] width 12 height 12
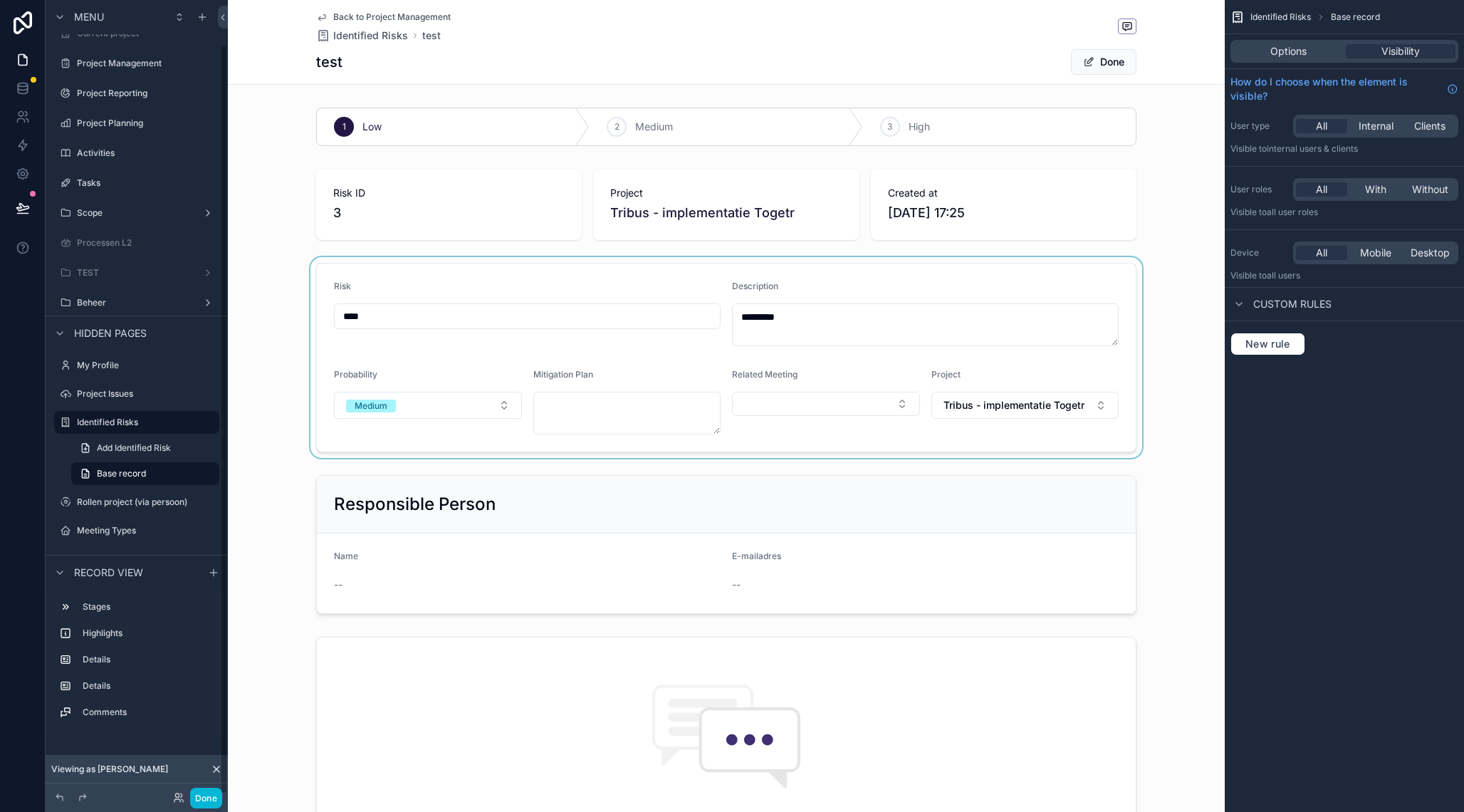
click at [360, 318] on div "scrollable content" at bounding box center [727, 357] width 997 height 201
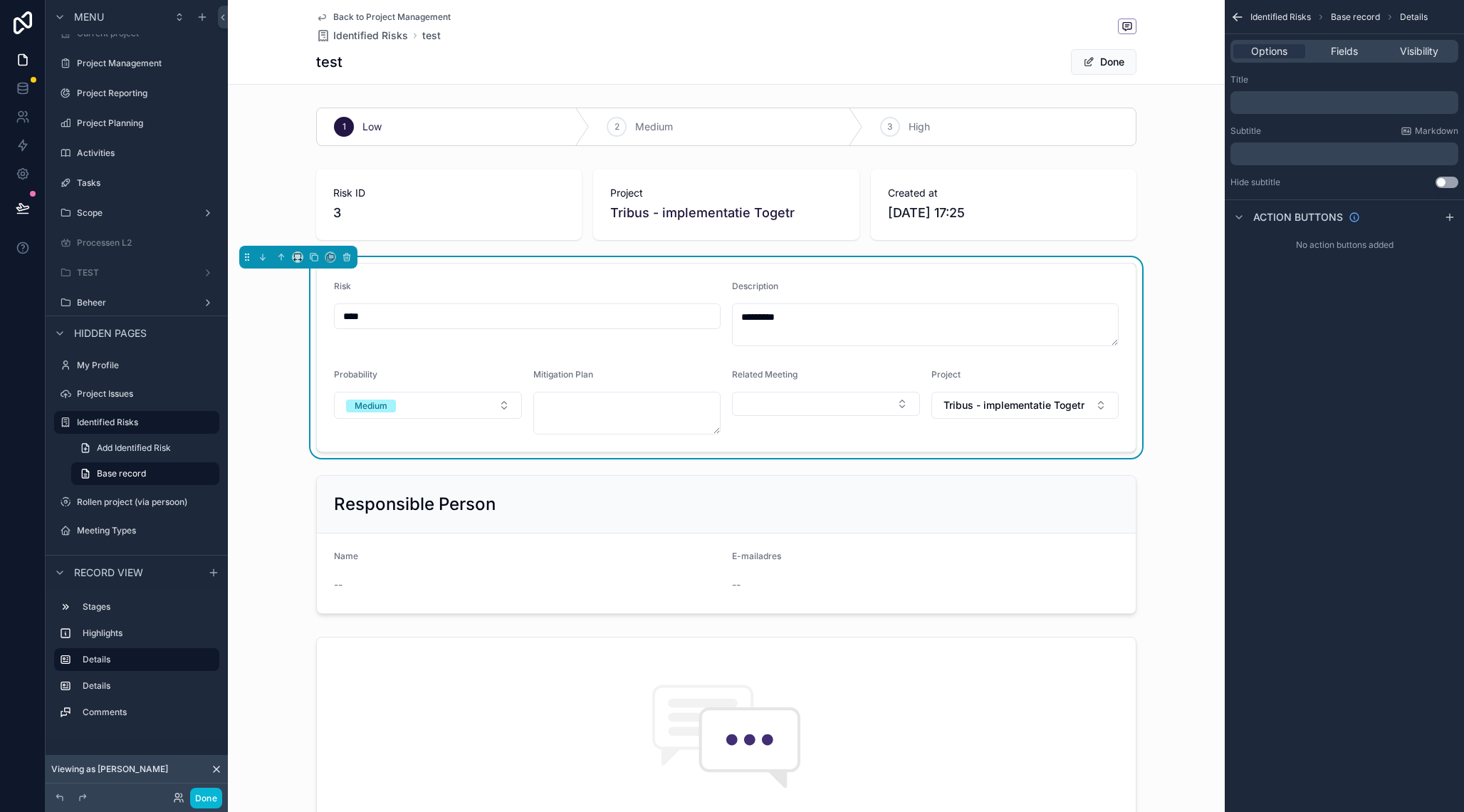
click at [344, 315] on input "****" at bounding box center [527, 316] width 385 height 20
type input "*"
type input "**********"
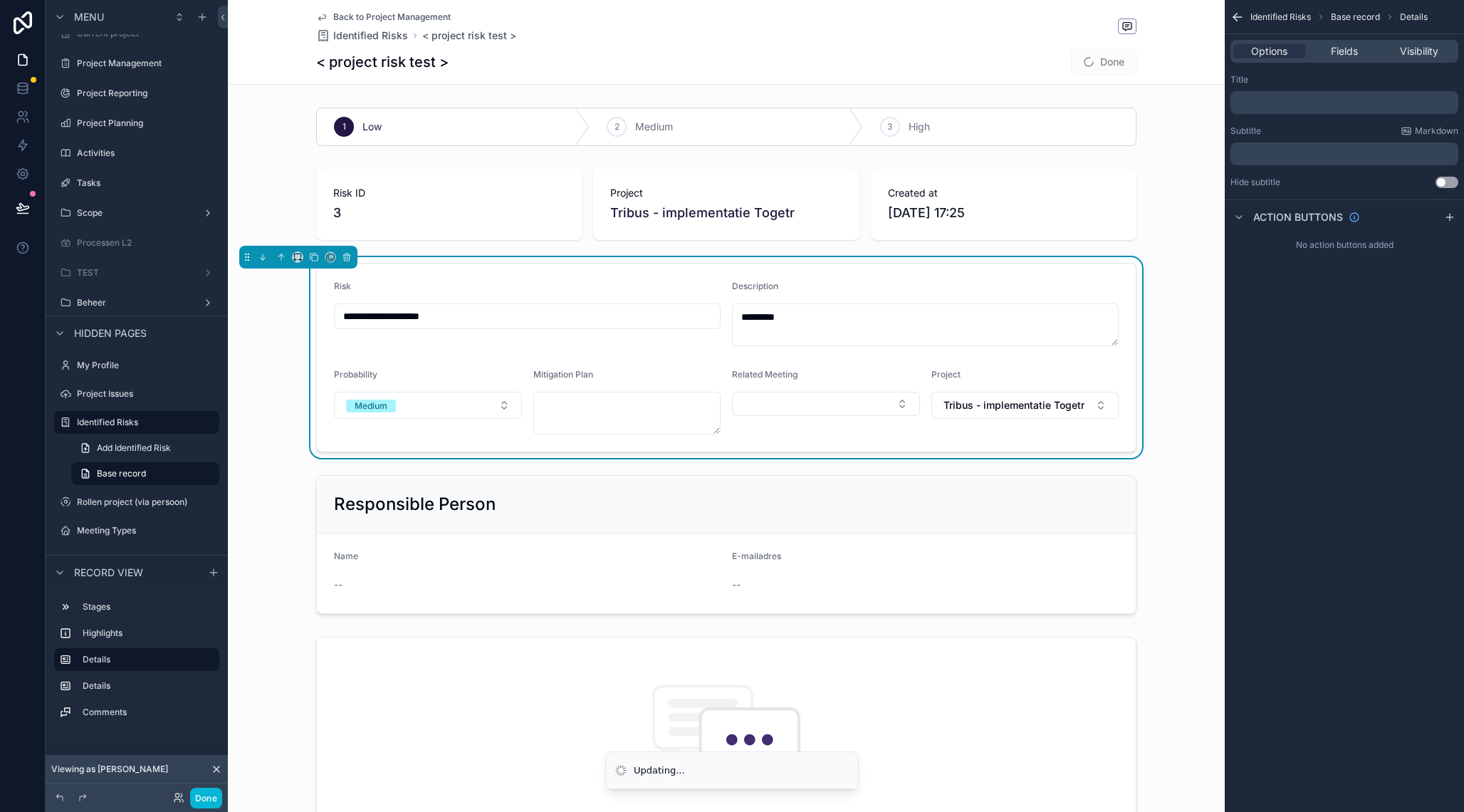
click at [256, 358] on div "**********" at bounding box center [727, 357] width 997 height 201
click at [1090, 66] on span "scrollable content" at bounding box center [1089, 62] width 12 height 12
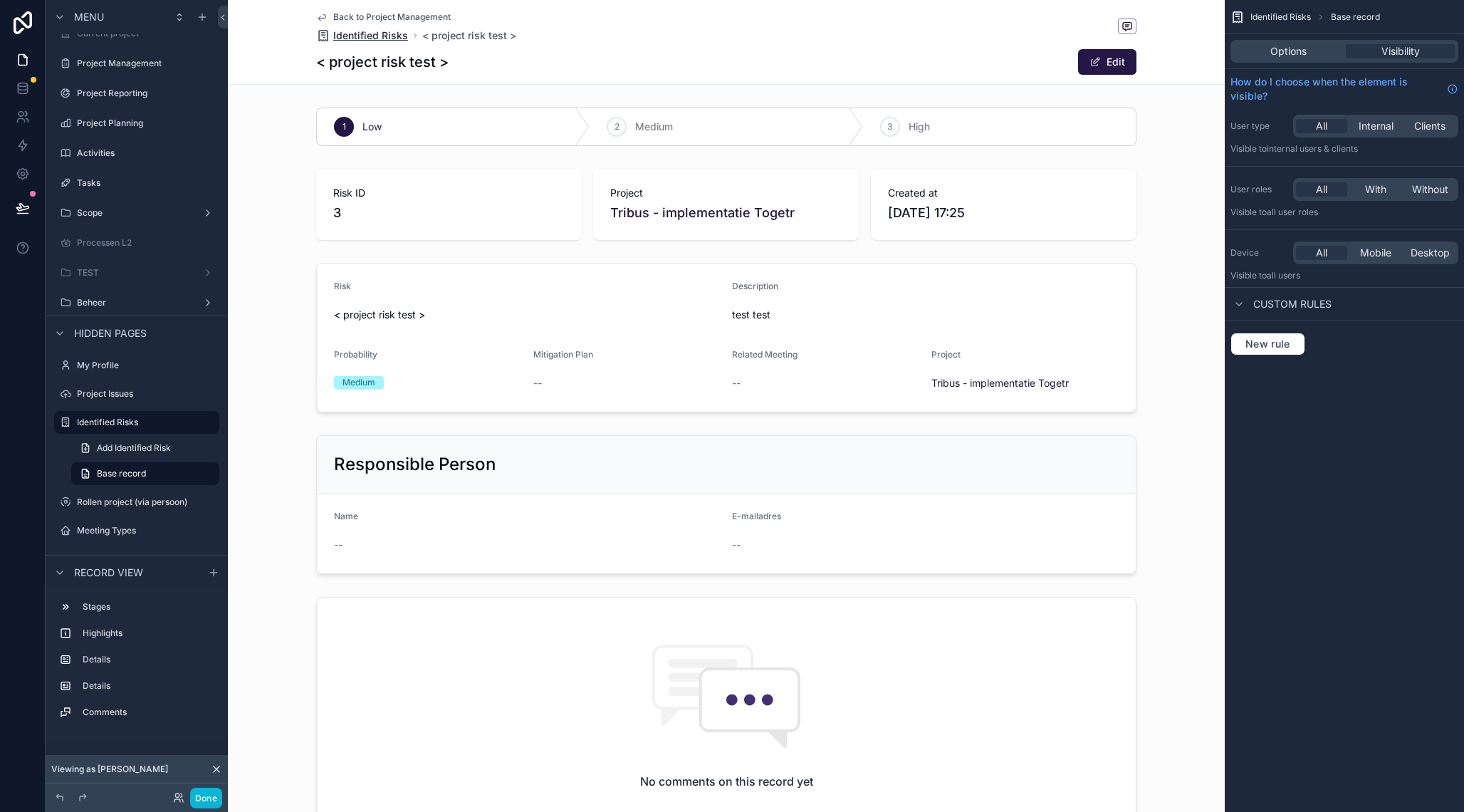
click at [386, 33] on span "Identified Risks" at bounding box center [371, 35] width 75 height 14
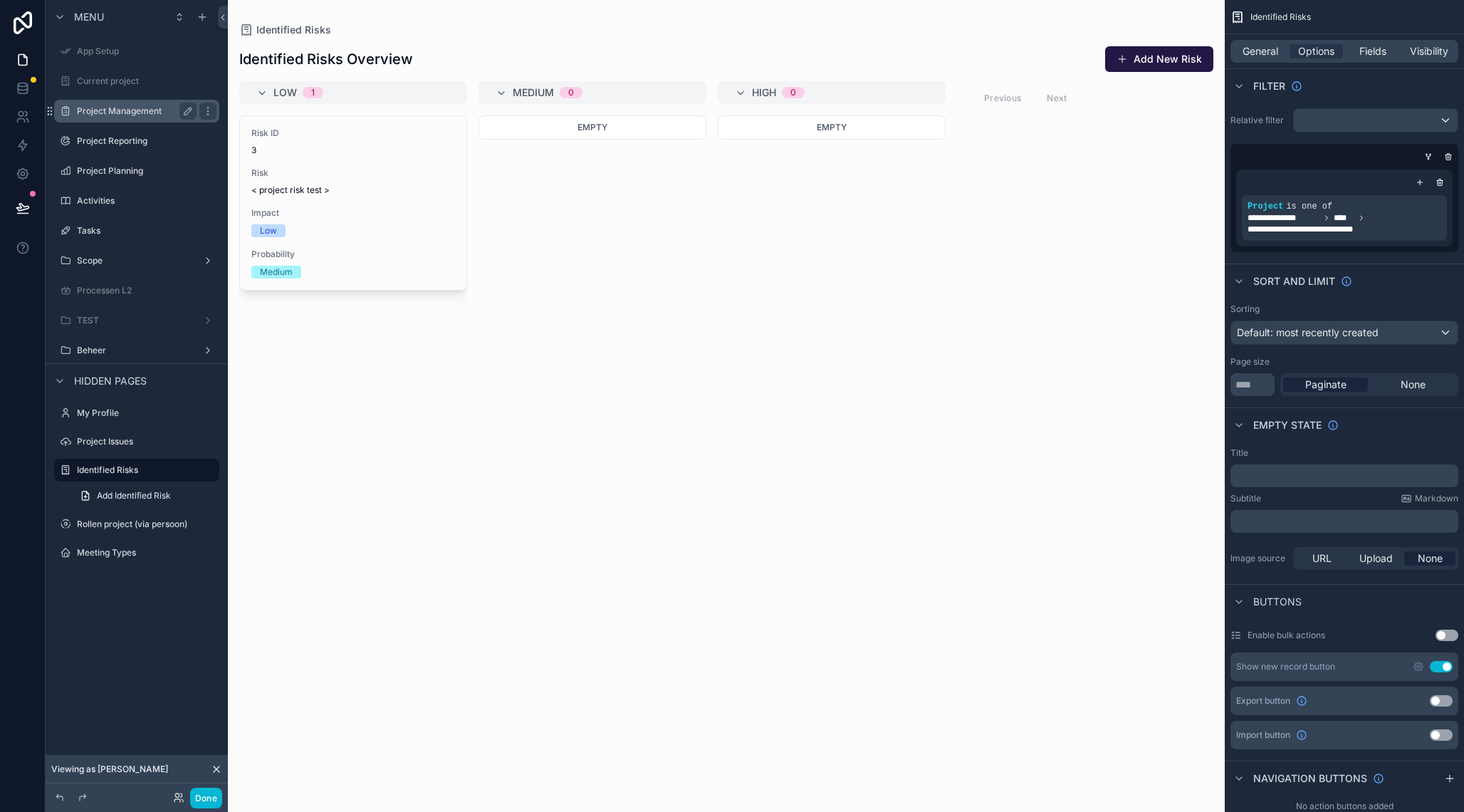
click at [134, 112] on label "Project Management" at bounding box center [134, 111] width 114 height 12
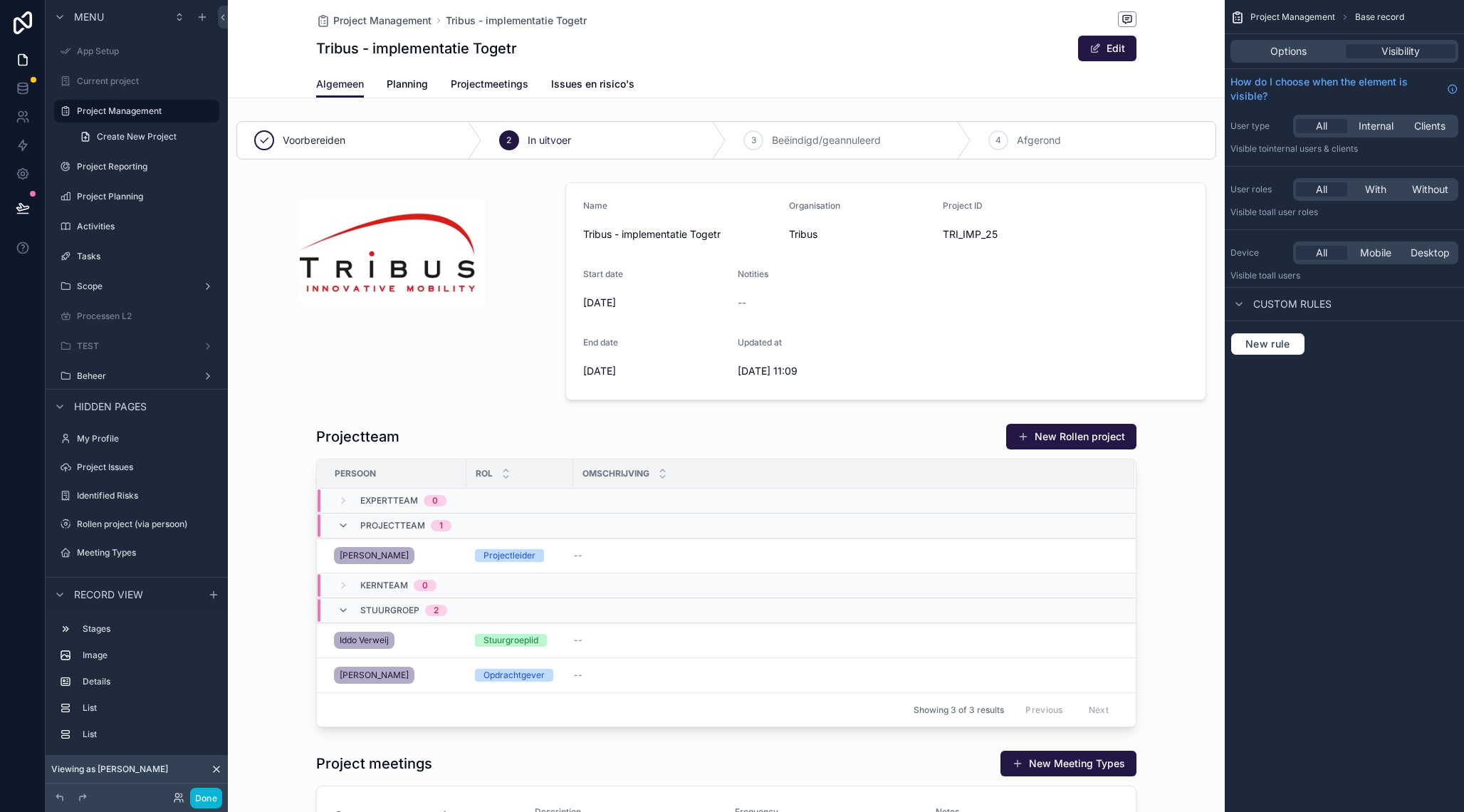
click at [469, 75] on link "Projectmeetings" at bounding box center [489, 85] width 78 height 28
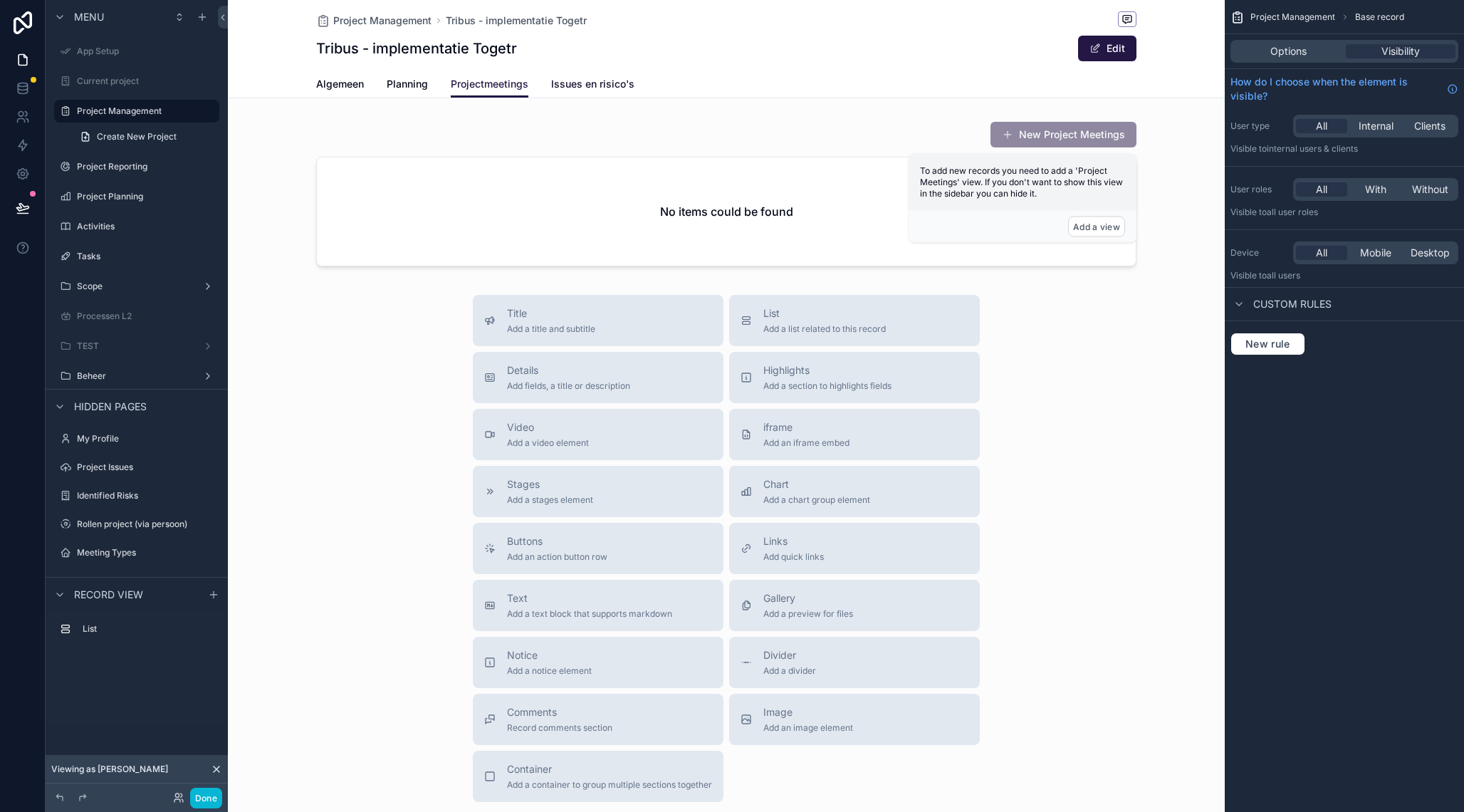
click at [553, 81] on span "Issues en risico's" at bounding box center [592, 84] width 83 height 14
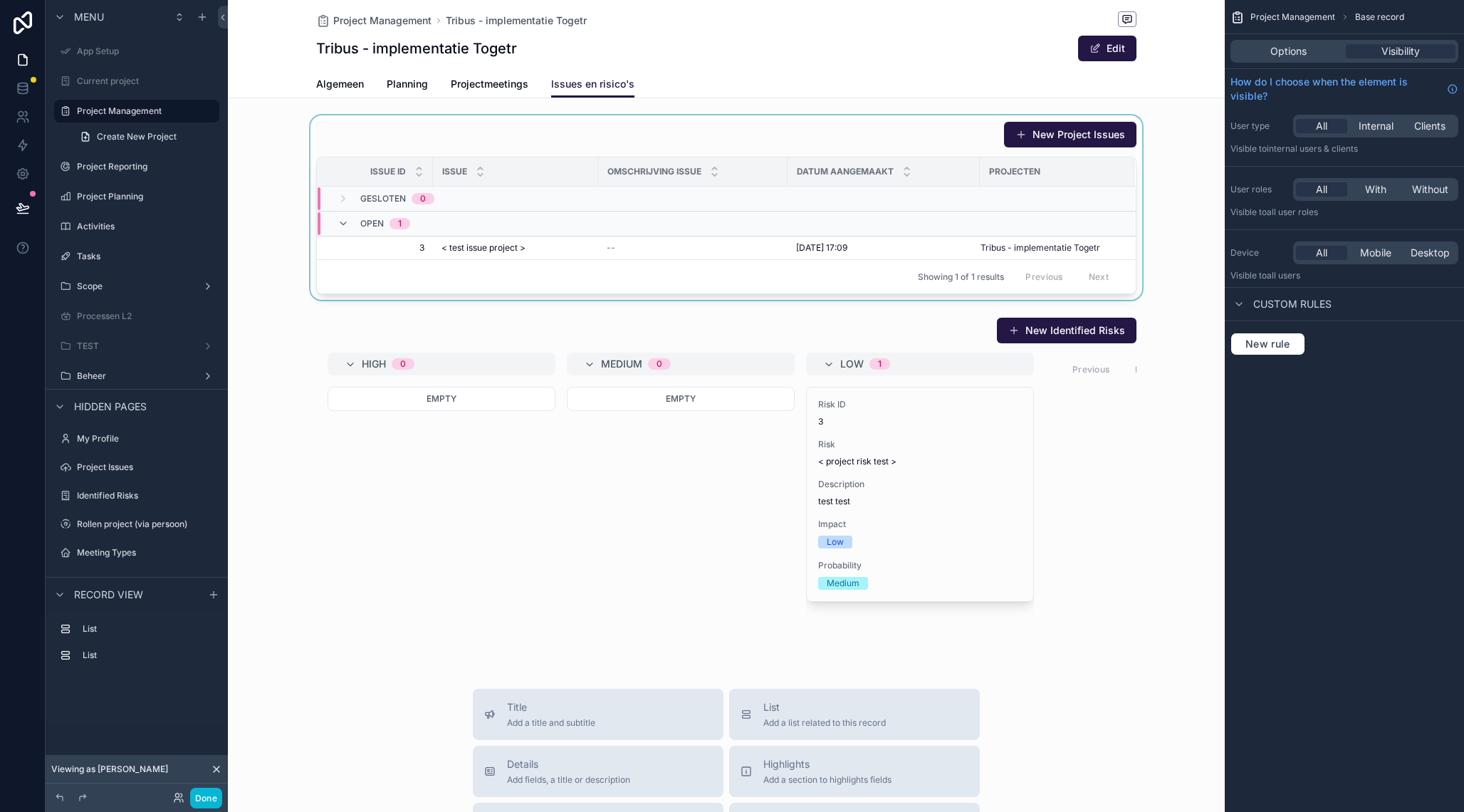
click at [557, 249] on div "scrollable content" at bounding box center [727, 207] width 997 height 184
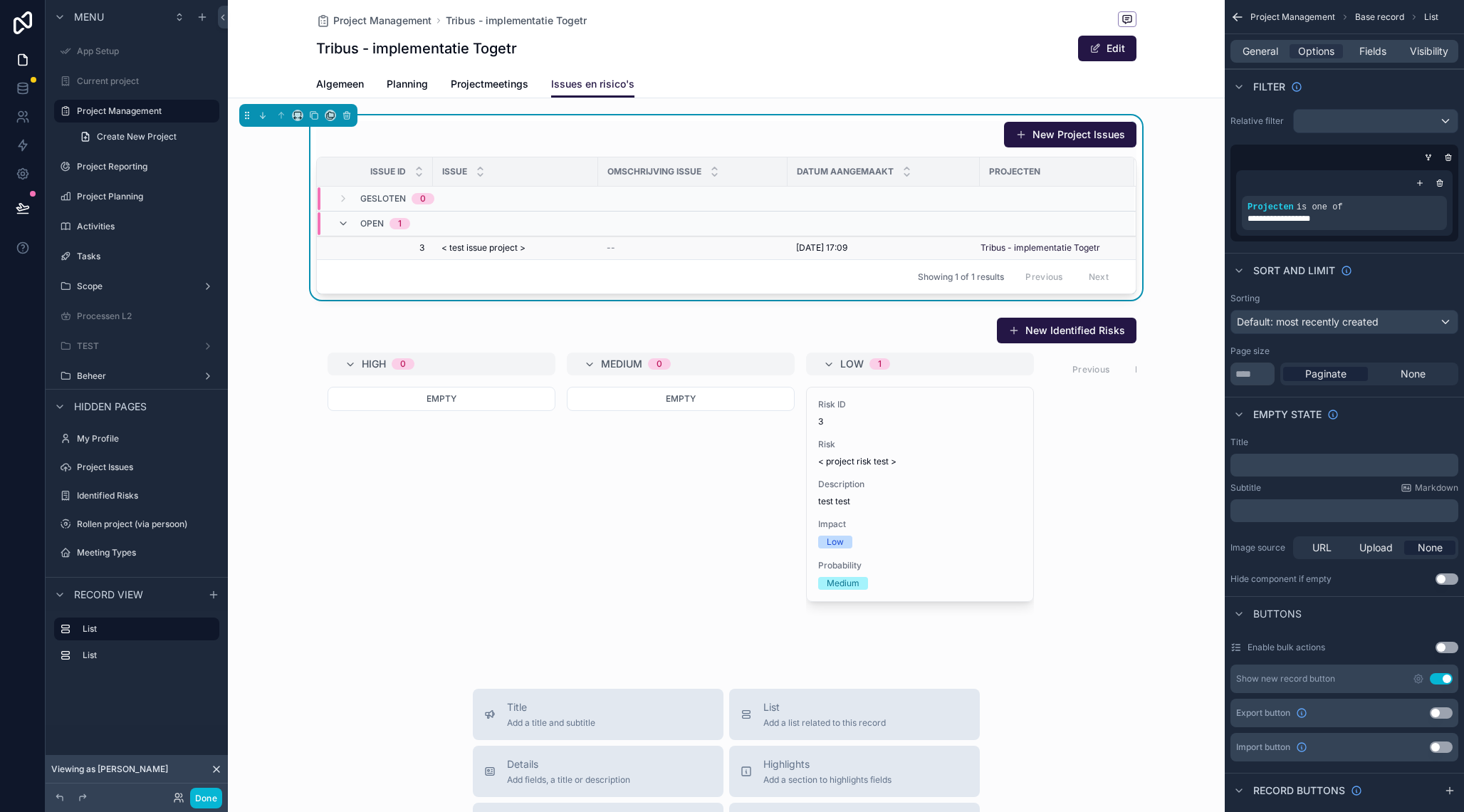
click at [508, 250] on span "< test issue project >" at bounding box center [483, 248] width 84 height 12
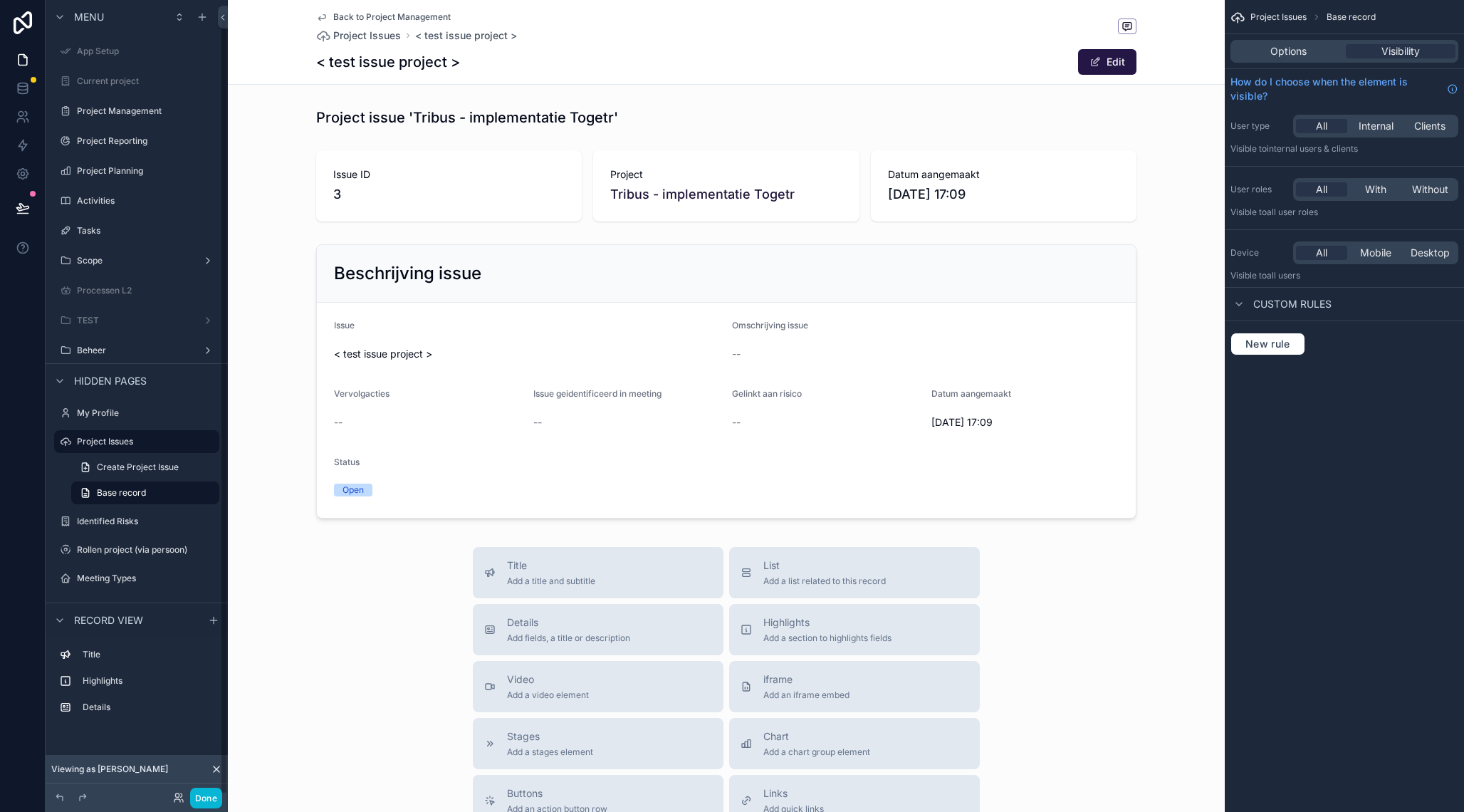
scroll to position [12, 0]
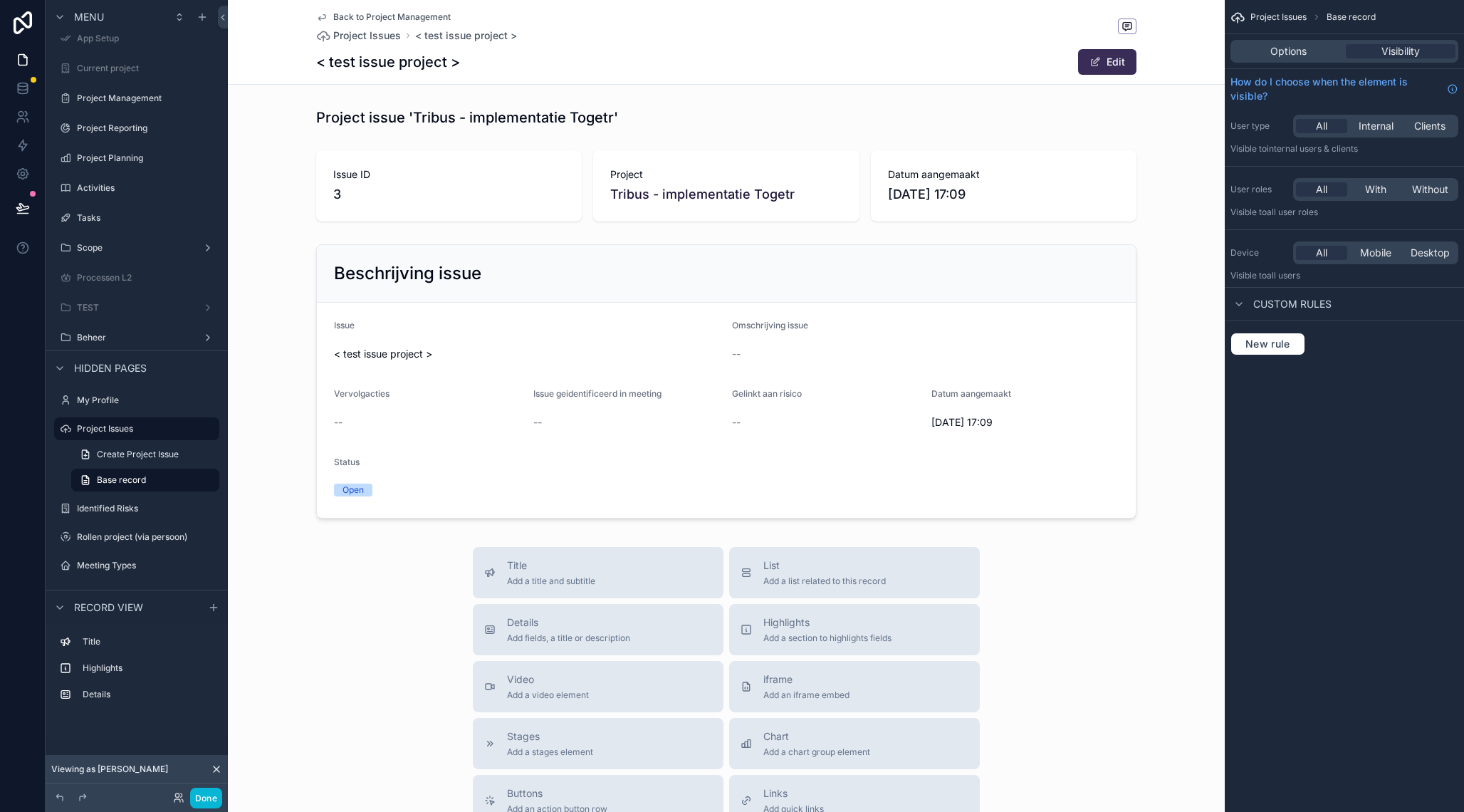
click at [1110, 65] on button "Edit" at bounding box center [1107, 61] width 58 height 26
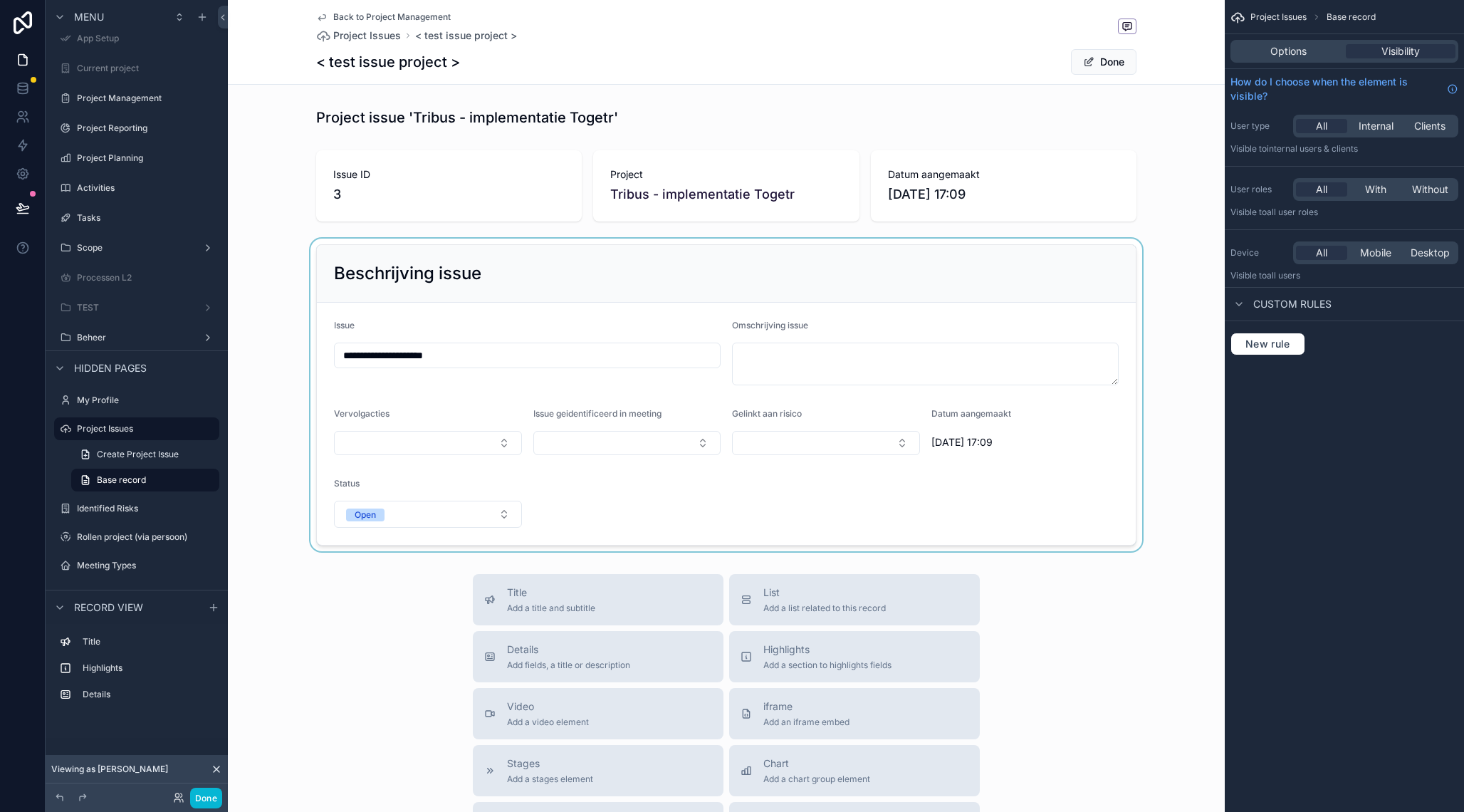
click at [363, 354] on div "scrollable content" at bounding box center [727, 395] width 997 height 313
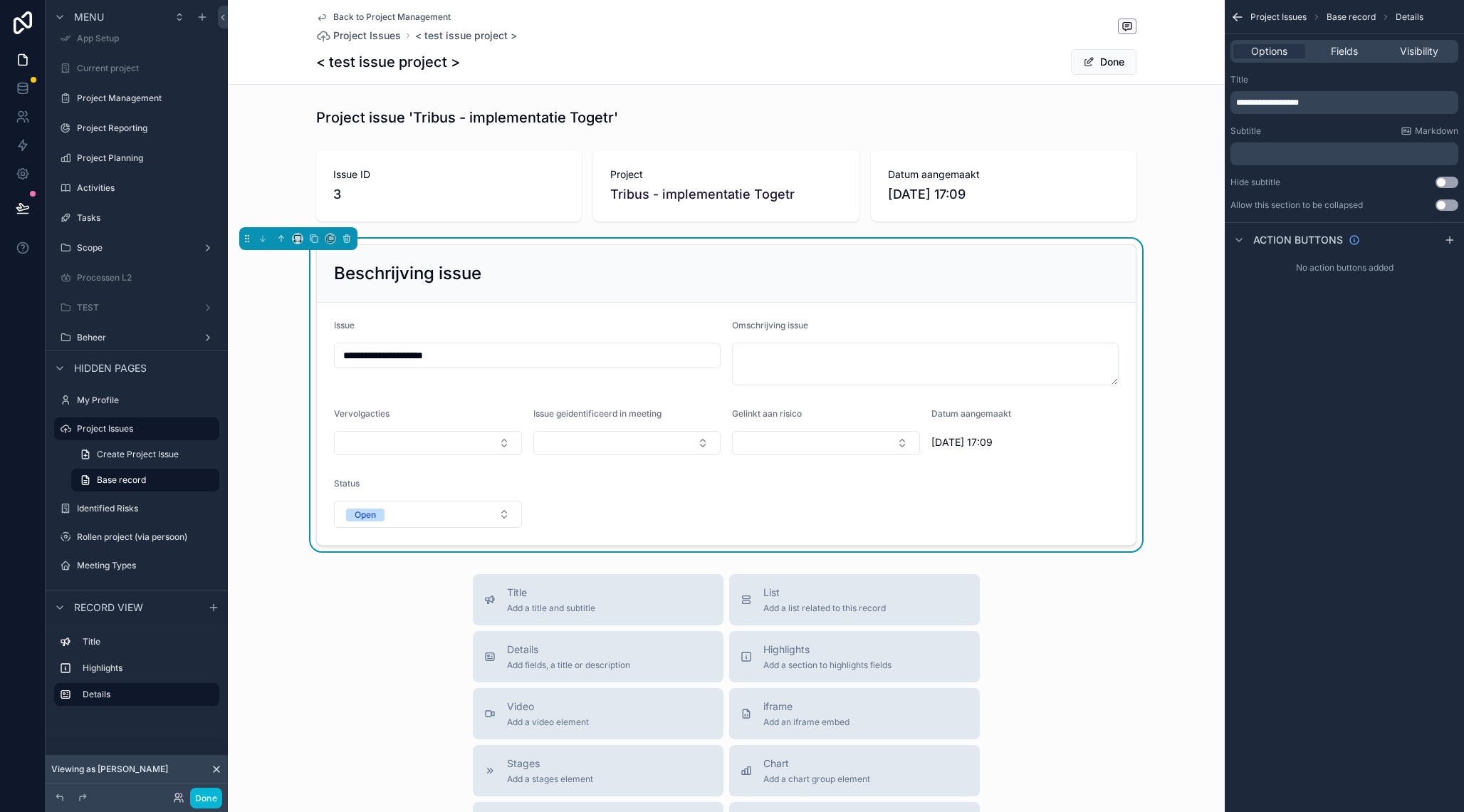
click at [368, 357] on input "**********" at bounding box center [527, 355] width 385 height 20
type input "**********"
click at [1189, 255] on div "**********" at bounding box center [727, 395] width 997 height 313
click at [1098, 66] on button "Done" at bounding box center [1103, 61] width 66 height 26
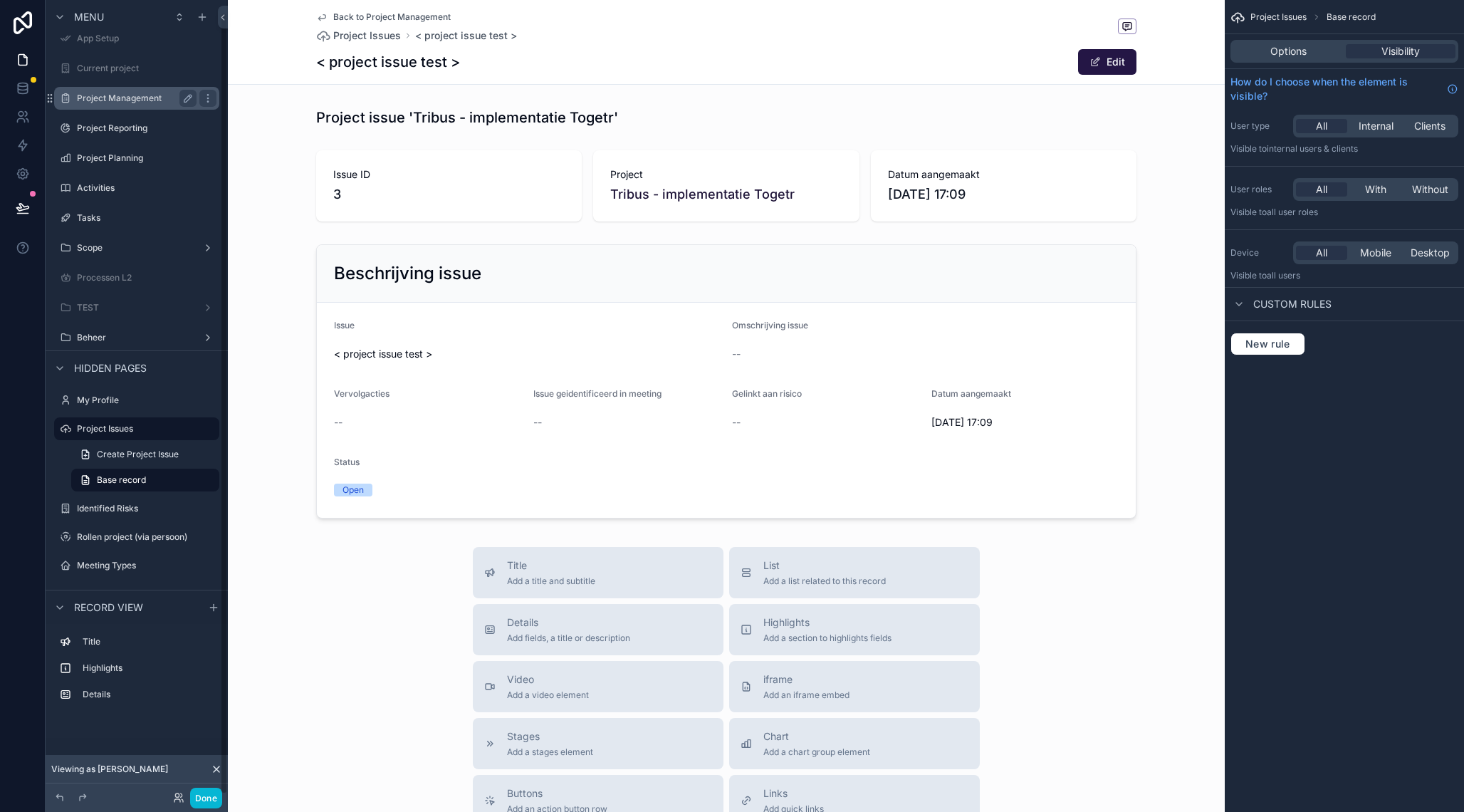
click at [115, 95] on label "Project Management" at bounding box center [134, 99] width 114 height 12
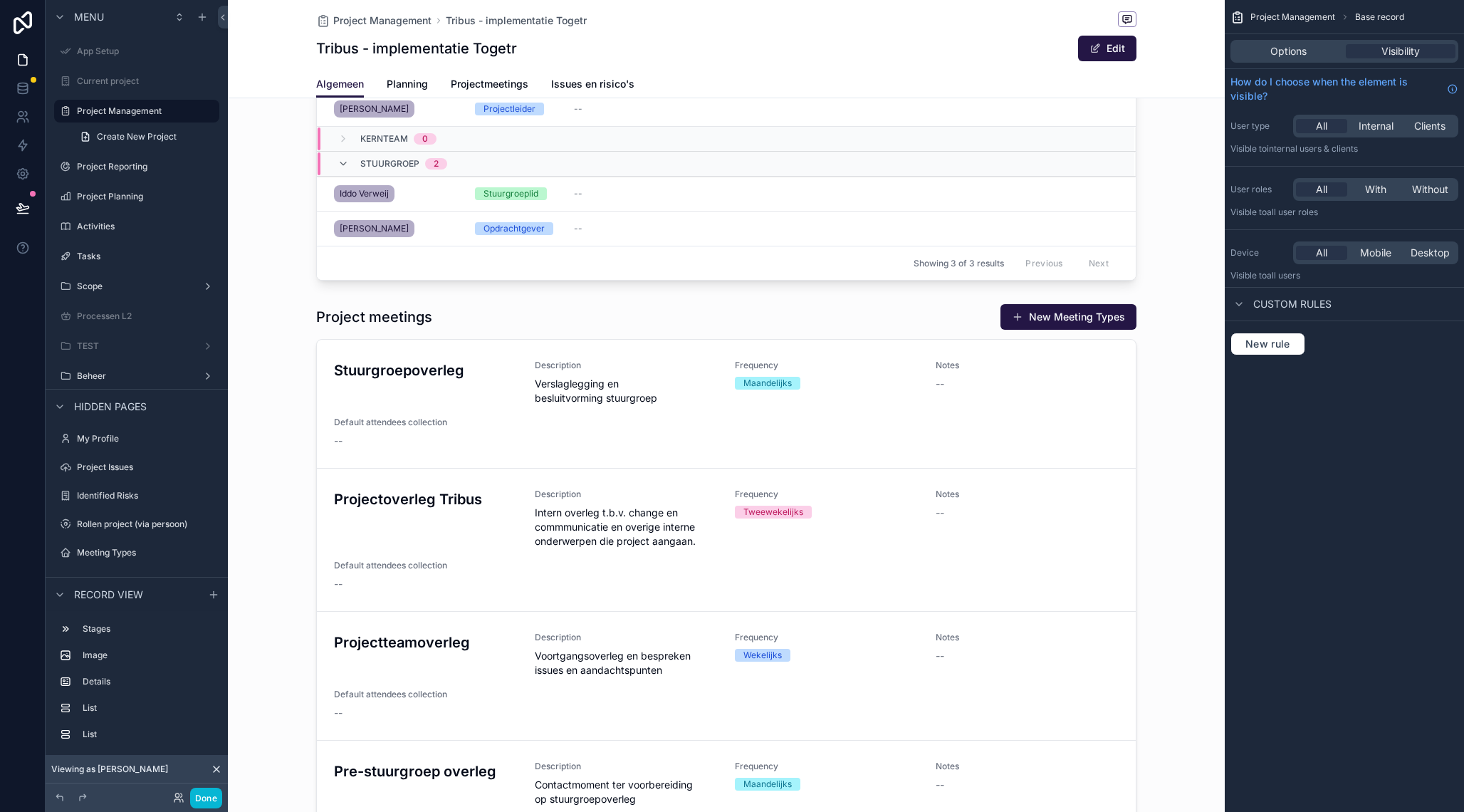
scroll to position [445, 0]
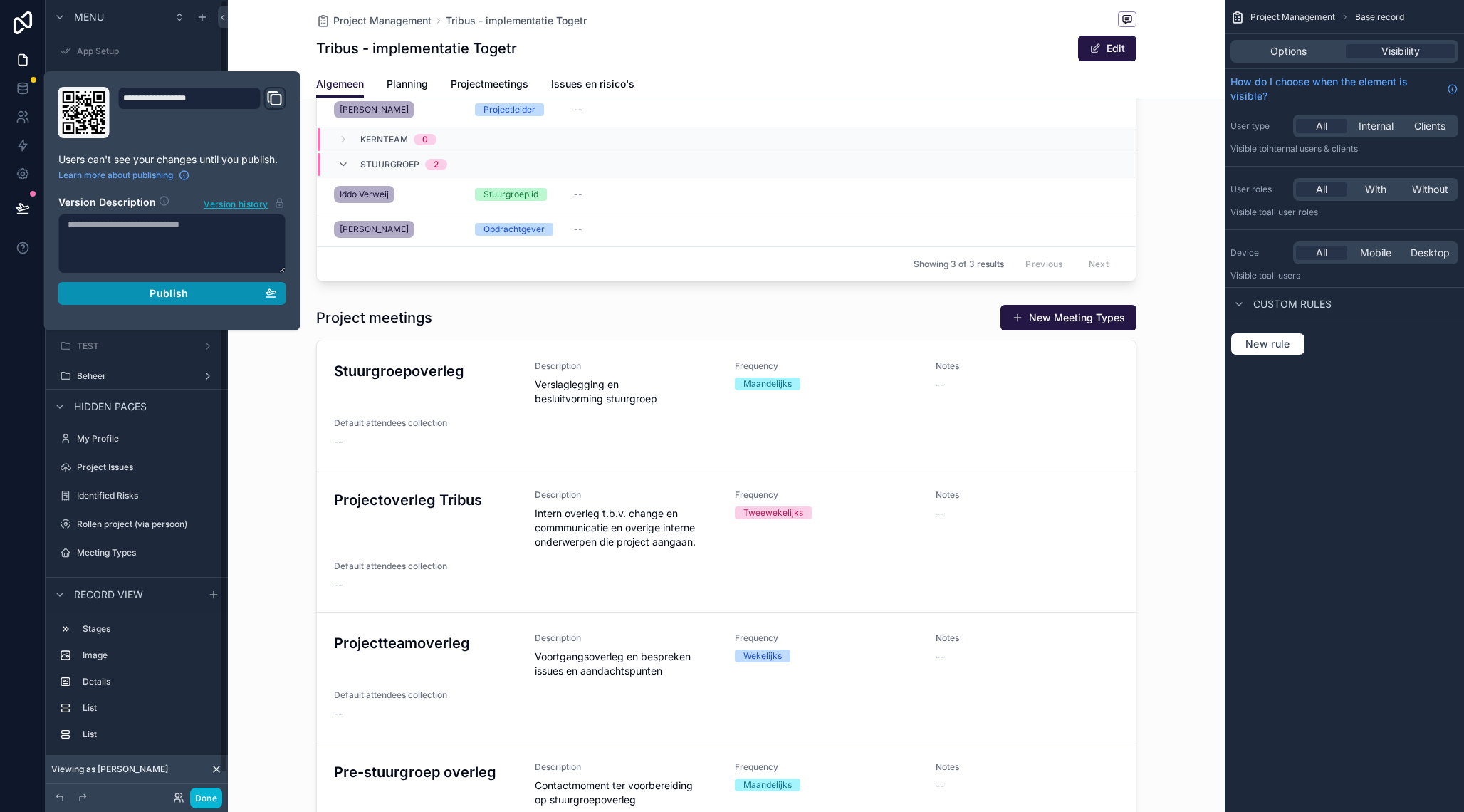
click at [182, 294] on span "Publish" at bounding box center [168, 293] width 38 height 12
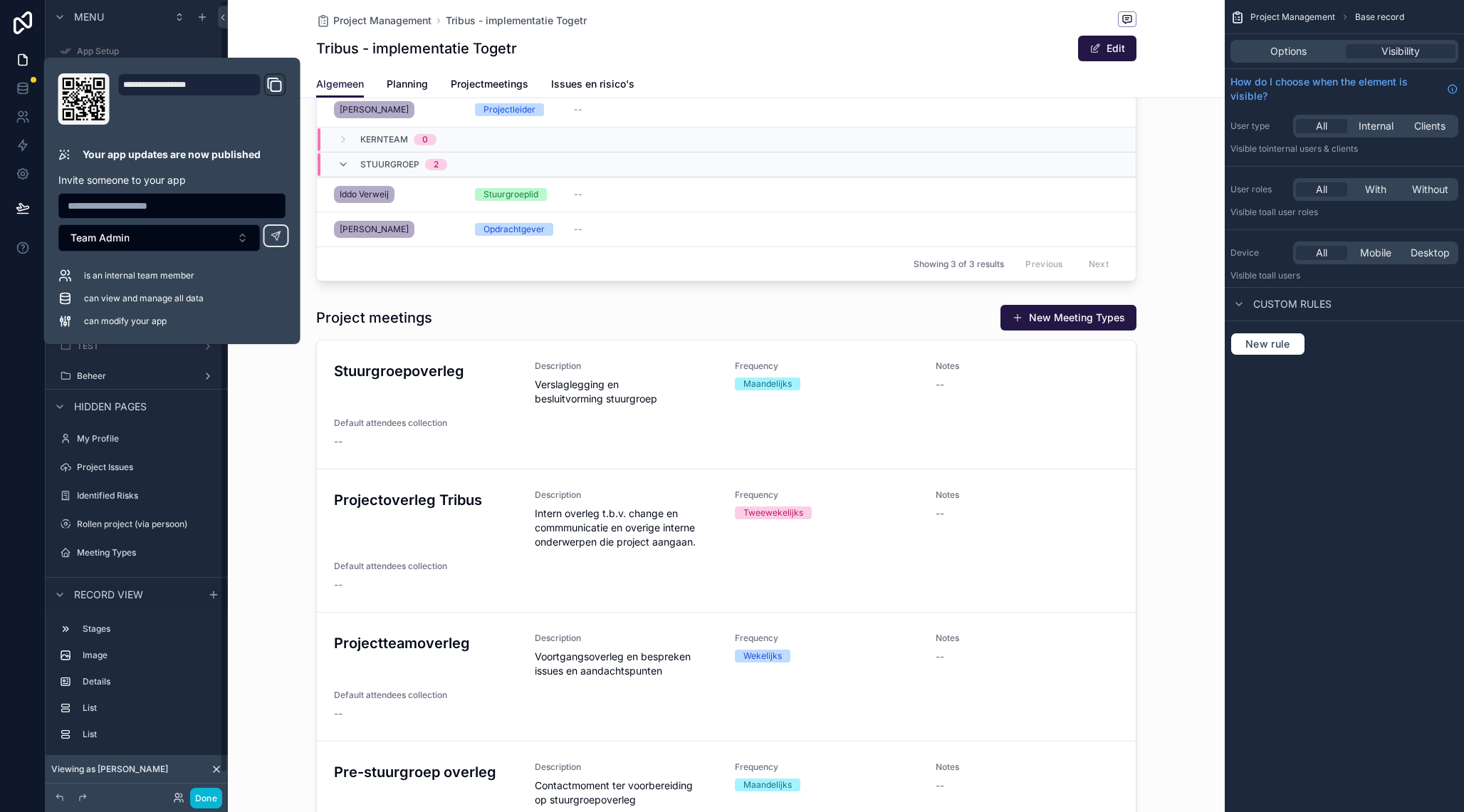
click at [233, 45] on div "Project Management Tribus - implementatie Togetr Tribus - implementatie Togetr …" at bounding box center [727, 49] width 997 height 98
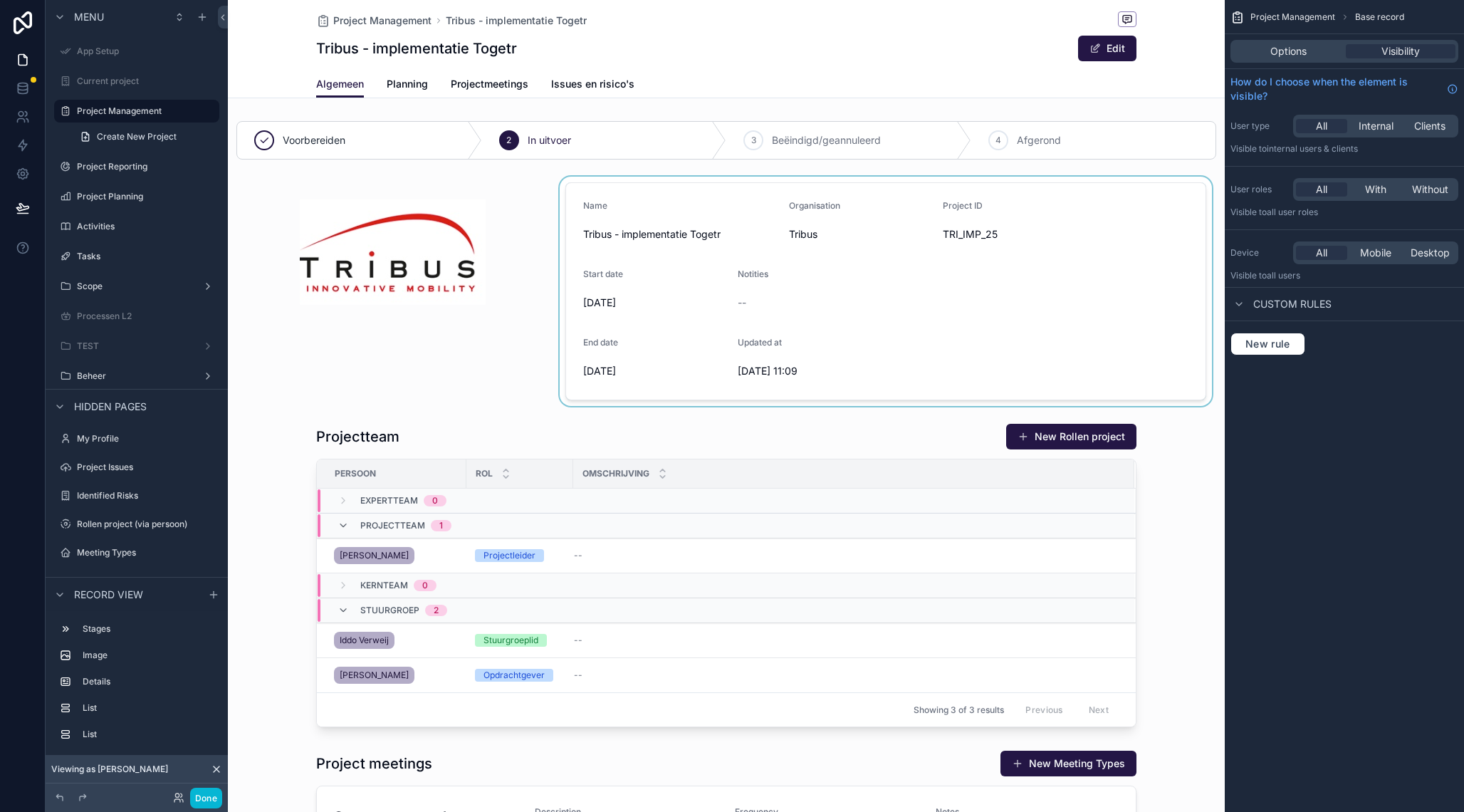
click at [877, 280] on div "scrollable content" at bounding box center [885, 291] width 658 height 229
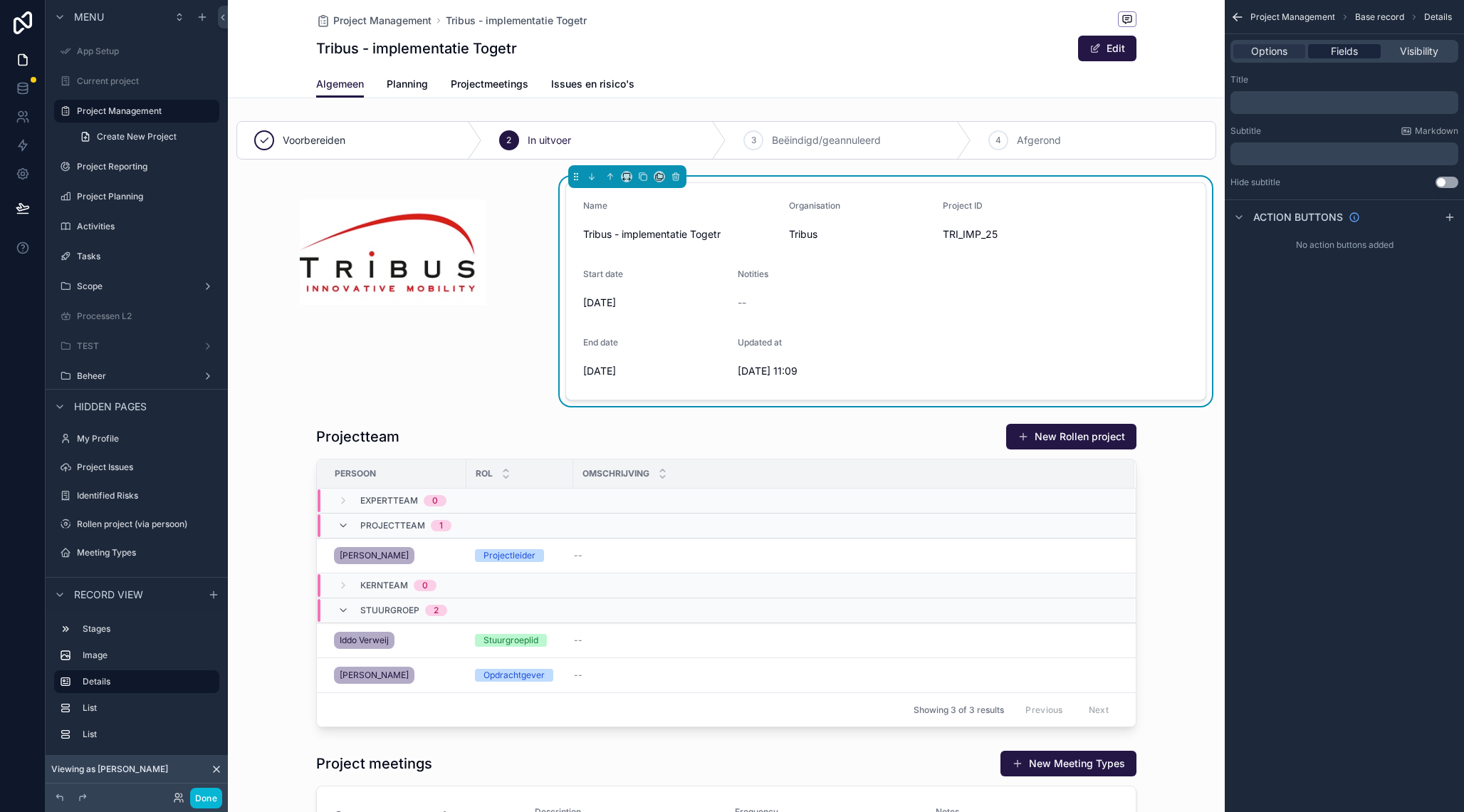
click at [1373, 55] on div "Fields" at bounding box center [1344, 51] width 72 height 14
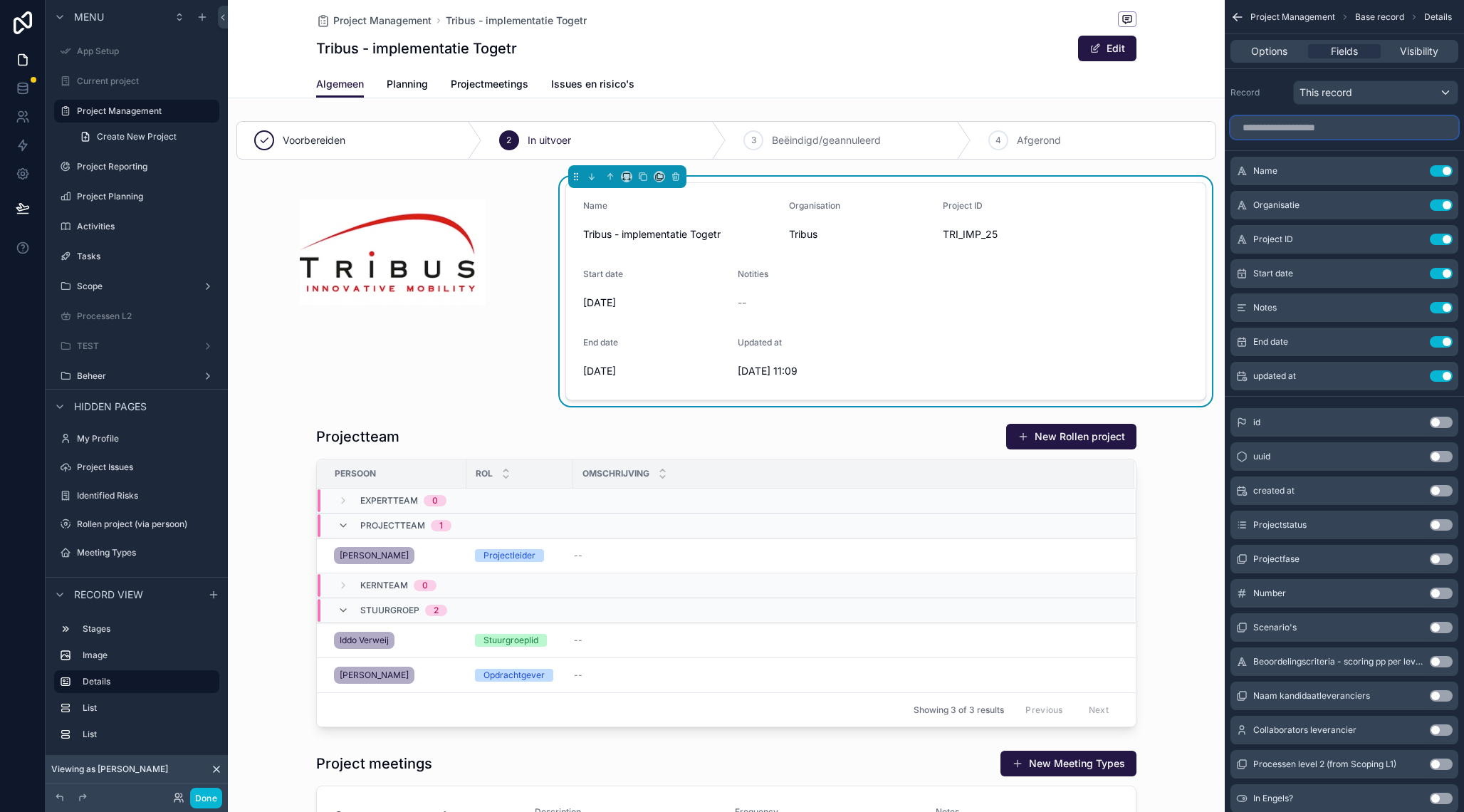
click at [1295, 124] on input "scrollable content" at bounding box center [1344, 127] width 228 height 22
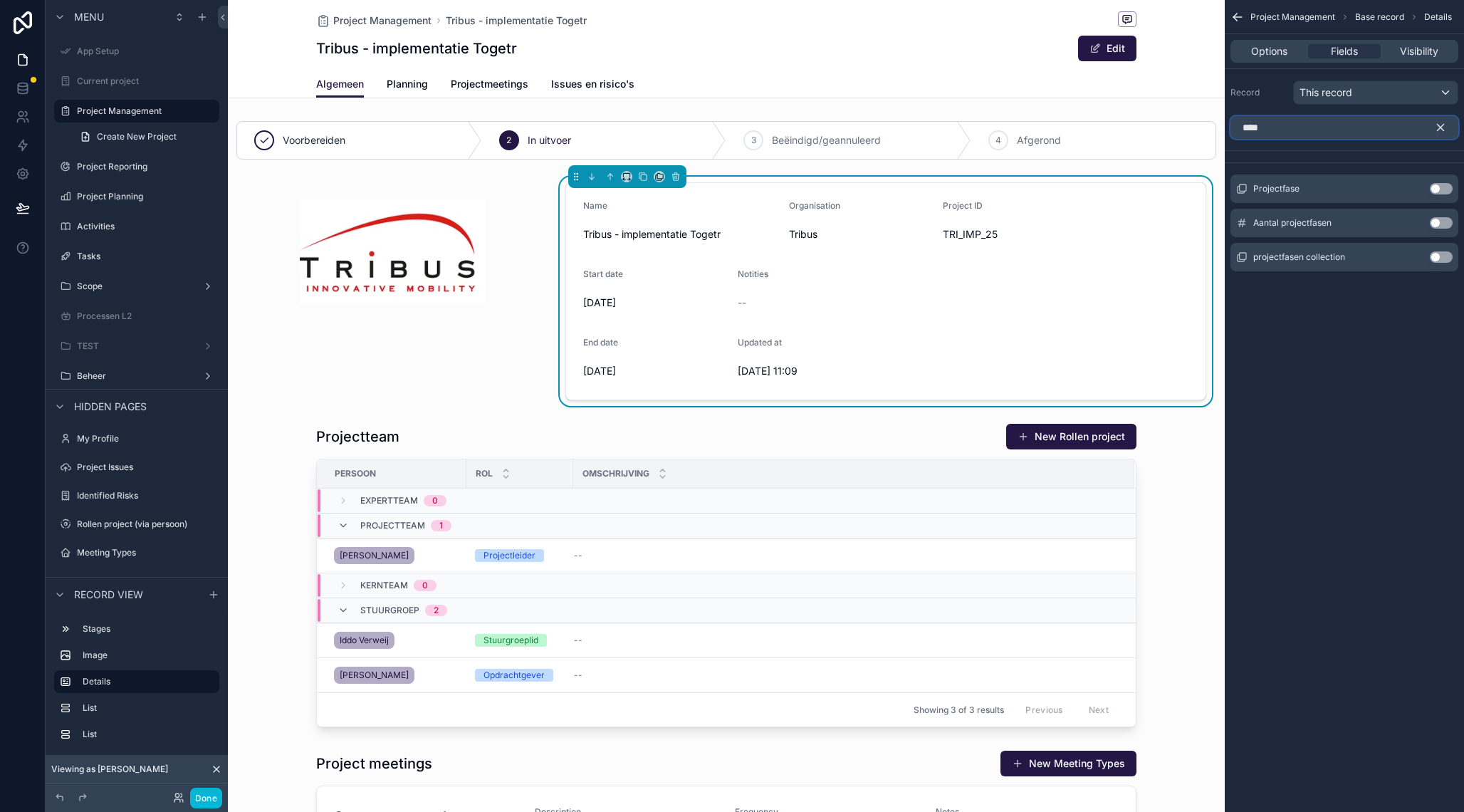
type input "****"
click at [1439, 188] on button "Use setting" at bounding box center [1441, 189] width 22 height 12
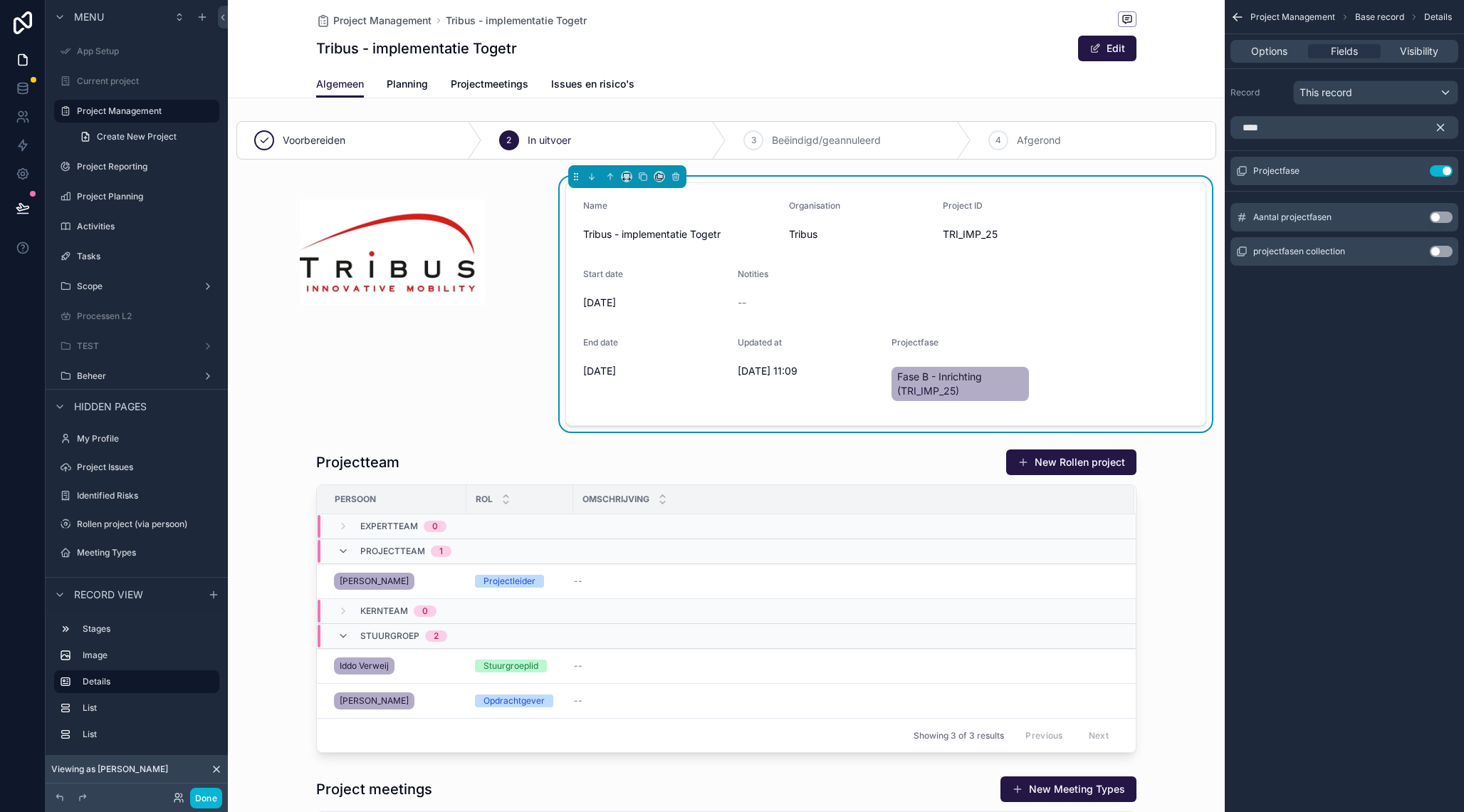
click at [1442, 129] on icon "scrollable content" at bounding box center [1440, 127] width 12 height 12
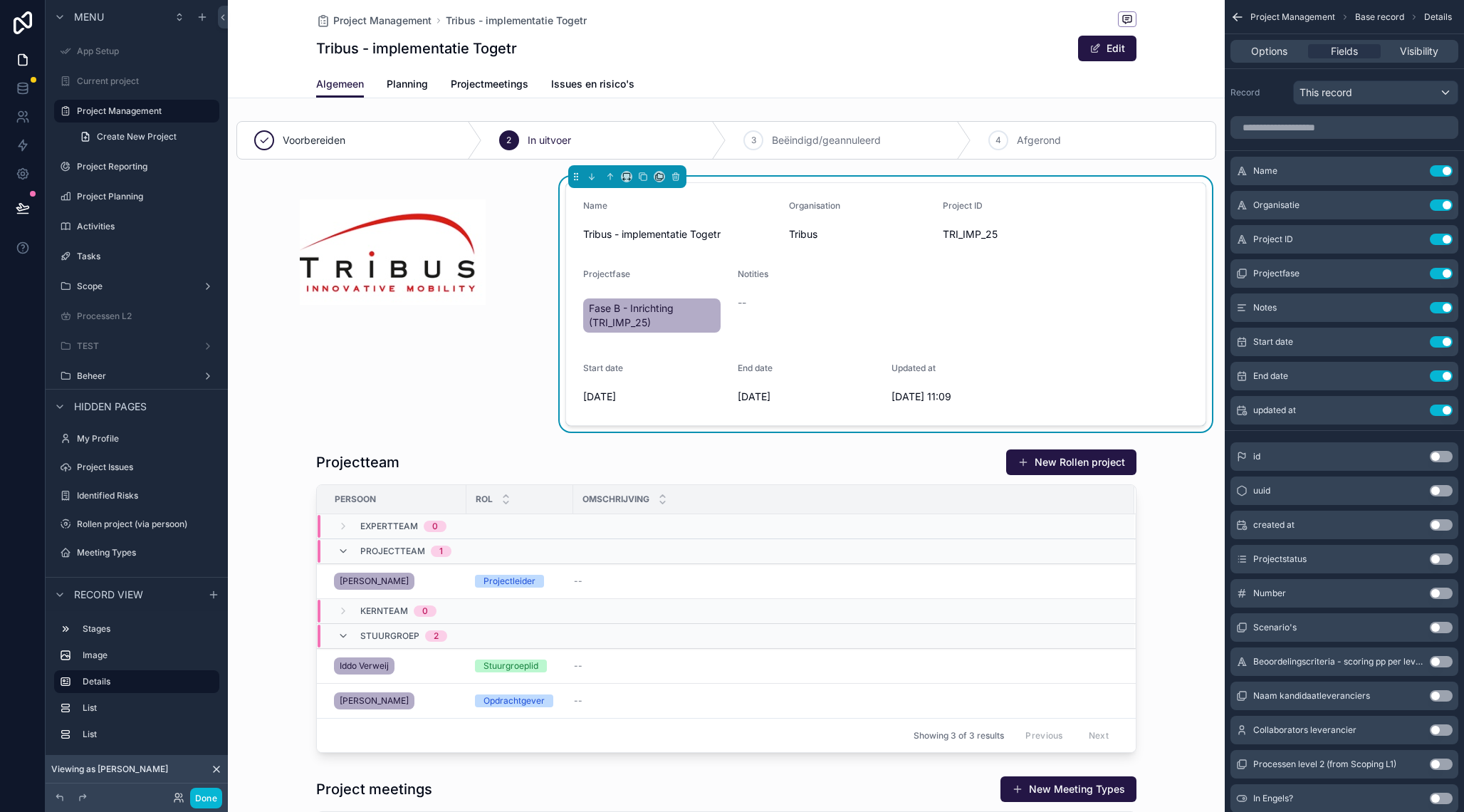
click at [665, 271] on div "Projectfase" at bounding box center [654, 277] width 143 height 17
click at [763, 279] on span "Notities" at bounding box center [752, 274] width 31 height 11
click at [1412, 274] on icon "scrollable content" at bounding box center [1413, 271] width 6 height 6
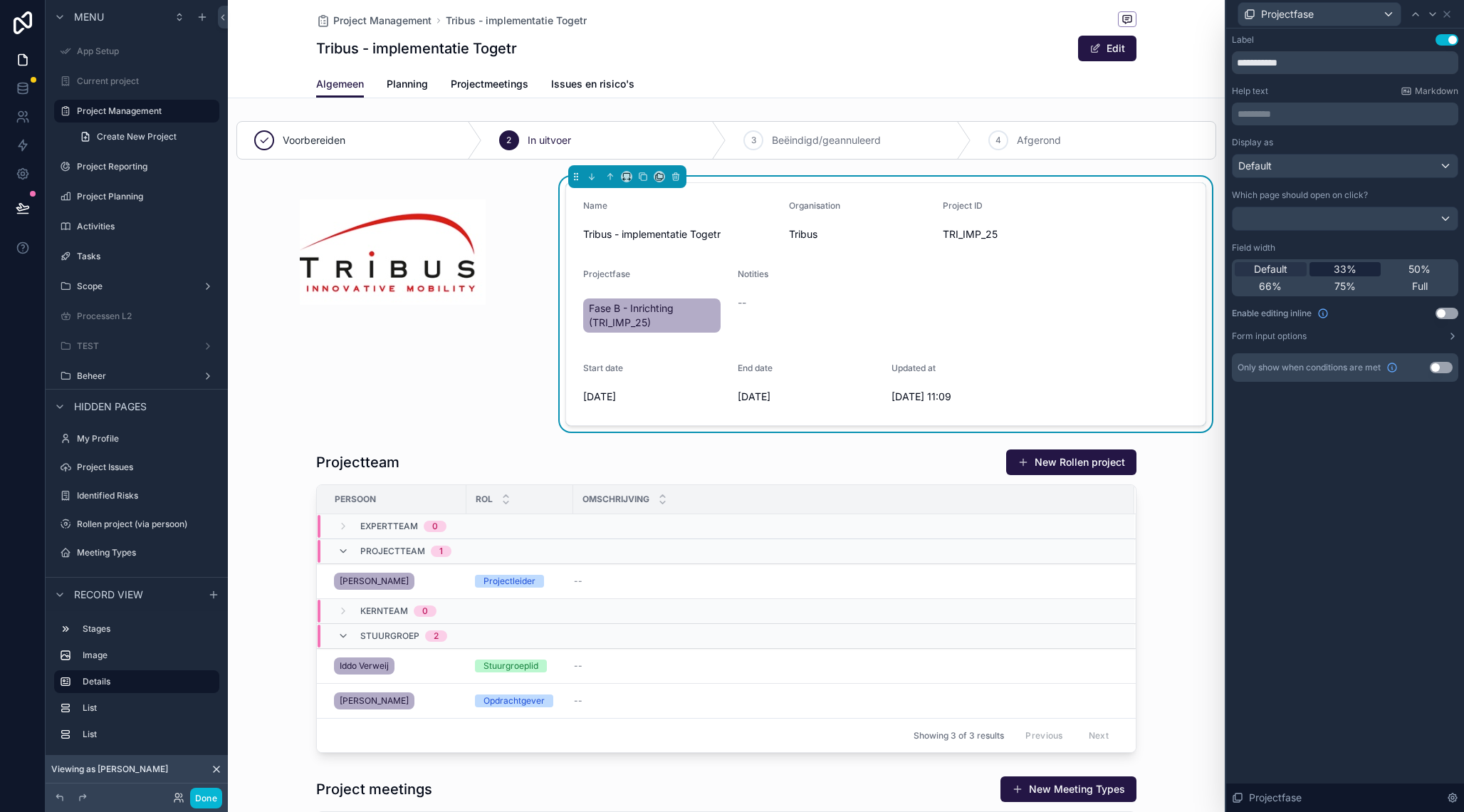
click at [1332, 270] on div "33%" at bounding box center [1345, 269] width 72 height 14
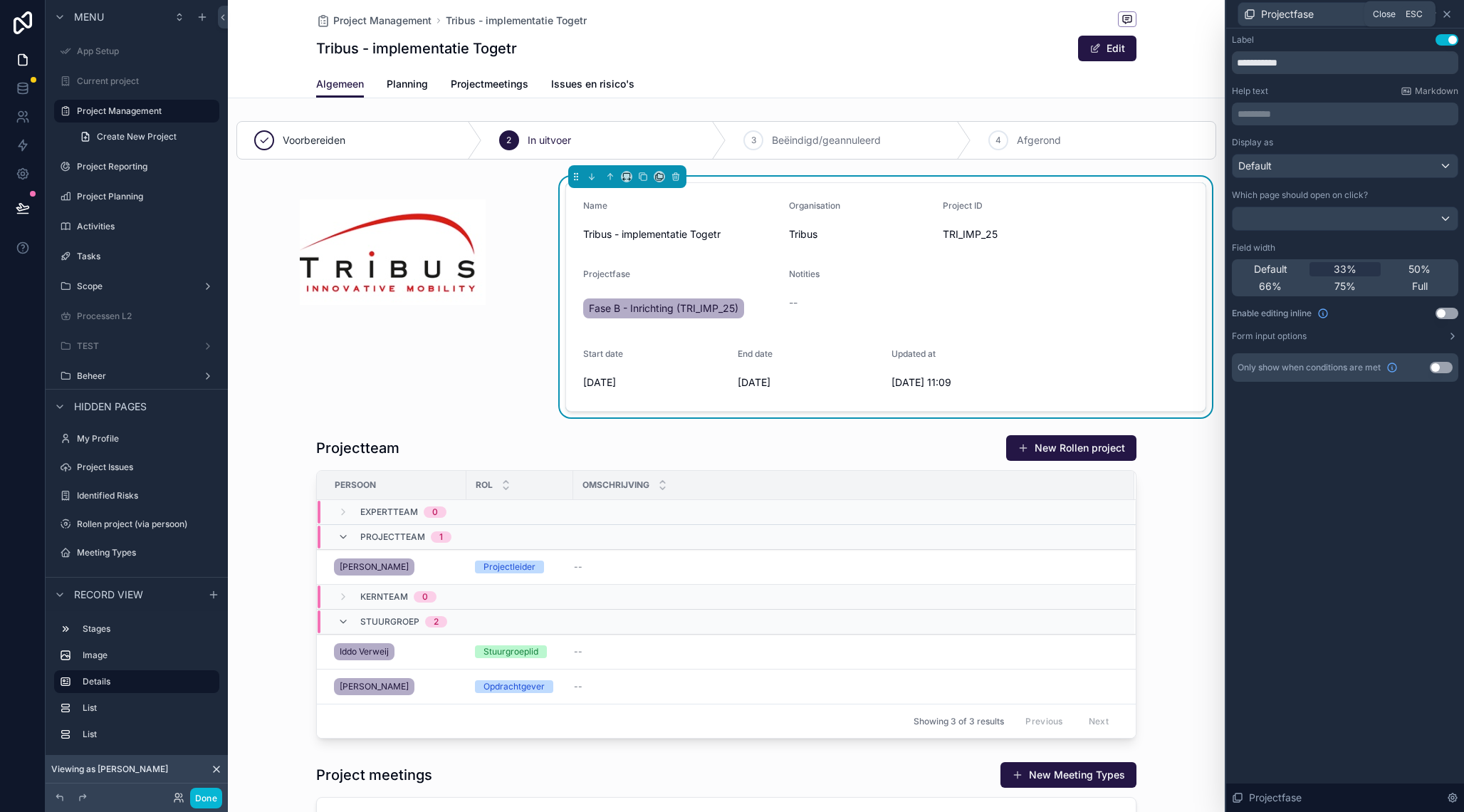
click at [1452, 11] on icon at bounding box center [1447, 14] width 12 height 12
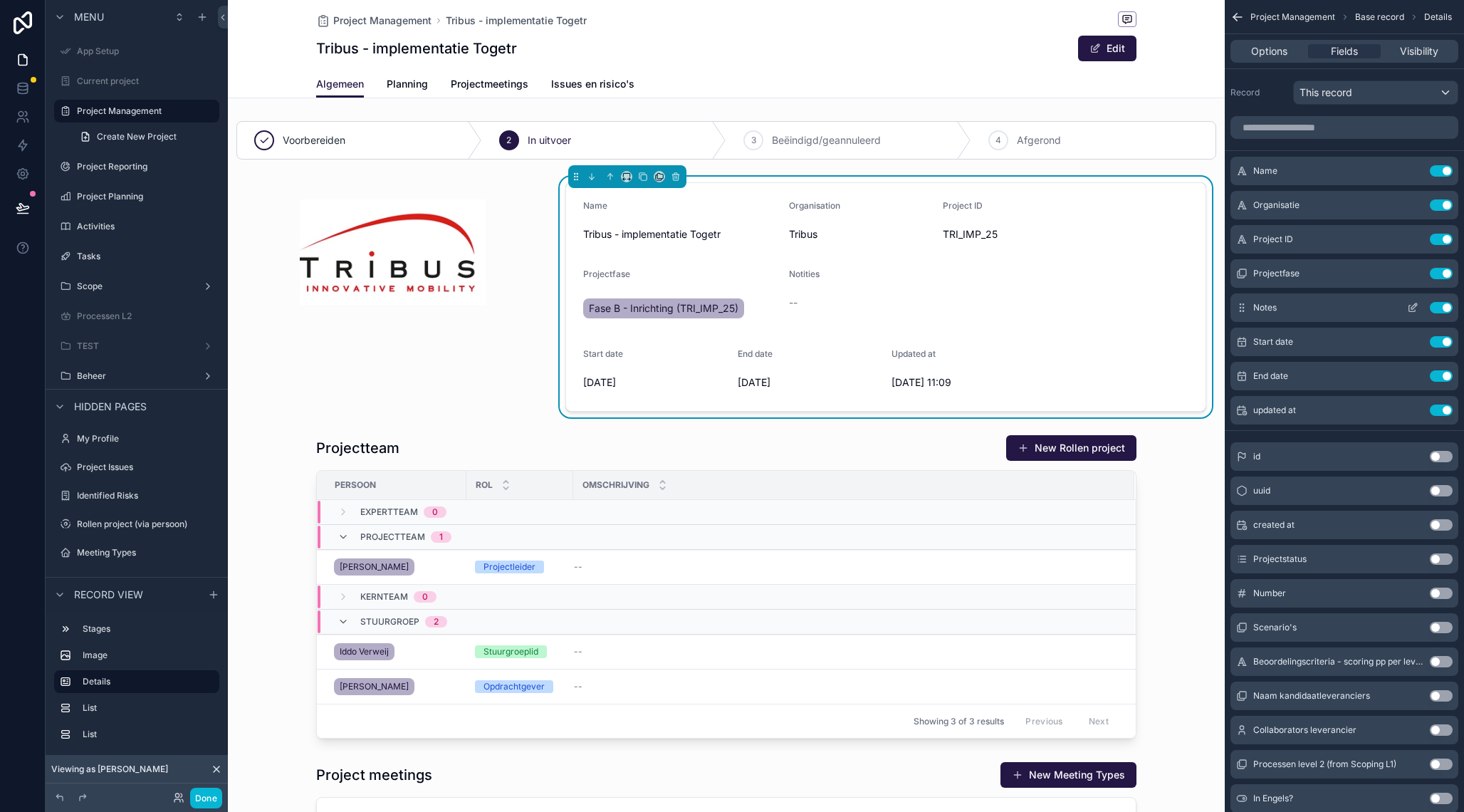
click at [1413, 308] on icon "scrollable content" at bounding box center [1413, 308] width 12 height 12
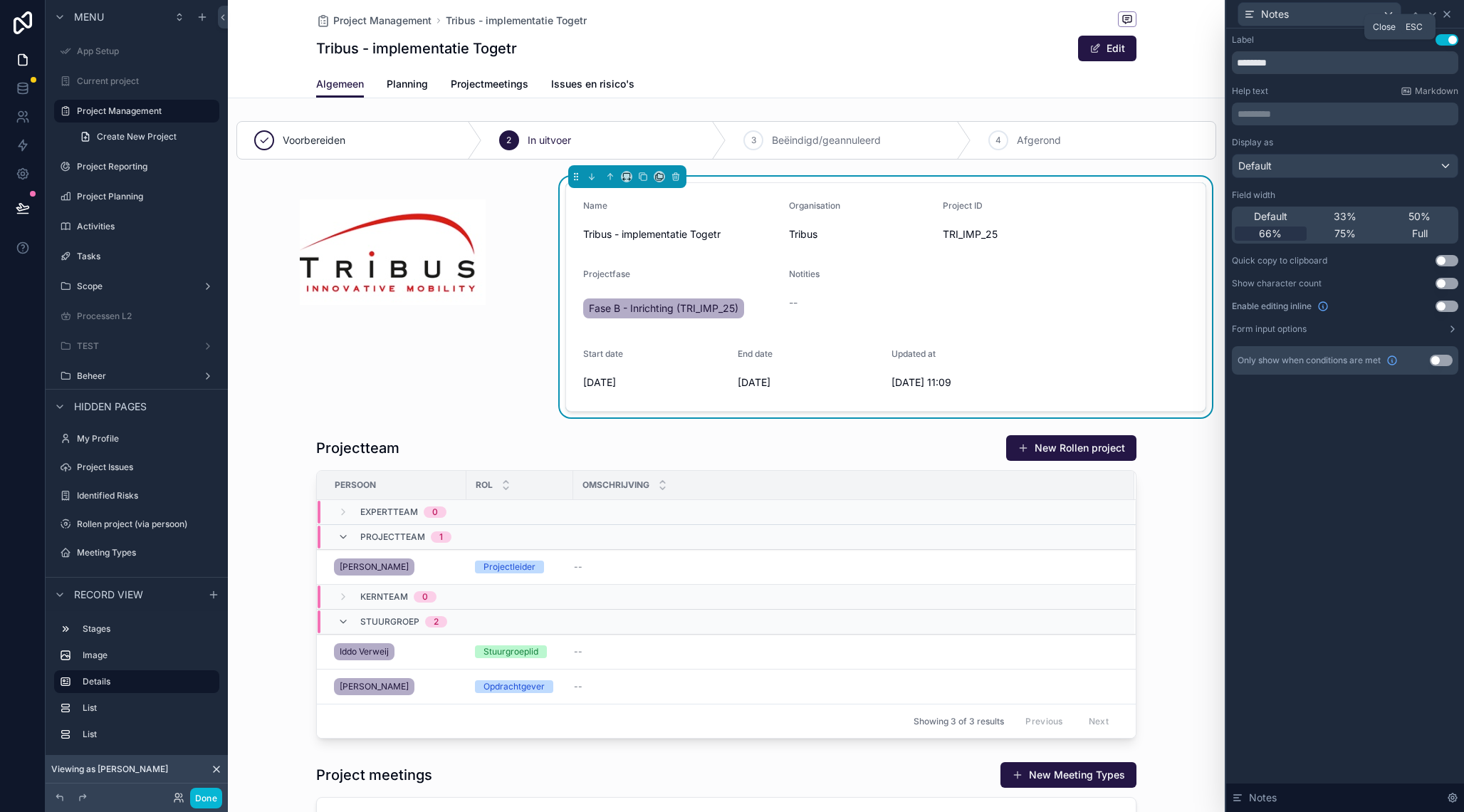
click at [1451, 12] on icon at bounding box center [1447, 14] width 12 height 12
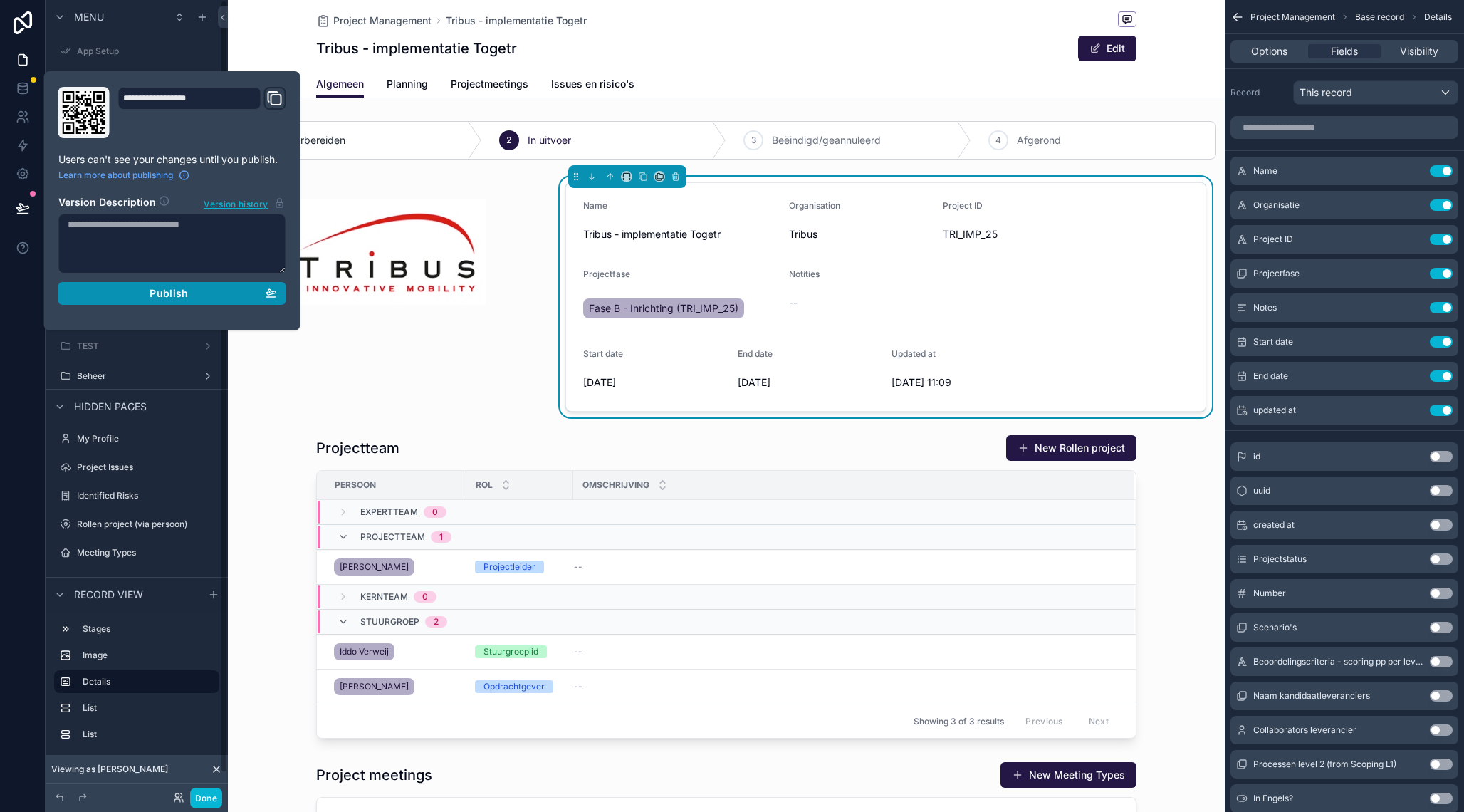
click at [171, 294] on span "Publish" at bounding box center [168, 293] width 38 height 12
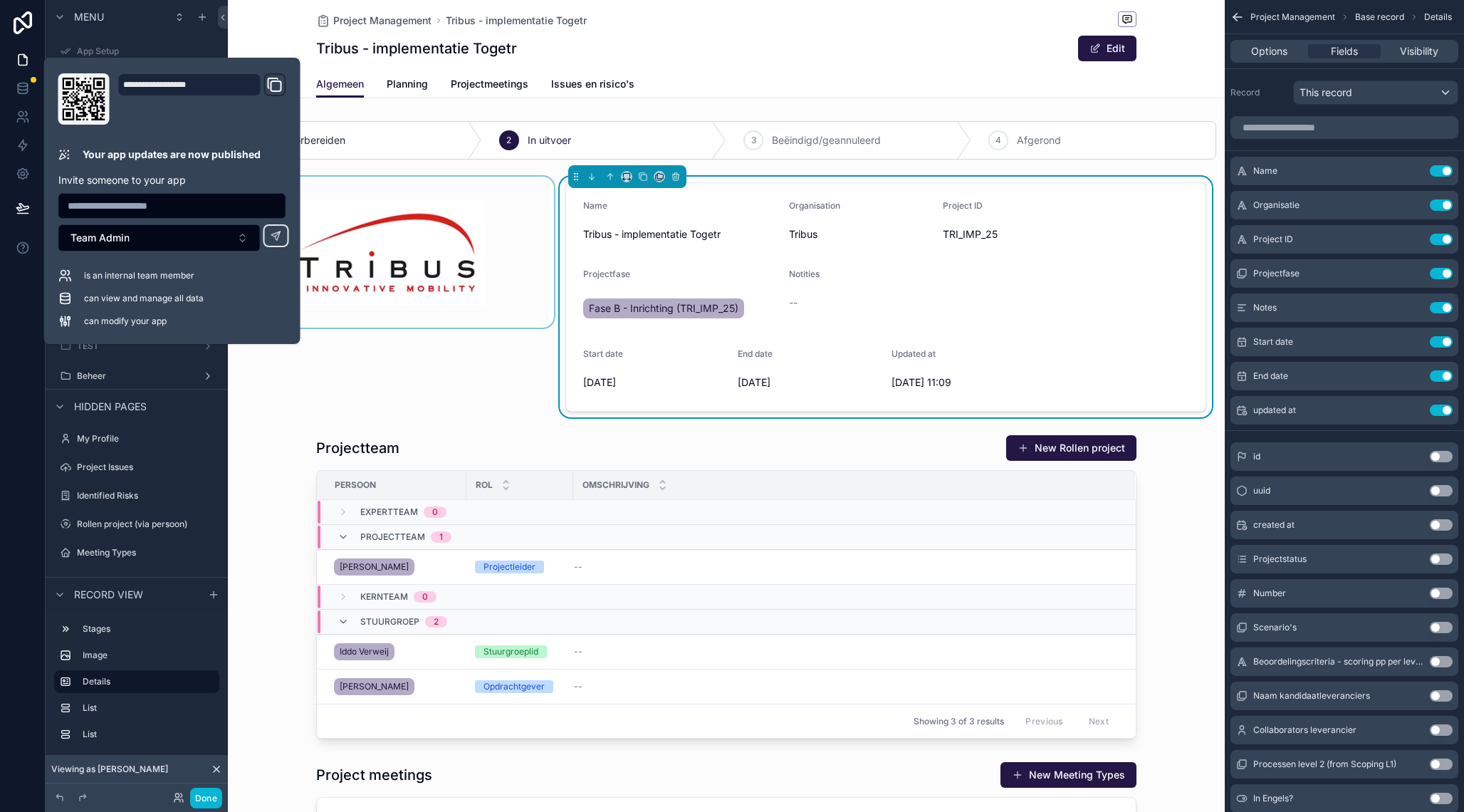
click at [292, 375] on div "scrollable content" at bounding box center [392, 297] width 329 height 241
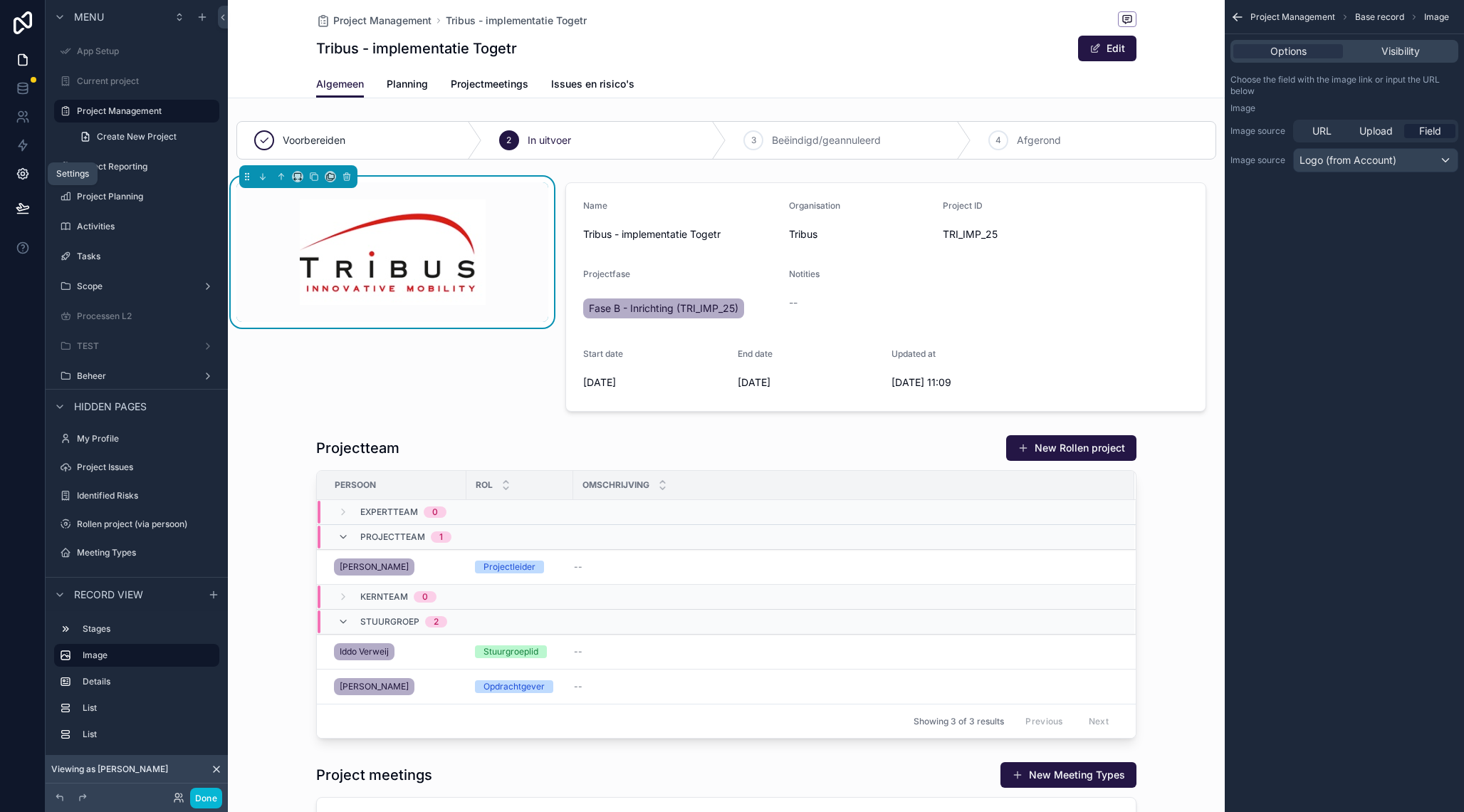
click at [27, 176] on icon at bounding box center [22, 173] width 14 height 14
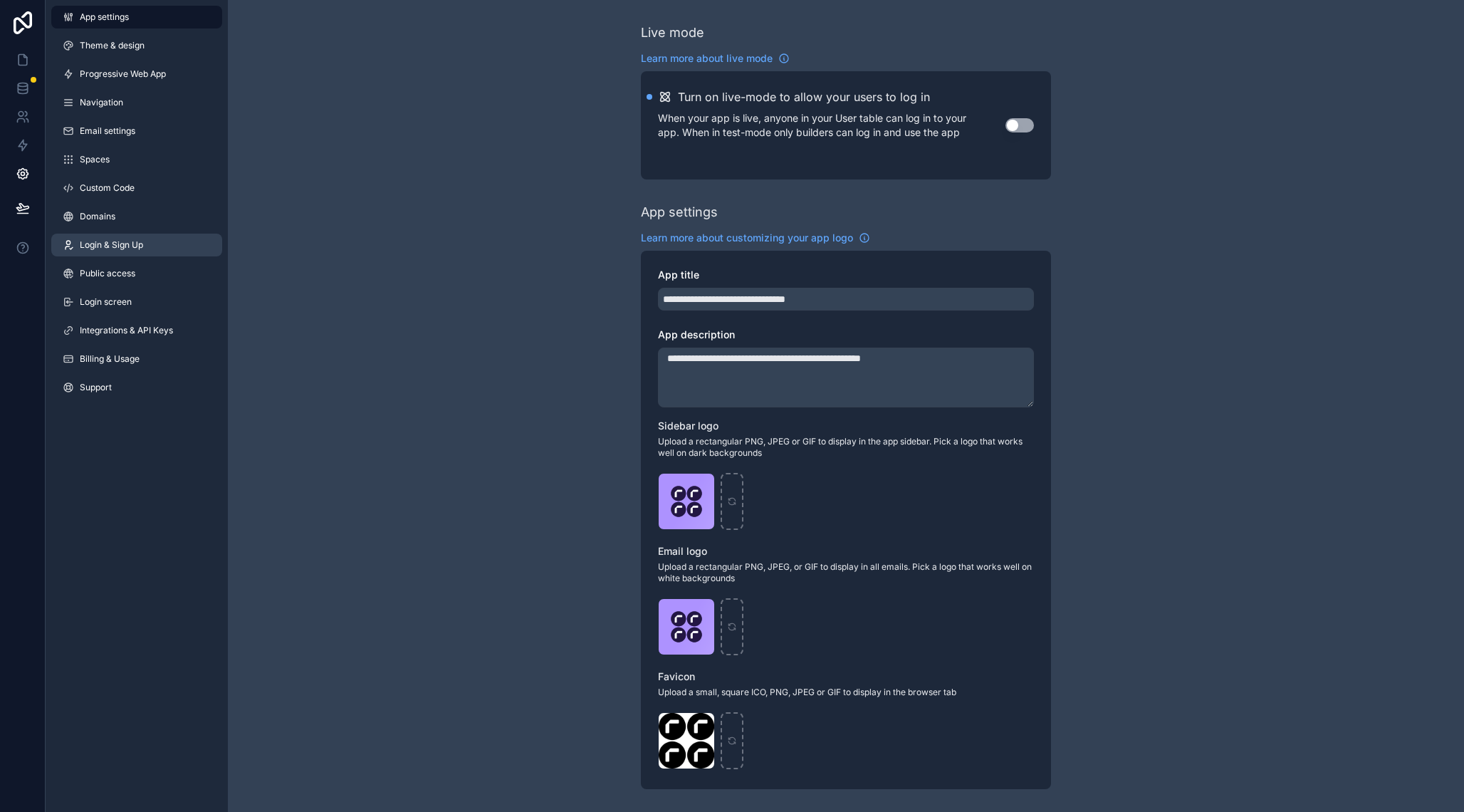
click at [186, 244] on link "Login & Sign Up" at bounding box center [137, 245] width 171 height 22
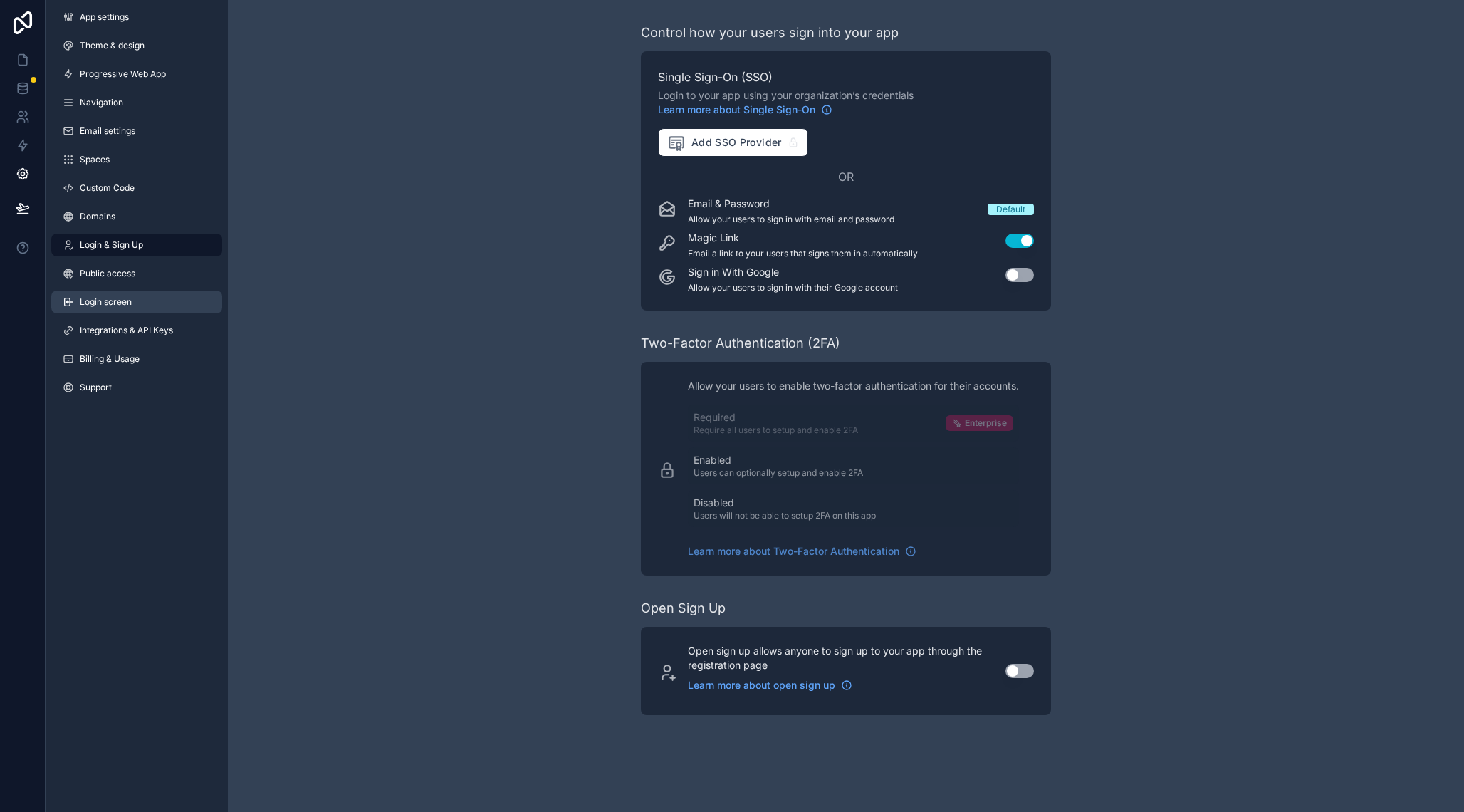
click at [144, 299] on link "Login screen" at bounding box center [137, 301] width 171 height 22
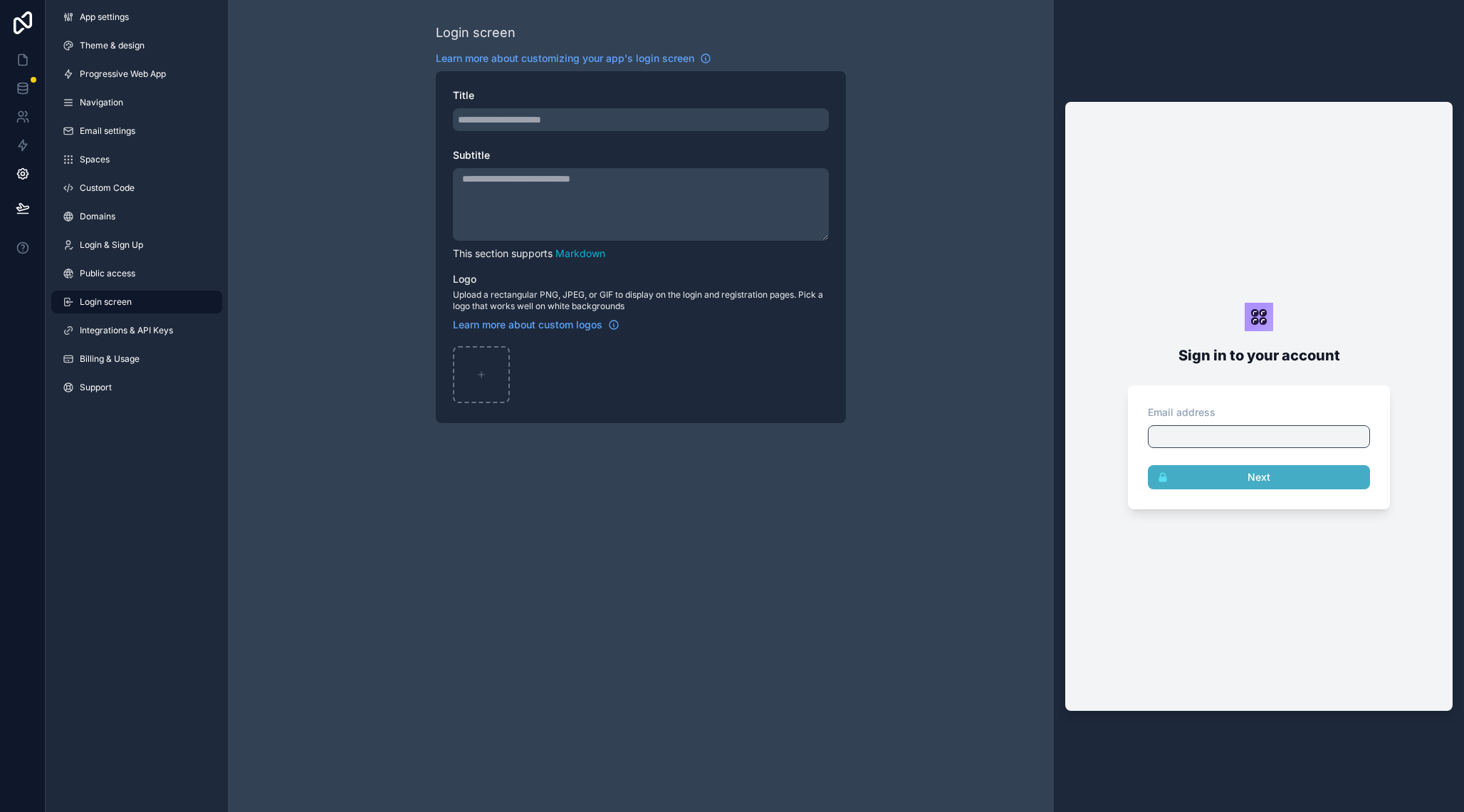
click at [631, 200] on textarea "Subtitle" at bounding box center [640, 205] width 376 height 73
click at [588, 116] on input "Title" at bounding box center [640, 119] width 376 height 22
click at [123, 265] on link "Public access" at bounding box center [137, 273] width 171 height 22
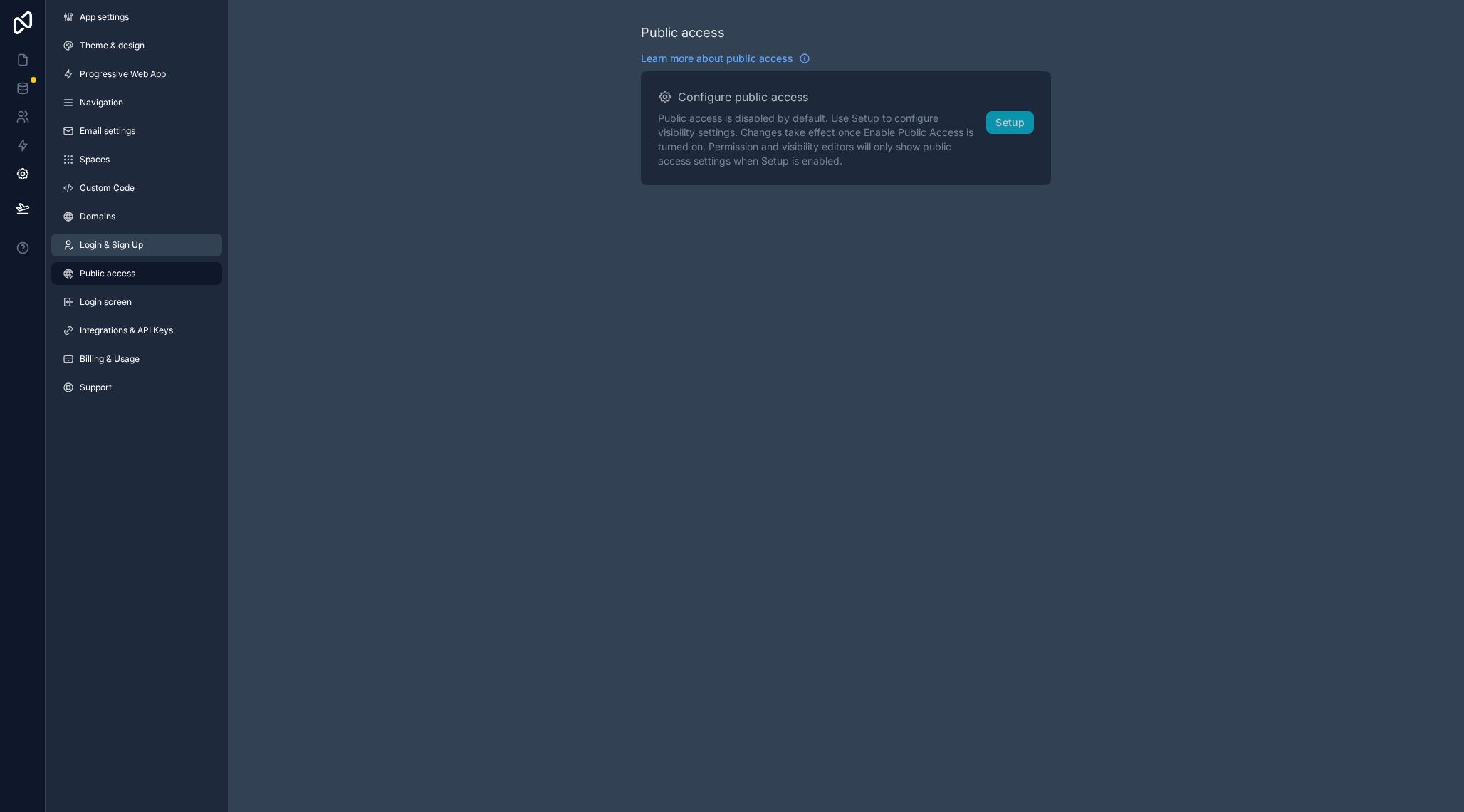
click at [125, 246] on span "Login & Sign Up" at bounding box center [111, 245] width 63 height 12
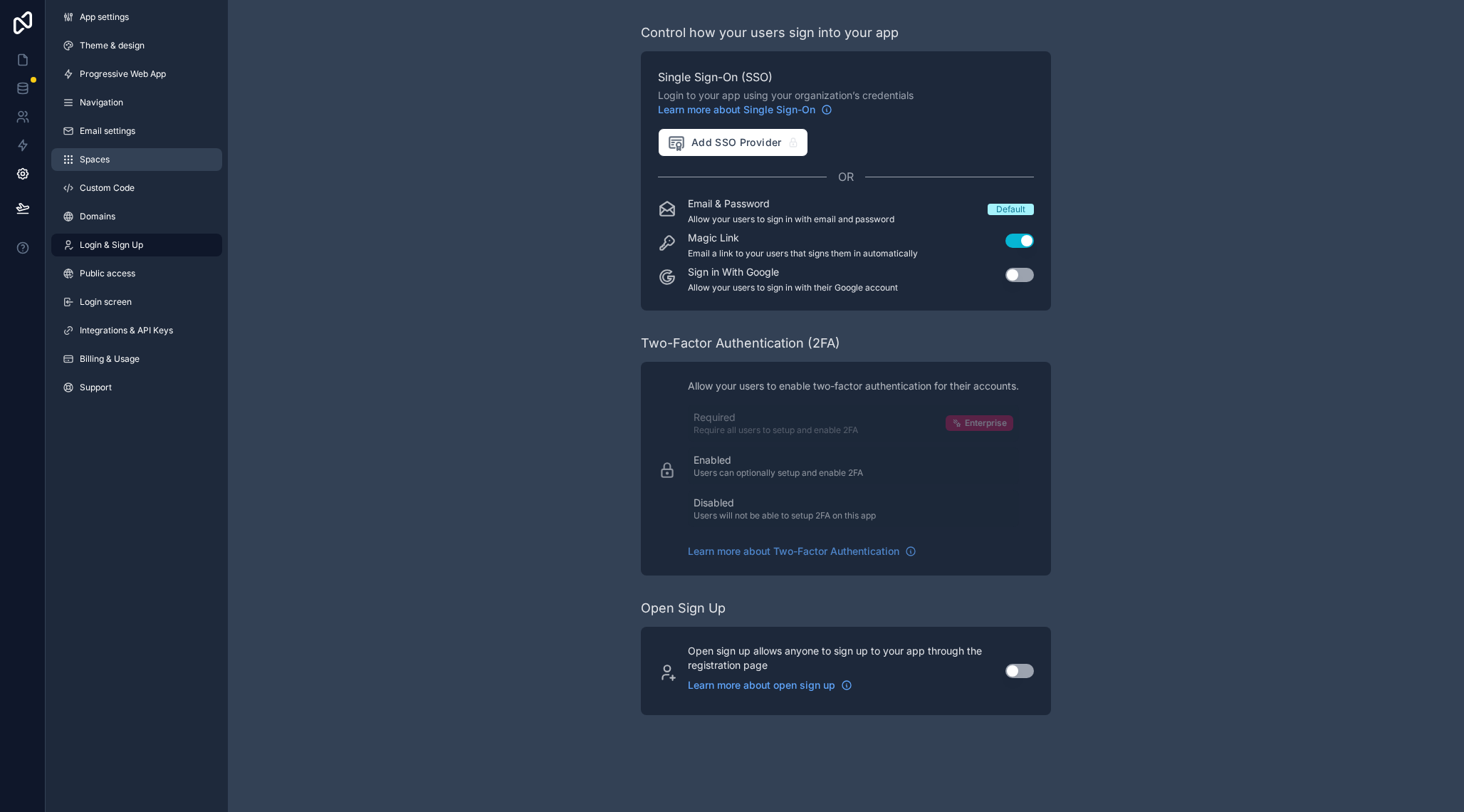
click at [135, 160] on link "Spaces" at bounding box center [137, 159] width 171 height 22
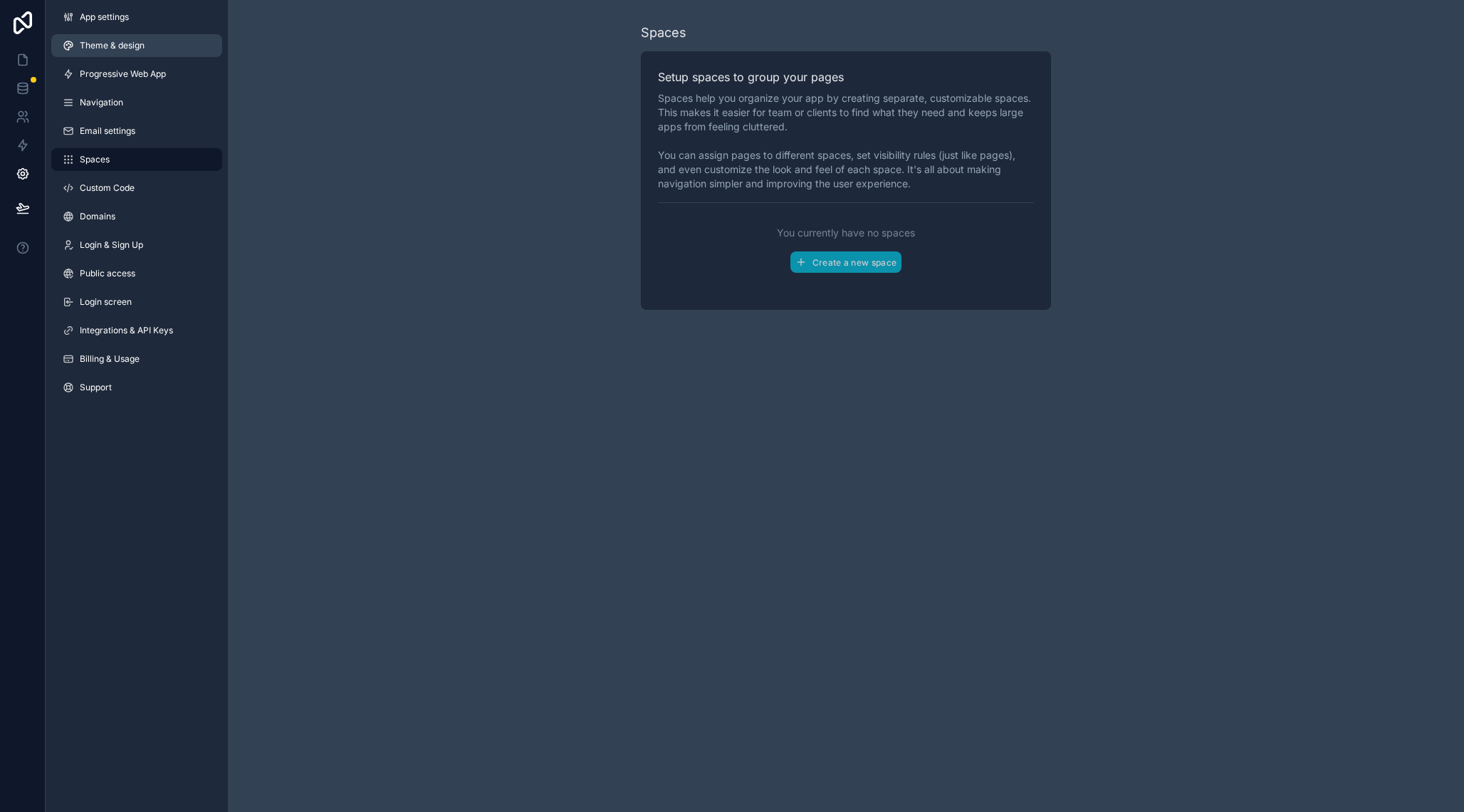
click at [132, 56] on link "Theme & design" at bounding box center [137, 45] width 171 height 22
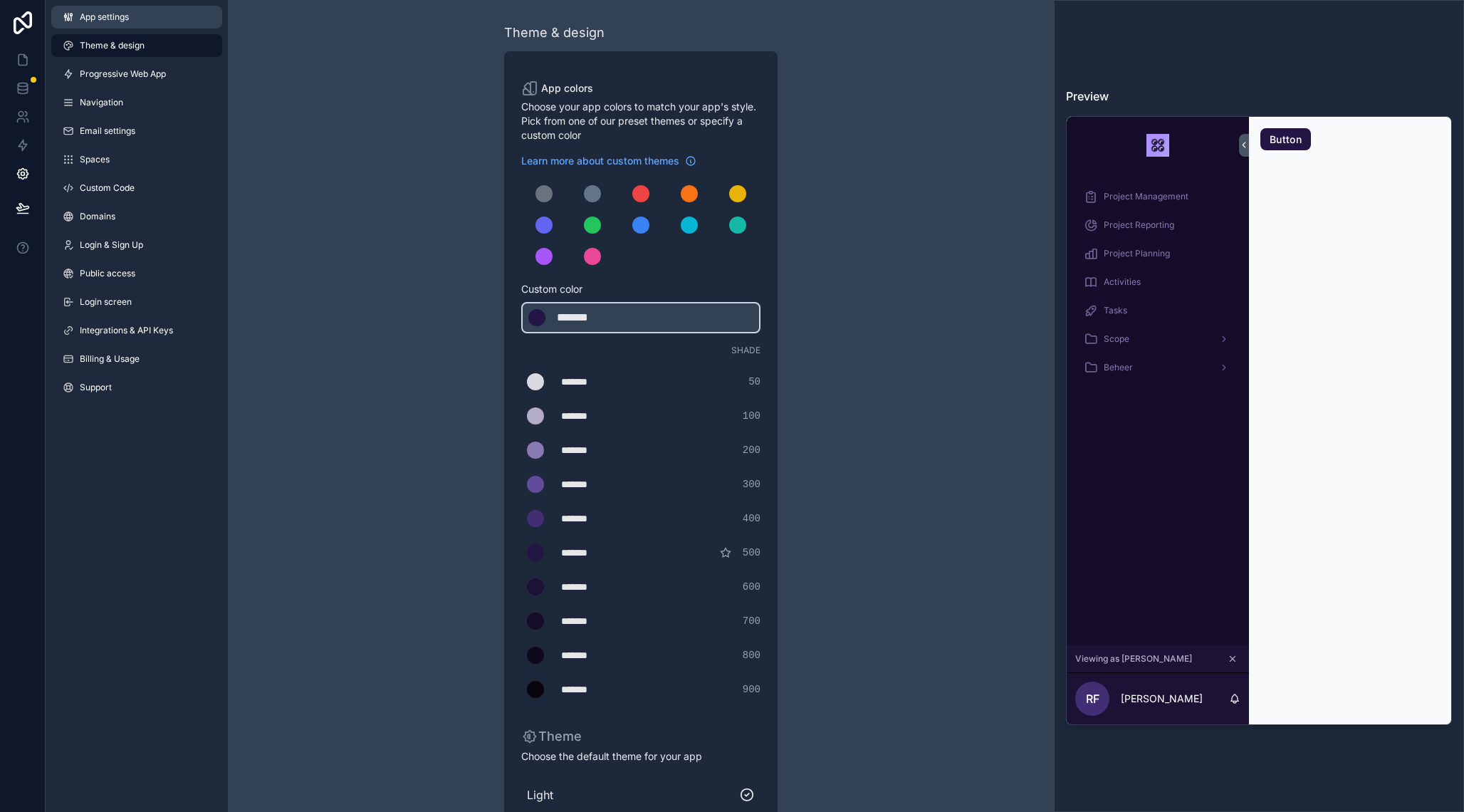
click at [110, 22] on link "App settings" at bounding box center [137, 17] width 171 height 22
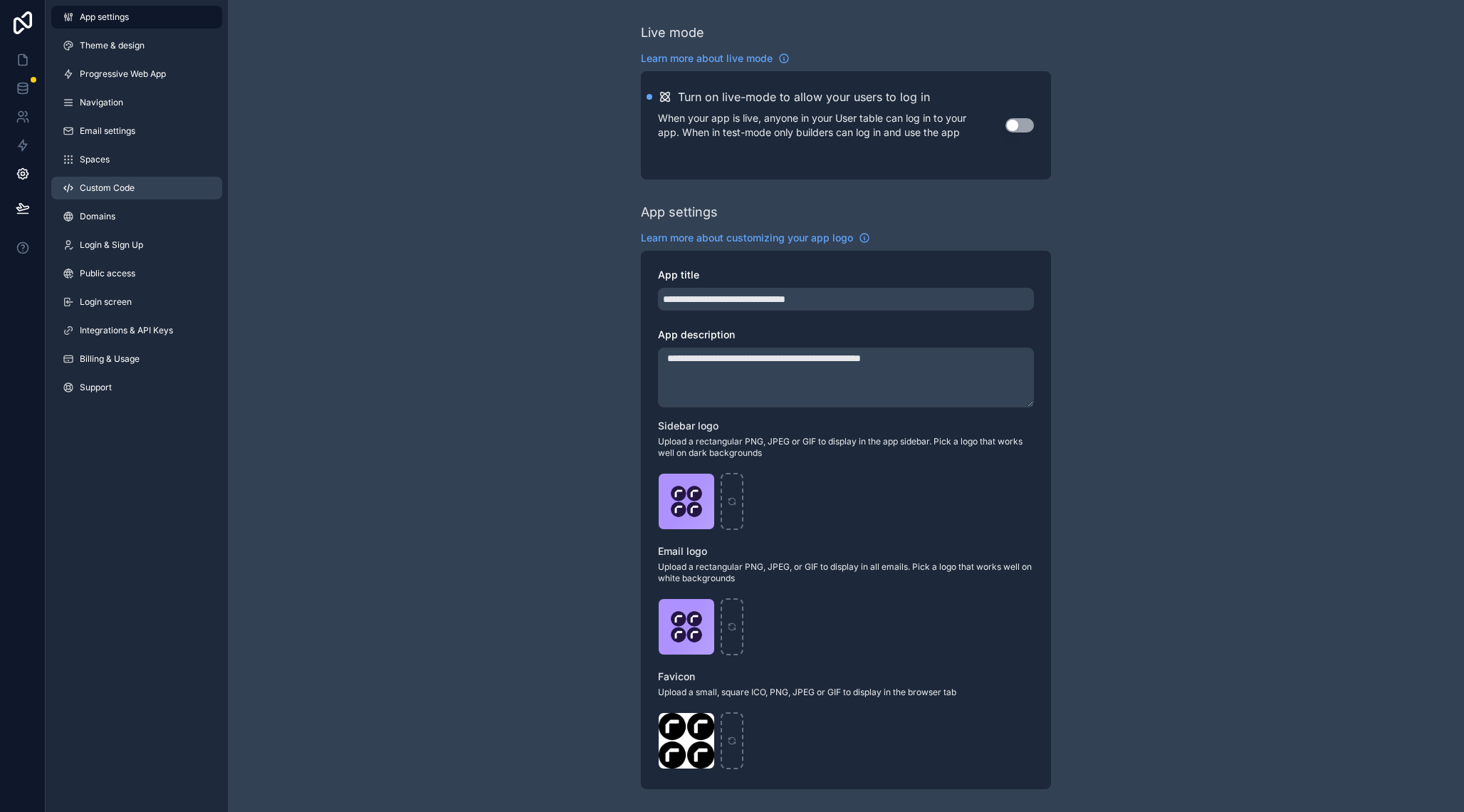
click at [124, 190] on span "Custom Code" at bounding box center [107, 188] width 55 height 12
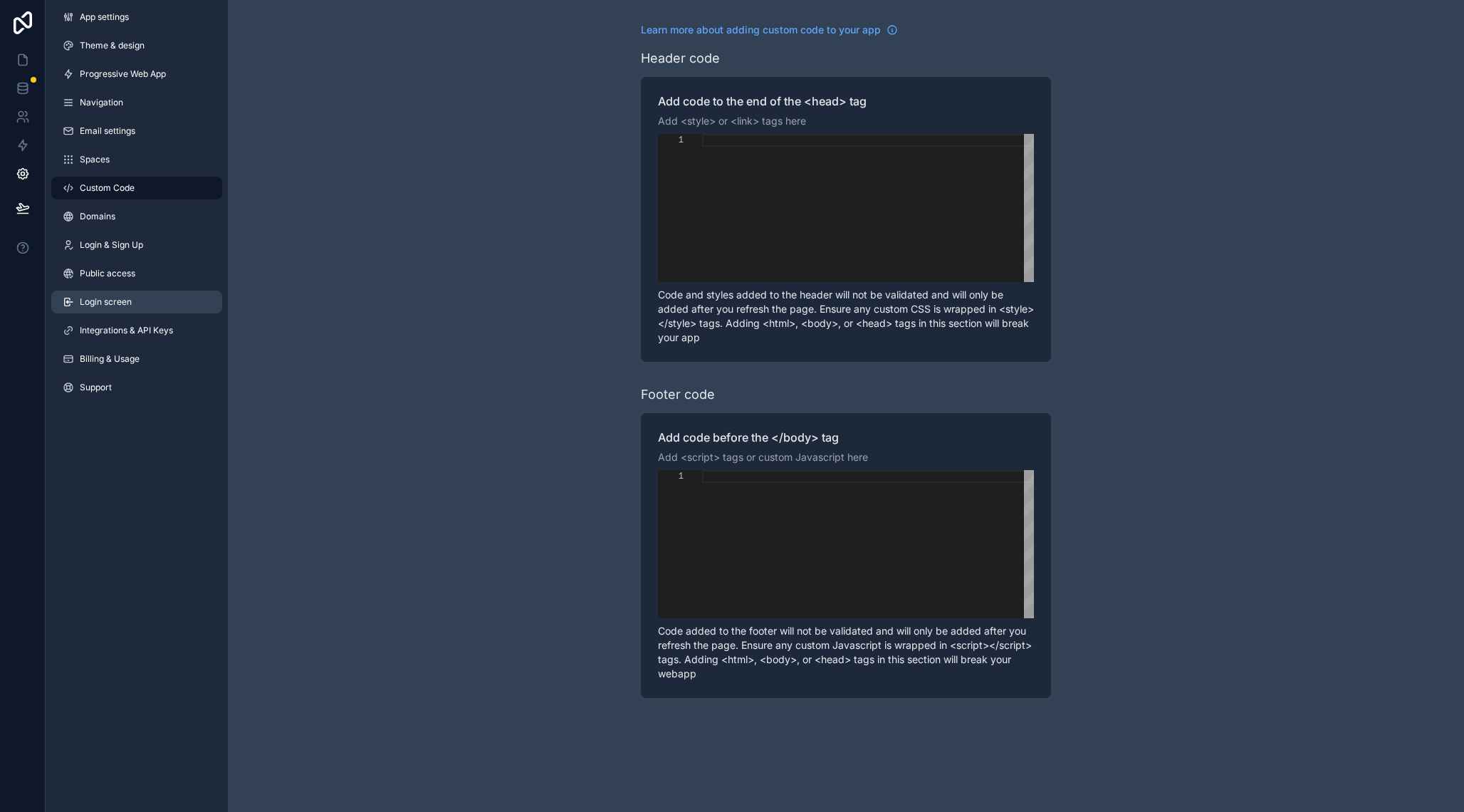
click at [134, 304] on link "Login screen" at bounding box center [137, 301] width 171 height 22
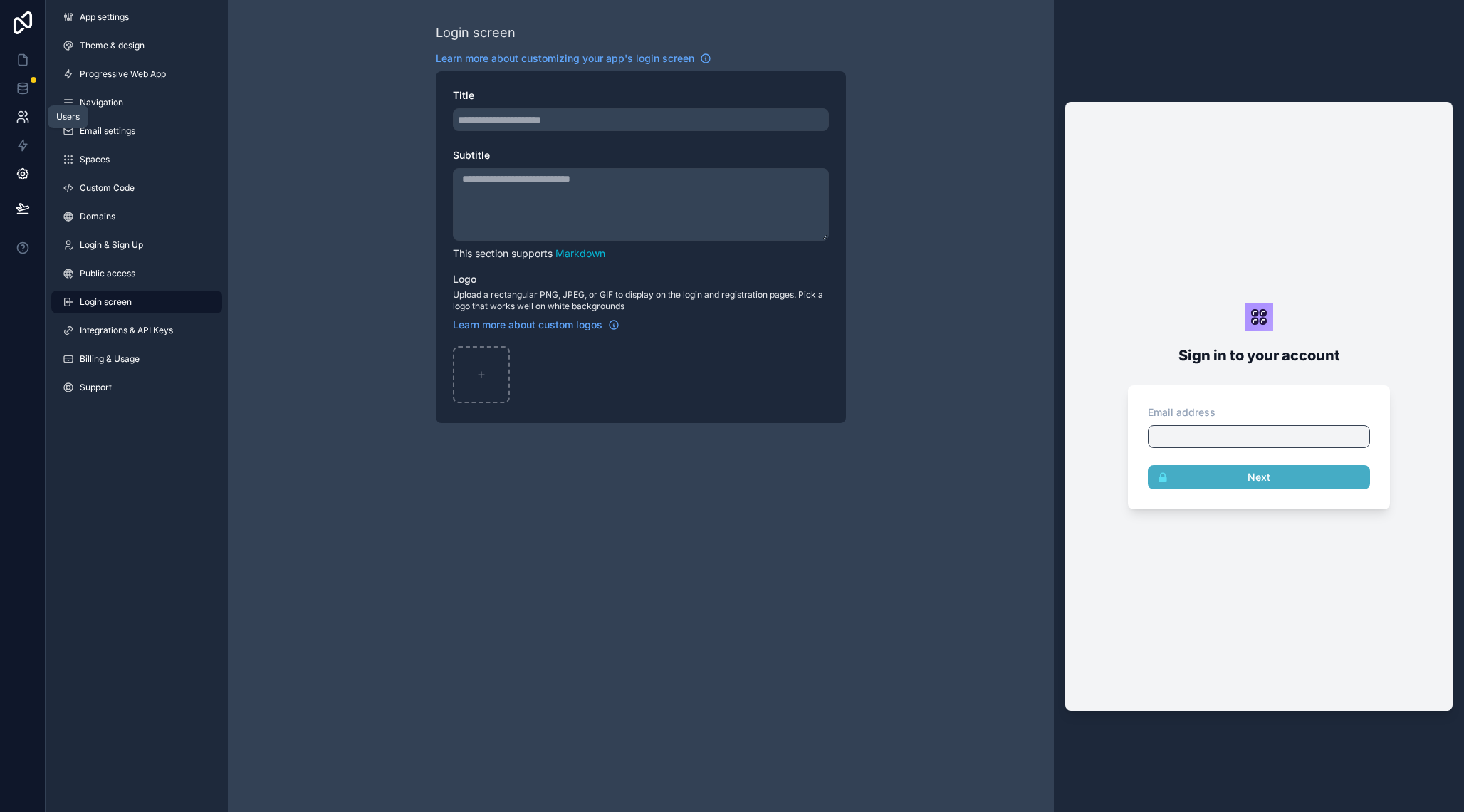
click at [26, 115] on icon at bounding box center [26, 114] width 2 height 4
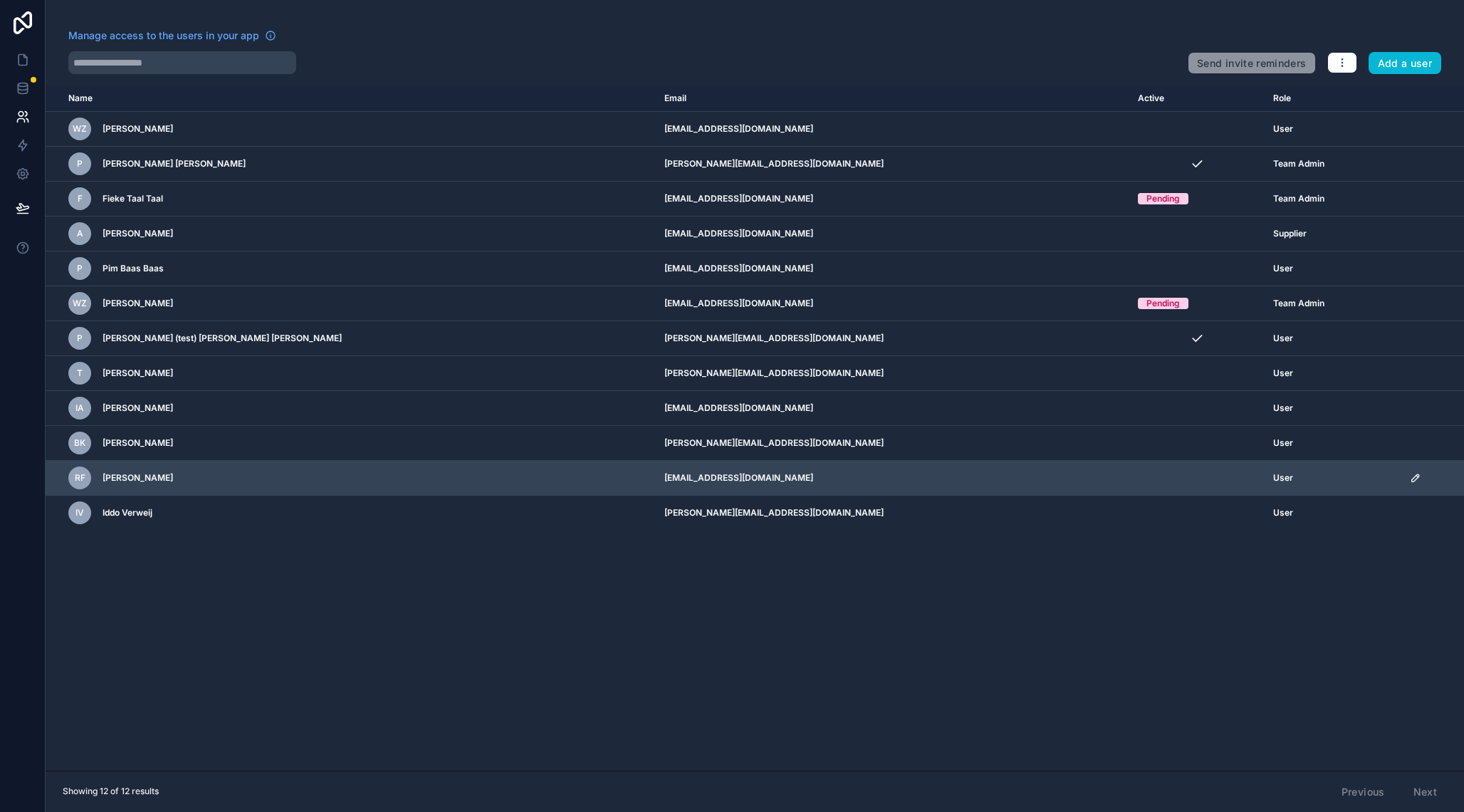
click at [1410, 477] on icon "scrollable content" at bounding box center [1416, 478] width 12 height 12
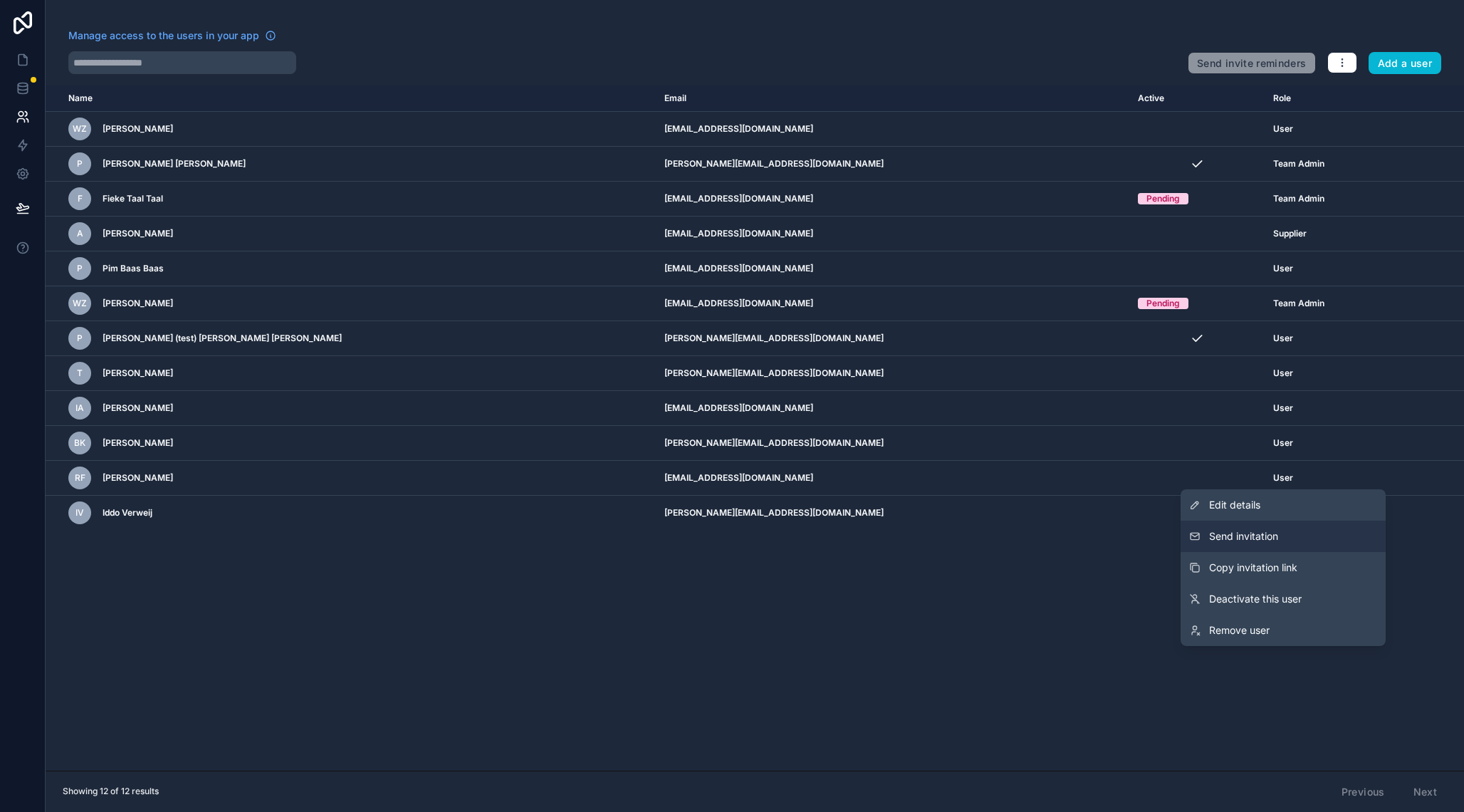
click at [1248, 540] on span "Send invitation" at bounding box center [1243, 536] width 69 height 14
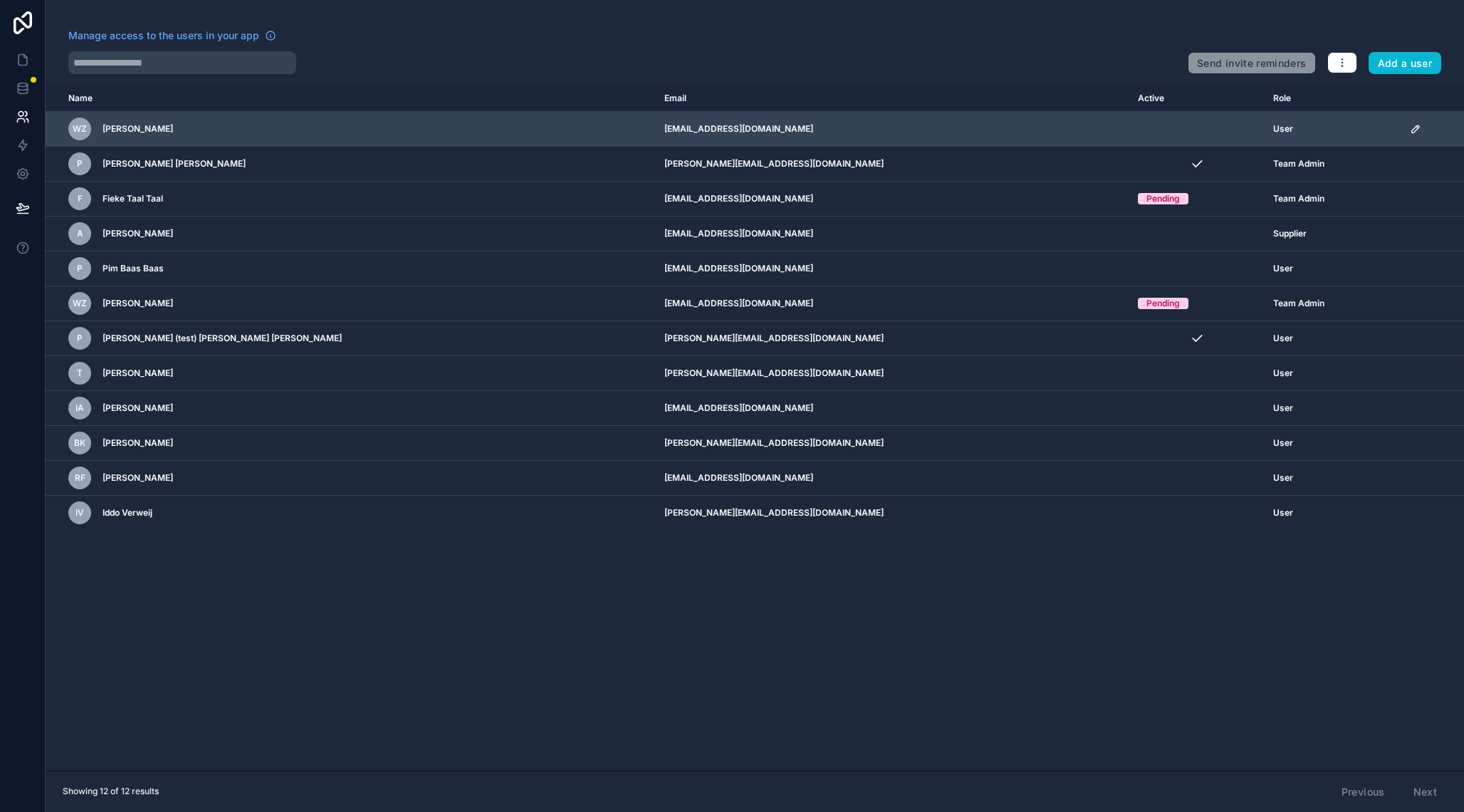
click at [1410, 133] on icon "scrollable content" at bounding box center [1416, 129] width 12 height 12
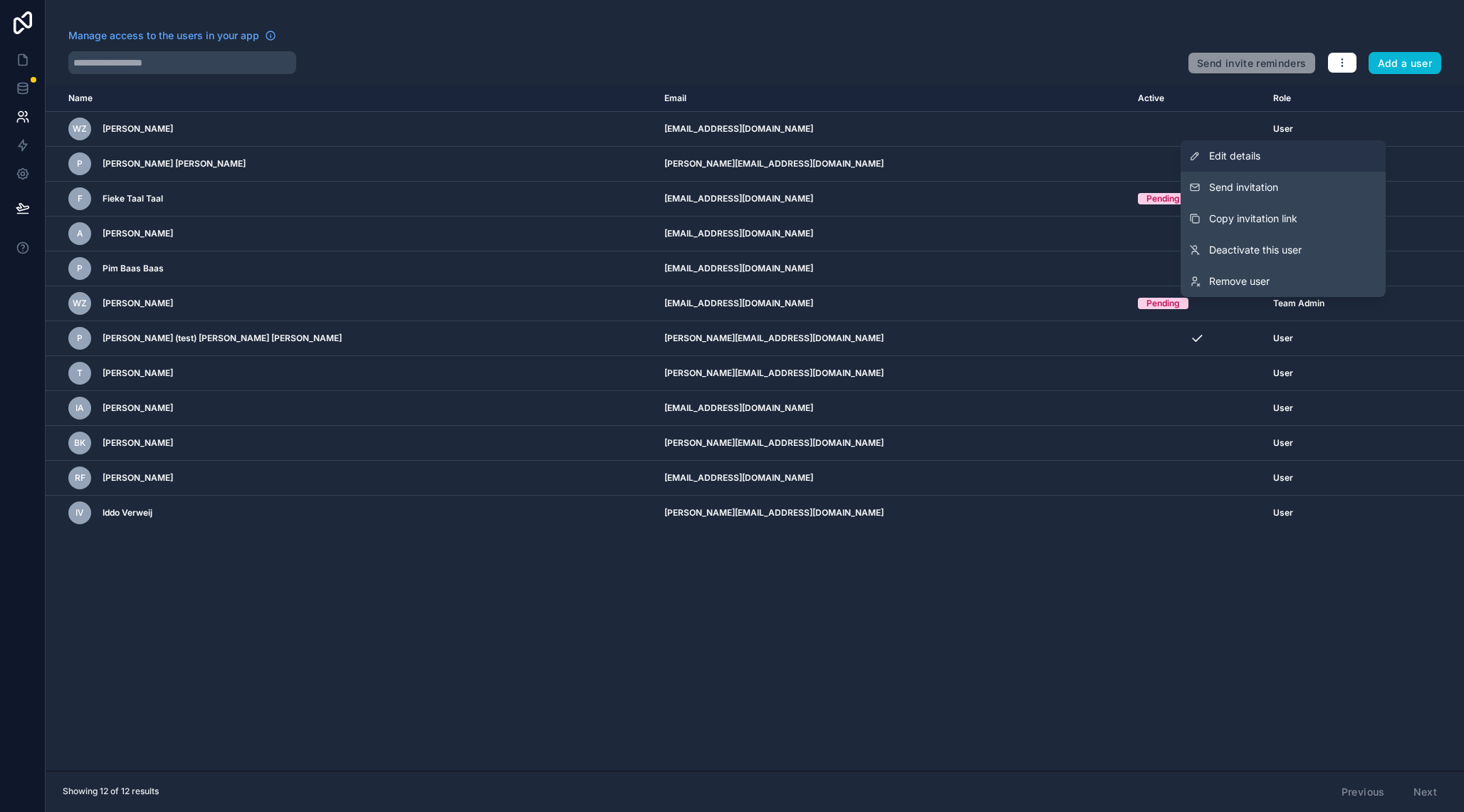
click at [1291, 161] on link "Edit details" at bounding box center [1282, 156] width 205 height 32
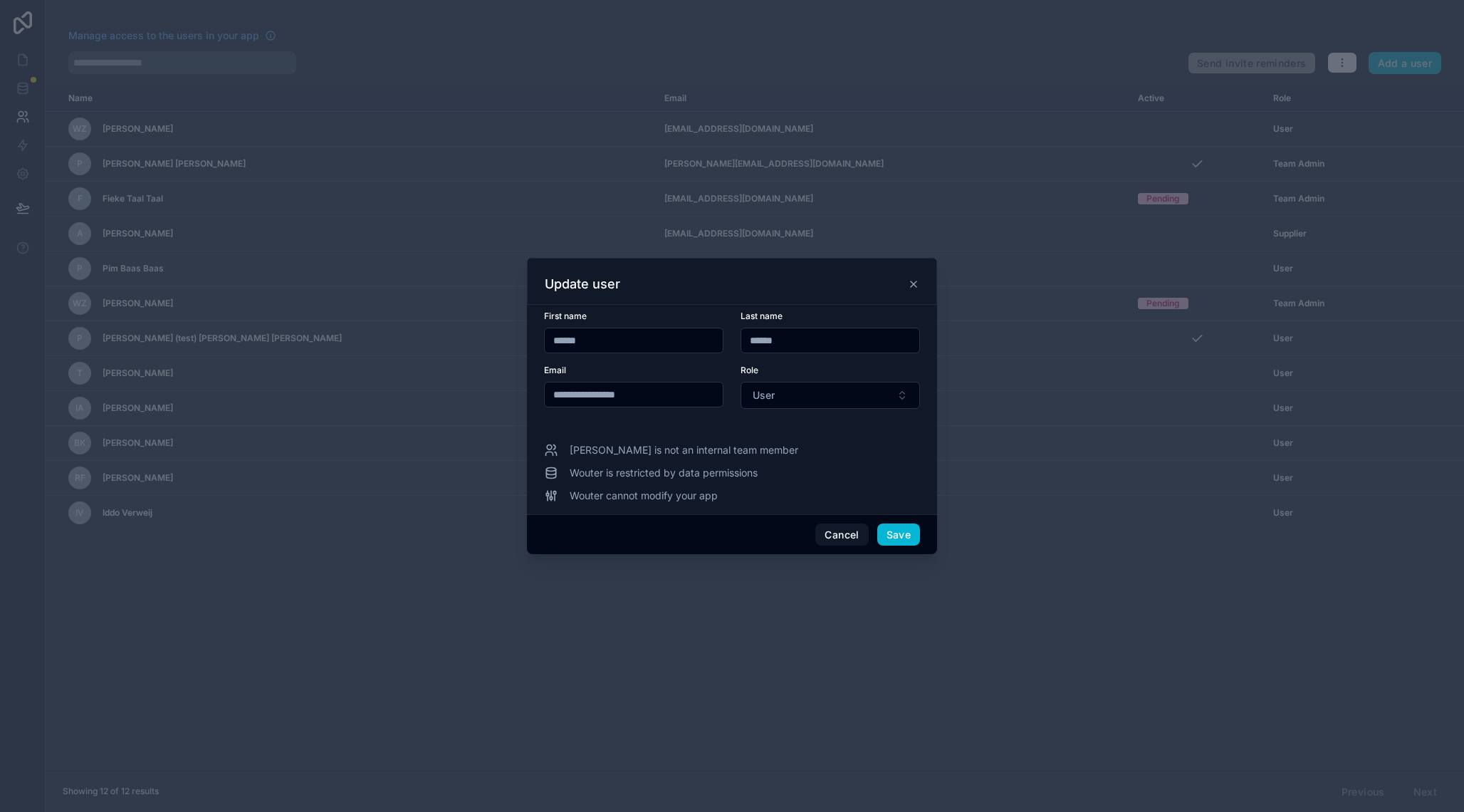
click at [606, 396] on input "**********" at bounding box center [634, 395] width 178 height 20
type input "**********"
click at [814, 430] on div "**********" at bounding box center [732, 406] width 376 height 192
click at [816, 403] on button "User" at bounding box center [830, 395] width 179 height 27
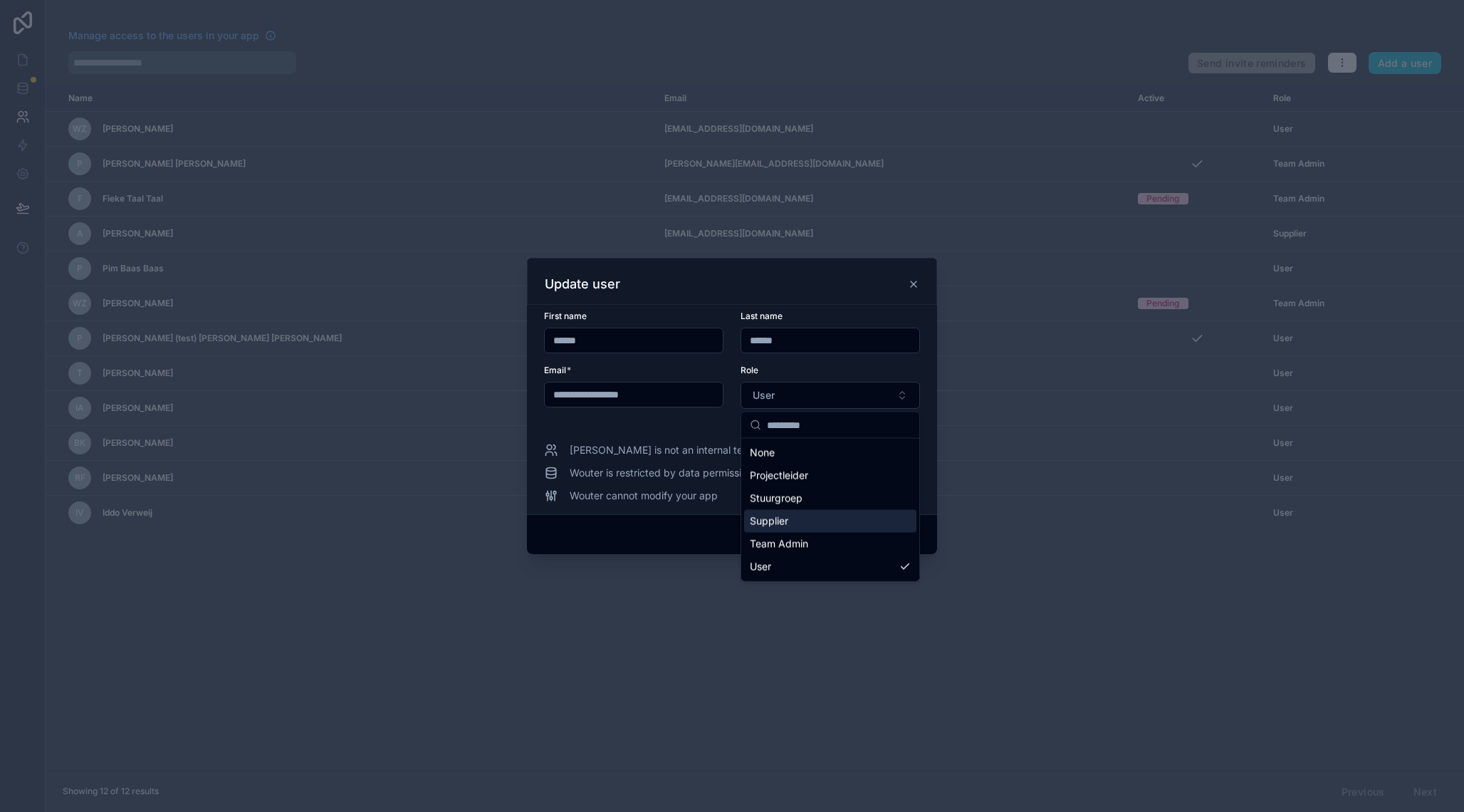
click at [700, 541] on div "Cancel Save" at bounding box center [732, 534] width 410 height 41
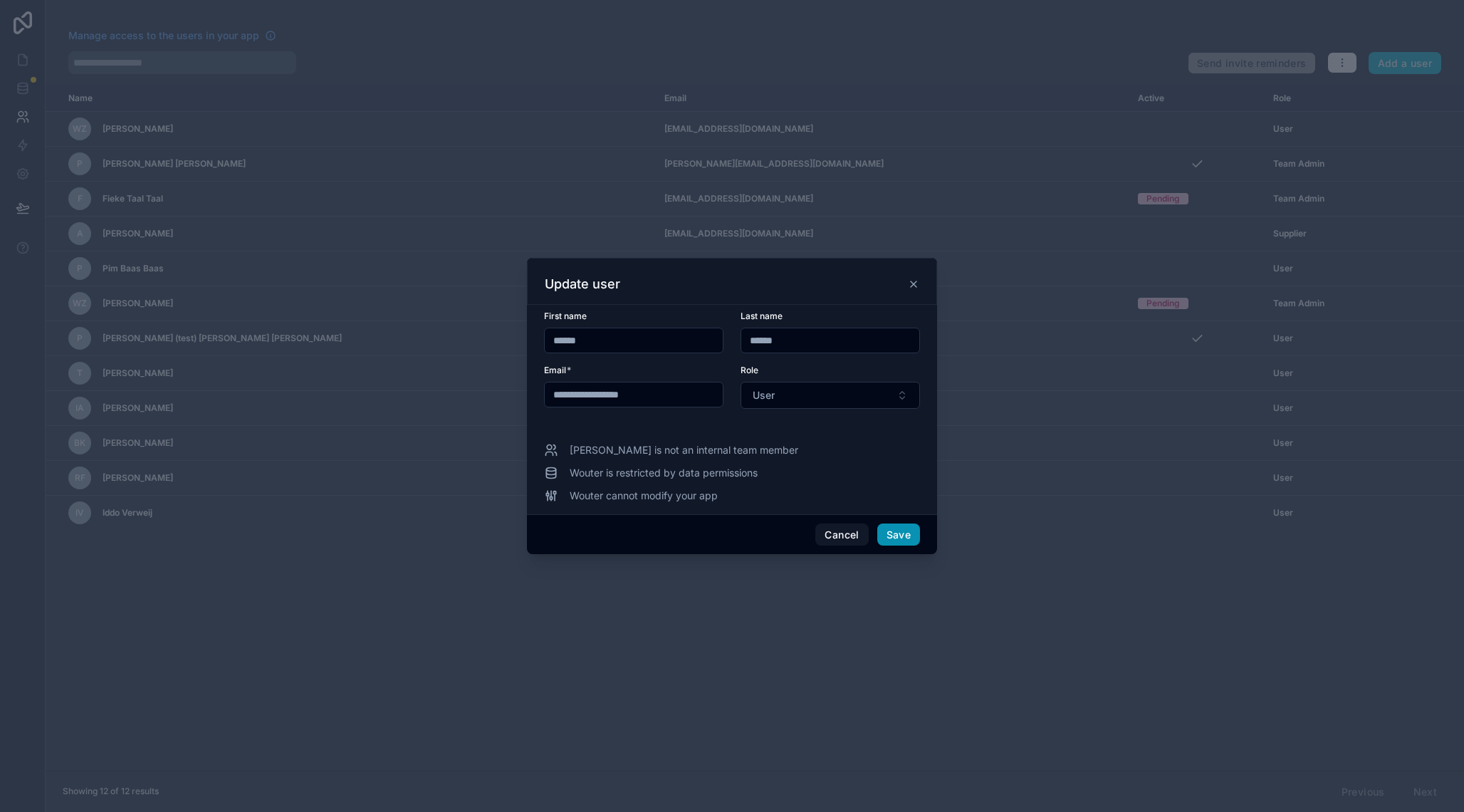
click at [899, 537] on button "Save" at bounding box center [899, 534] width 43 height 22
click at [914, 284] on icon at bounding box center [913, 284] width 6 height 6
